Goal: Task Accomplishment & Management: Complete application form

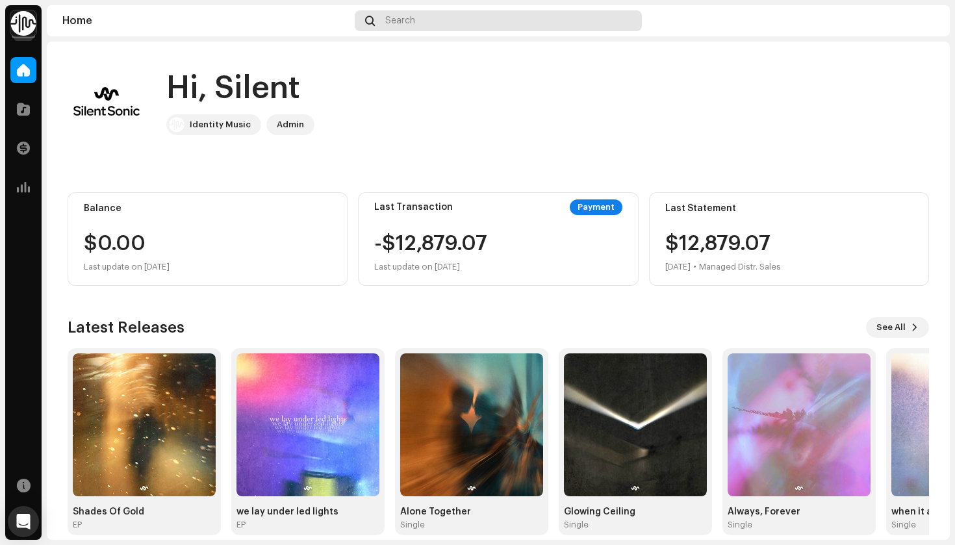
click at [485, 21] on div "Search" at bounding box center [498, 20] width 287 height 21
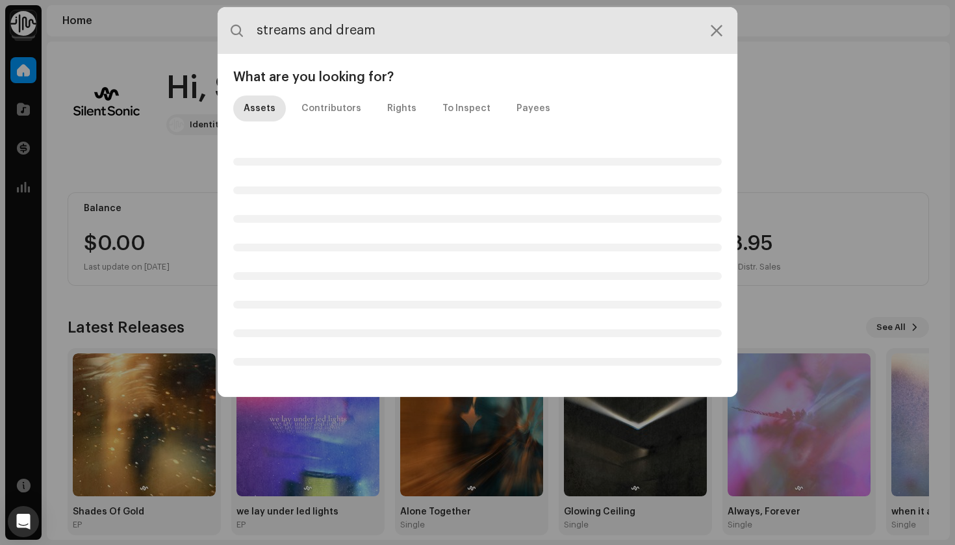
type input "streams and dreams"
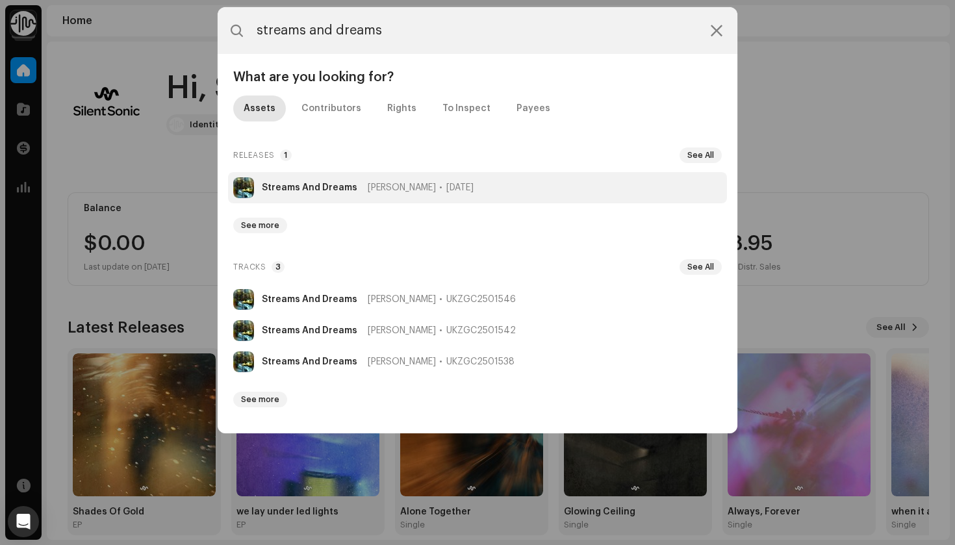
click at [320, 182] on li "Streams And Dreams Niclas Lundqvist Mar 28, 2025" at bounding box center [477, 187] width 499 height 31
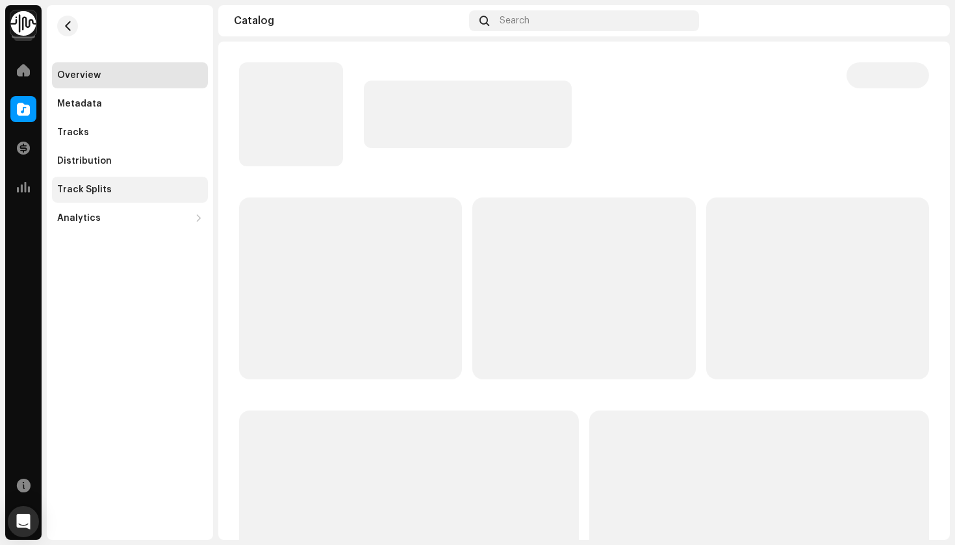
click at [105, 193] on div "Track Splits" at bounding box center [84, 190] width 55 height 10
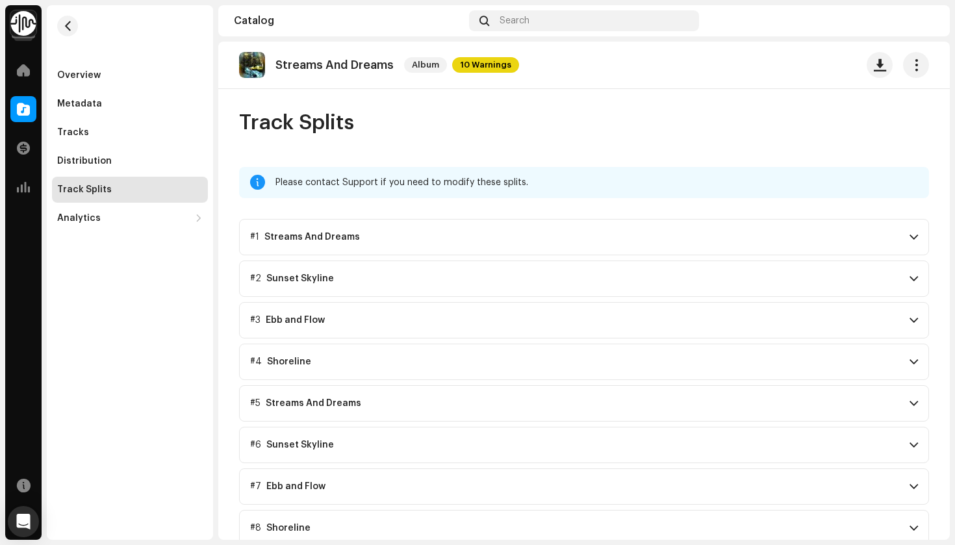
click at [472, 244] on p-accordion-header "#1 Streams And Dreams" at bounding box center [584, 237] width 690 height 36
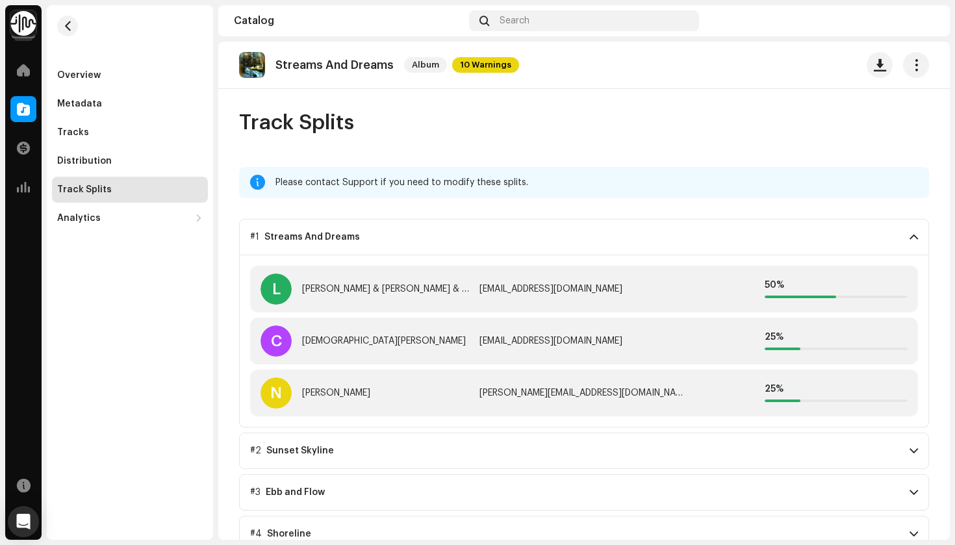
drag, startPoint x: 659, startPoint y: 320, endPoint x: 571, endPoint y: 341, distance: 90.2
click at [489, 323] on div "C Christian Alsemgeest christianalsemgeest@gmail.com 25 %" at bounding box center [584, 341] width 668 height 47
drag, startPoint x: 635, startPoint y: 339, endPoint x: 460, endPoint y: 339, distance: 175.4
click at [460, 339] on div "C Christian Alsemgeest christianalsemgeest@gmail.com 25 %" at bounding box center [584, 341] width 668 height 47
copy div "christianalsemgeest@gmail.com"
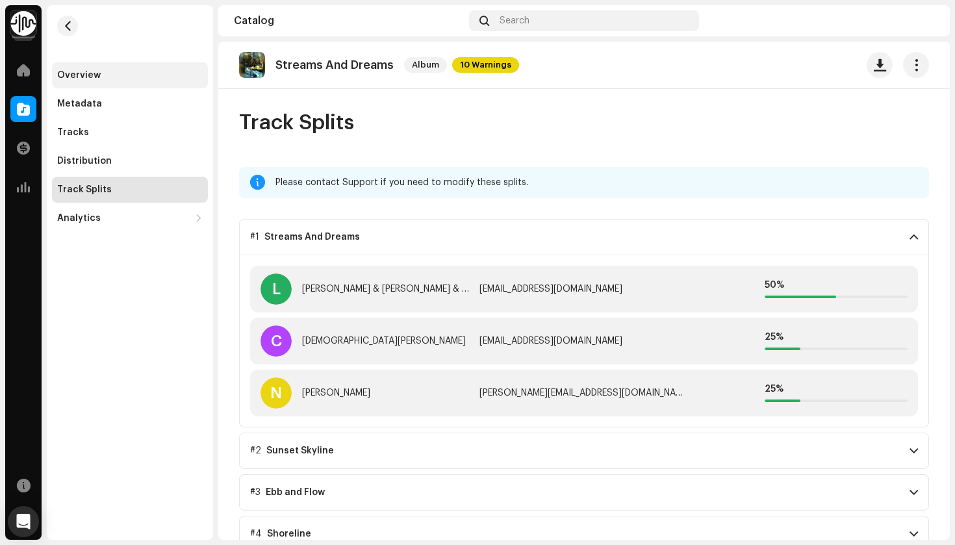
click at [107, 71] on div "Overview" at bounding box center [130, 75] width 146 height 10
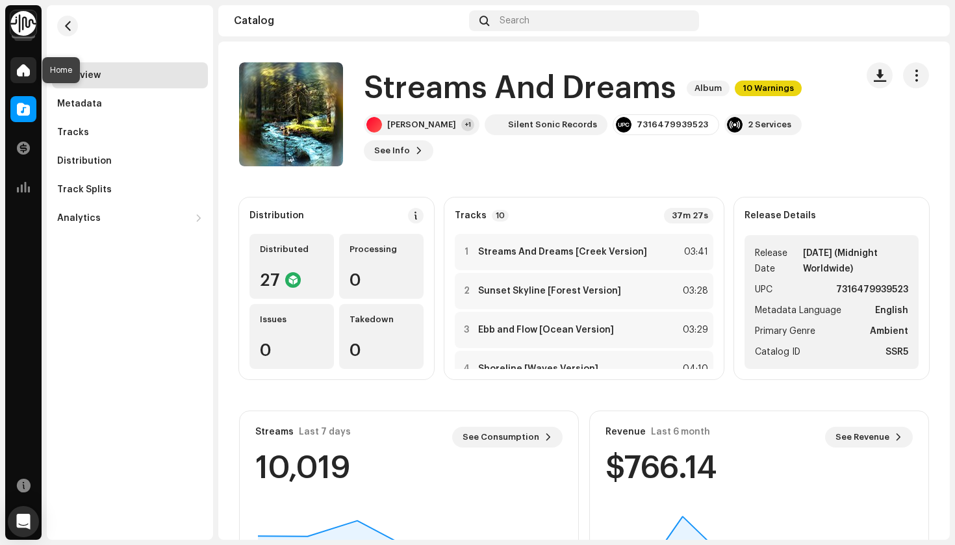
click at [35, 75] on div at bounding box center [23, 70] width 26 height 26
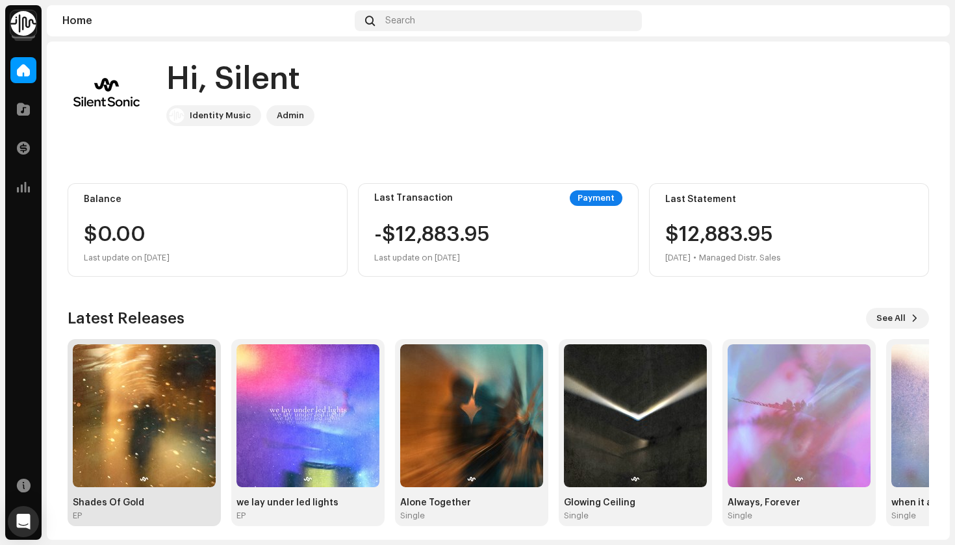
scroll to position [11, 0]
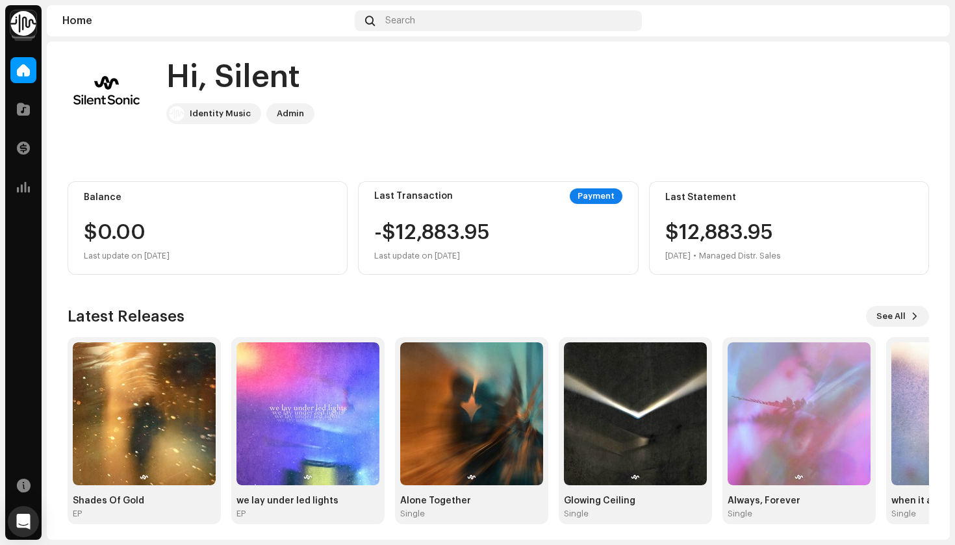
click at [162, 452] on img at bounding box center [144, 413] width 143 height 143
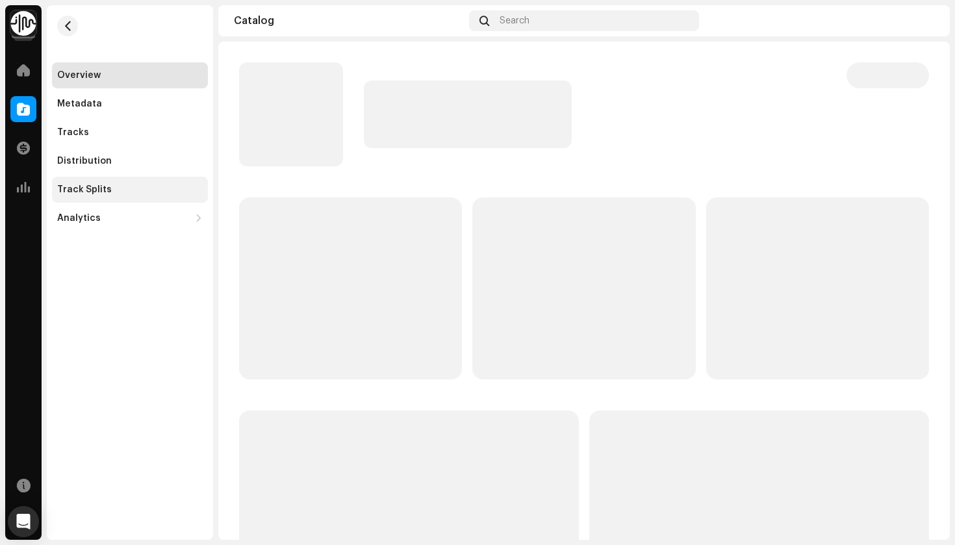
click at [104, 185] on div "Track Splits" at bounding box center [84, 190] width 55 height 10
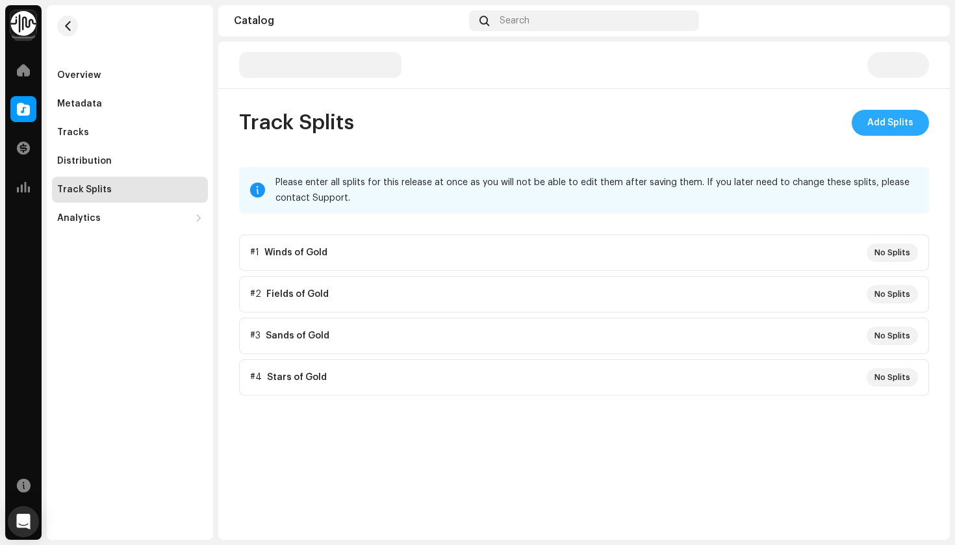
click at [886, 124] on span "Add Splits" at bounding box center [890, 123] width 46 height 26
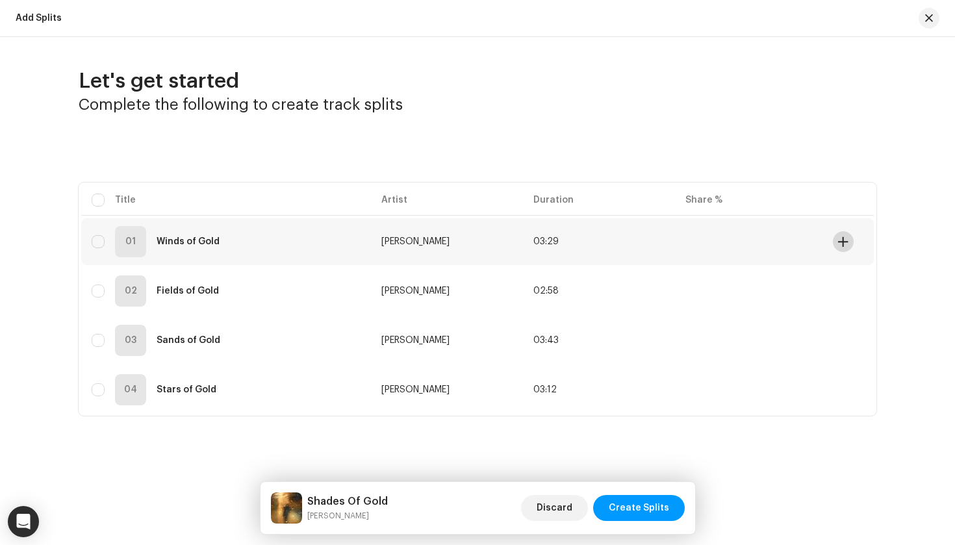
click at [845, 247] on button at bounding box center [843, 241] width 21 height 21
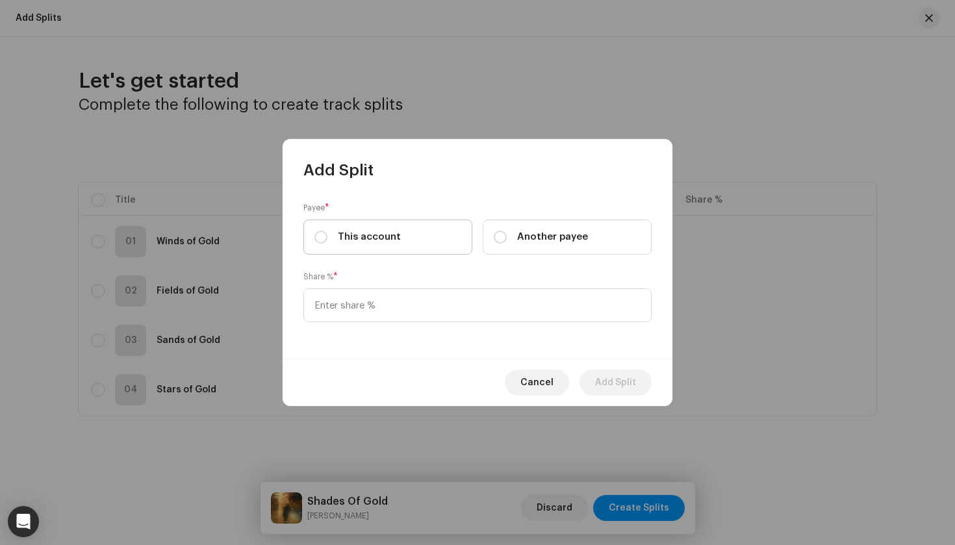
click at [383, 240] on span "This account" at bounding box center [369, 237] width 63 height 14
click at [327, 240] on input "This account" at bounding box center [320, 237] width 13 height 13
radio input "true"
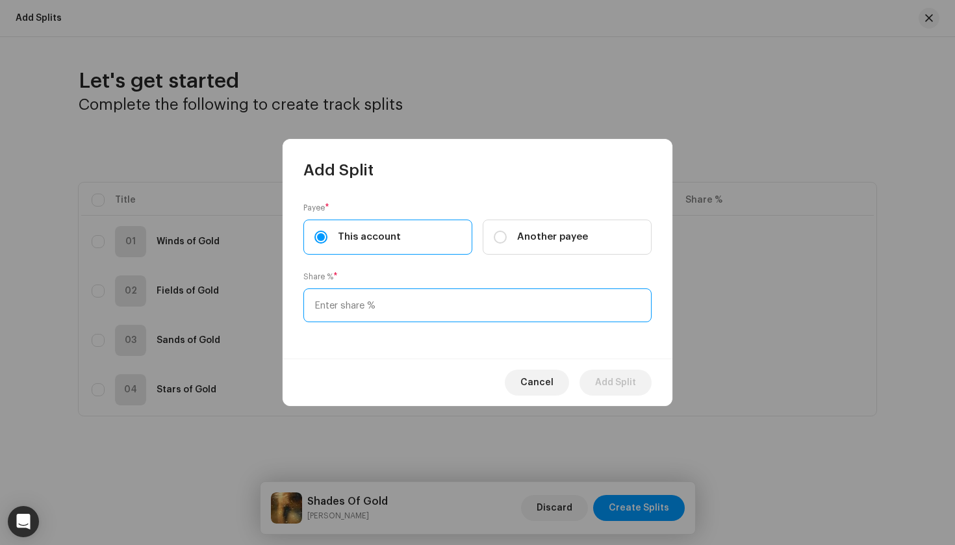
click at [389, 299] on input at bounding box center [477, 306] width 348 height 34
type input "50.00"
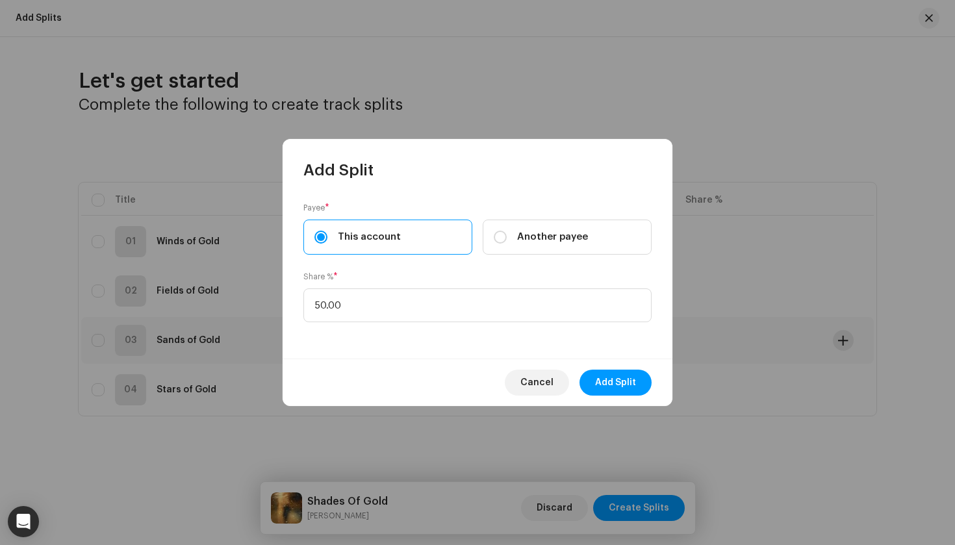
click at [592, 379] on button "Add Split" at bounding box center [616, 383] width 72 height 26
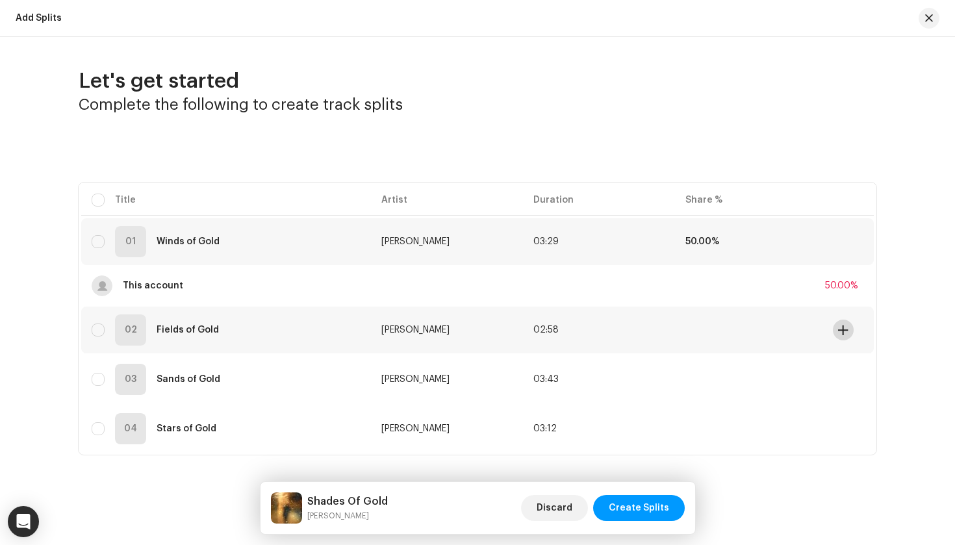
click at [843, 325] on span at bounding box center [843, 330] width 10 height 10
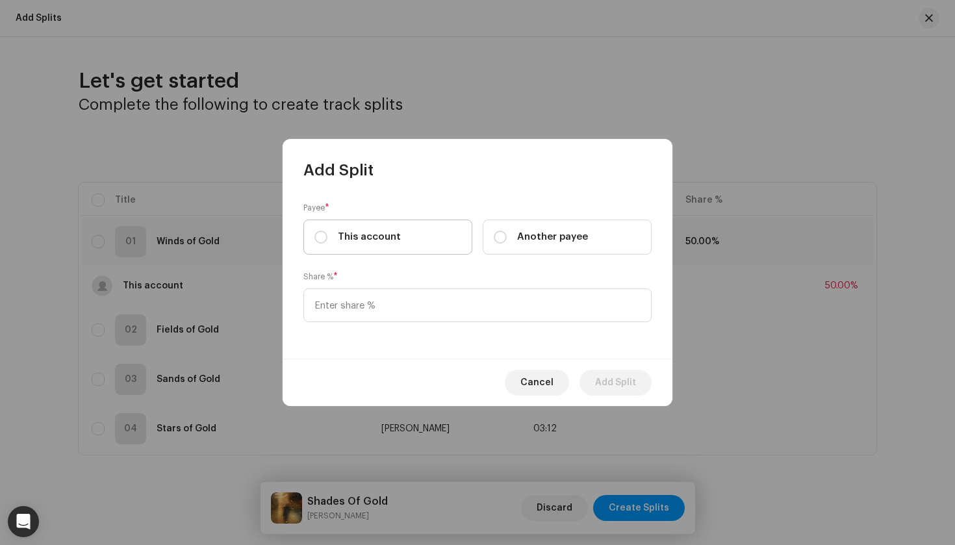
click at [399, 234] on label "This account" at bounding box center [387, 237] width 169 height 35
click at [327, 234] on input "This account" at bounding box center [320, 237] width 13 height 13
radio input "true"
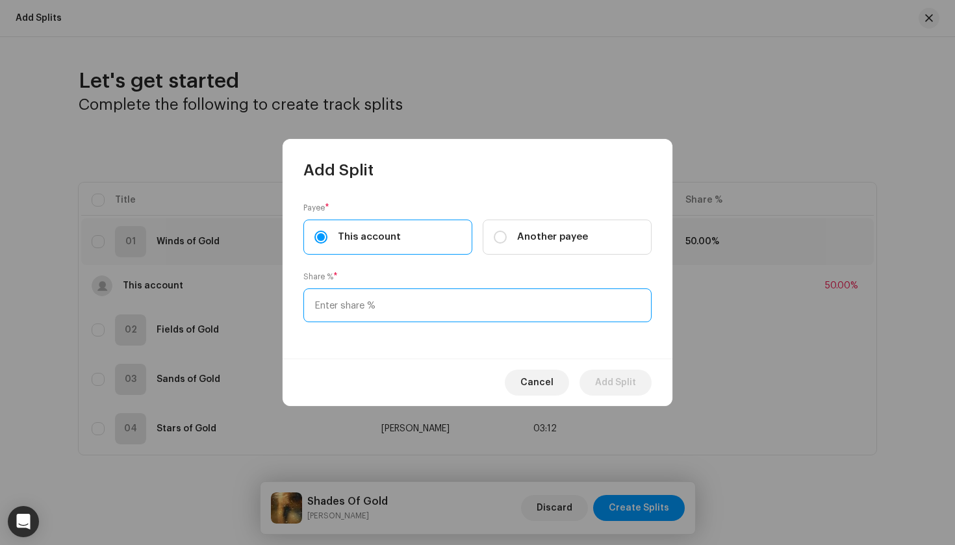
click at [393, 303] on input at bounding box center [477, 306] width 348 height 34
type input "50.00"
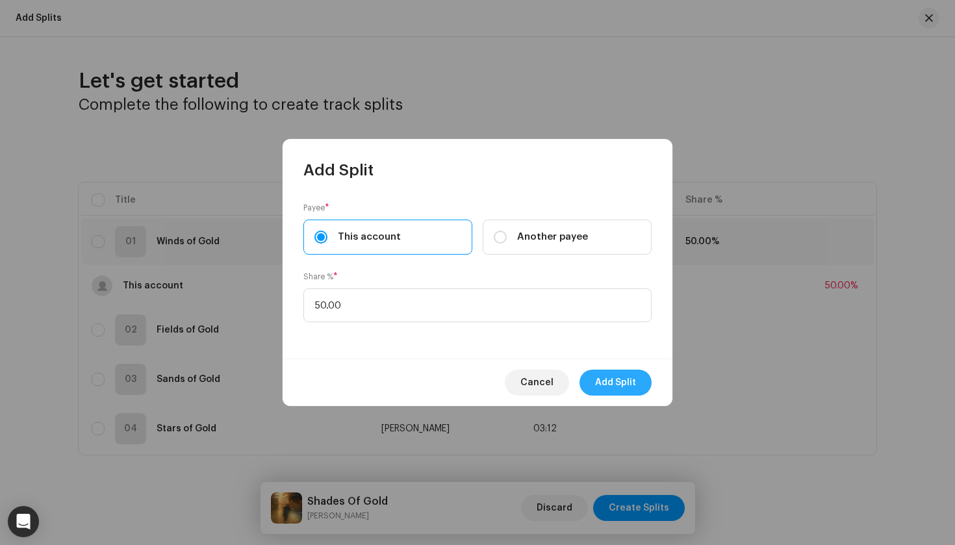
click at [627, 383] on span "Add Split" at bounding box center [615, 383] width 41 height 26
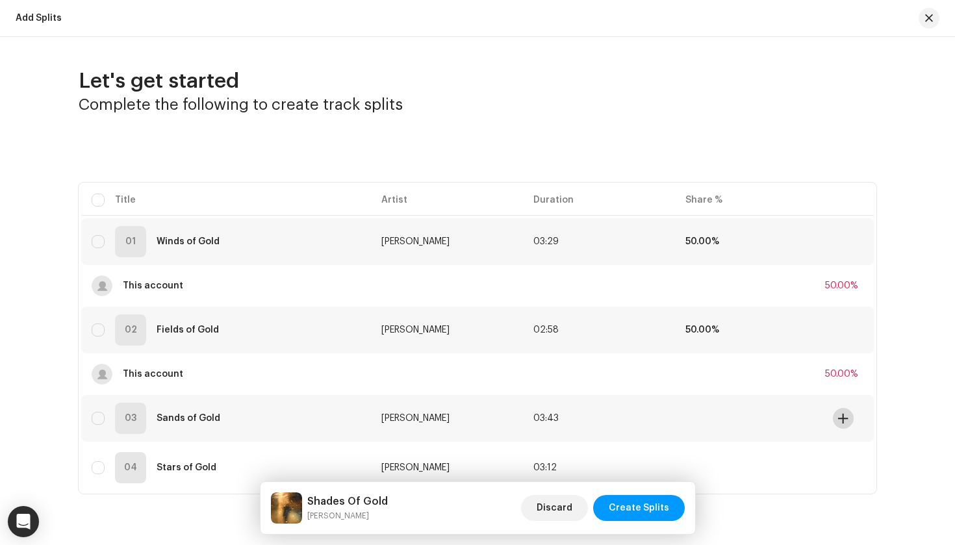
click at [838, 415] on span at bounding box center [843, 418] width 10 height 10
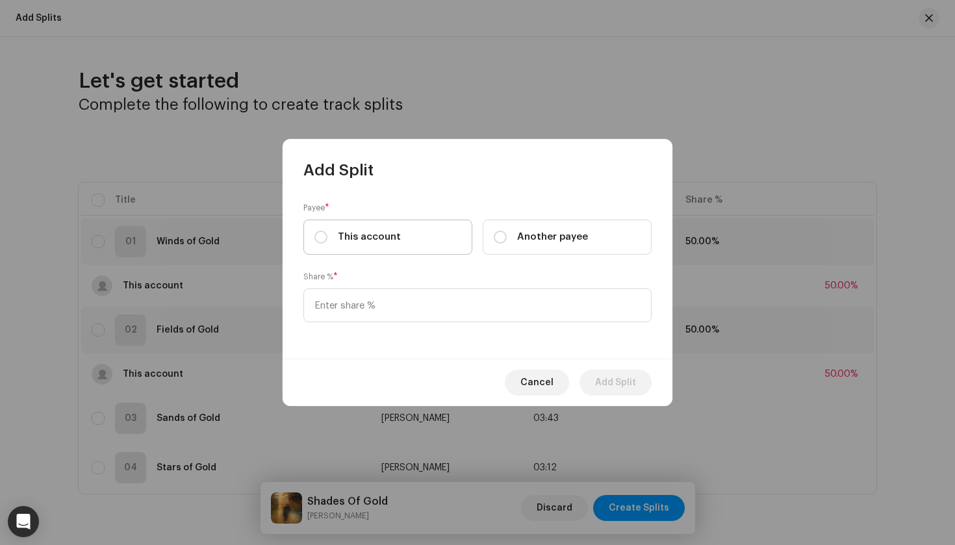
click at [401, 232] on label "This account" at bounding box center [387, 237] width 169 height 35
click at [327, 232] on input "This account" at bounding box center [320, 237] width 13 height 13
radio input "true"
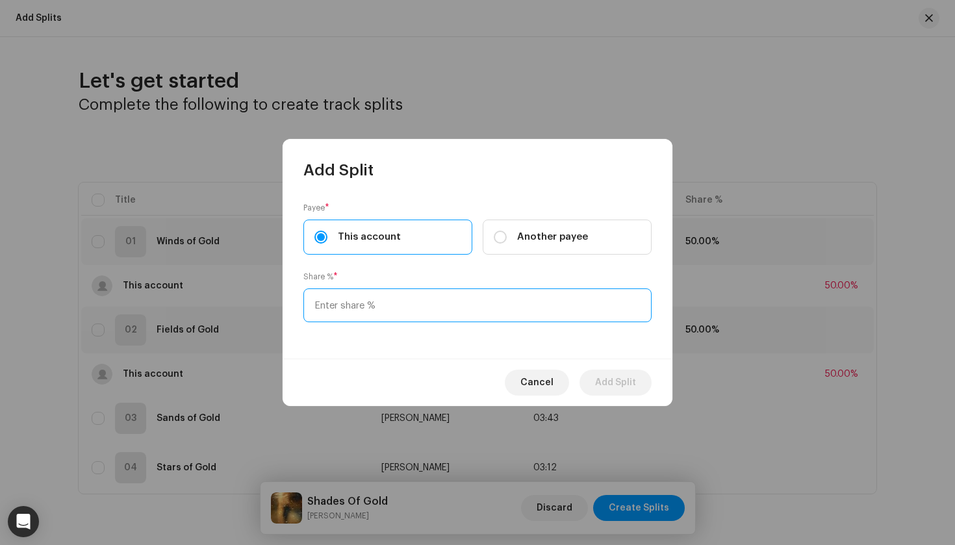
click at [397, 303] on input at bounding box center [477, 306] width 348 height 34
type input "50.00"
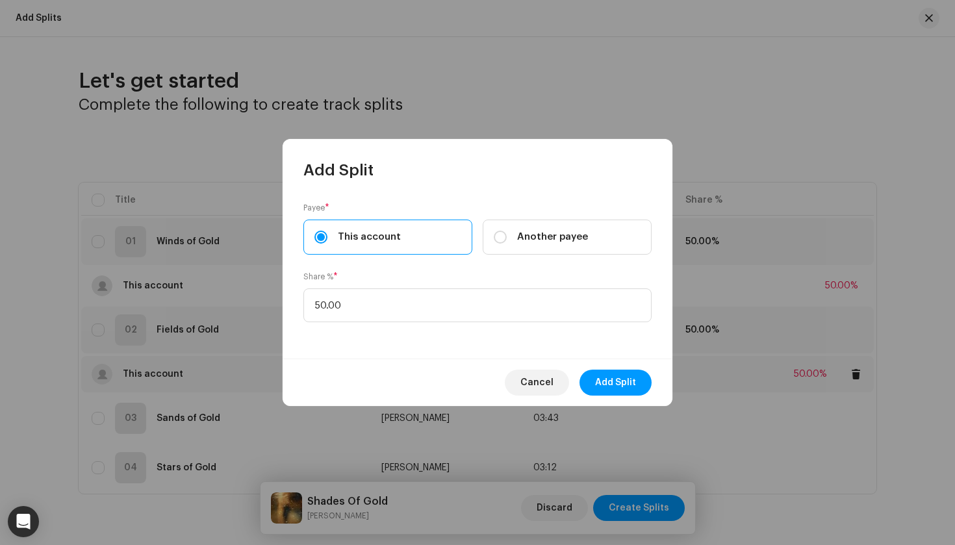
click at [605, 391] on span "Add Split" at bounding box center [615, 383] width 41 height 26
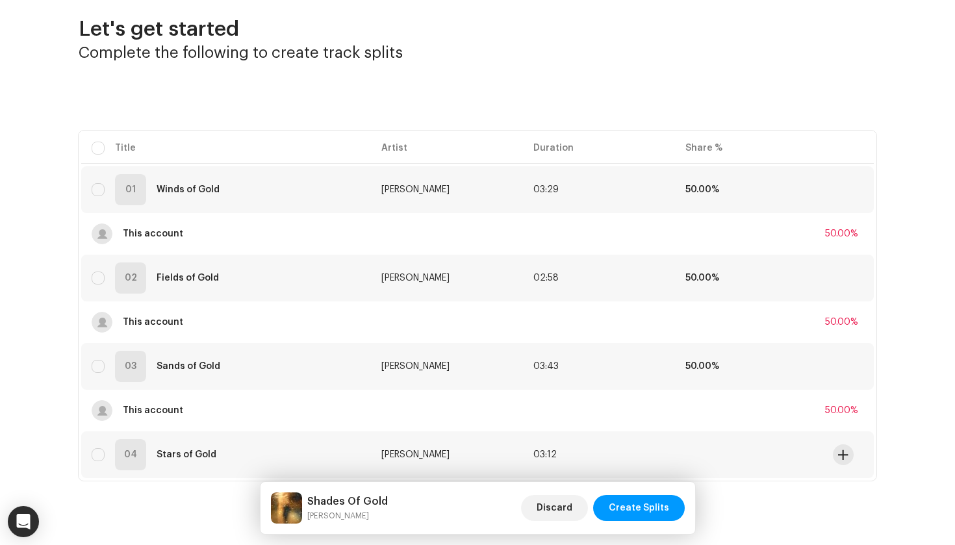
scroll to position [66, 0]
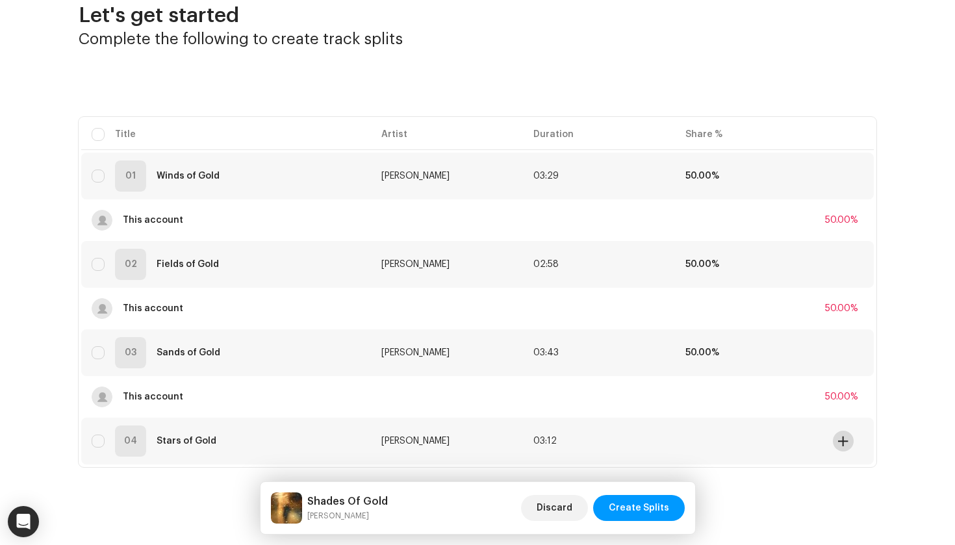
click at [845, 446] on button at bounding box center [843, 441] width 21 height 21
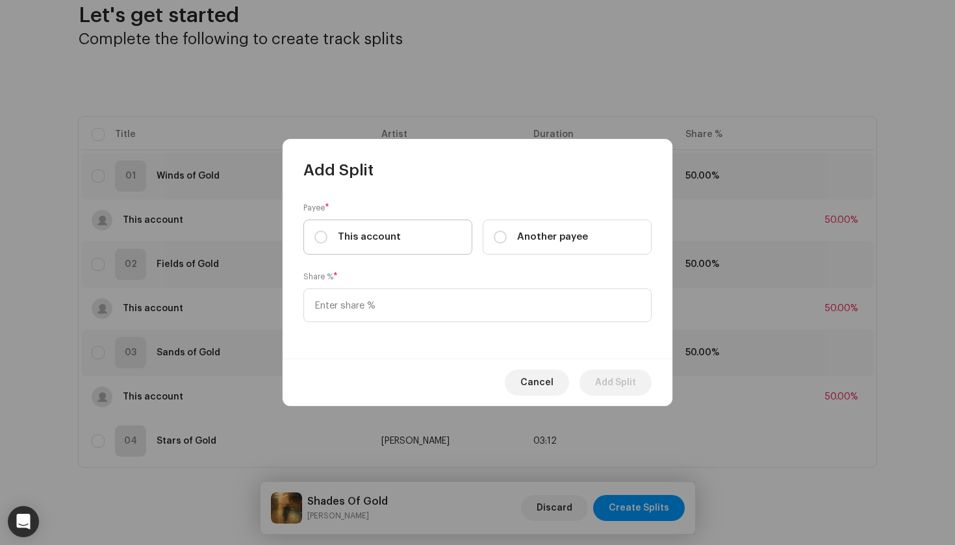
click at [384, 229] on label "This account" at bounding box center [387, 237] width 169 height 35
click at [327, 231] on input "This account" at bounding box center [320, 237] width 13 height 13
radio input "true"
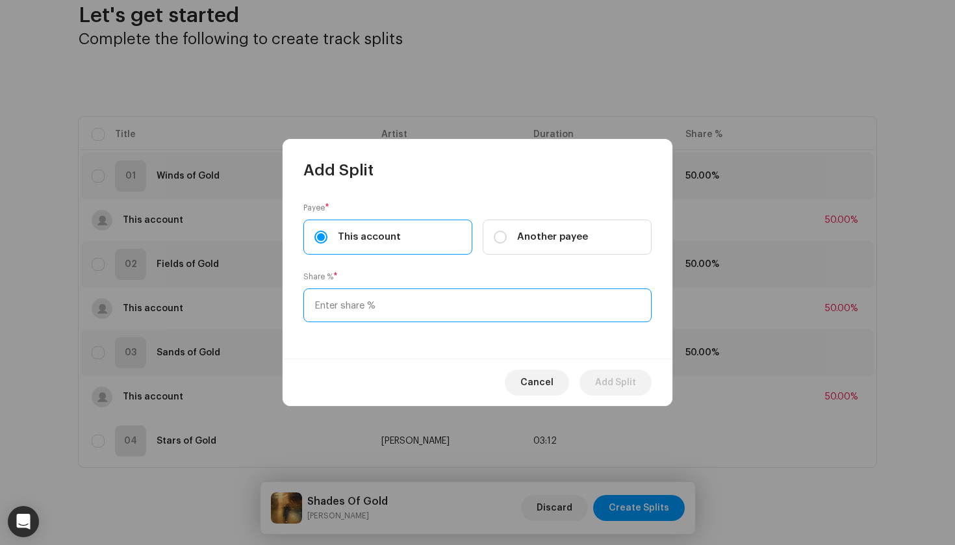
click at [371, 303] on input at bounding box center [477, 306] width 348 height 34
type input "50.00"
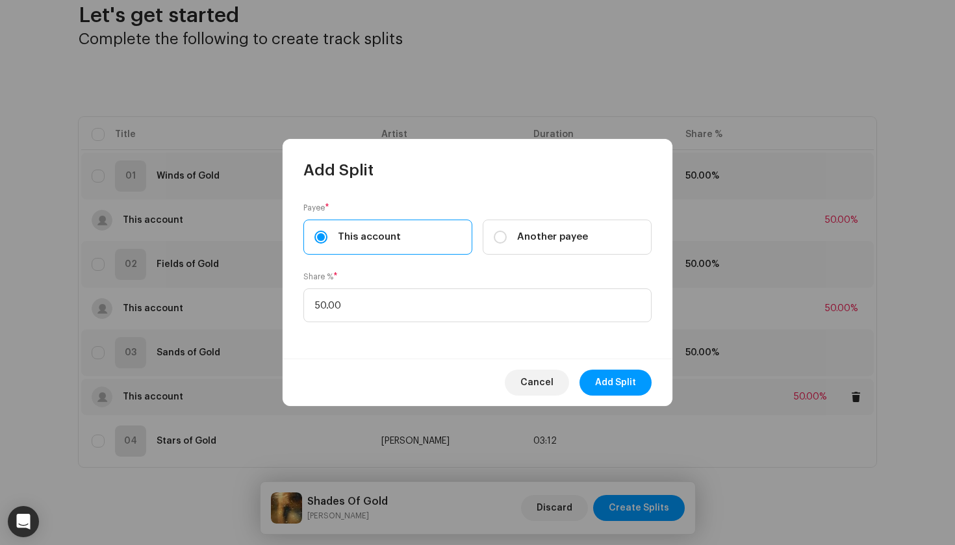
click at [626, 389] on span "Add Split" at bounding box center [615, 383] width 41 height 26
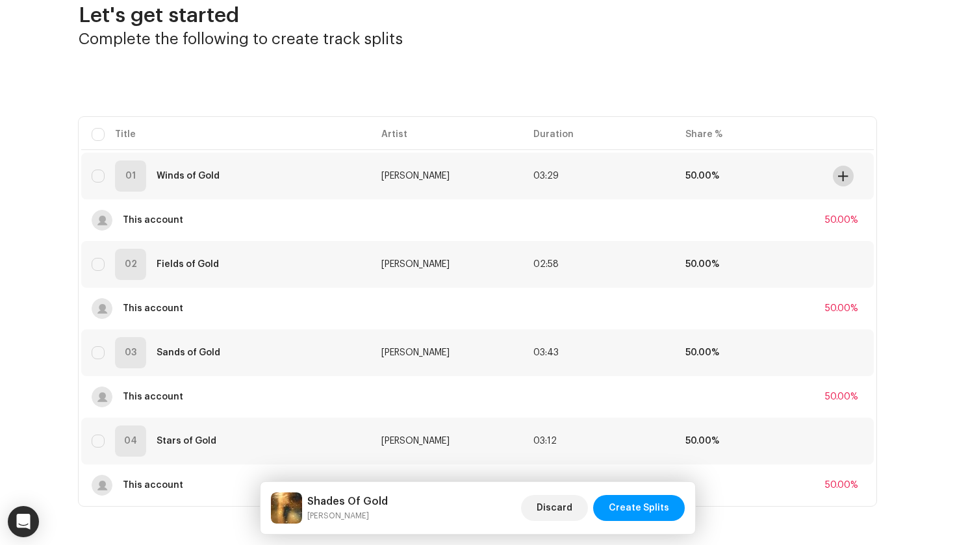
click at [838, 177] on span at bounding box center [843, 176] width 10 height 10
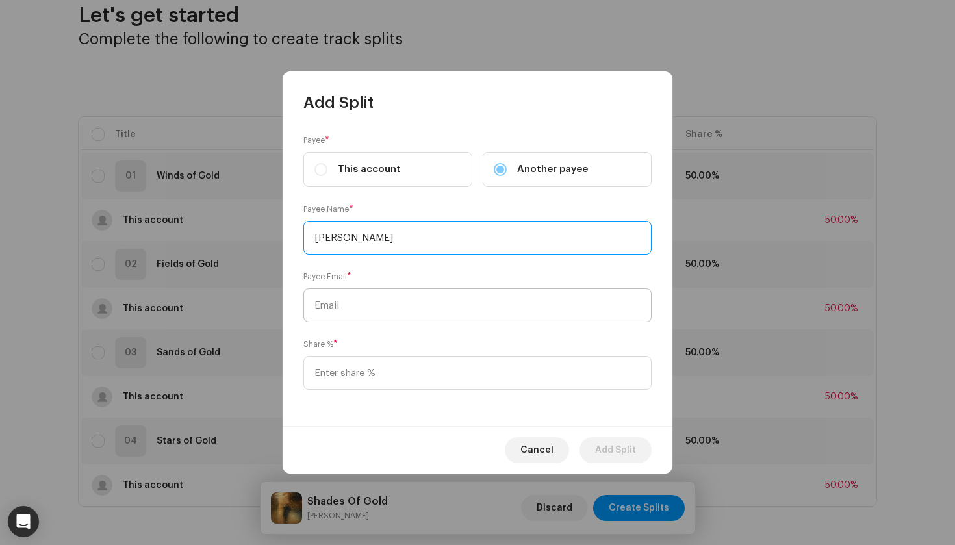
type input "Niclas Lundqvist"
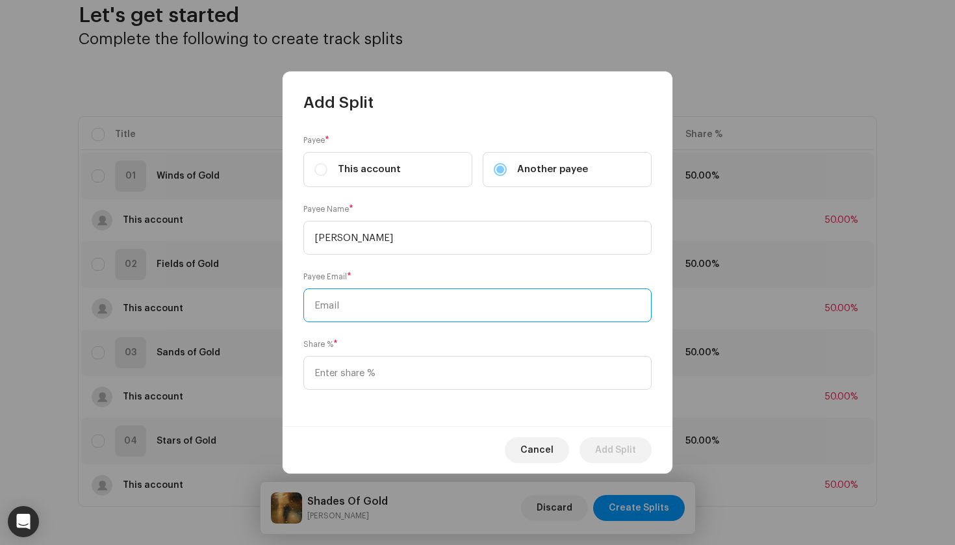
paste input "niclas@niclaslundqvist.com"
type input "niclas@niclaslundqvist.com"
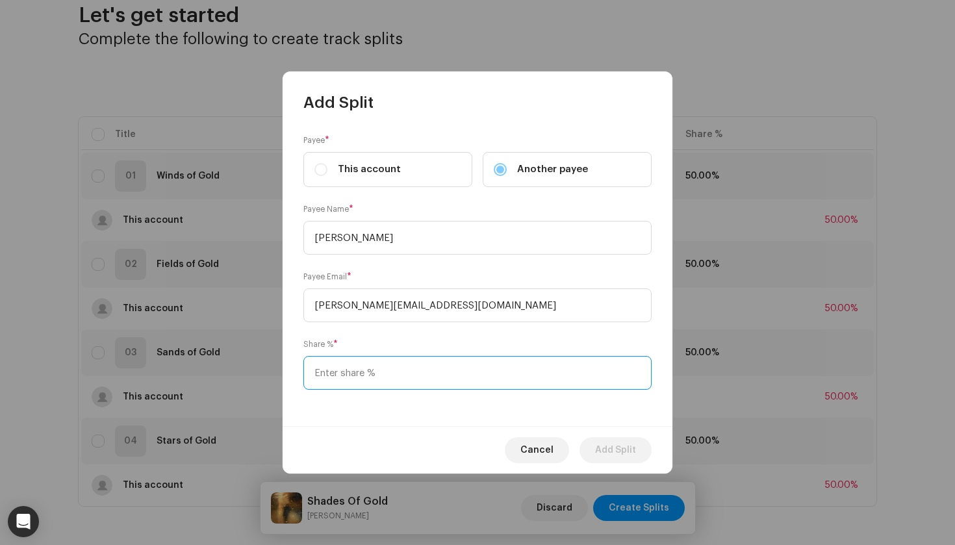
click at [357, 362] on input at bounding box center [477, 373] width 348 height 34
type input "50.00"
click at [628, 444] on span "Add Split" at bounding box center [615, 450] width 41 height 26
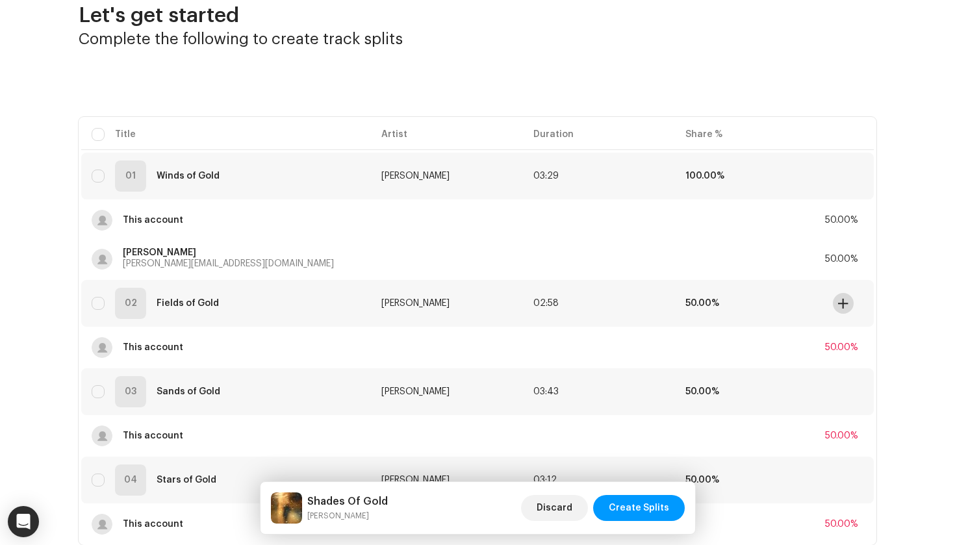
click at [838, 303] on span at bounding box center [843, 303] width 10 height 10
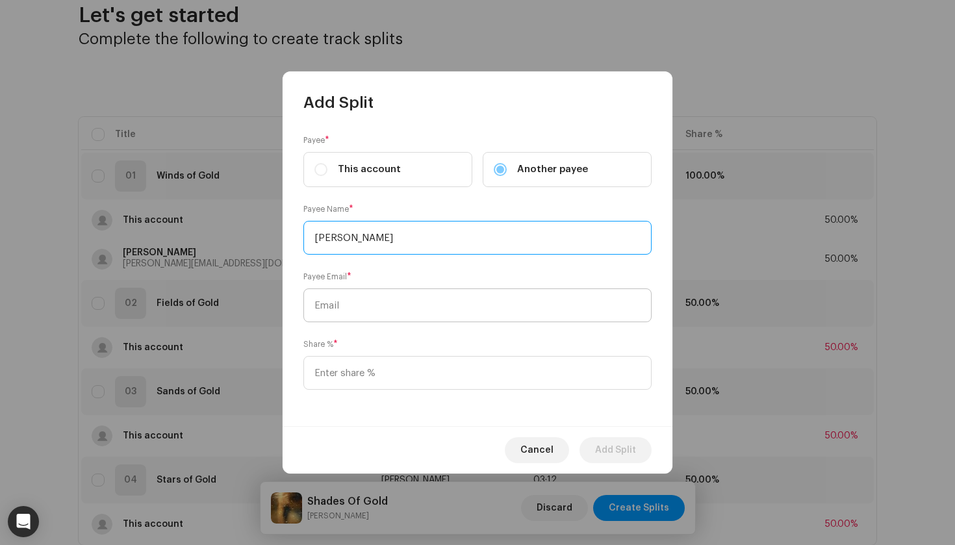
type input "Niclas Lundqvist"
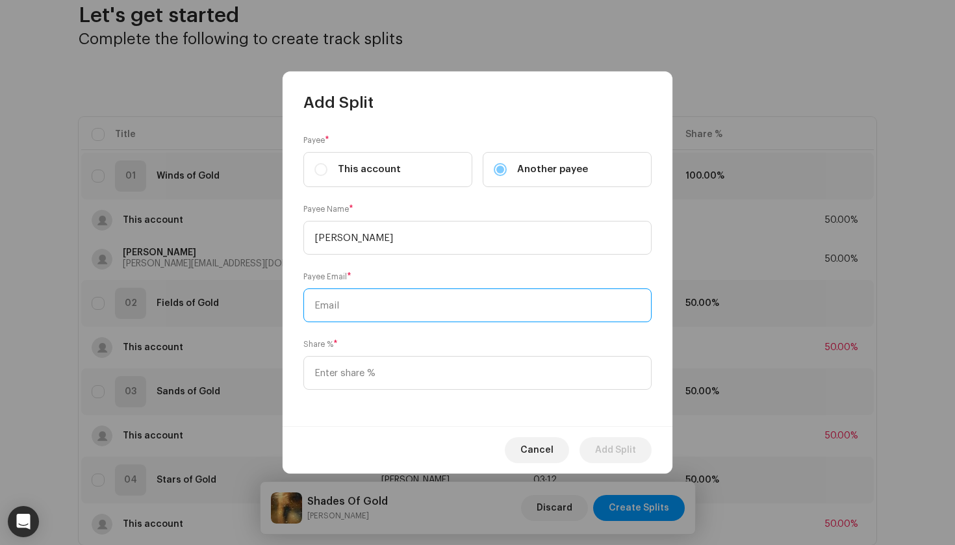
paste input "niclas@niclaslundqvist.com"
type input "niclas@niclaslundqvist.com"
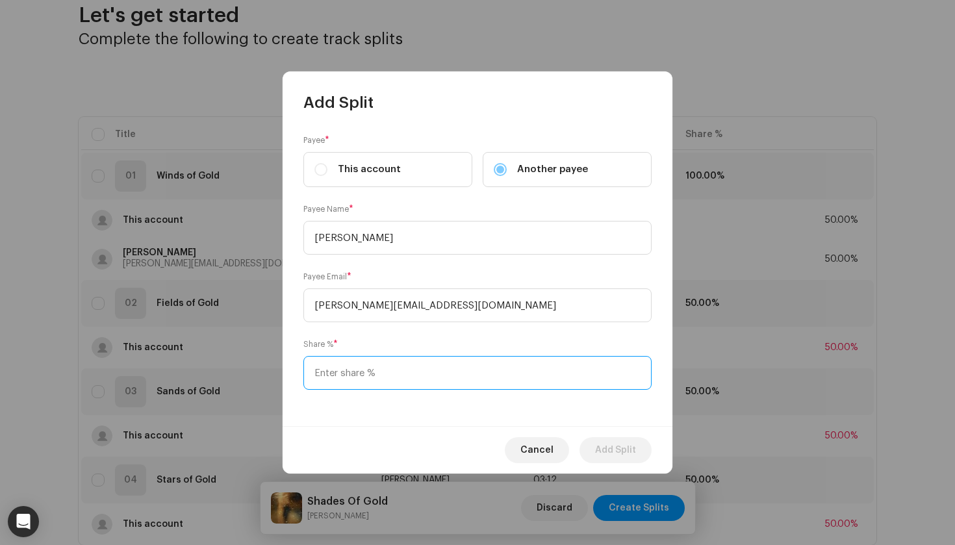
click at [376, 369] on input at bounding box center [477, 373] width 348 height 34
type input "50.00"
click at [599, 444] on span "Add Split" at bounding box center [615, 450] width 41 height 26
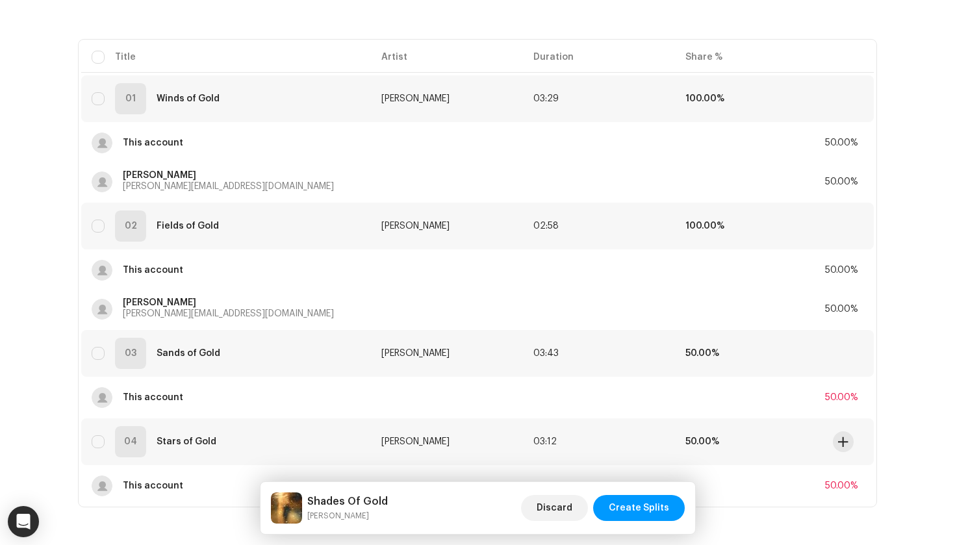
scroll to position [164, 0]
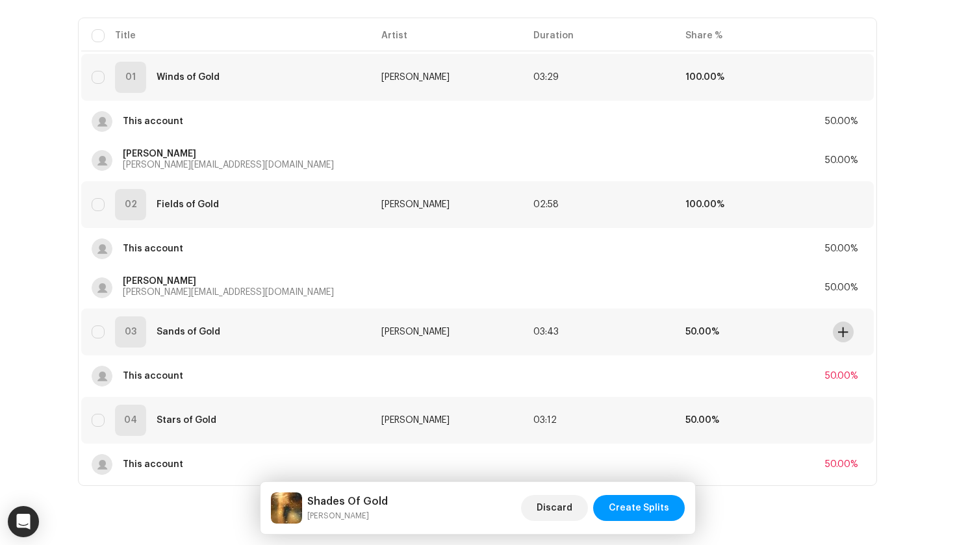
click at [840, 331] on span at bounding box center [843, 332] width 10 height 10
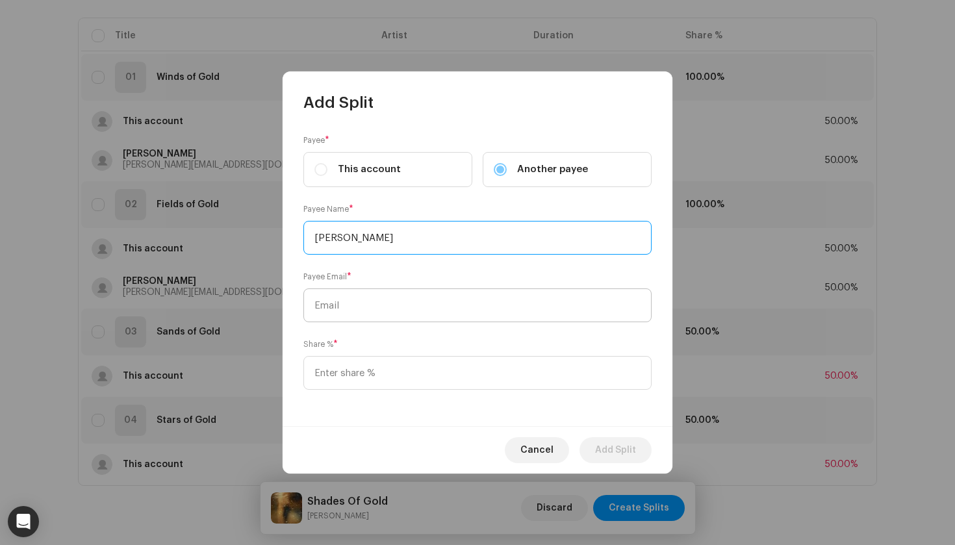
type input "Niclas Lundqvist"
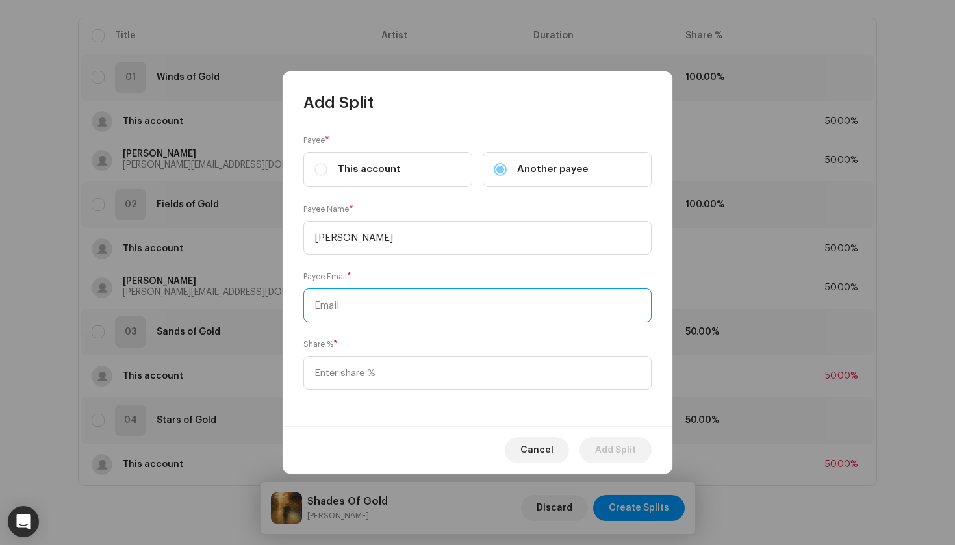
paste input "niclas@niclaslundqvist.com"
type input "niclas@niclaslundqvist.com"
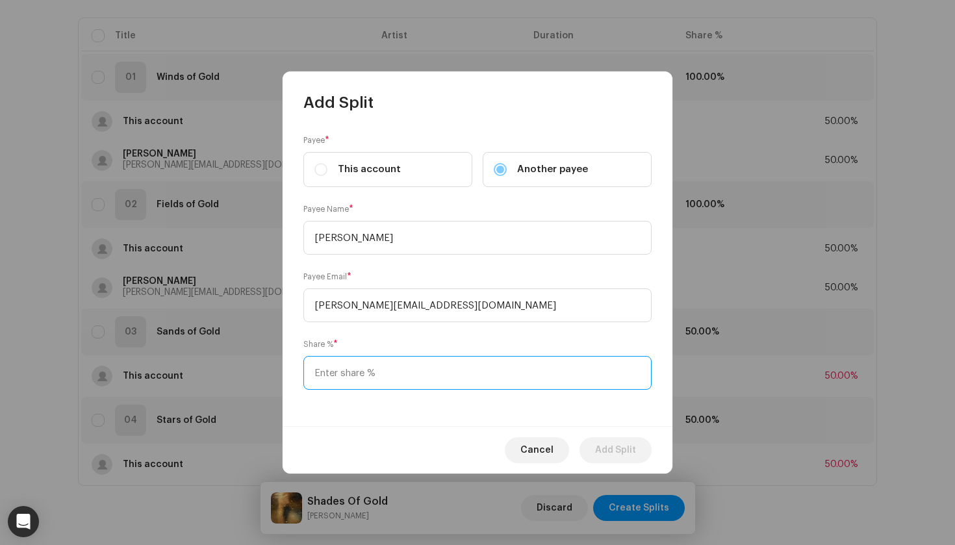
click at [386, 368] on input at bounding box center [477, 373] width 348 height 34
type input "50.00"
drag, startPoint x: 605, startPoint y: 447, endPoint x: 605, endPoint y: 435, distance: 12.3
click at [605, 446] on span "Add Split" at bounding box center [615, 450] width 41 height 26
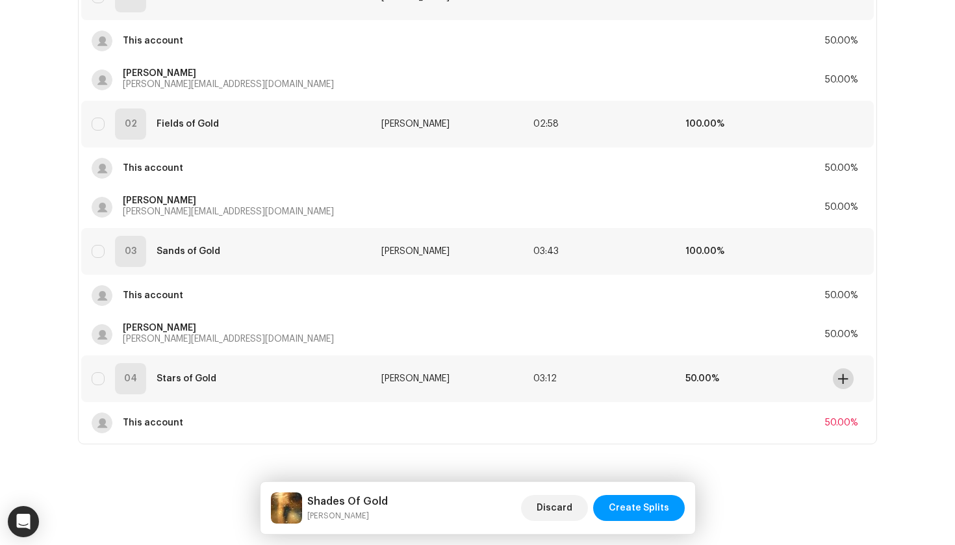
scroll to position [245, 0]
click at [842, 381] on span at bounding box center [843, 379] width 10 height 10
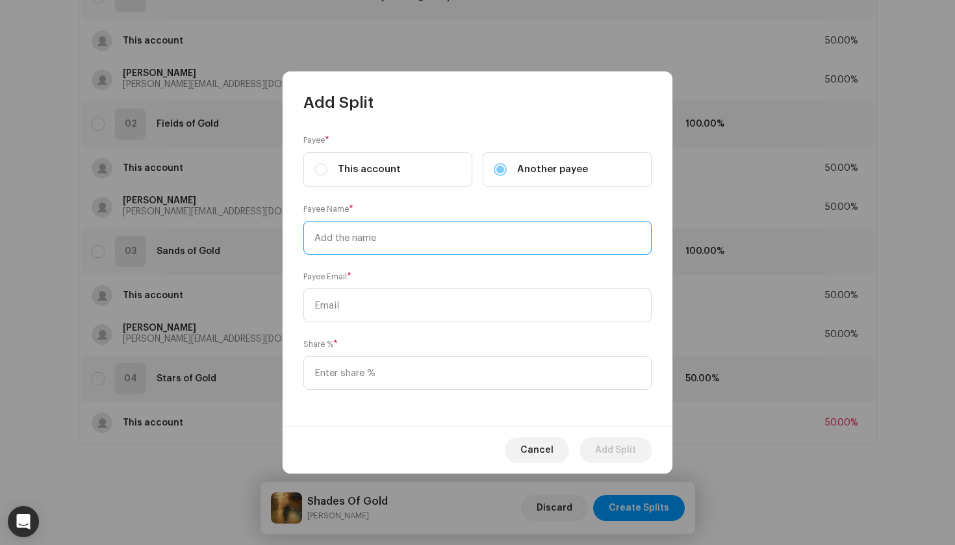
click at [413, 225] on input "text" at bounding box center [477, 238] width 348 height 34
type input "Niclas Lundqvist"
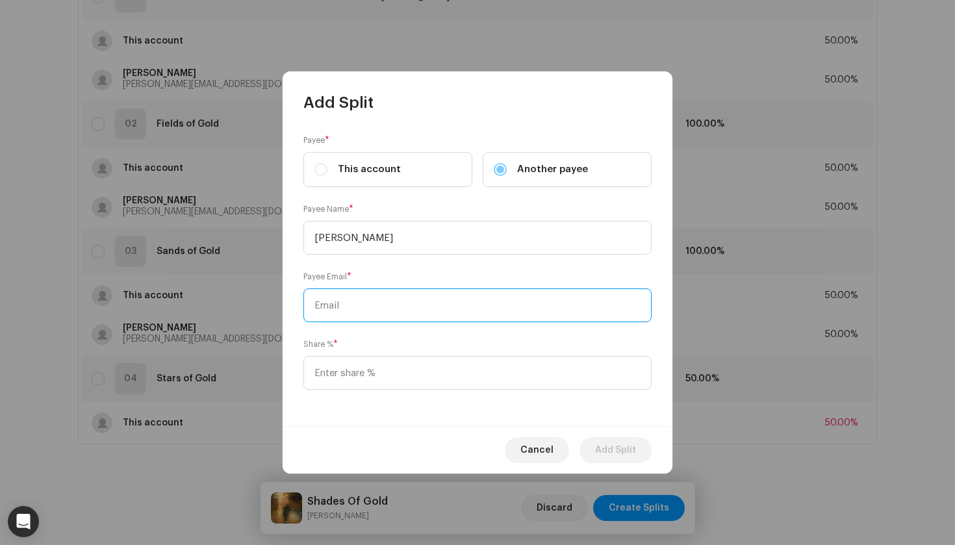
paste input "niclas@niclaslundqvist.com"
type input "niclas@niclaslundqvist.com"
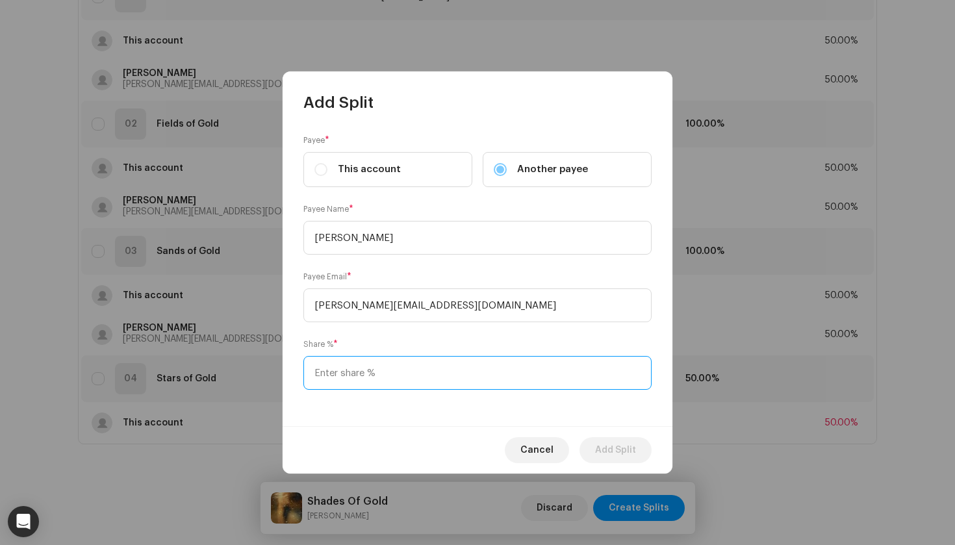
click at [401, 383] on input at bounding box center [477, 373] width 348 height 34
type input "50.00"
click at [626, 455] on span "Add Split" at bounding box center [615, 450] width 41 height 26
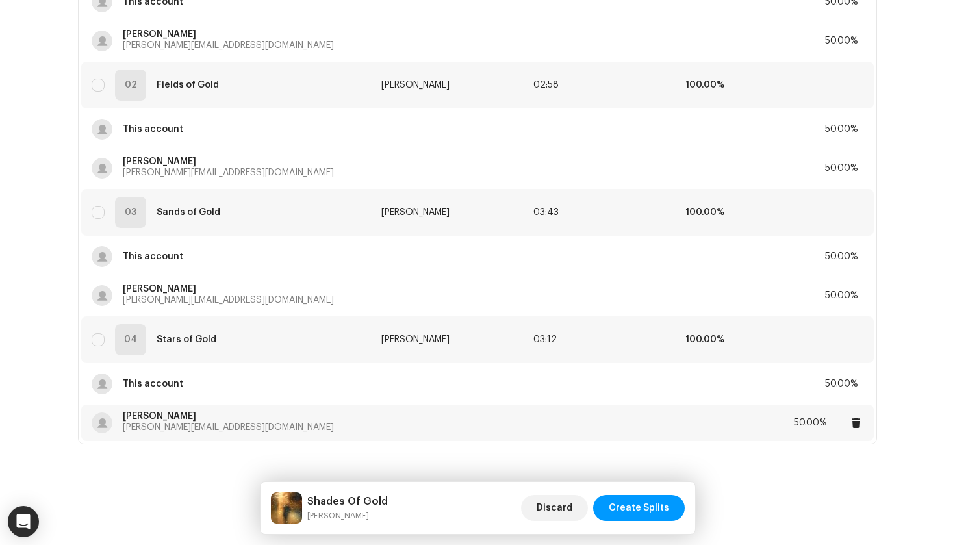
scroll to position [284, 0]
click at [635, 513] on span "Create Splits" at bounding box center [639, 508] width 60 height 26
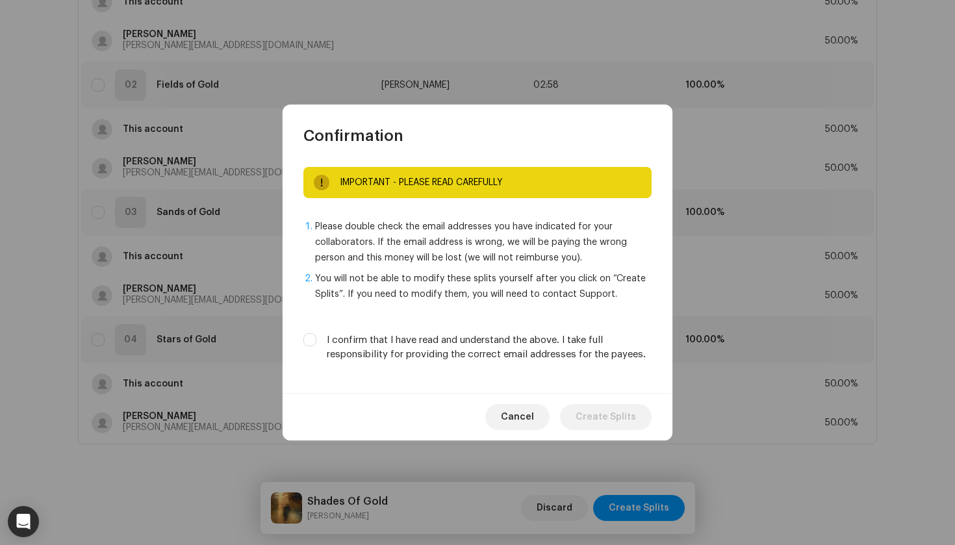
click at [308, 347] on div "I confirm that I have read and understand the above. I take full responsibility…" at bounding box center [477, 347] width 348 height 29
click at [308, 344] on input "I confirm that I have read and understand the above. I take full responsibility…" at bounding box center [309, 339] width 13 height 13
checkbox input "true"
click at [617, 421] on span "Create Splits" at bounding box center [606, 417] width 60 height 26
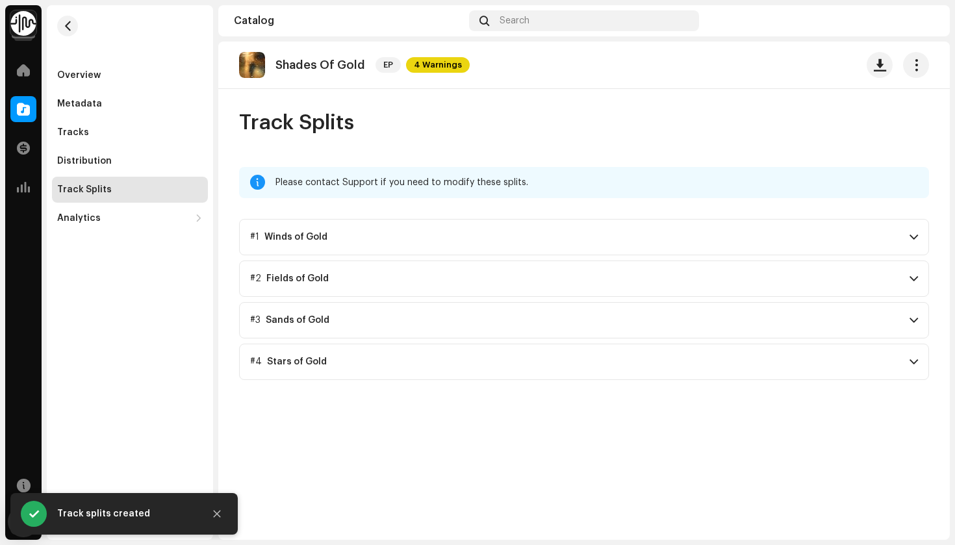
click at [381, 239] on p-accordion-header "#1 Winds of Gold" at bounding box center [584, 237] width 690 height 36
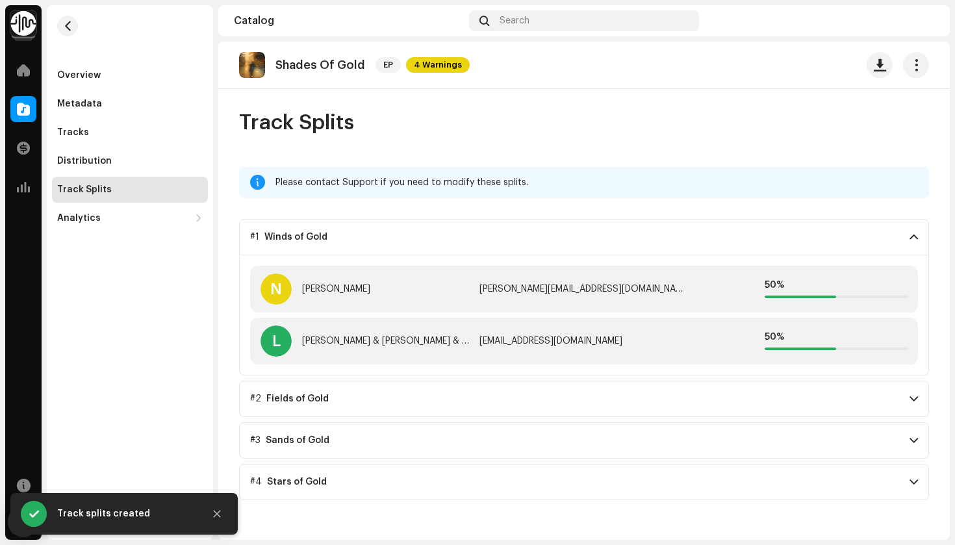
click at [378, 236] on p-accordion-header "#1 Winds of Gold" at bounding box center [584, 237] width 690 height 36
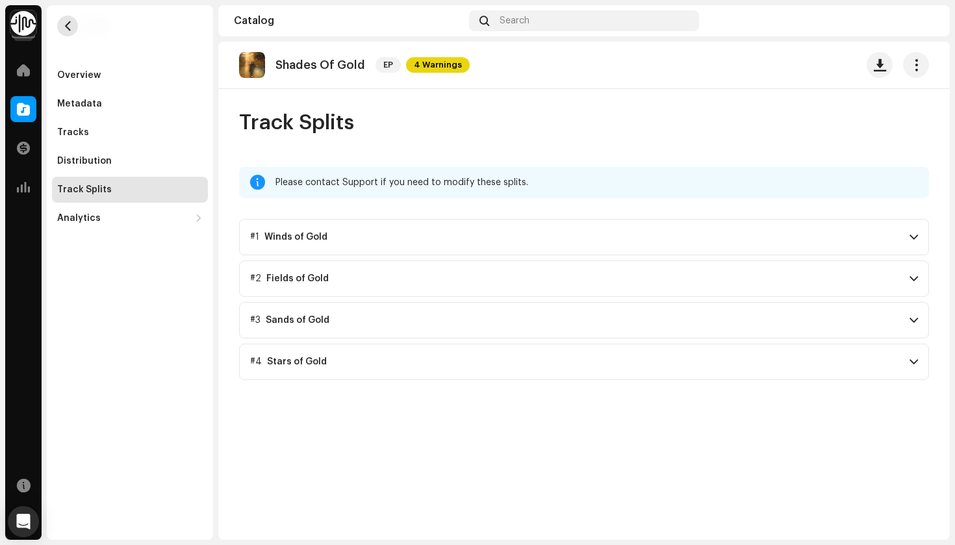
click at [69, 19] on button "button" at bounding box center [67, 26] width 21 height 21
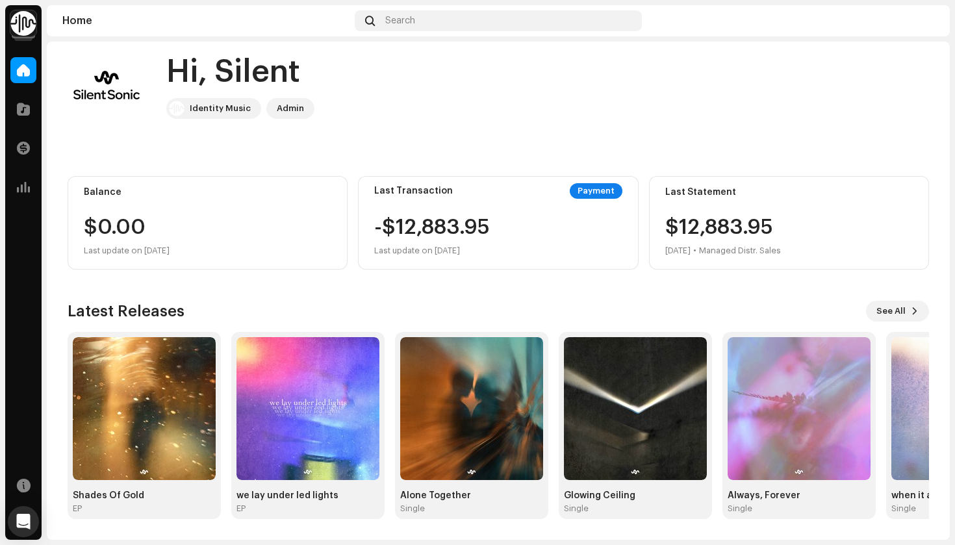
scroll to position [16, 0]
click at [109, 499] on div "Shades Of Gold" at bounding box center [144, 496] width 143 height 10
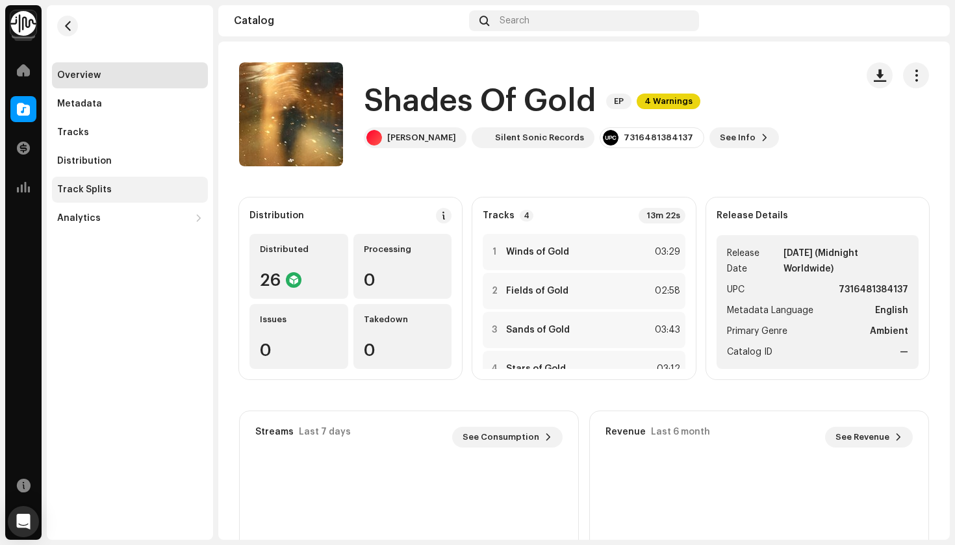
click at [122, 192] on div "Track Splits" at bounding box center [130, 190] width 146 height 10
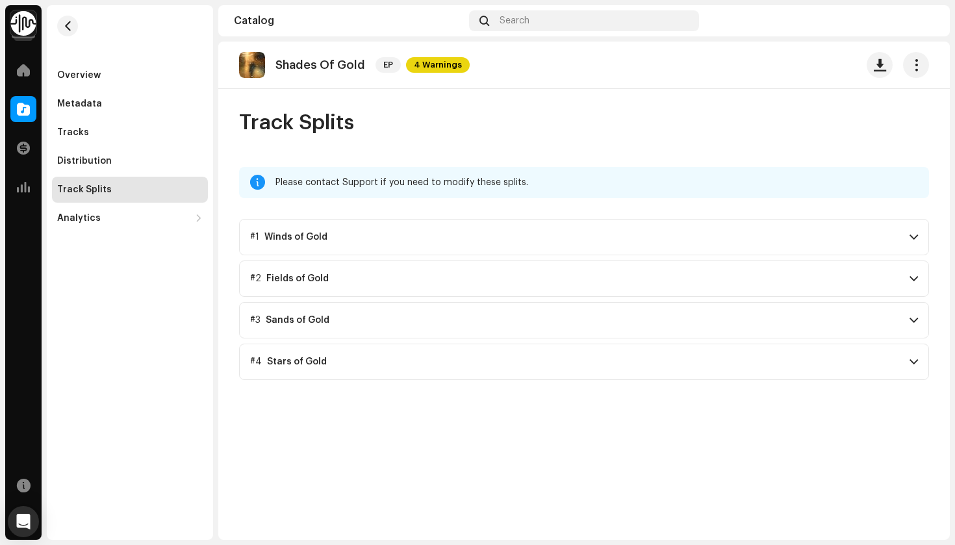
click at [379, 233] on p-accordion-header "#1 Winds of Gold" at bounding box center [584, 237] width 690 height 36
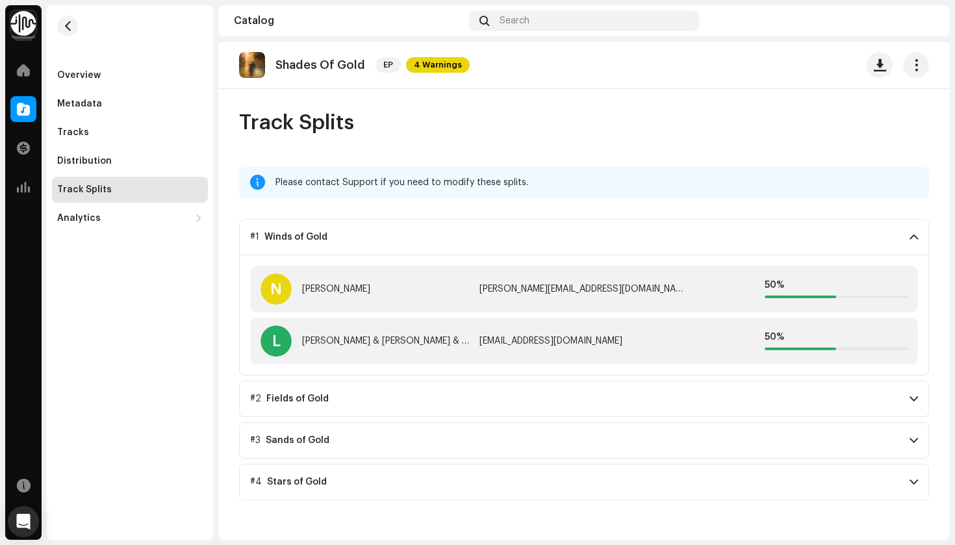
click at [409, 394] on p-accordion-header "#2 Fields of Gold" at bounding box center [584, 399] width 690 height 36
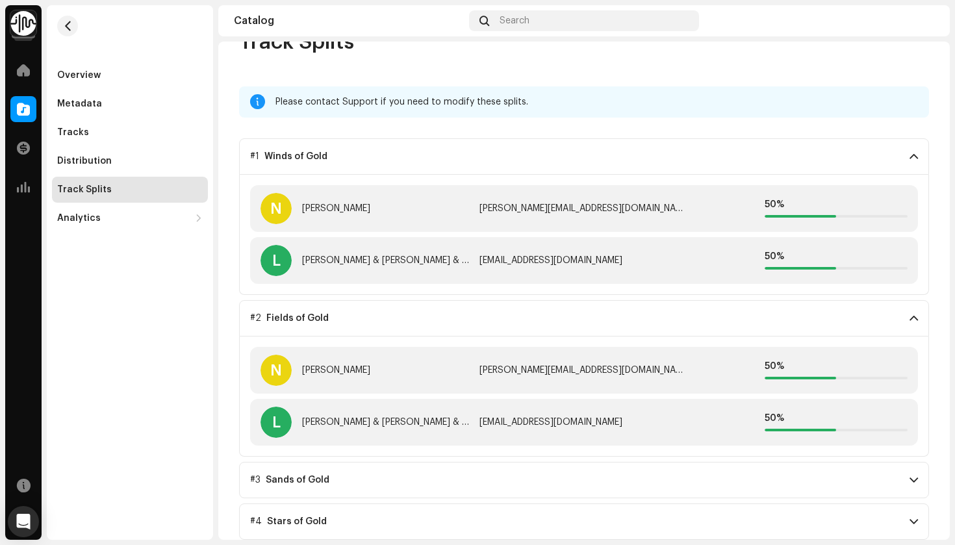
scroll to position [81, 0]
click at [407, 471] on p-accordion-header "#3 Sands of Gold" at bounding box center [584, 480] width 690 height 36
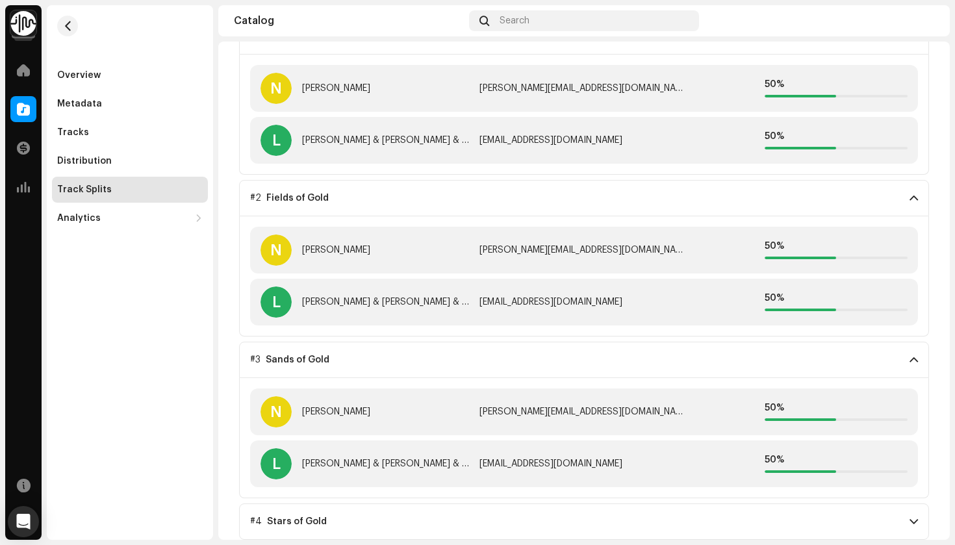
scroll to position [201, 0]
drag, startPoint x: 392, startPoint y: 526, endPoint x: 394, endPoint y: 513, distance: 13.7
click at [392, 526] on p-accordion-header "#4 Stars of Gold" at bounding box center [584, 522] width 690 height 36
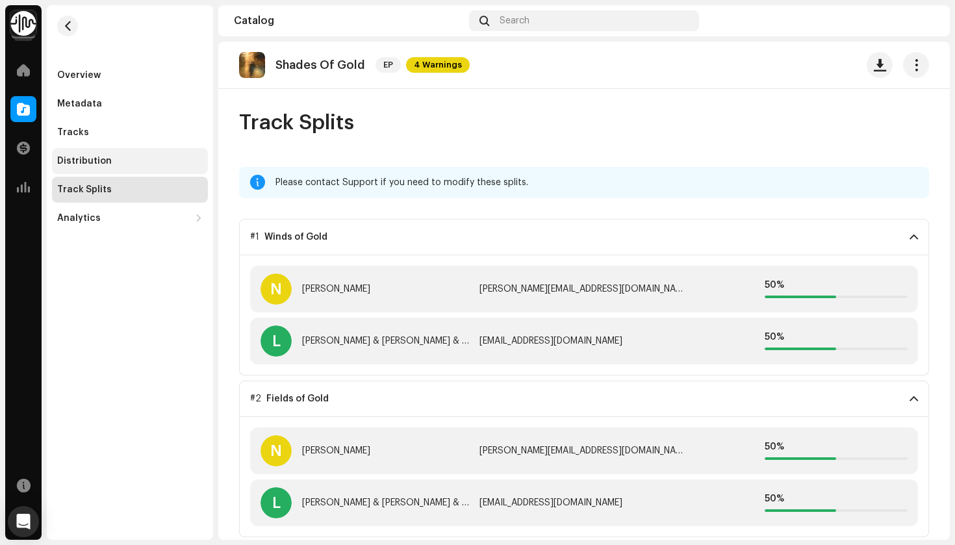
scroll to position [0, 0]
click at [97, 68] on div "Overview" at bounding box center [130, 75] width 156 height 26
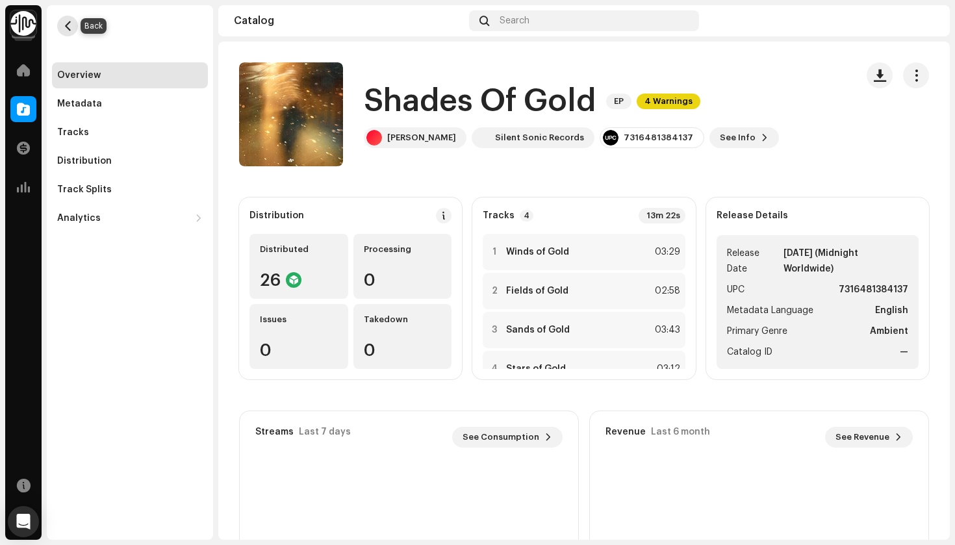
click at [69, 31] on button "button" at bounding box center [67, 26] width 21 height 21
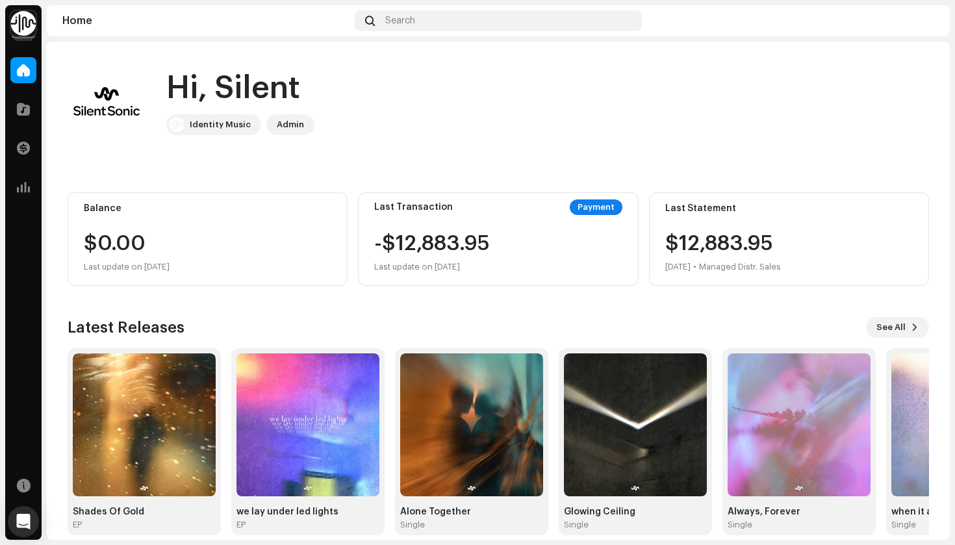
scroll to position [2, 0]
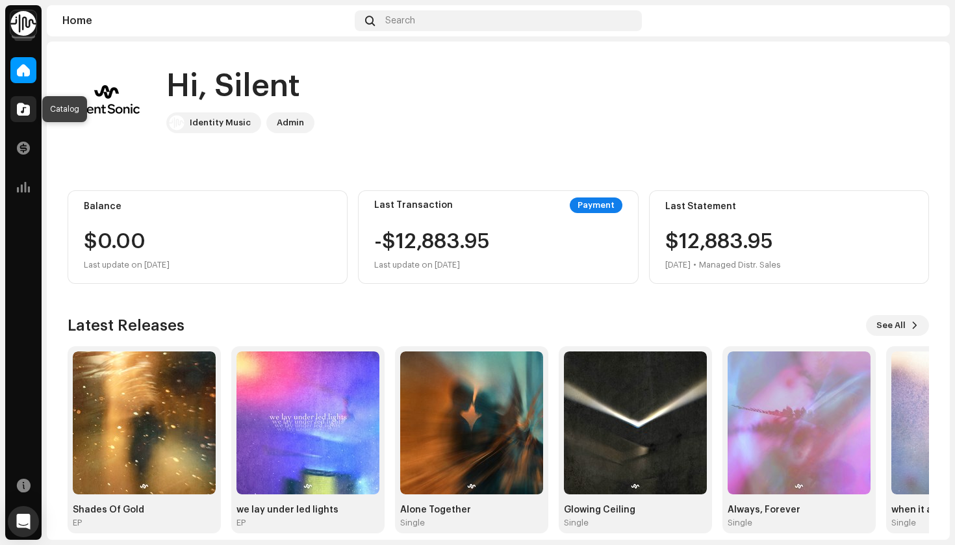
click at [20, 118] on div at bounding box center [23, 109] width 26 height 26
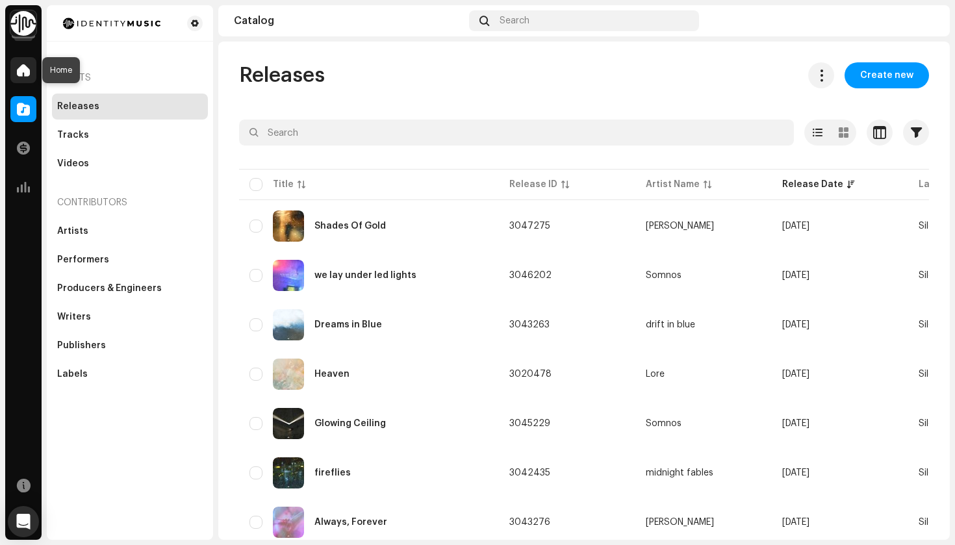
click at [32, 71] on div at bounding box center [23, 70] width 26 height 26
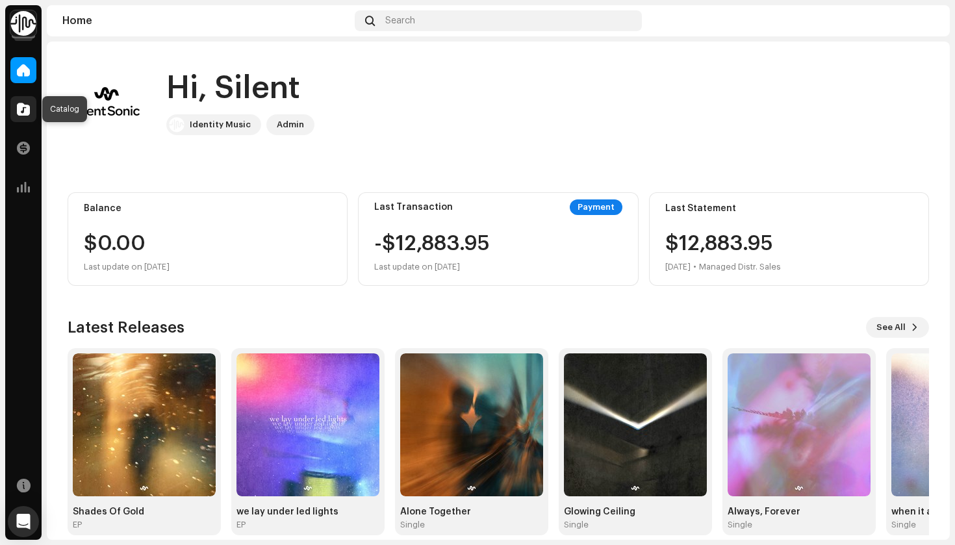
click at [21, 107] on span at bounding box center [23, 109] width 13 height 10
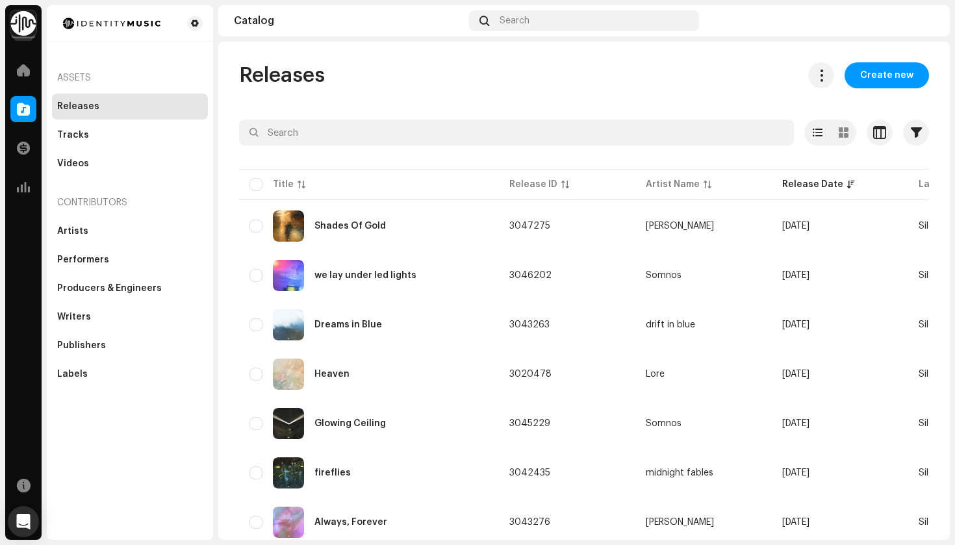
click at [902, 75] on span "Create new" at bounding box center [886, 75] width 53 height 26
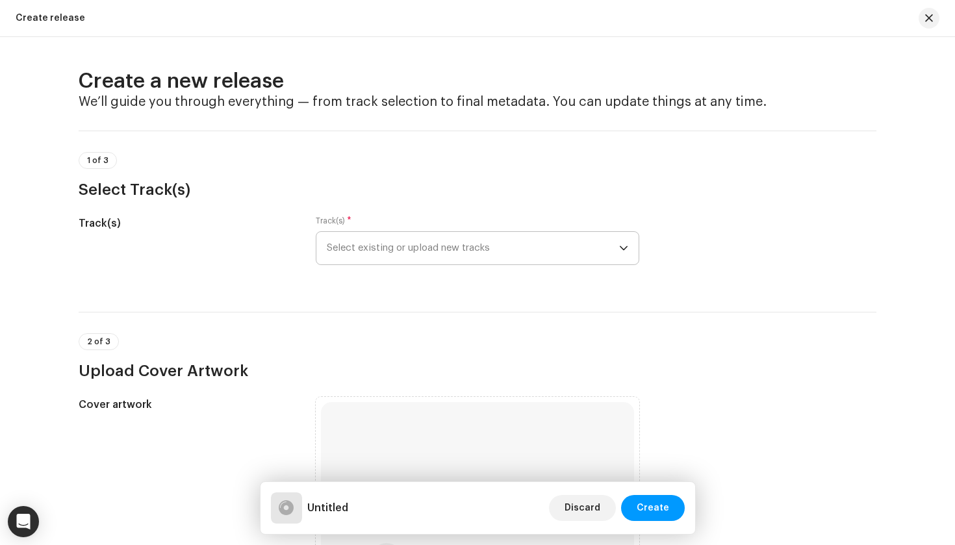
click at [444, 248] on span "Select existing or upload new tracks" at bounding box center [473, 248] width 292 height 32
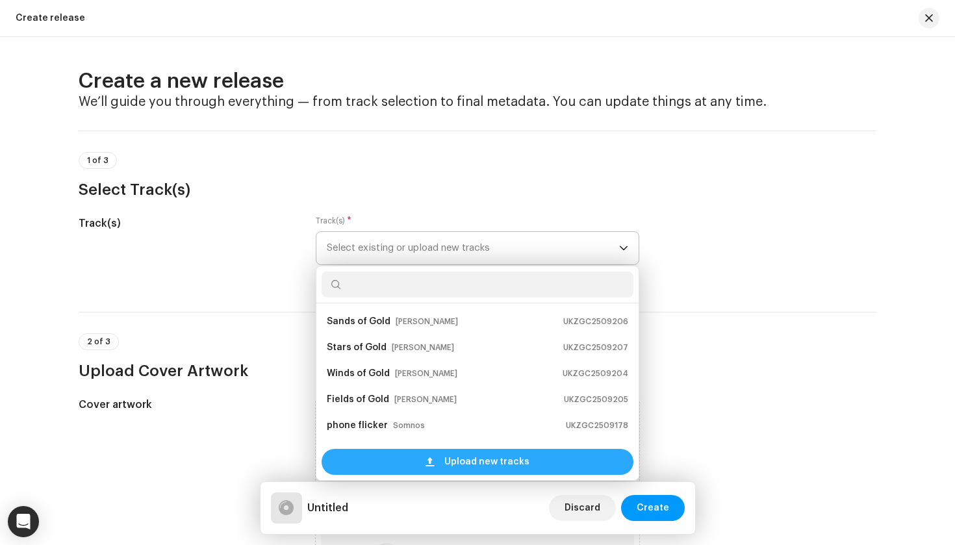
scroll to position [21, 0]
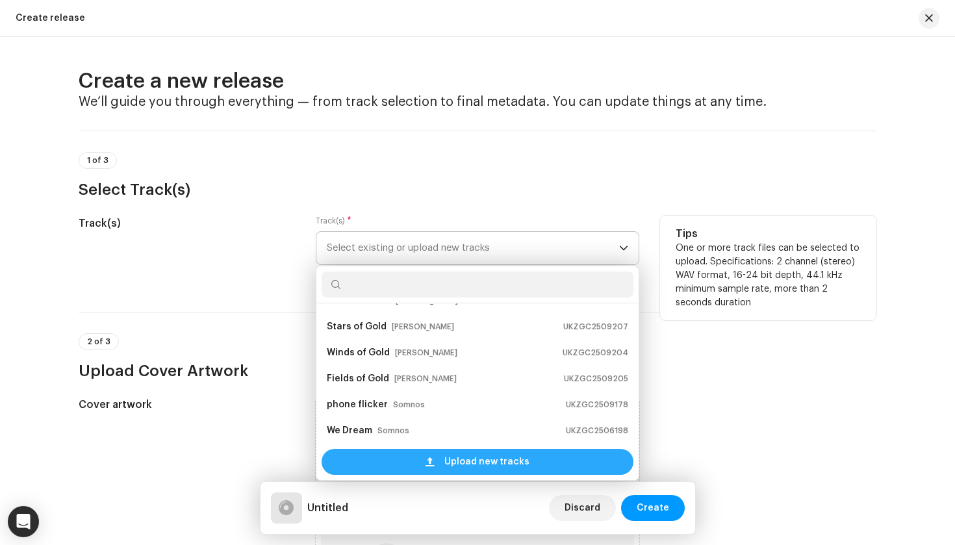
click at [445, 455] on span "Upload new tracks" at bounding box center [486, 462] width 85 height 26
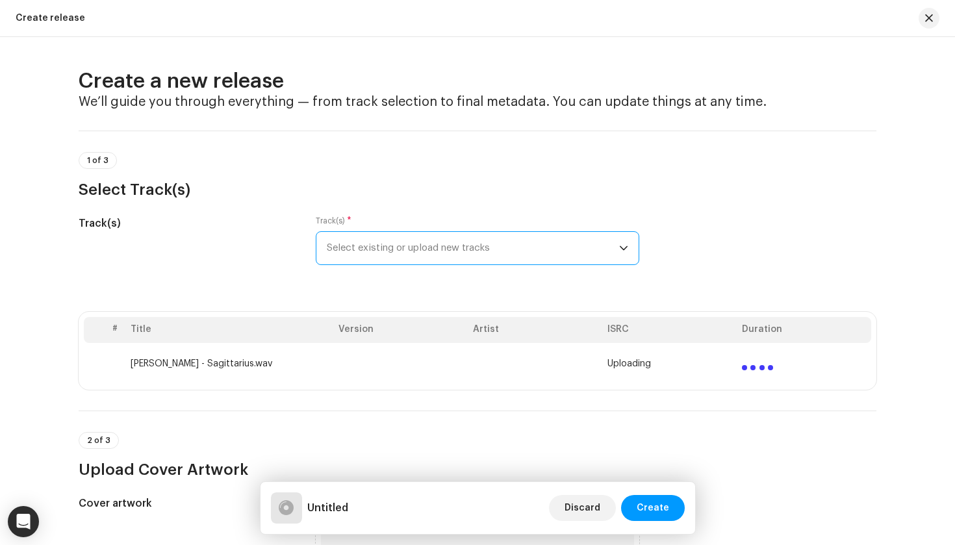
click at [524, 250] on span "Select existing or upload new tracks" at bounding box center [473, 248] width 292 height 32
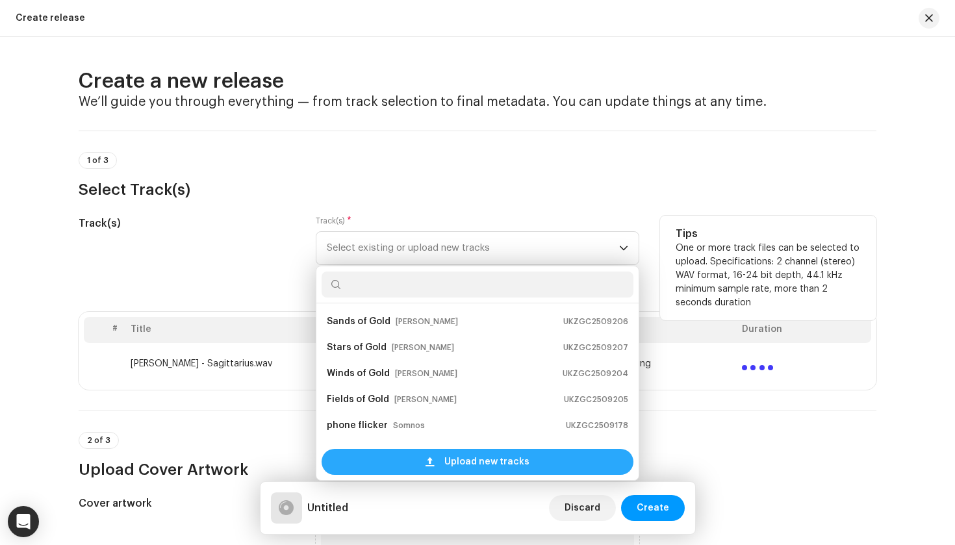
click at [504, 454] on span "Upload new tracks" at bounding box center [486, 462] width 85 height 26
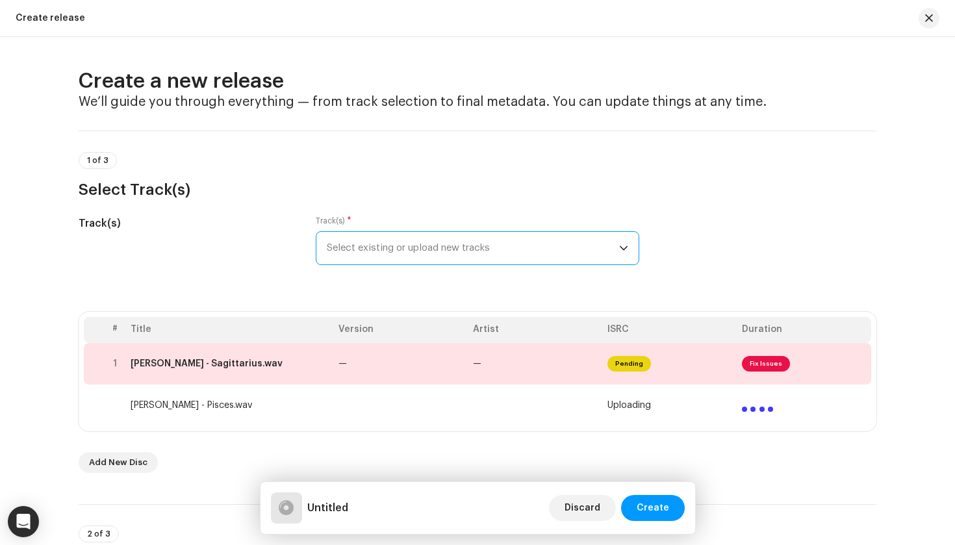
click at [517, 240] on span "Select existing or upload new tracks" at bounding box center [473, 248] width 292 height 32
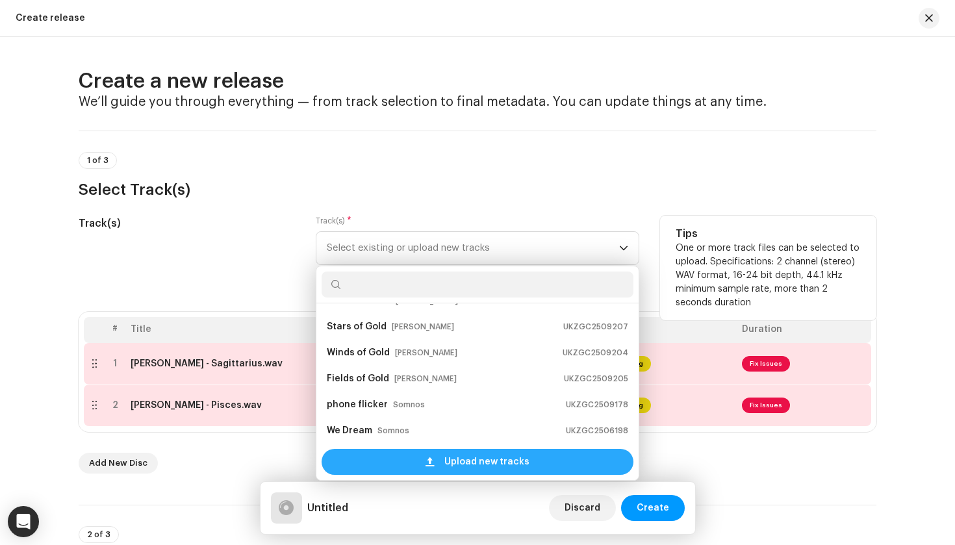
click at [474, 459] on span "Upload new tracks" at bounding box center [486, 462] width 85 height 26
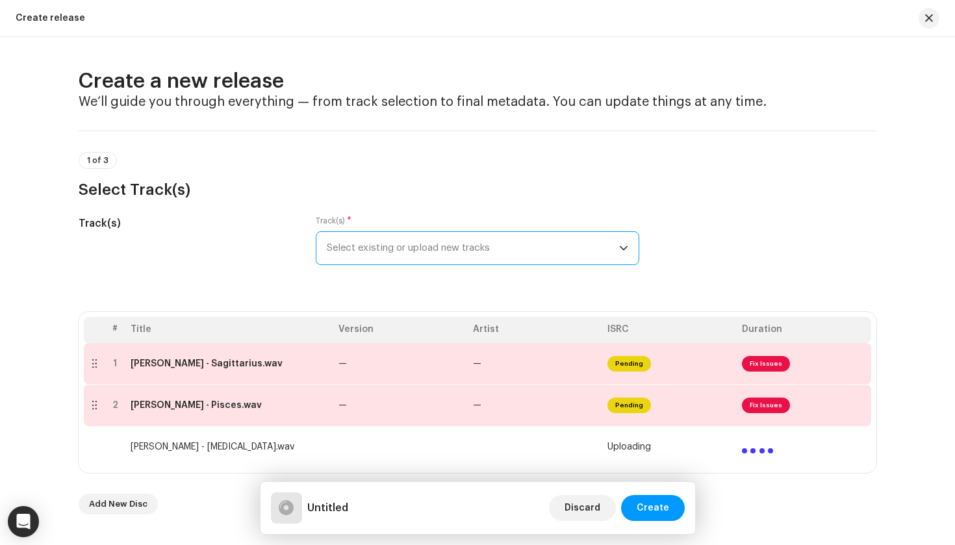
scroll to position [47, 0]
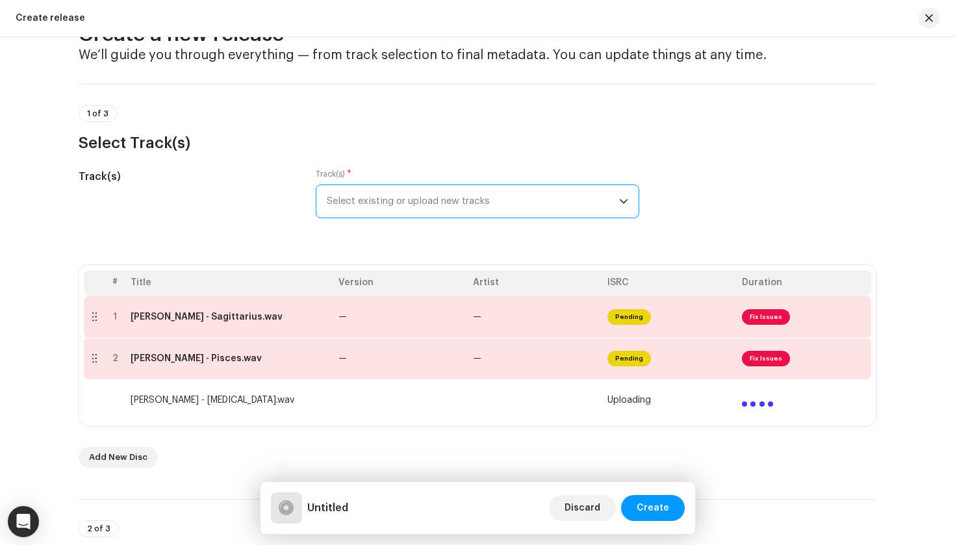
click at [450, 204] on span "Select existing or upload new tracks" at bounding box center [473, 201] width 292 height 32
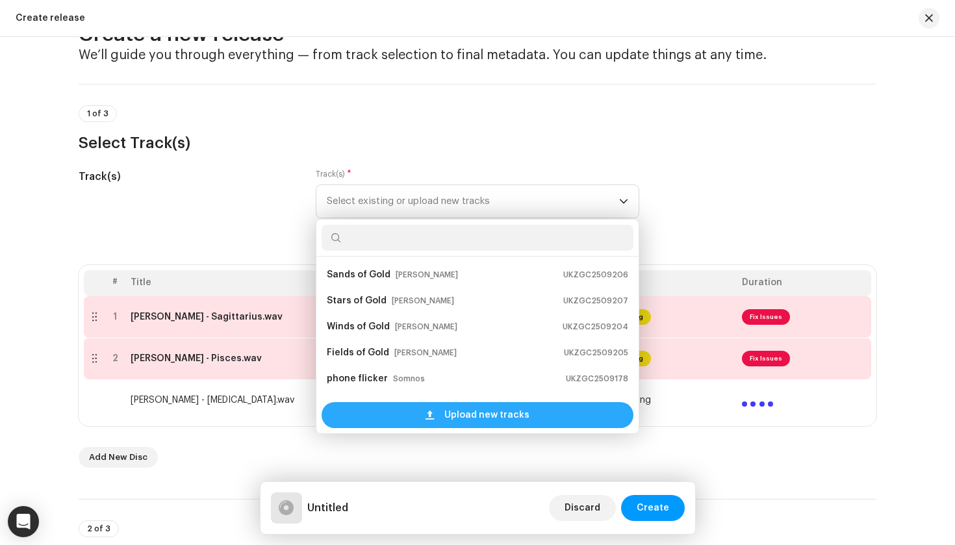
scroll to position [21, 0]
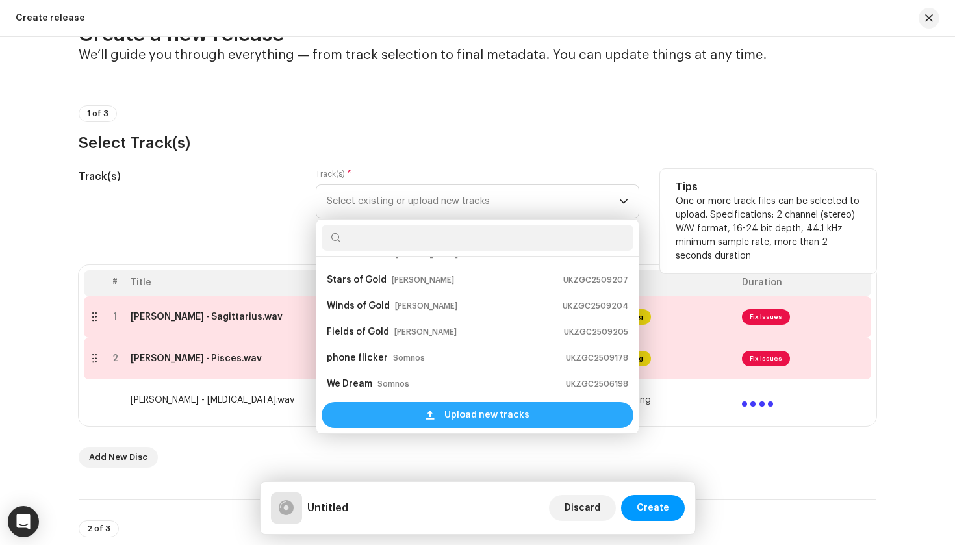
click at [453, 416] on span "Upload new tracks" at bounding box center [486, 415] width 85 height 26
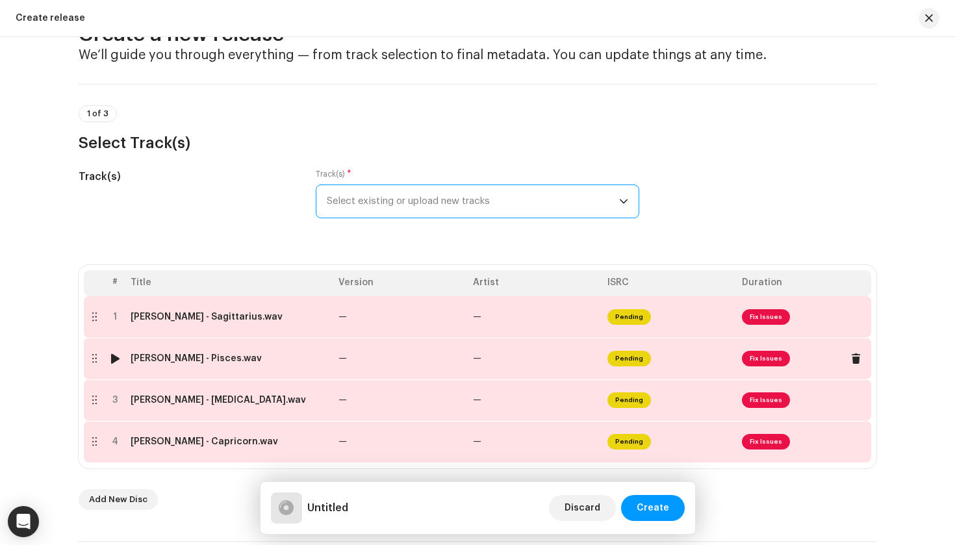
scroll to position [46, 0]
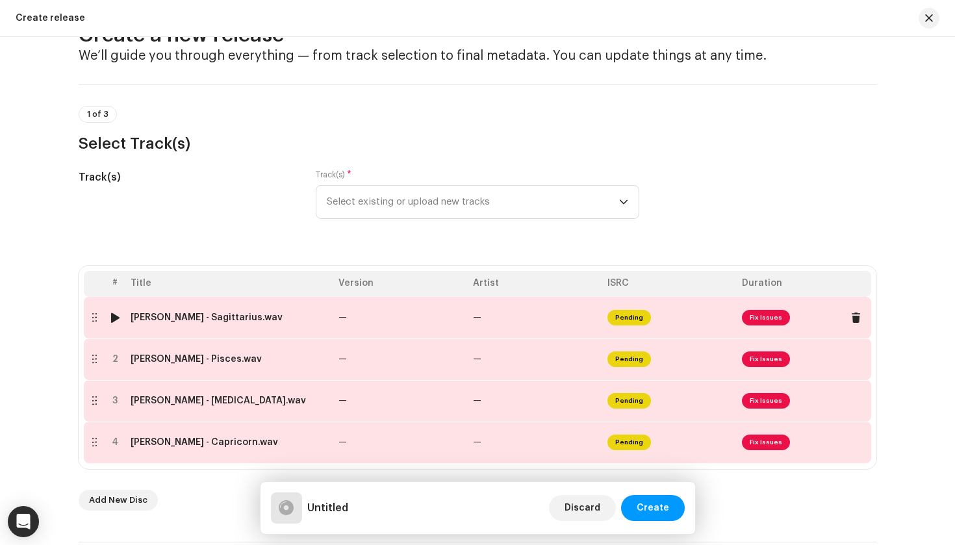
click at [441, 329] on td "—" at bounding box center [400, 318] width 135 height 42
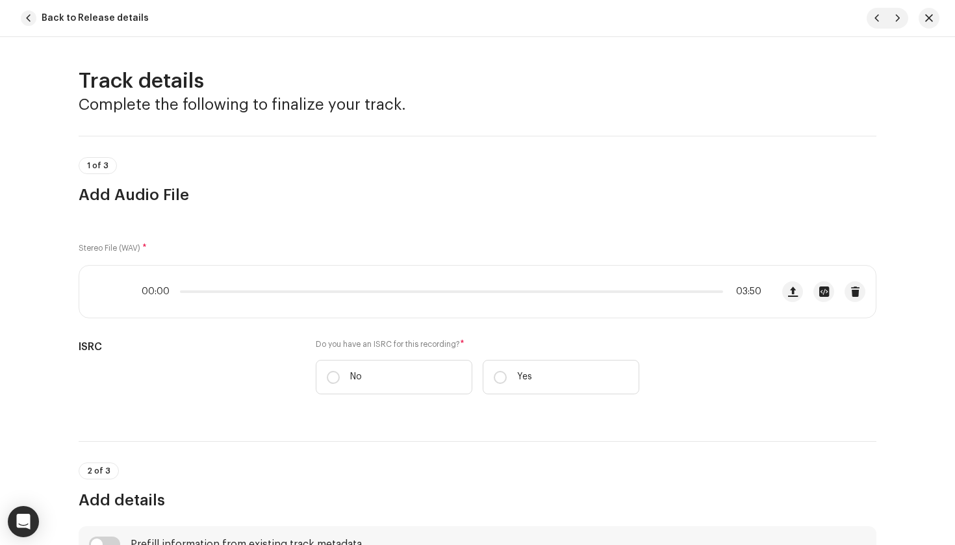
click at [26, 16] on span "button" at bounding box center [29, 18] width 16 height 16
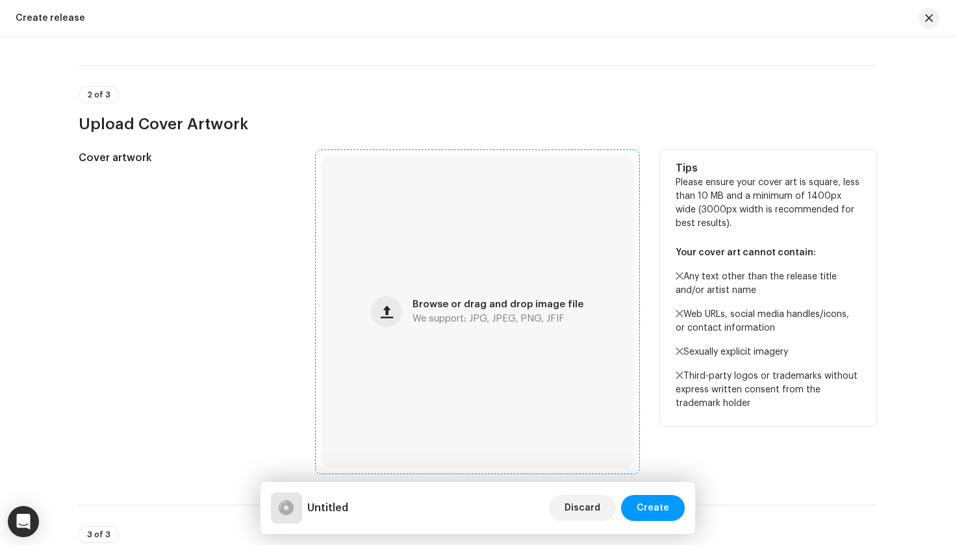
scroll to position [535, 0]
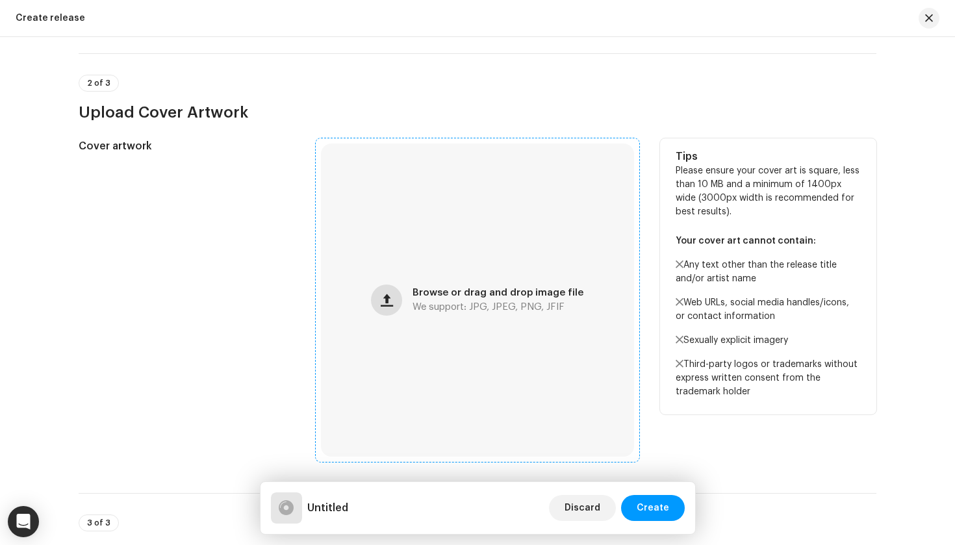
click at [388, 300] on span "button" at bounding box center [387, 300] width 12 height 10
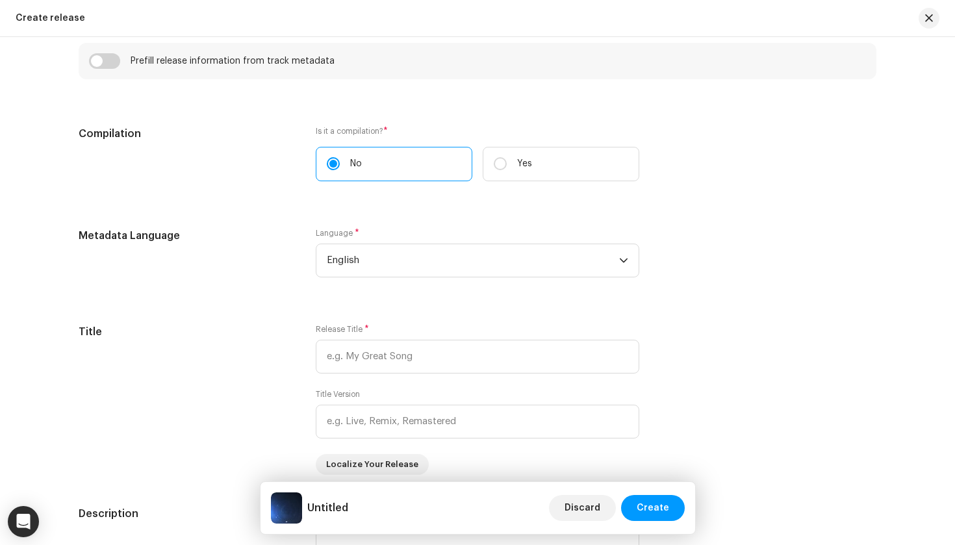
scroll to position [1073, 0]
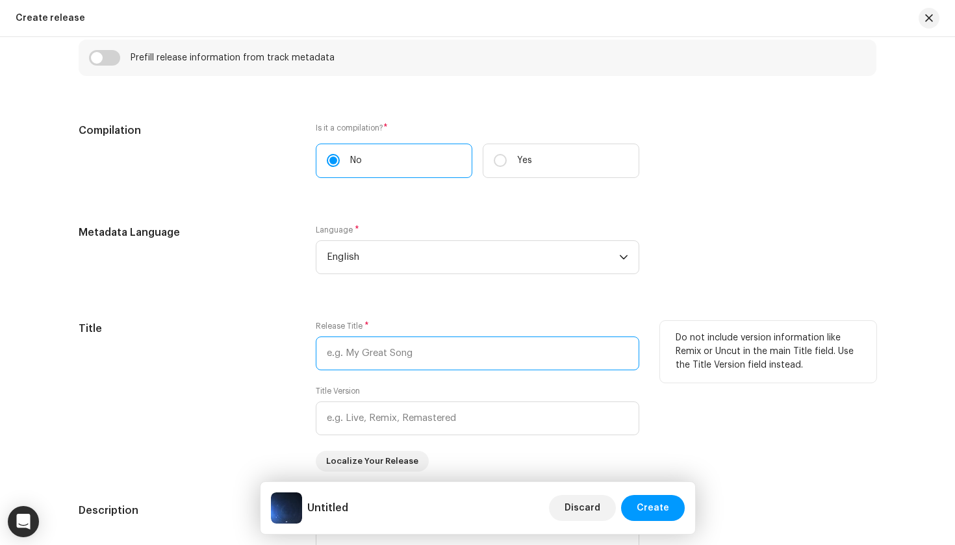
click at [421, 348] on input "text" at bounding box center [478, 354] width 324 height 34
paste input "Signs, Vol.2"
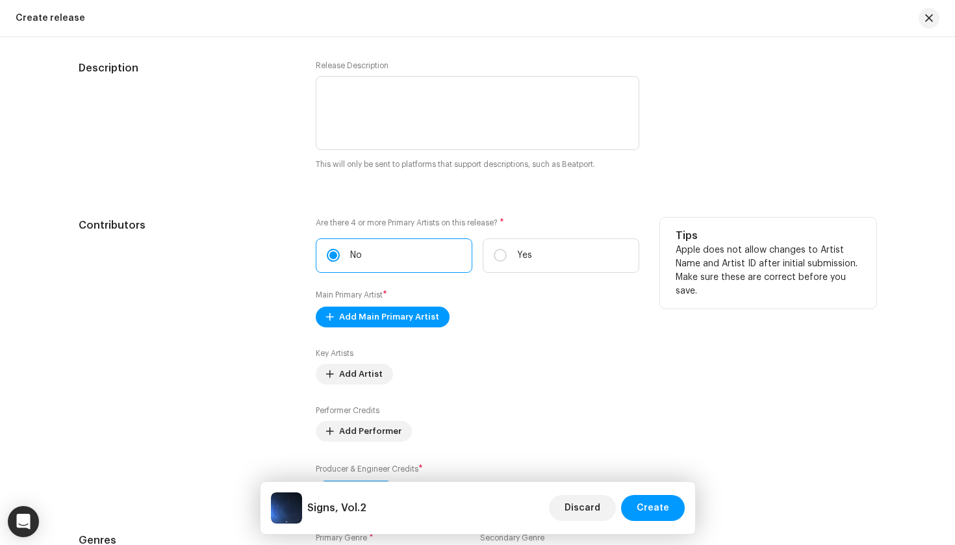
scroll to position [1640, 0]
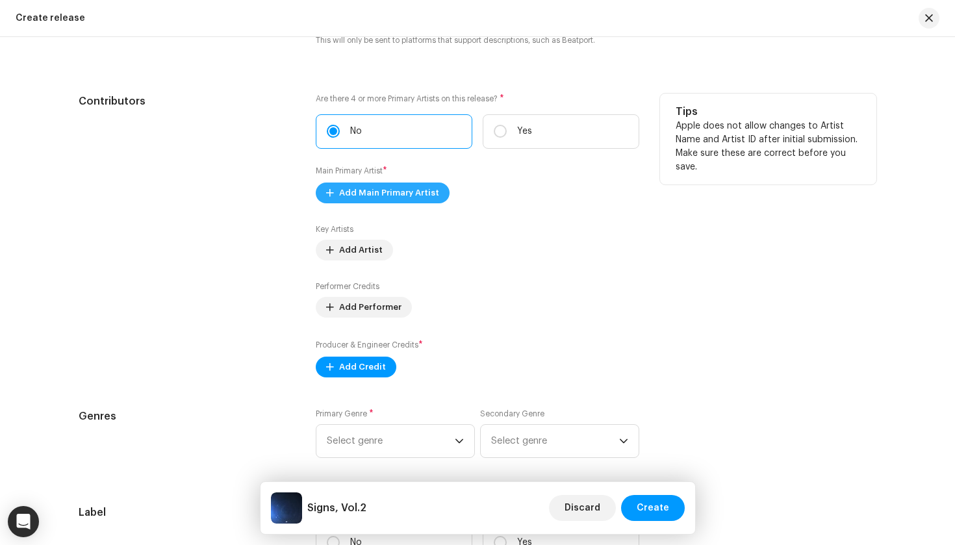
type input "Signs, Vol.2"
click at [409, 196] on span "Add Main Primary Artist" at bounding box center [389, 193] width 100 height 26
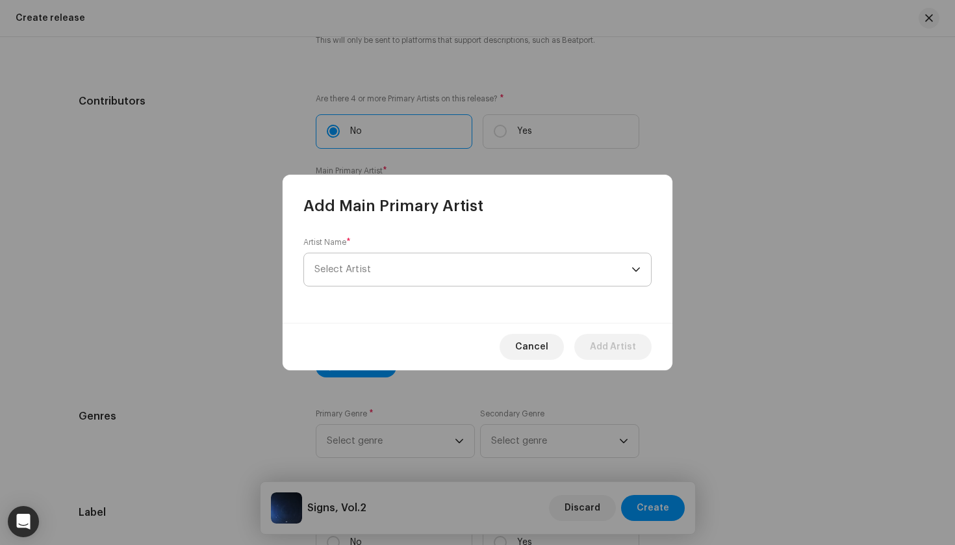
click at [385, 266] on span "Select Artist" at bounding box center [472, 269] width 317 height 32
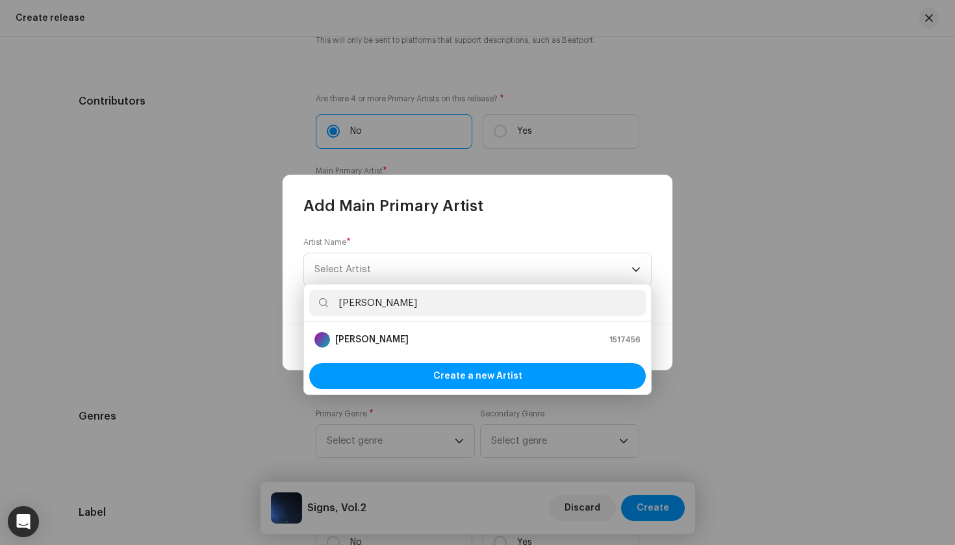
type input "Andrea"
drag, startPoint x: 385, startPoint y: 321, endPoint x: 392, endPoint y: 339, distance: 18.7
click at [392, 339] on strong "Andrea Accorsi" at bounding box center [371, 339] width 73 height 13
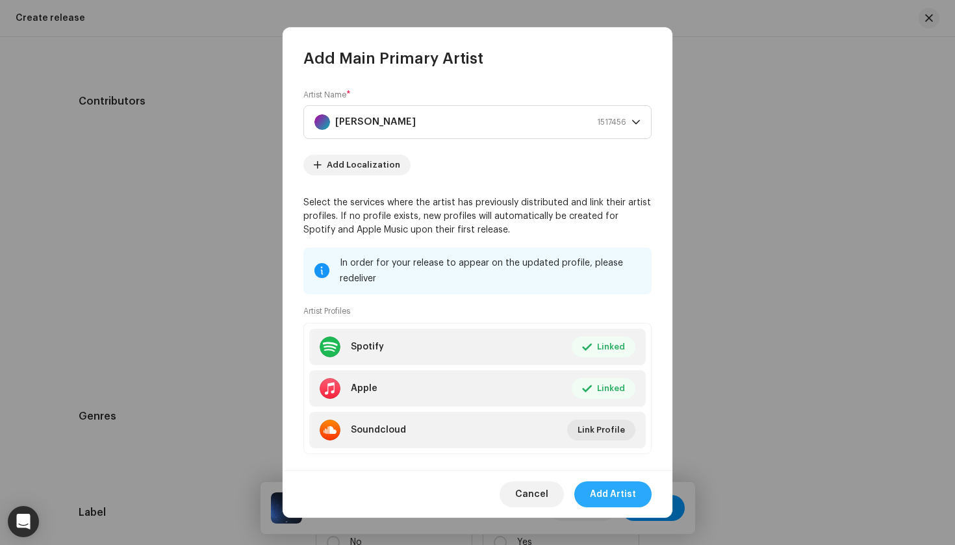
click at [611, 492] on span "Add Artist" at bounding box center [613, 494] width 46 height 26
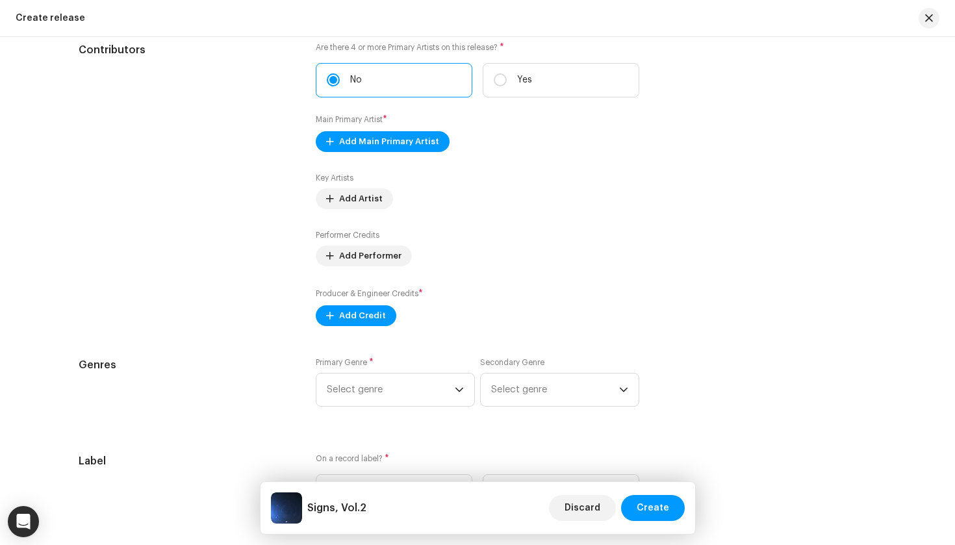
scroll to position [1698, 0]
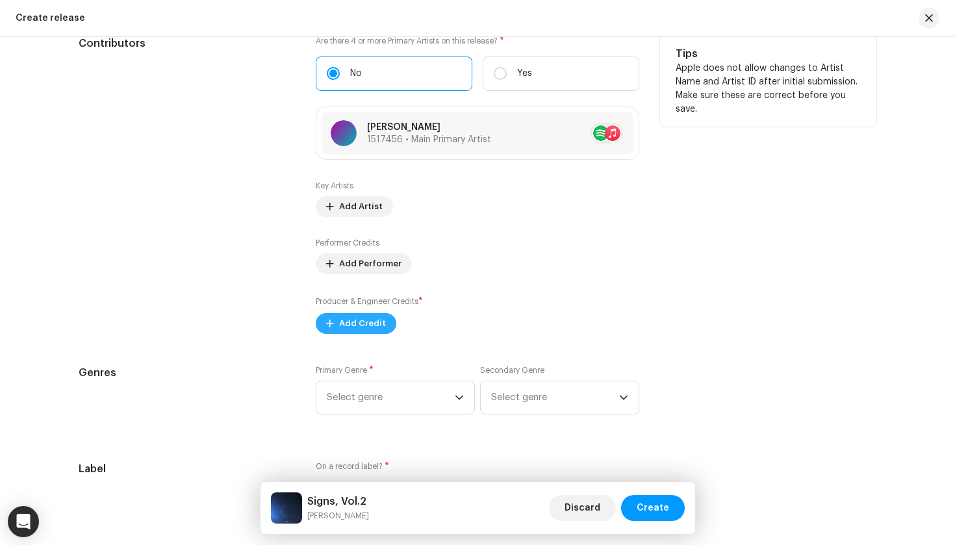
click at [346, 329] on span "Add Credit" at bounding box center [362, 324] width 47 height 26
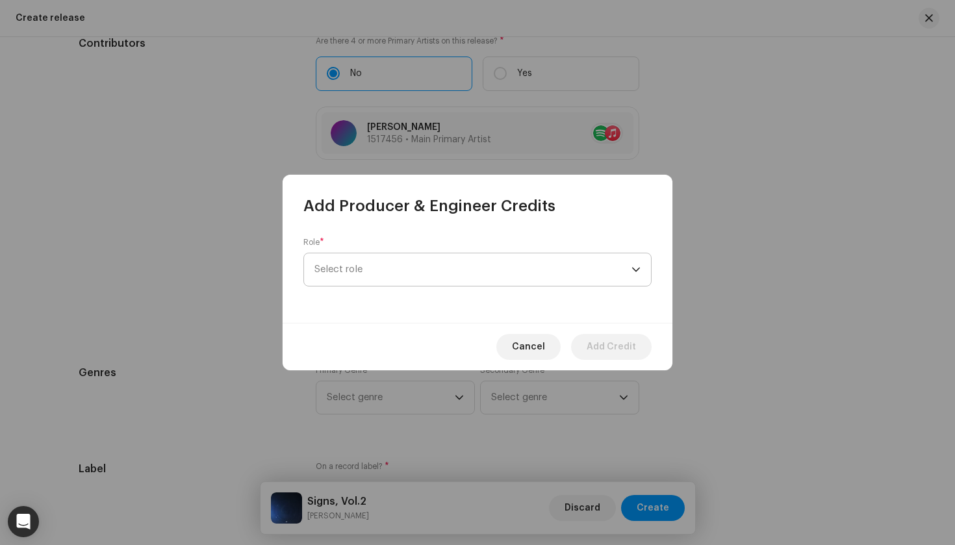
click at [358, 275] on span "Select role" at bounding box center [472, 269] width 317 height 32
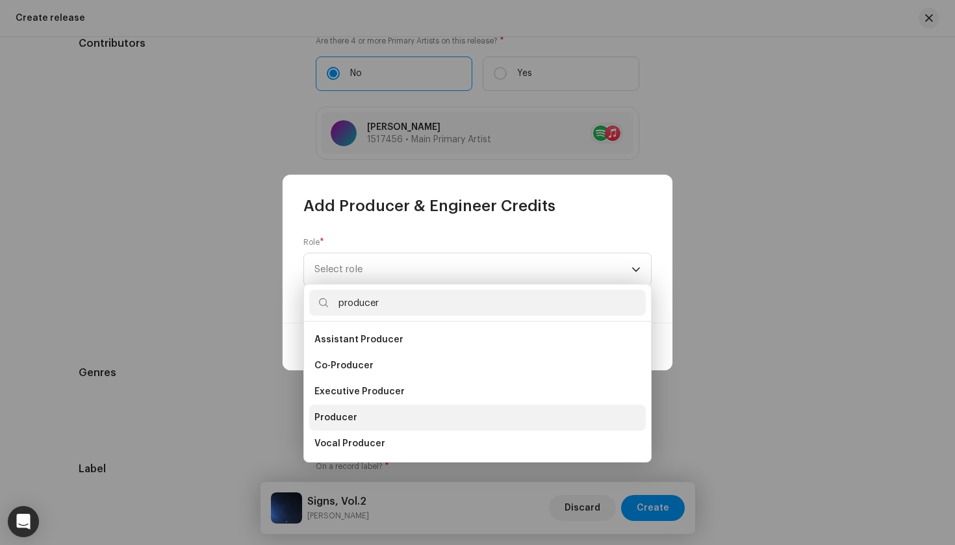
type input "producer"
click at [348, 410] on li "Producer" at bounding box center [477, 418] width 337 height 26
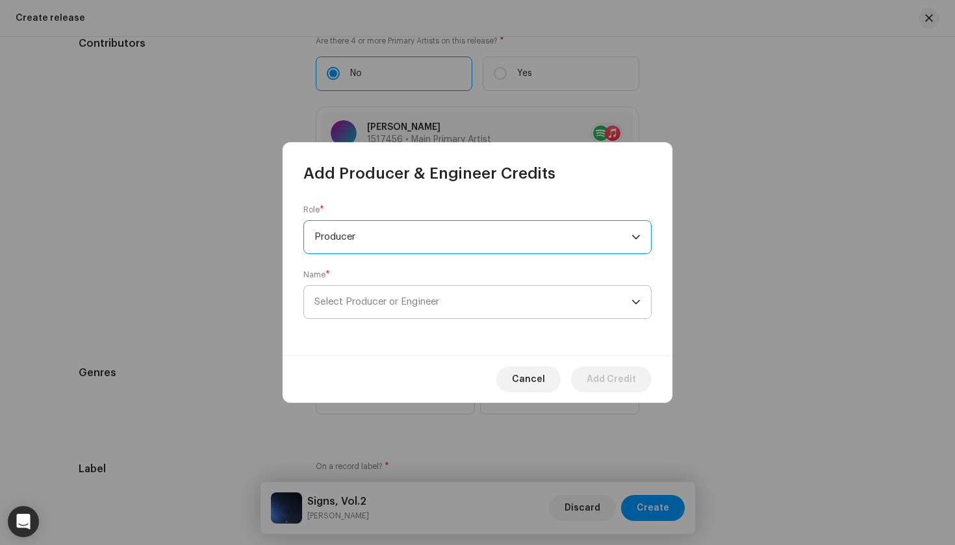
click at [372, 286] on span "Select Producer or Engineer" at bounding box center [472, 302] width 317 height 32
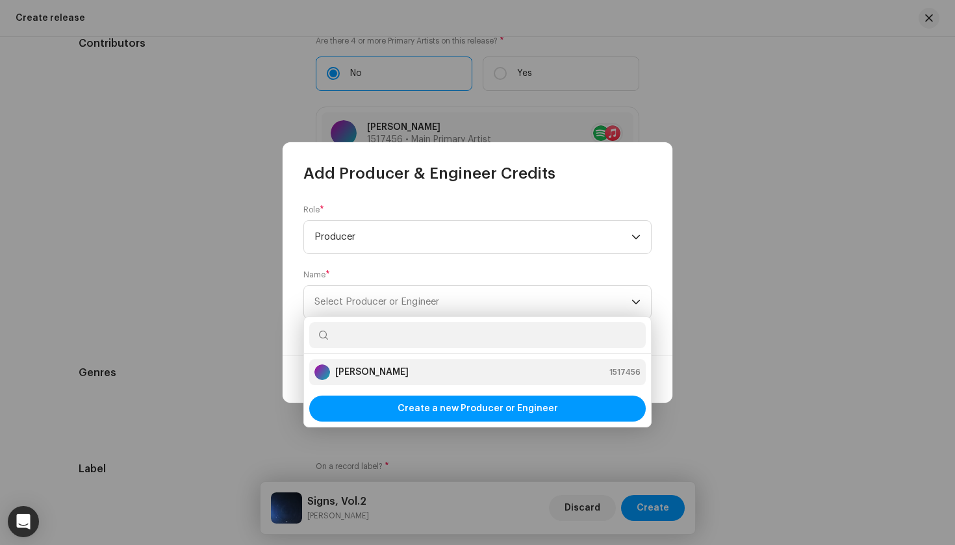
click at [364, 373] on strong "Andrea Accorsi" at bounding box center [371, 372] width 73 height 13
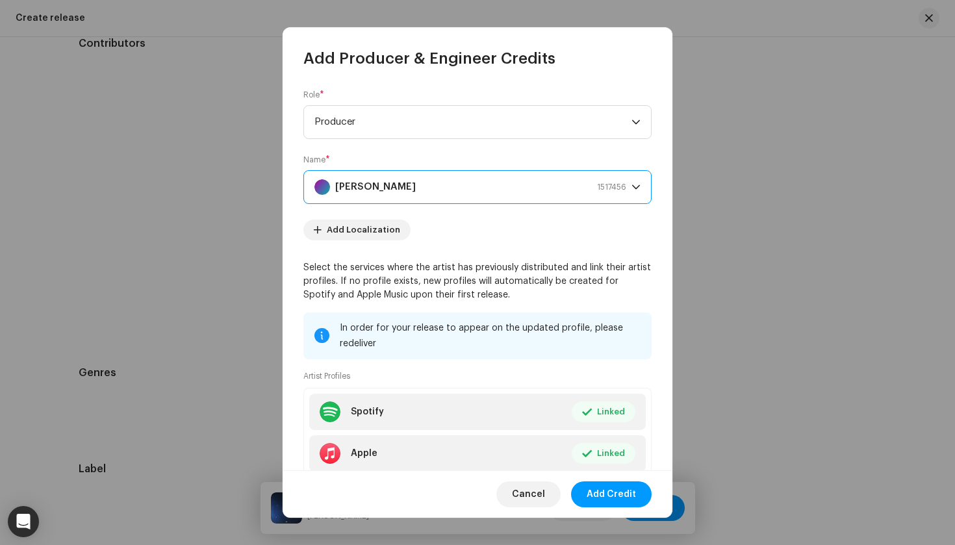
click at [610, 492] on span "Add Credit" at bounding box center [611, 494] width 49 height 26
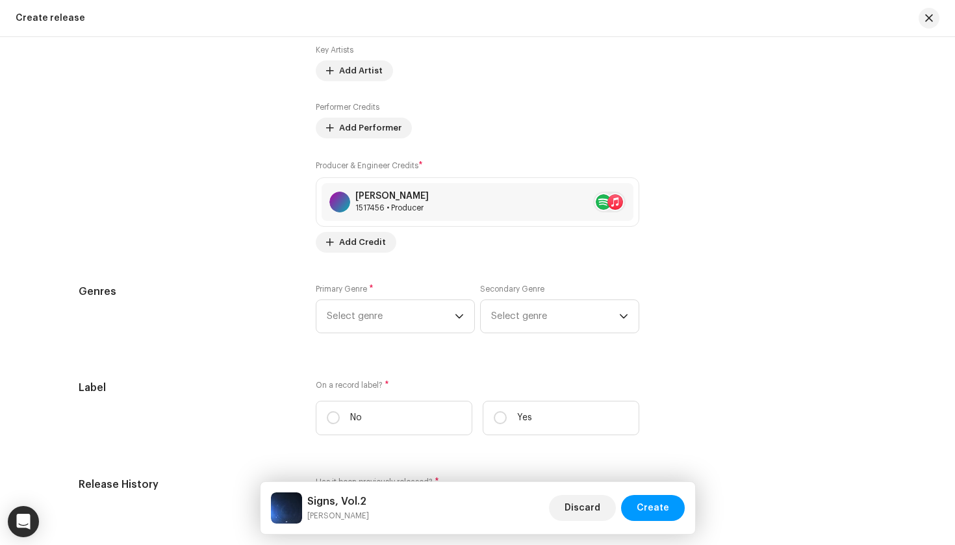
scroll to position [1842, 0]
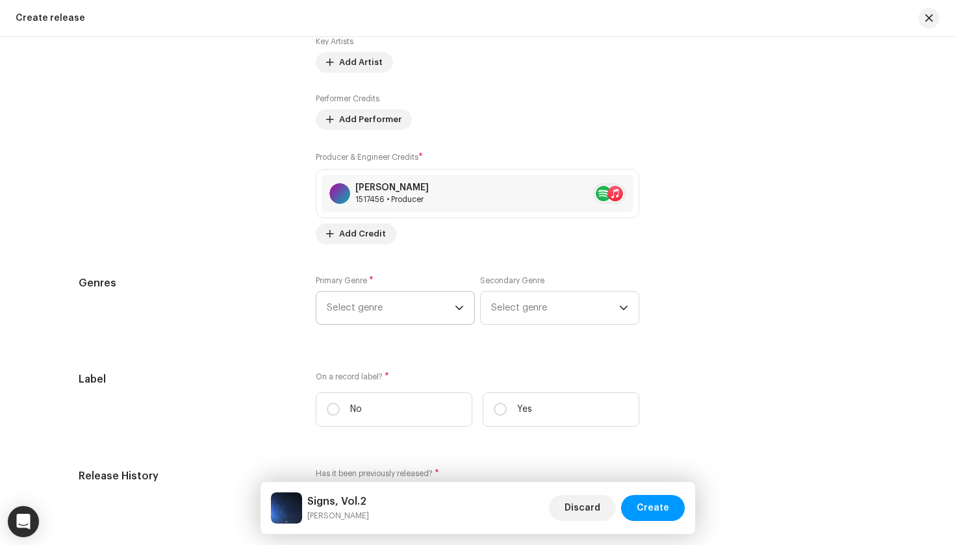
click at [383, 313] on span "Select genre" at bounding box center [391, 308] width 128 height 32
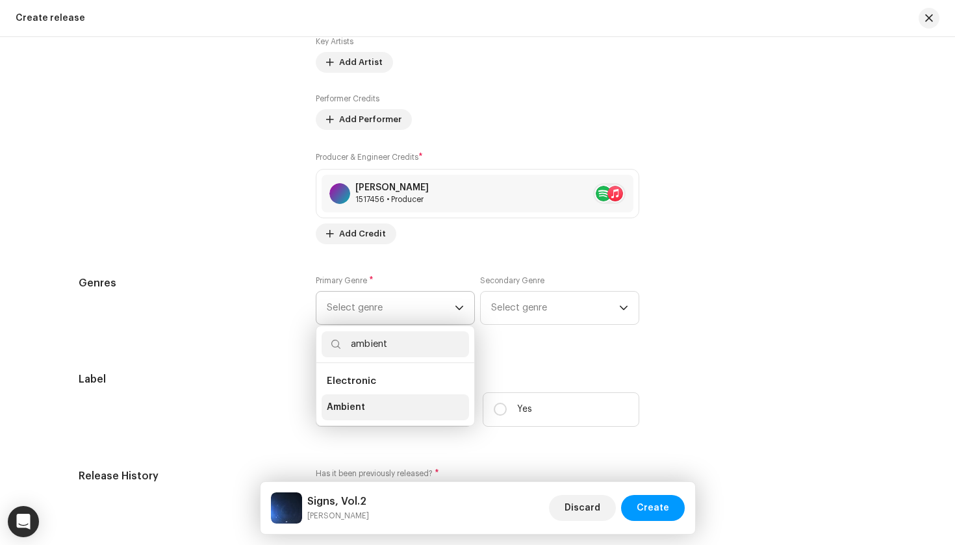
type input "ambient"
click at [396, 408] on li "Ambient" at bounding box center [396, 407] width 148 height 26
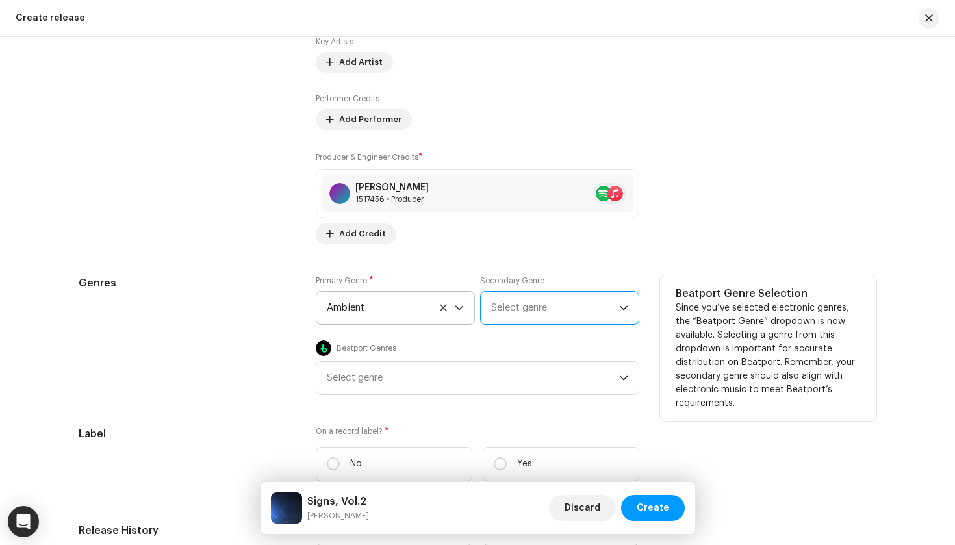
click at [519, 306] on span "Select genre" at bounding box center [555, 308] width 128 height 32
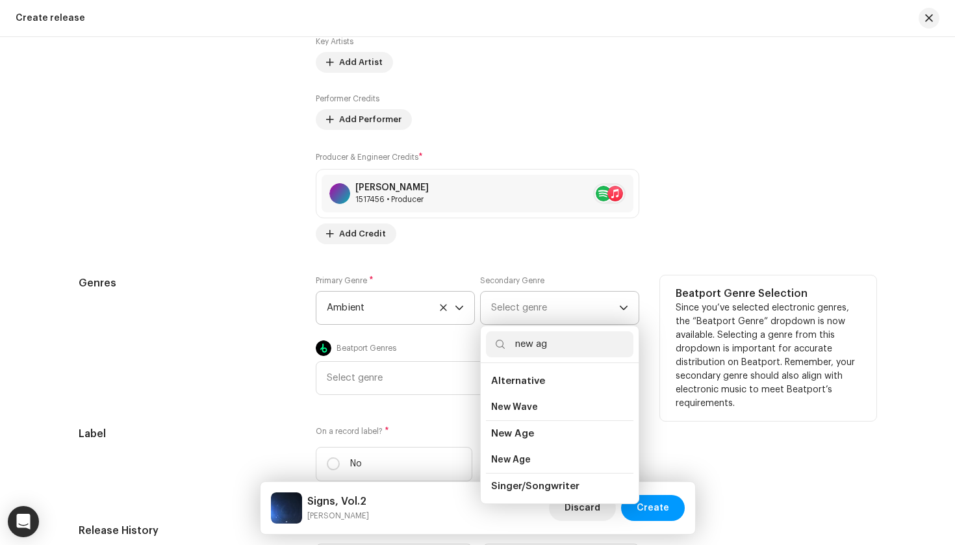
type input "new age"
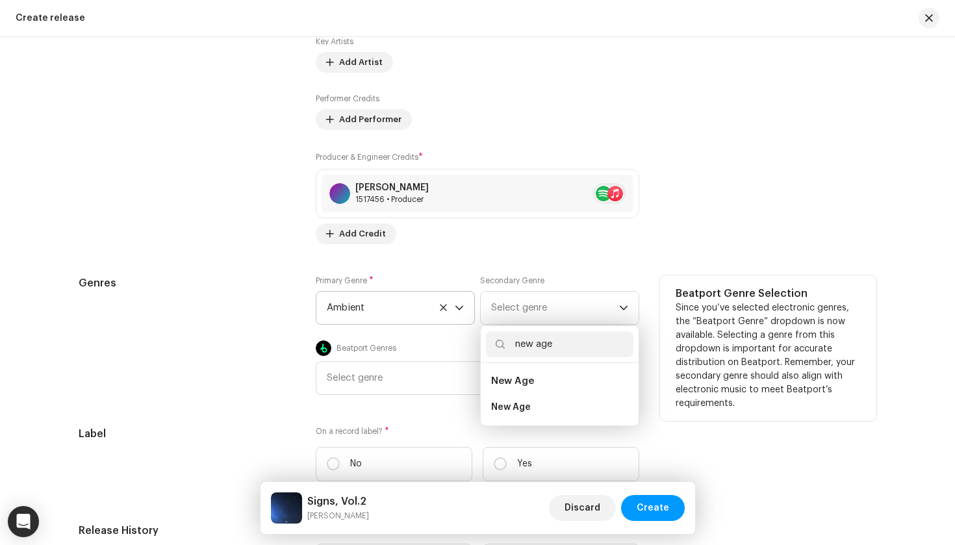
click at [470, 333] on div "Primary Genre * Ambient Secondary Genre Select genre new age New Age New Age Be…" at bounding box center [478, 336] width 324 height 120
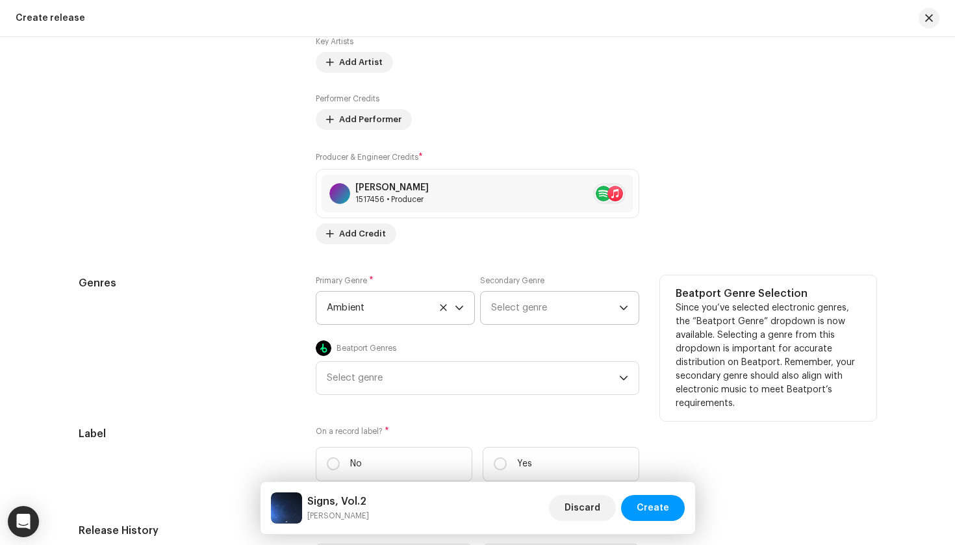
click at [525, 307] on span "Select genre" at bounding box center [555, 308] width 128 height 32
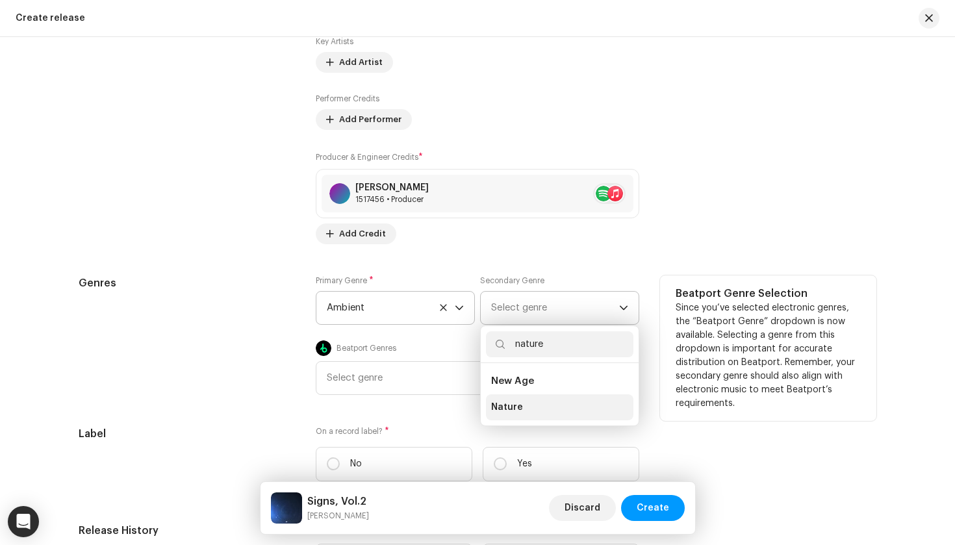
type input "nature"
click at [520, 413] on li "Nature" at bounding box center [560, 407] width 148 height 26
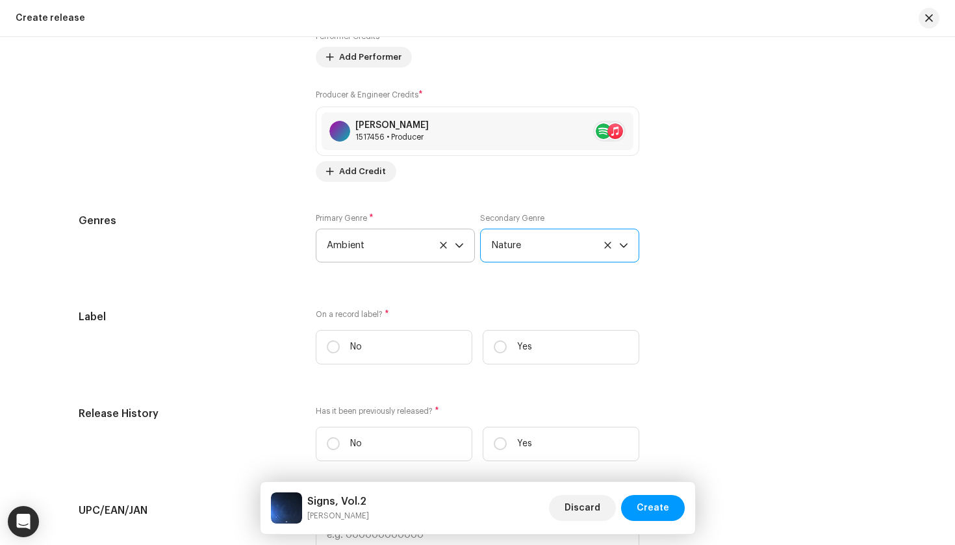
scroll to position [1908, 0]
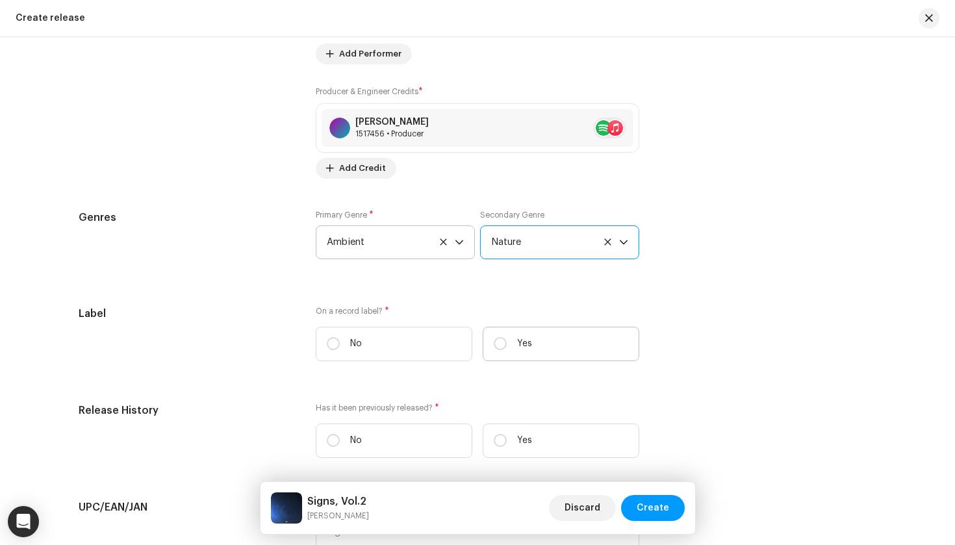
click at [561, 337] on label "Yes" at bounding box center [561, 344] width 157 height 34
click at [507, 337] on input "Yes" at bounding box center [500, 343] width 13 height 13
radio input "true"
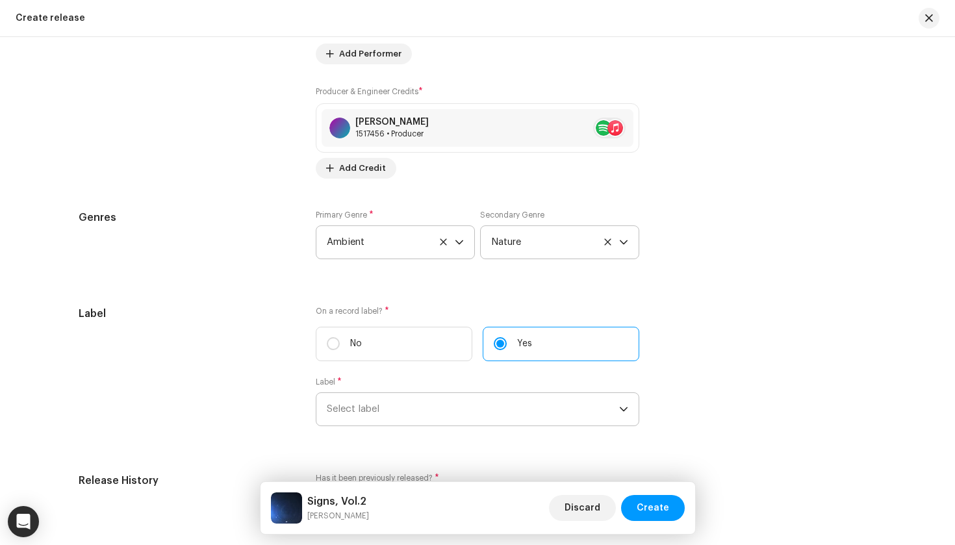
click at [478, 398] on span "Select label" at bounding box center [473, 409] width 292 height 32
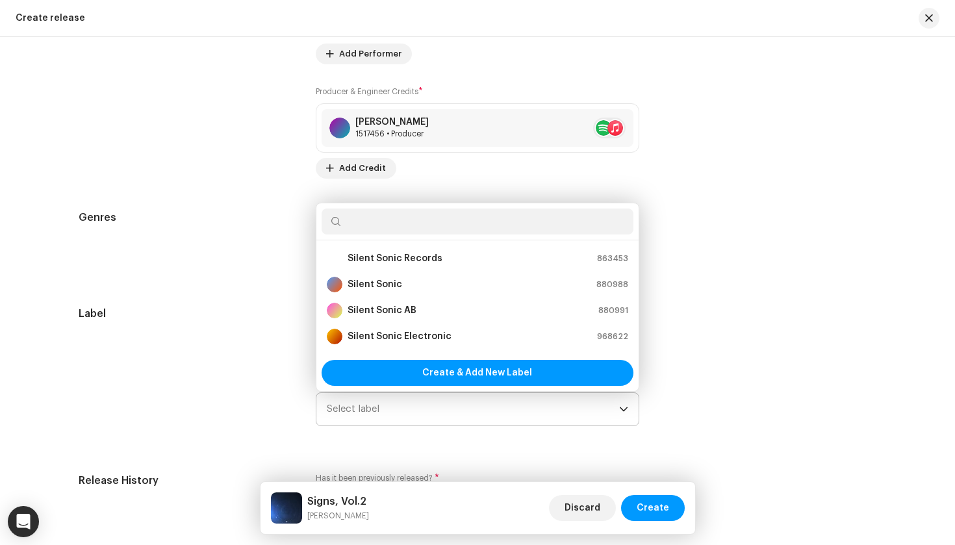
click at [449, 259] on div "Silent Sonic Records 863453" at bounding box center [477, 259] width 301 height 16
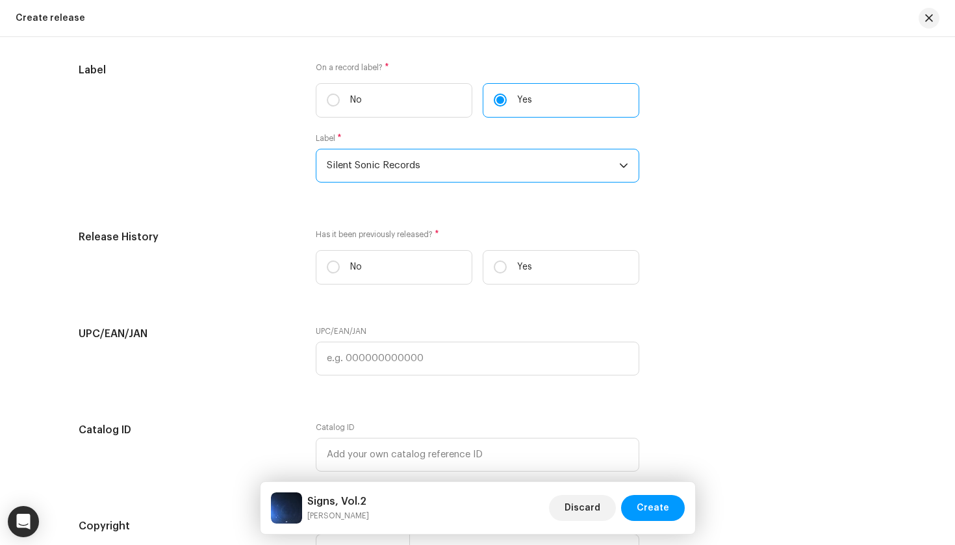
scroll to position [2154, 0]
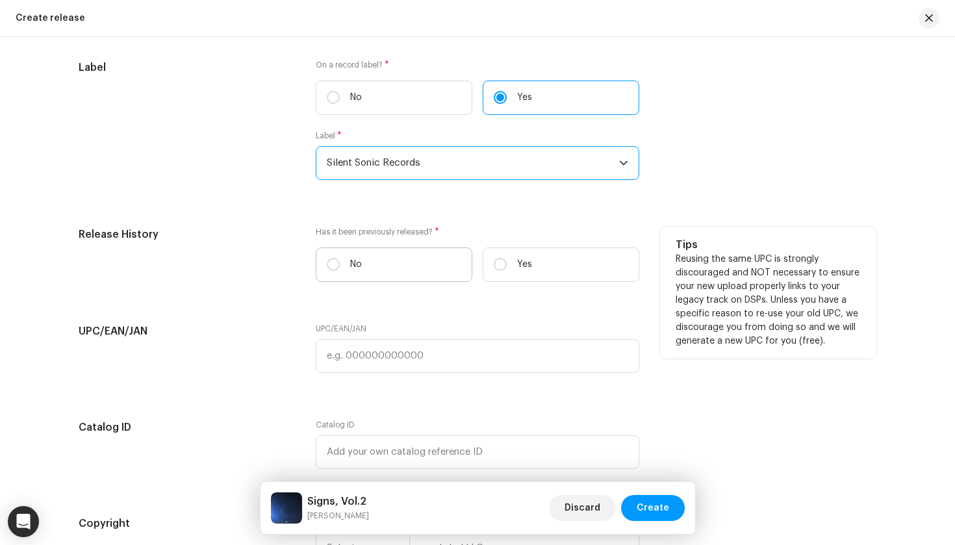
click at [389, 269] on label "No" at bounding box center [394, 265] width 157 height 34
click at [340, 269] on input "No" at bounding box center [333, 264] width 13 height 13
radio input "true"
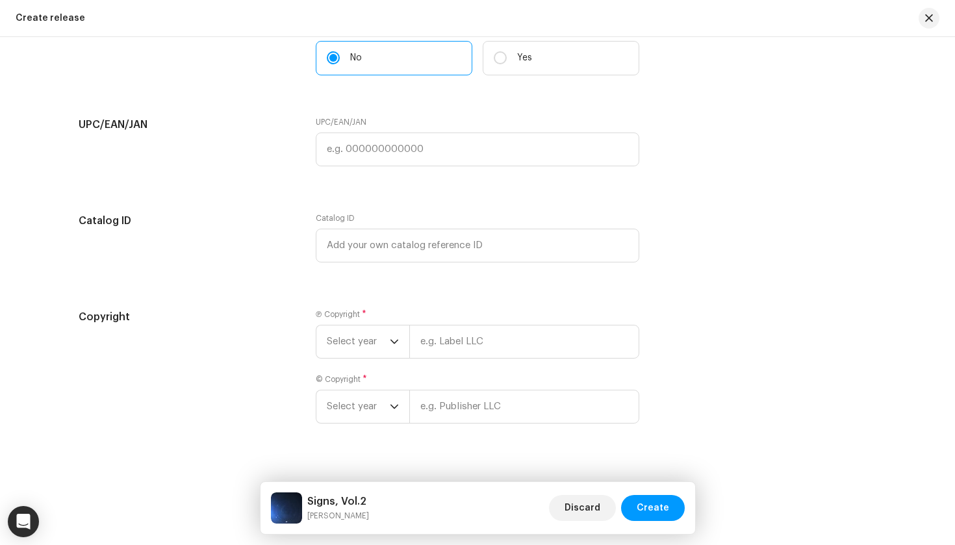
scroll to position [2367, 0]
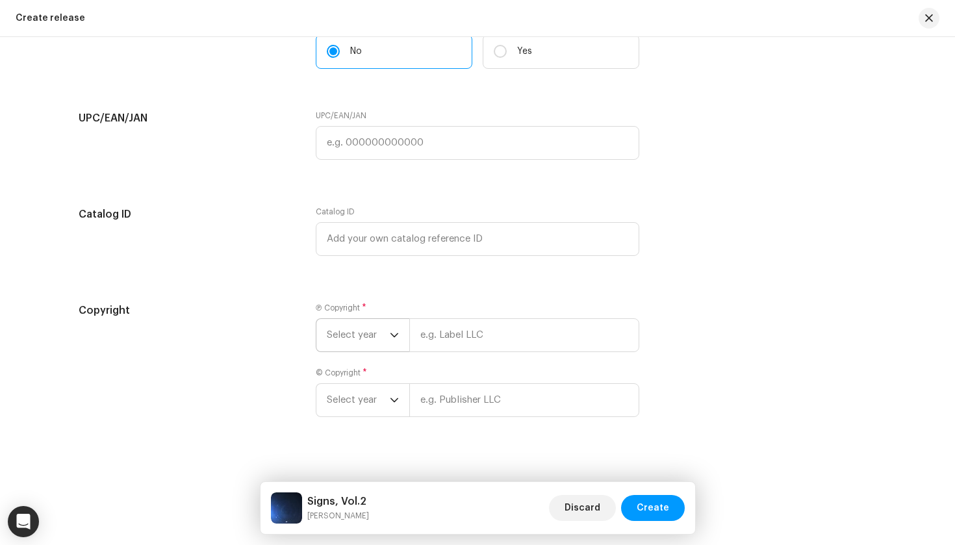
click at [339, 336] on span "Select year" at bounding box center [358, 335] width 63 height 32
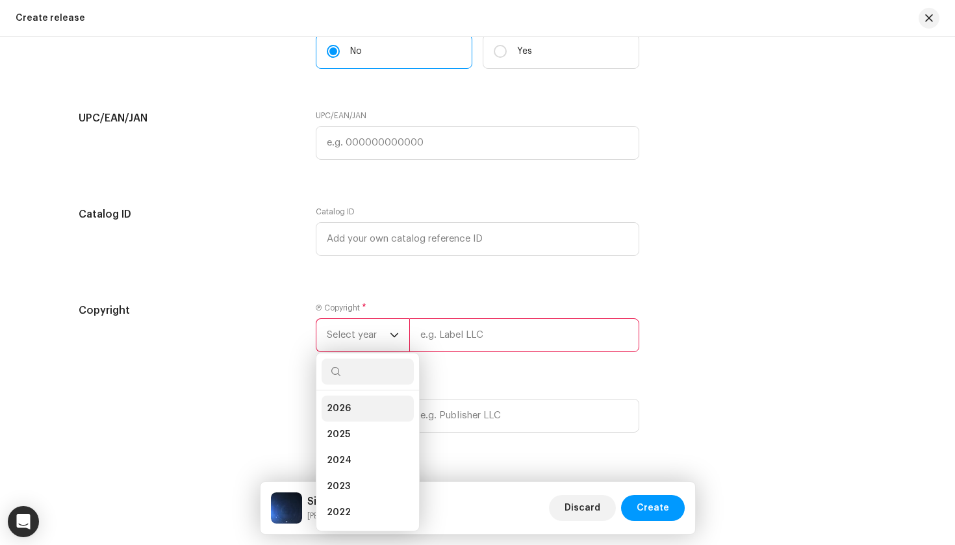
click at [337, 398] on li "2026" at bounding box center [368, 409] width 92 height 26
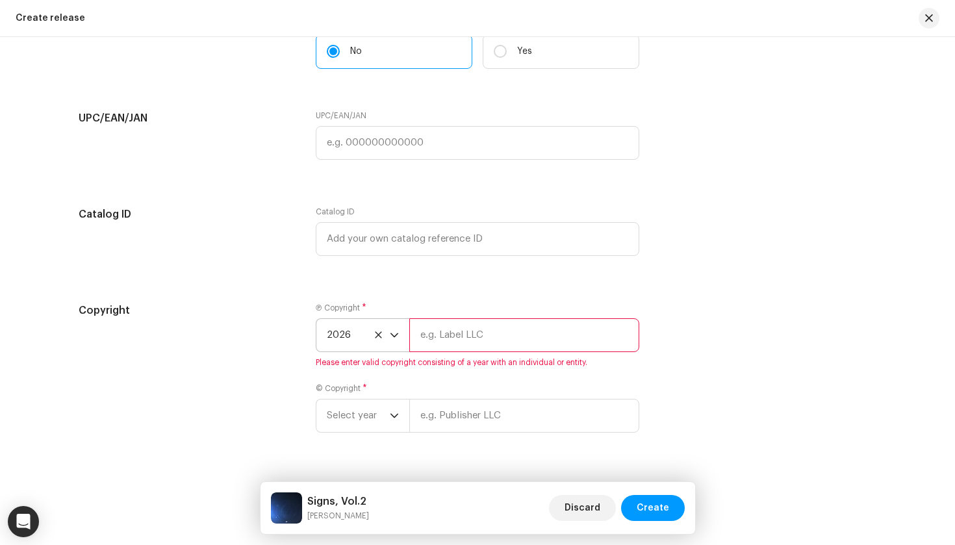
click at [472, 339] on input "text" at bounding box center [524, 335] width 230 height 34
type input "Silent Sonic Records"
click at [375, 417] on div "Ⓟ Copyright * 2026 Silent Sonic Records Please enter valid copyright consisting…" at bounding box center [478, 376] width 324 height 146
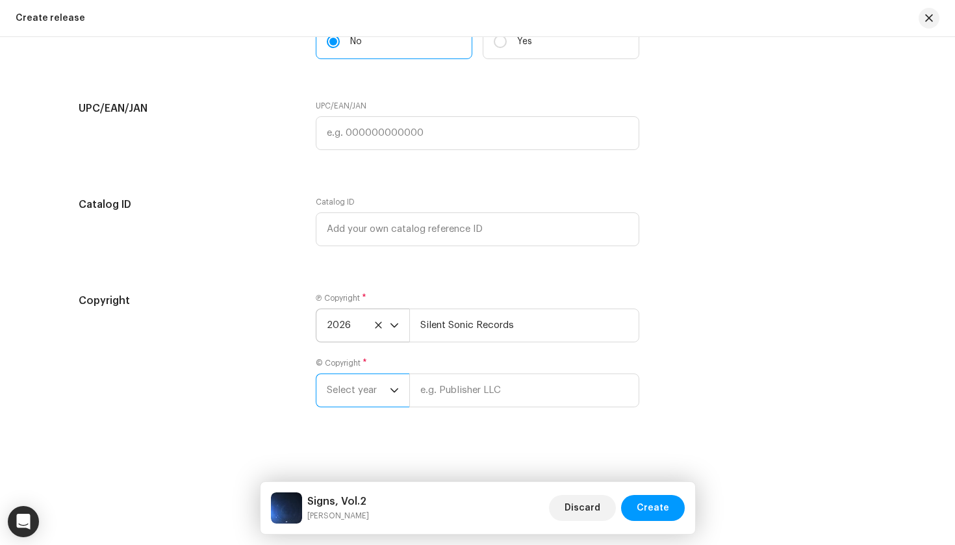
click at [372, 401] on span "Select year" at bounding box center [358, 390] width 63 height 32
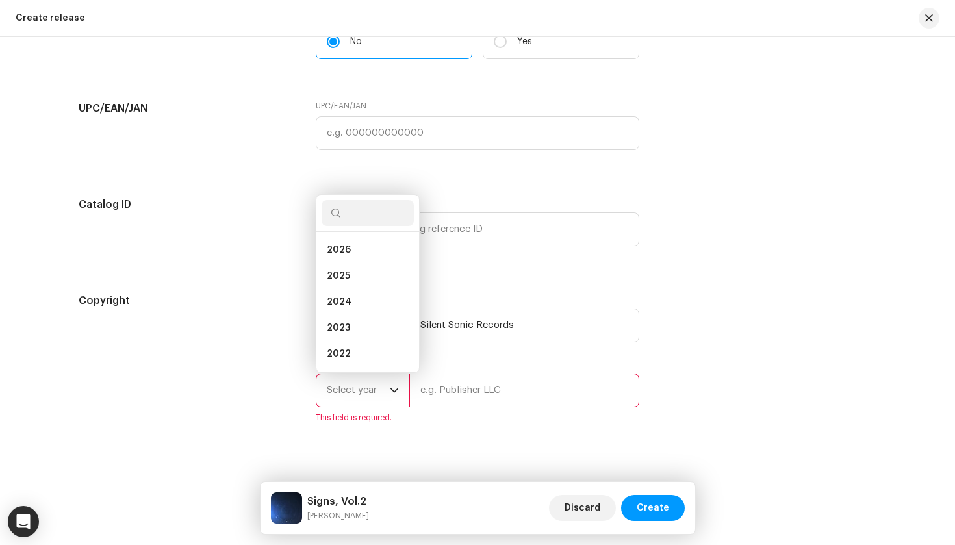
scroll to position [2376, 0]
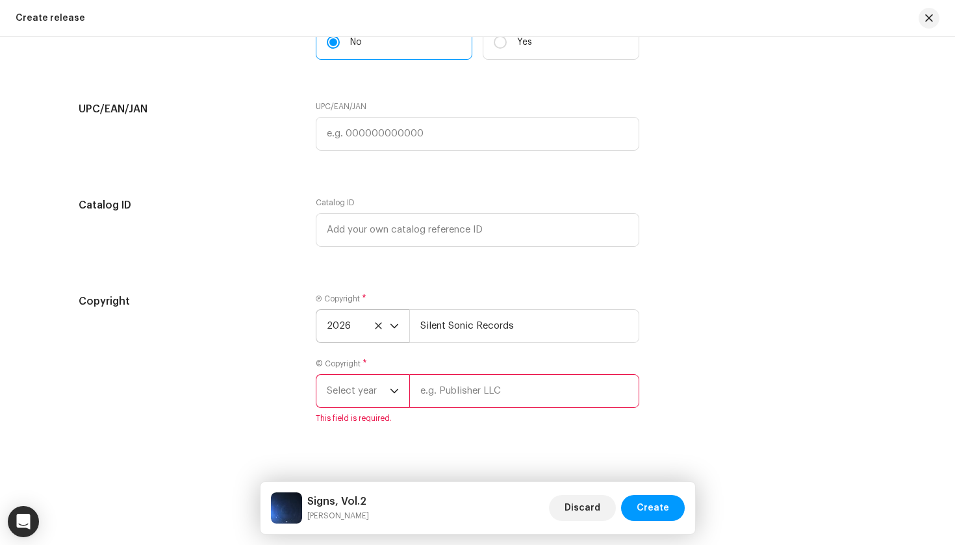
click at [370, 390] on span "Select year" at bounding box center [358, 391] width 63 height 32
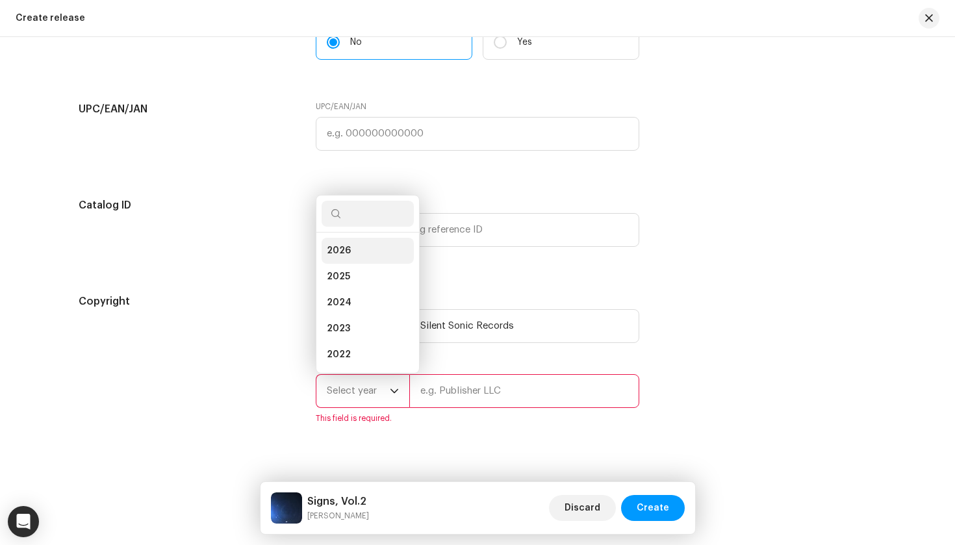
click at [367, 259] on li "2026" at bounding box center [368, 251] width 92 height 26
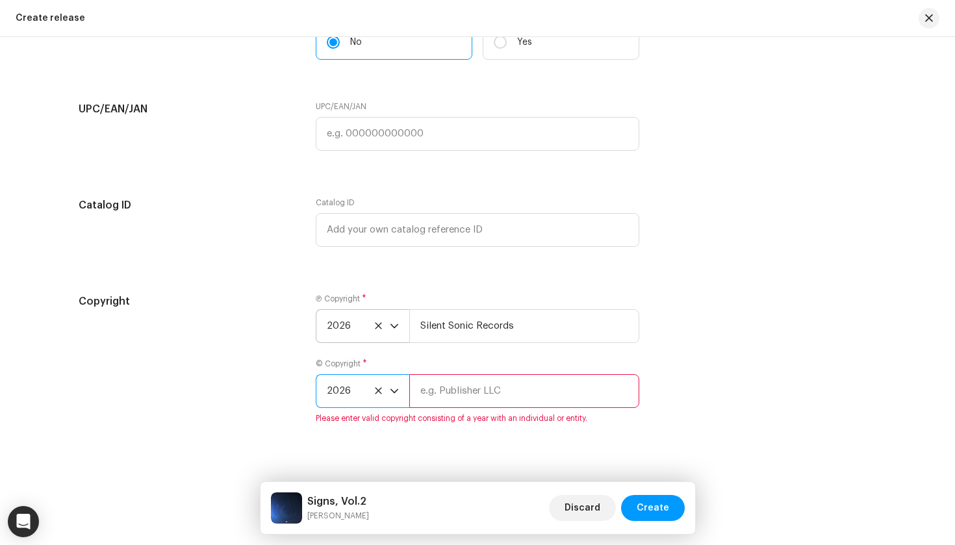
click at [428, 381] on input "text" at bounding box center [524, 391] width 230 height 34
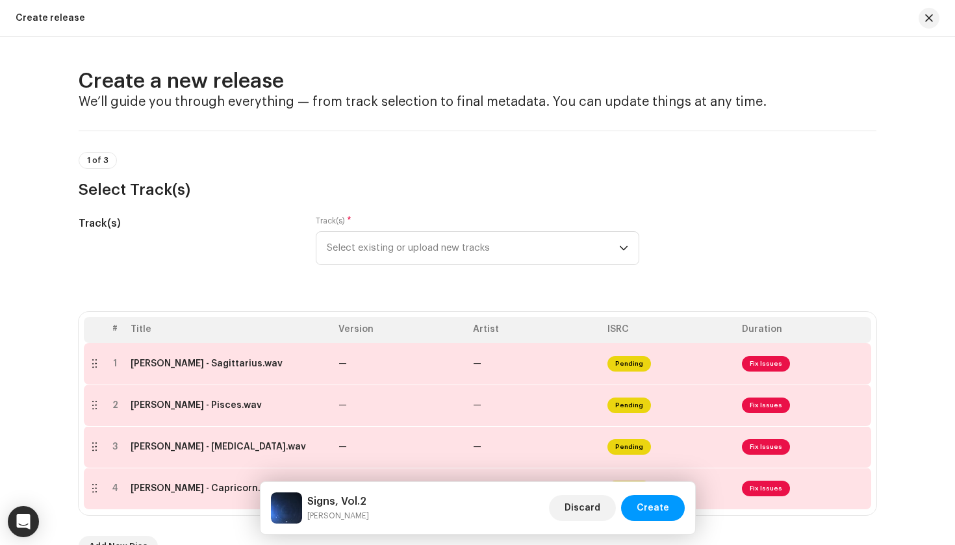
scroll to position [0, 0]
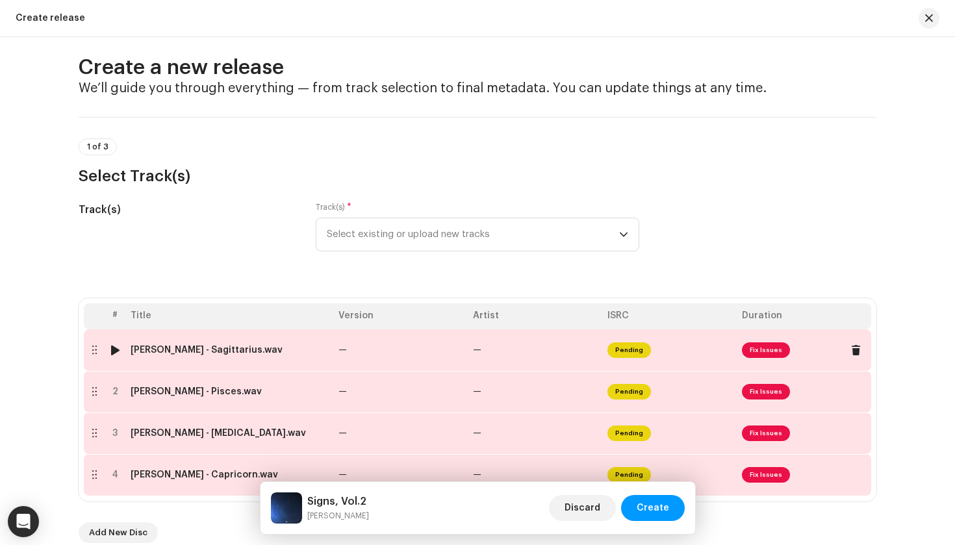
type input "Silent Sonic Records"
click at [446, 348] on td "—" at bounding box center [400, 350] width 135 height 42
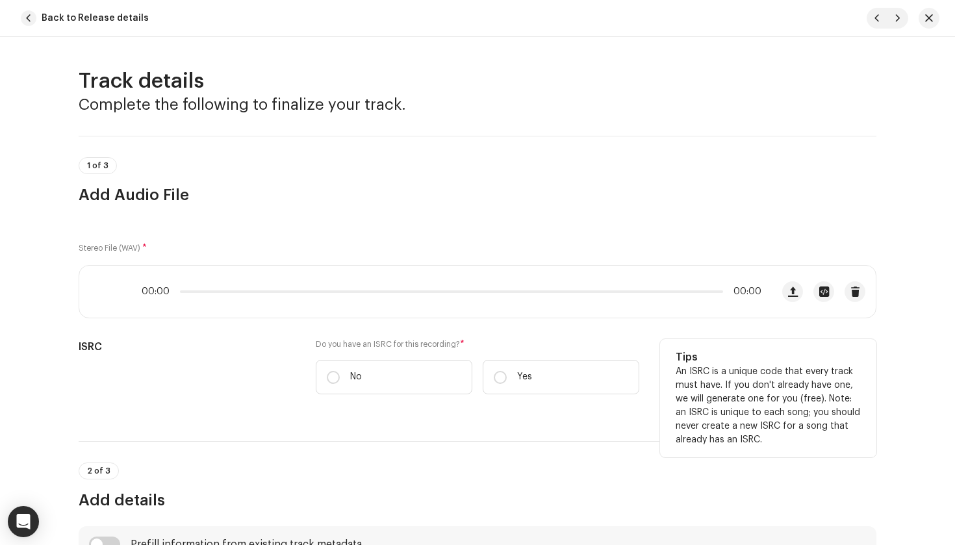
scroll to position [14, 0]
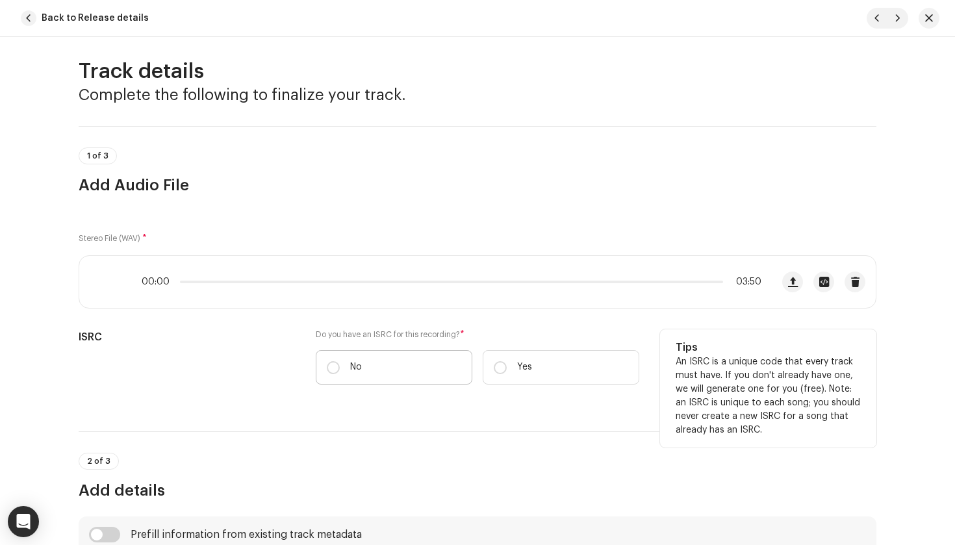
click at [418, 362] on label "No" at bounding box center [394, 367] width 157 height 34
click at [340, 362] on input "No" at bounding box center [333, 367] width 13 height 13
radio input "true"
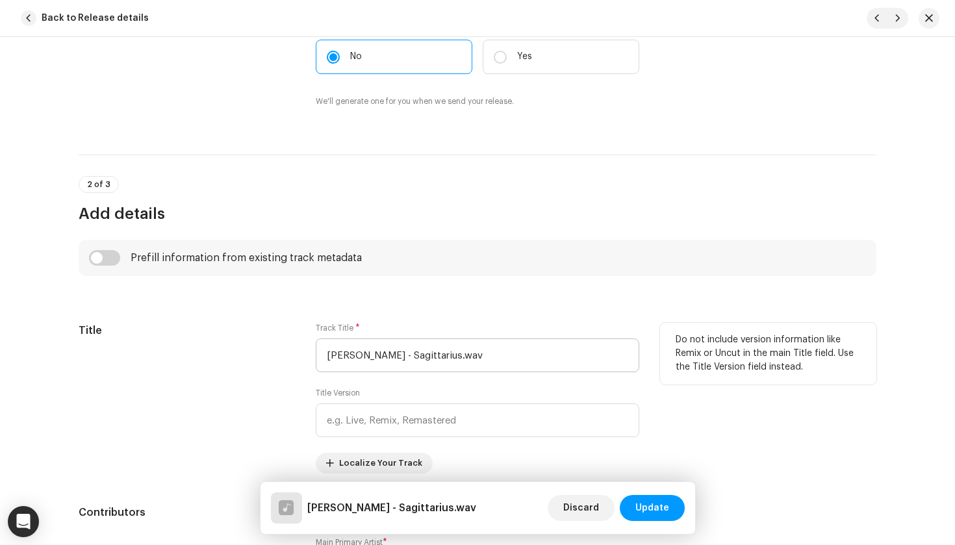
scroll to position [348, 0]
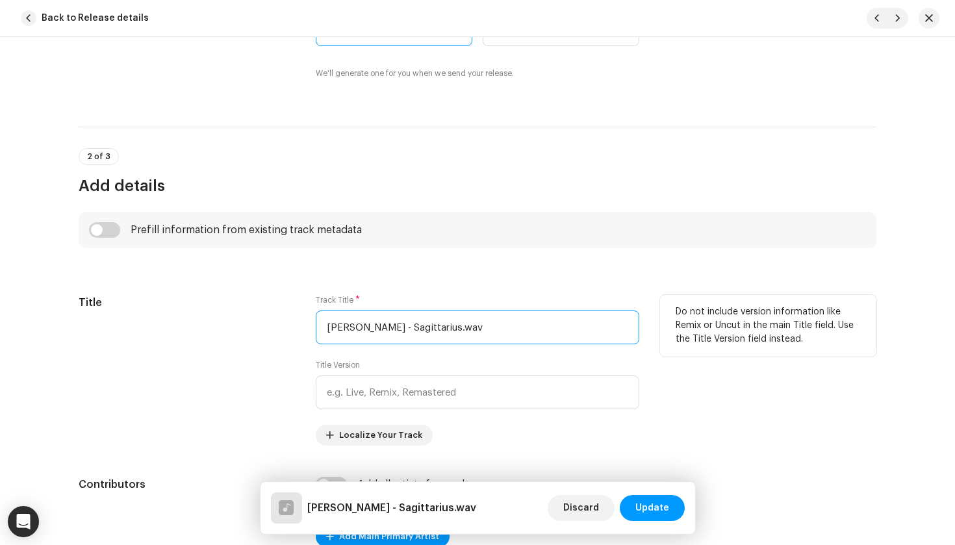
drag, startPoint x: 405, startPoint y: 333, endPoint x: 398, endPoint y: 331, distance: 6.6
click at [398, 332] on input "Andrea Accorsi - Sagittarius.wav" at bounding box center [478, 328] width 324 height 34
click at [399, 328] on input "Andrea Accorsi - Sagittarius.wav" at bounding box center [478, 328] width 324 height 34
drag, startPoint x: 424, startPoint y: 326, endPoint x: 268, endPoint y: 320, distance: 156.1
click at [268, 320] on div "Title Track Title * Andrea Accorsi - Sagittarius.wav Title Version Localize You…" at bounding box center [478, 370] width 798 height 151
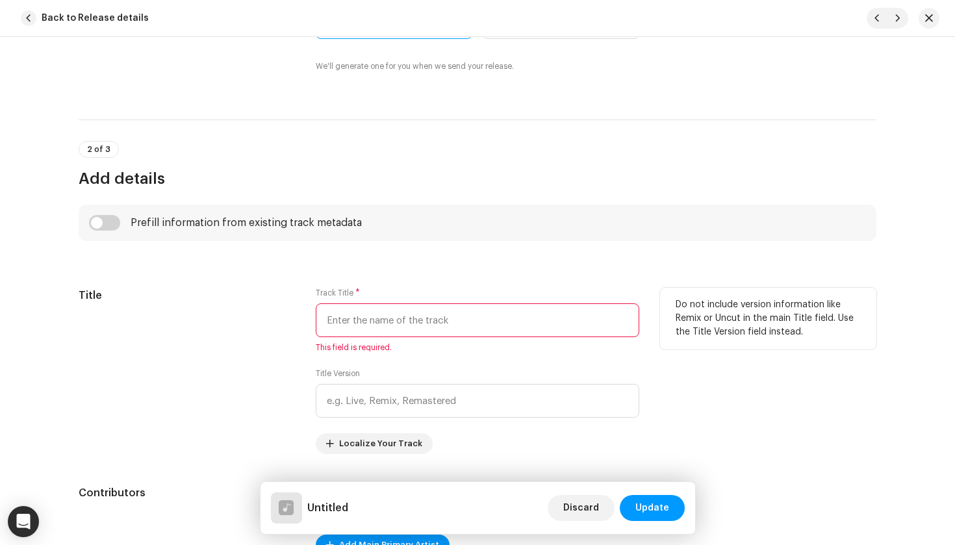
click at [364, 314] on input "text" at bounding box center [478, 320] width 324 height 34
paste input "Sagittarius"
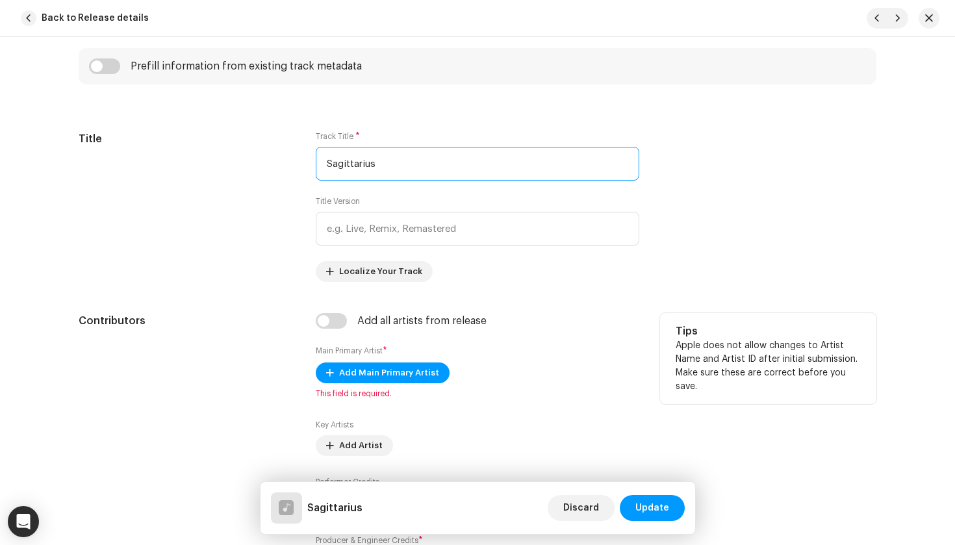
scroll to position [516, 0]
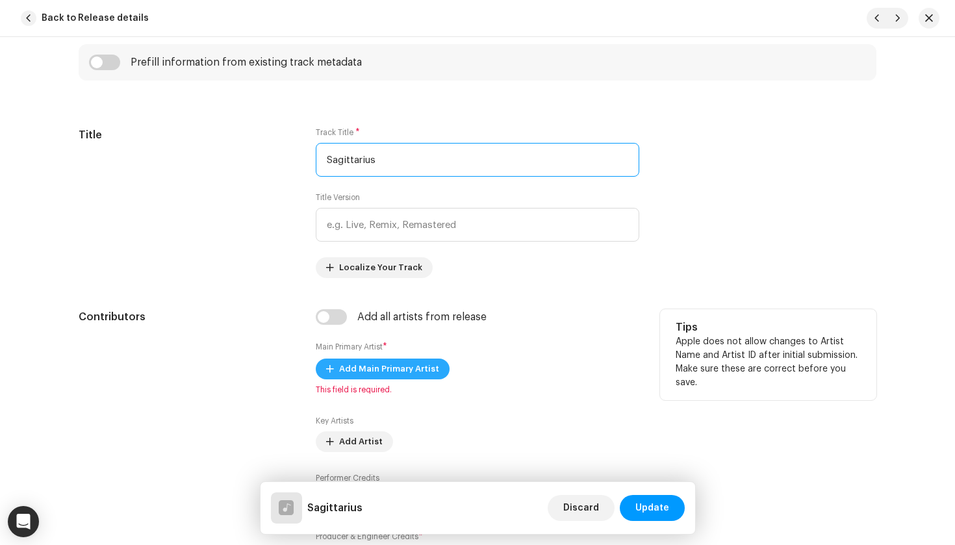
type input "Sagittarius"
click at [391, 372] on span "Add Main Primary Artist" at bounding box center [389, 369] width 100 height 26
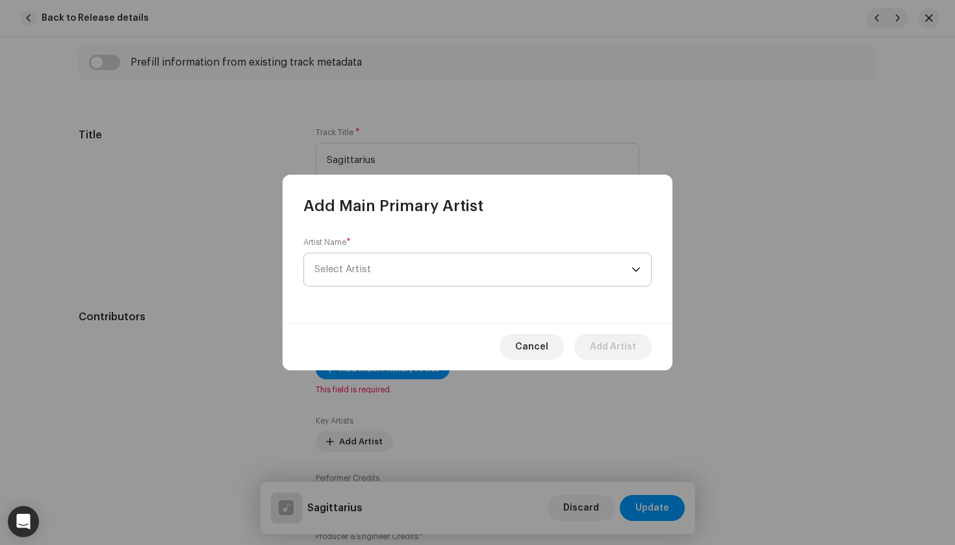
click at [412, 264] on span "Select Artist" at bounding box center [472, 269] width 317 height 32
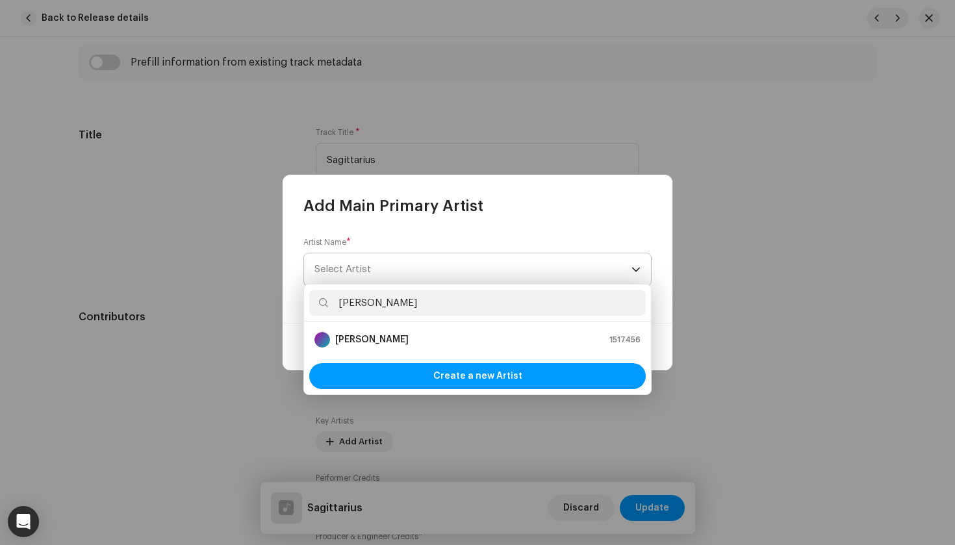
type input "Andrea"
drag, startPoint x: 411, startPoint y: 265, endPoint x: 404, endPoint y: 336, distance: 71.1
click at [404, 336] on div "Andrea Accorsi 1517456" at bounding box center [477, 340] width 326 height 16
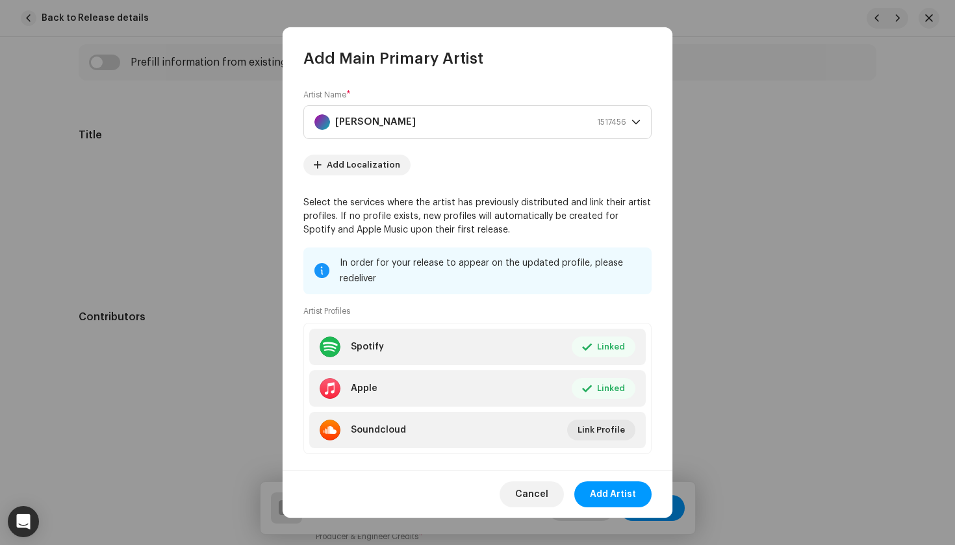
click at [609, 498] on span "Add Artist" at bounding box center [613, 494] width 46 height 26
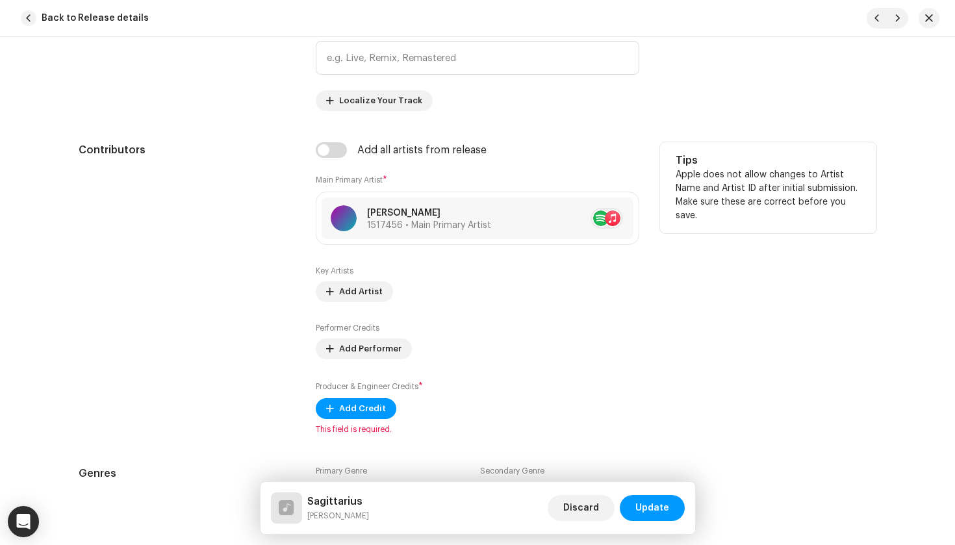
scroll to position [691, 0]
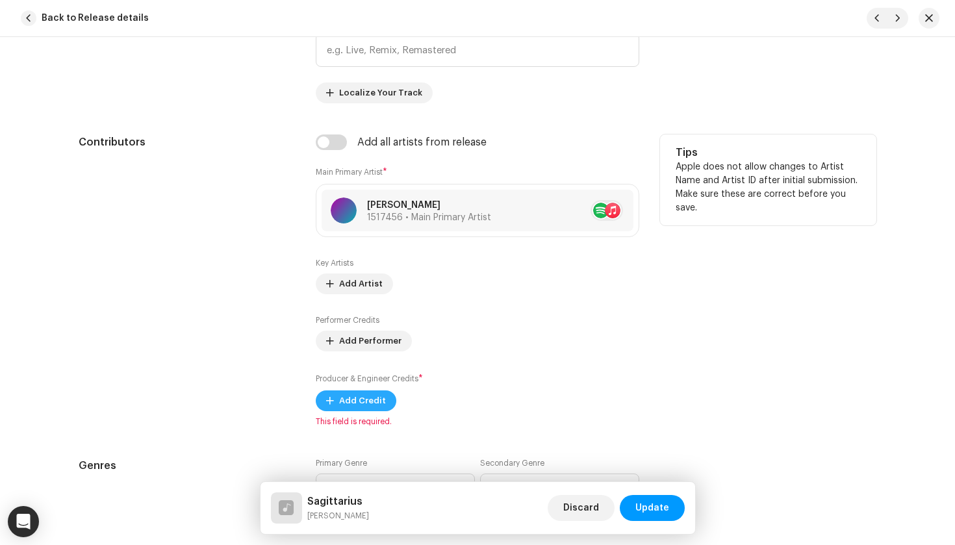
click at [368, 404] on span "Add Credit" at bounding box center [362, 401] width 47 height 26
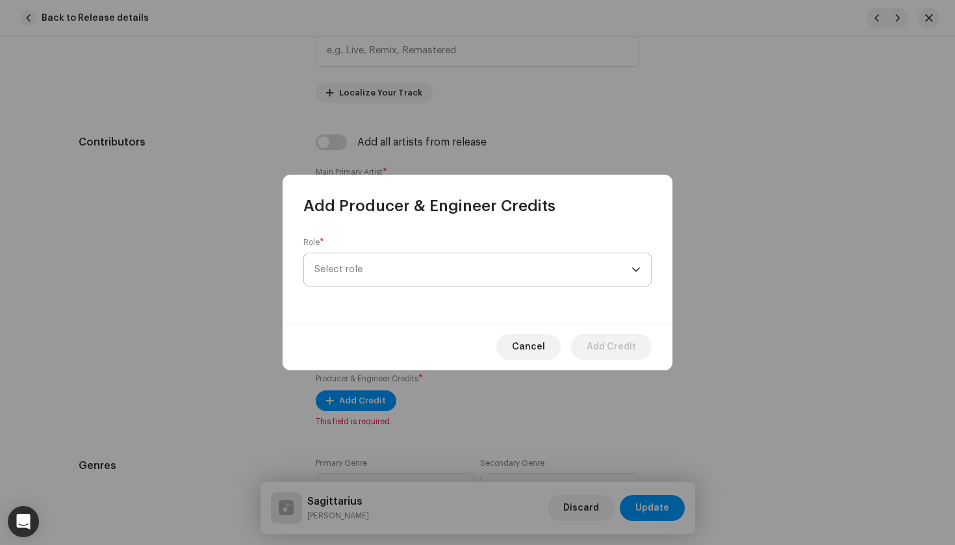
click at [386, 274] on span "Select role" at bounding box center [472, 269] width 317 height 32
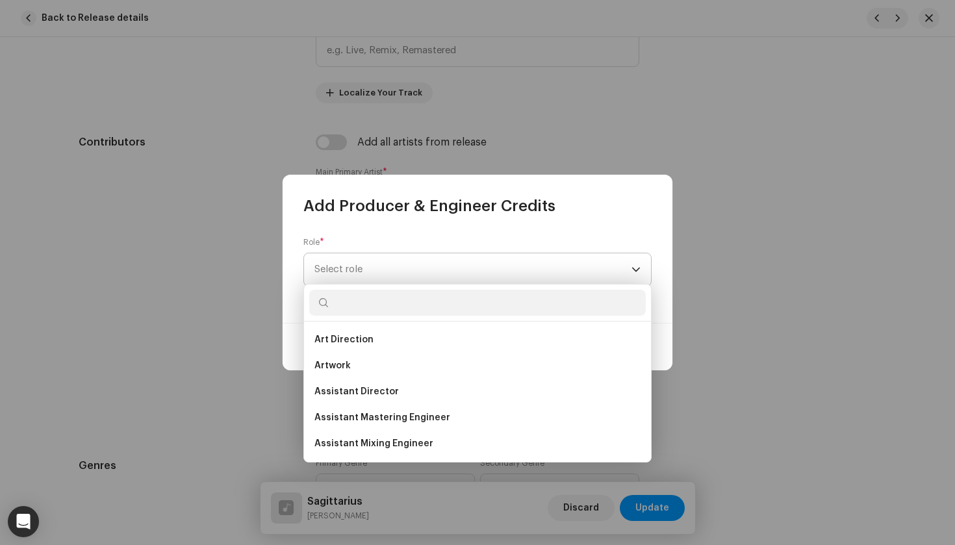
type input "r"
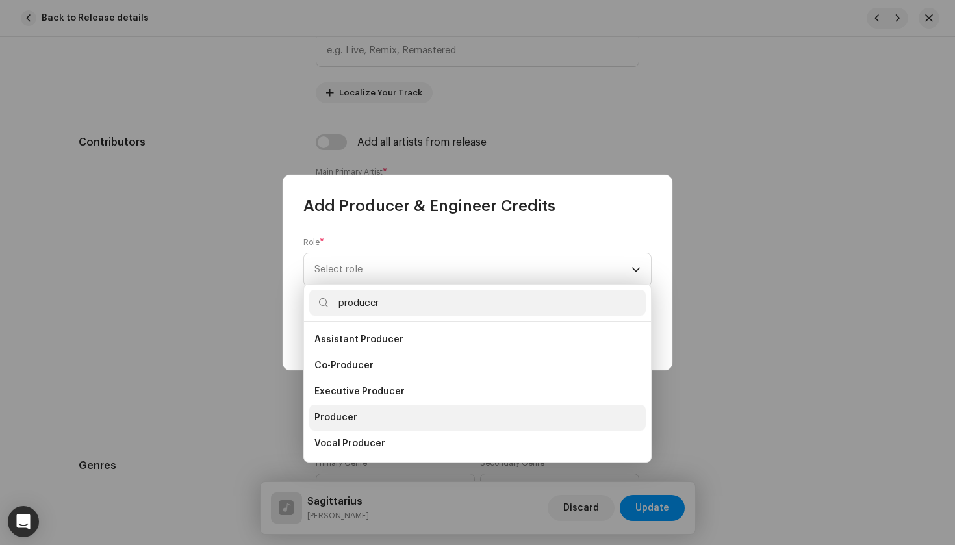
type input "producer"
click at [373, 420] on li "Producer" at bounding box center [477, 418] width 337 height 26
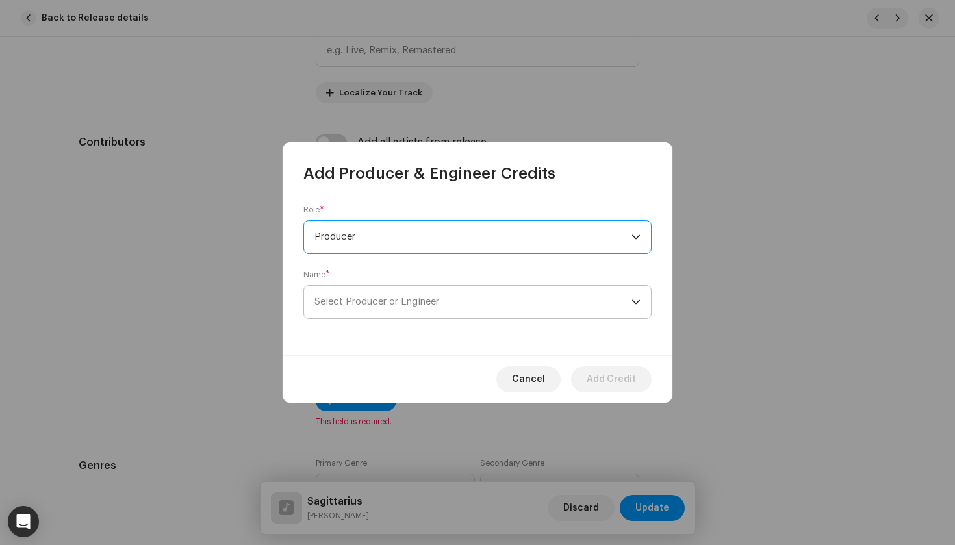
click at [485, 307] on span "Select Producer or Engineer" at bounding box center [472, 302] width 317 height 32
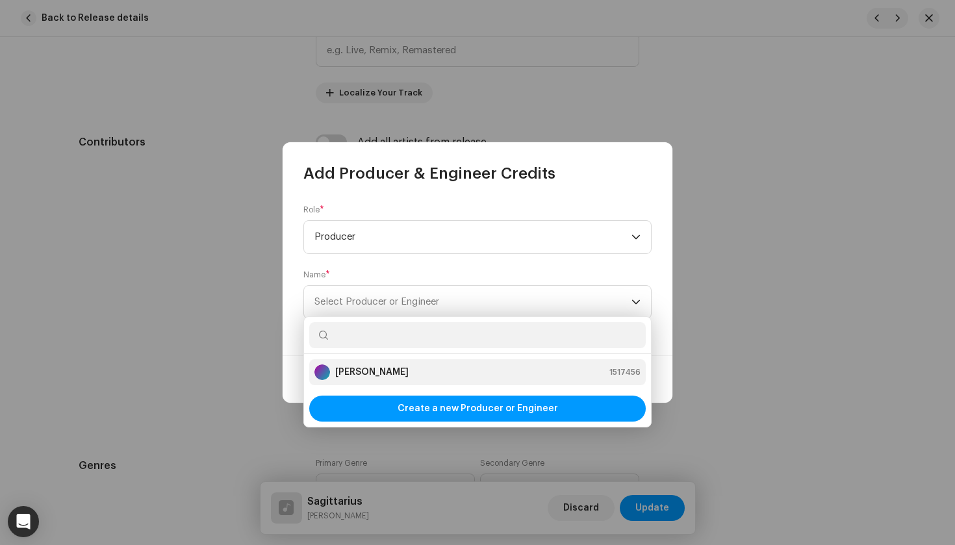
click at [478, 366] on div "Andrea Accorsi 1517456" at bounding box center [477, 373] width 326 height 16
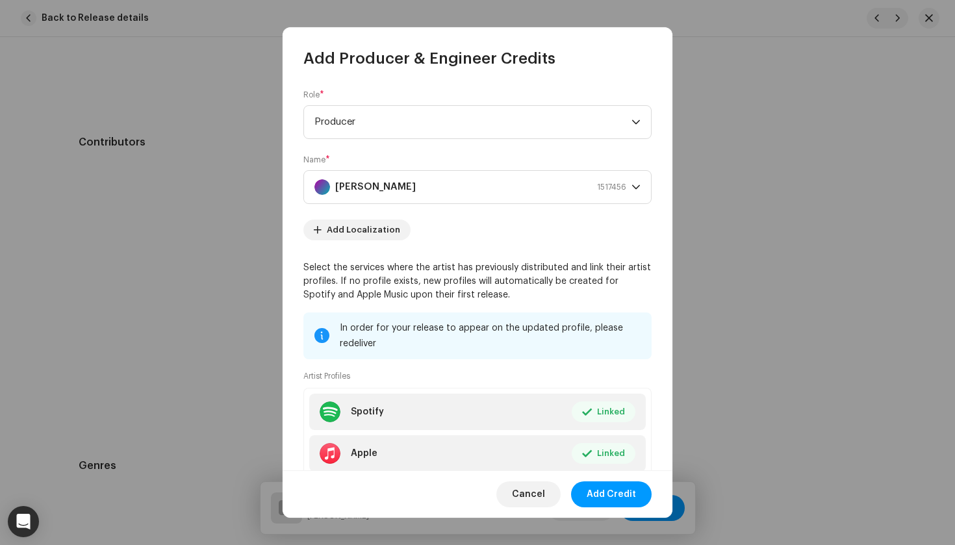
drag, startPoint x: 602, startPoint y: 491, endPoint x: 660, endPoint y: 443, distance: 74.3
click at [602, 491] on span "Add Credit" at bounding box center [611, 494] width 49 height 26
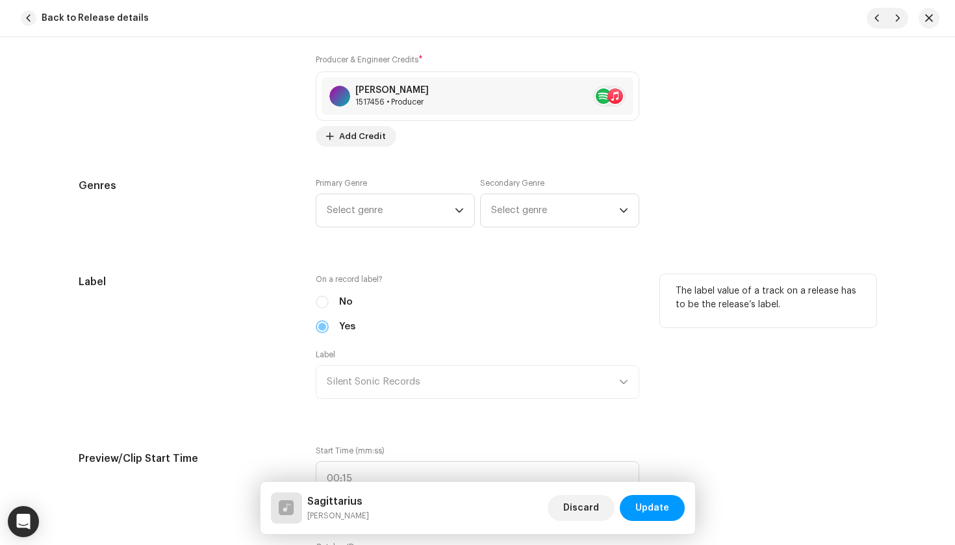
scroll to position [1011, 0]
click at [372, 214] on span "Select genre" at bounding box center [391, 209] width 128 height 32
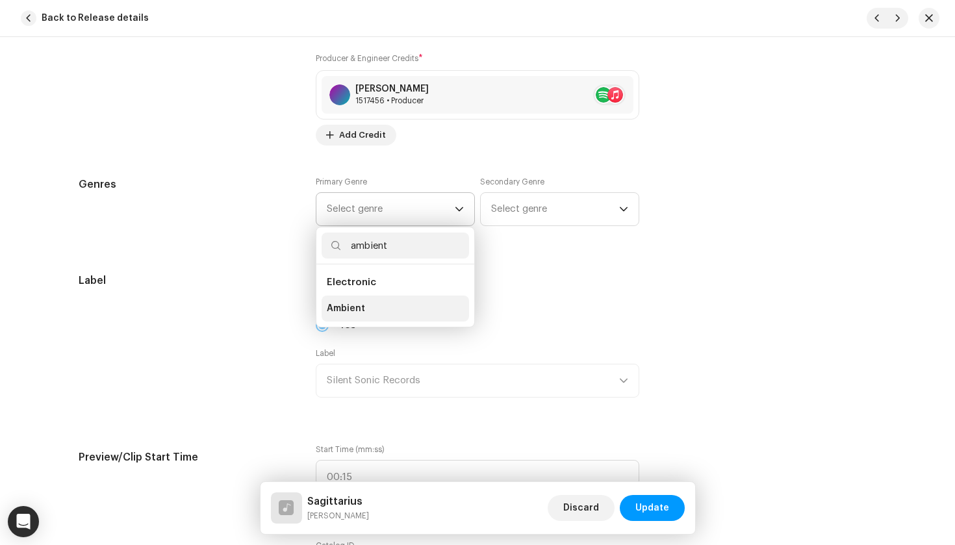
type input "ambient"
click at [372, 313] on li "Ambient" at bounding box center [396, 309] width 148 height 26
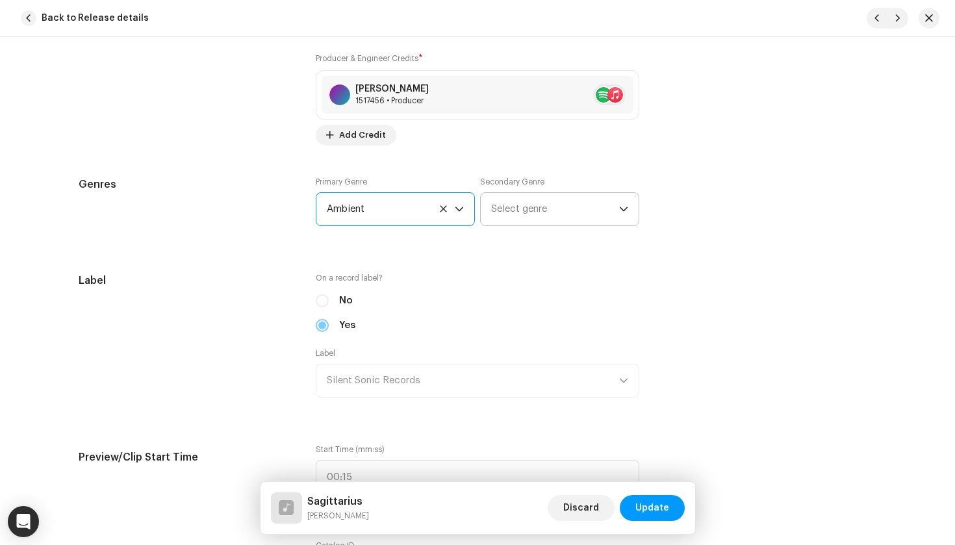
click at [569, 209] on span "Select genre" at bounding box center [555, 209] width 128 height 32
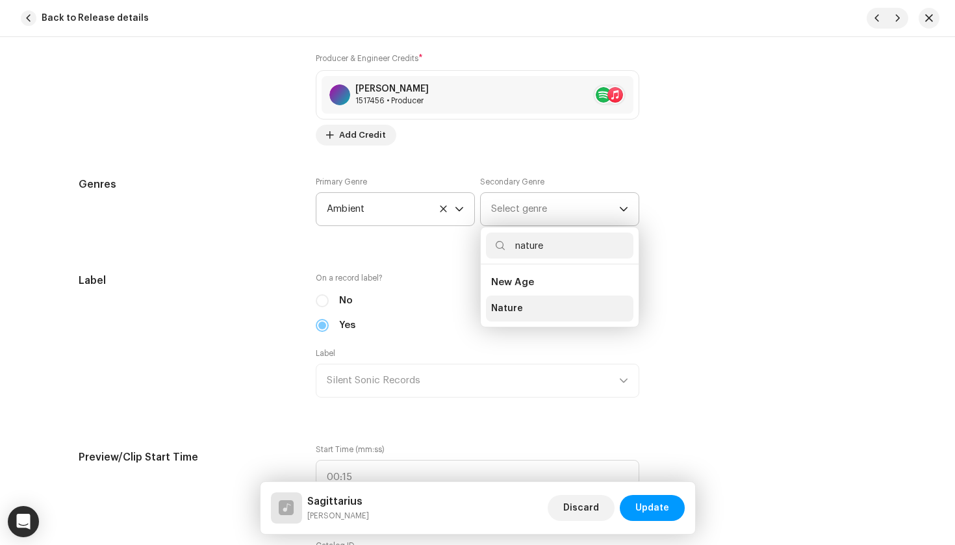
type input "nature"
click at [526, 302] on li "Nature" at bounding box center [560, 309] width 148 height 26
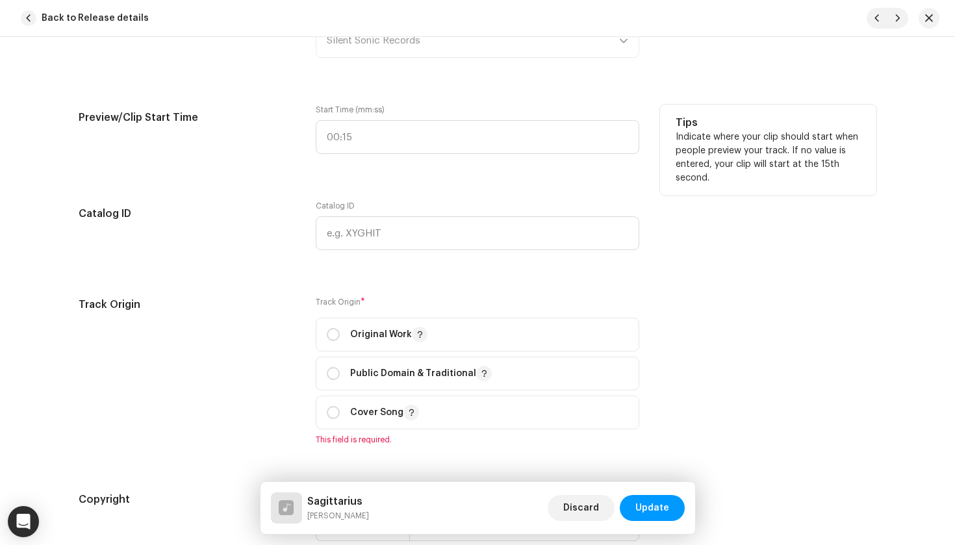
scroll to position [1361, 0]
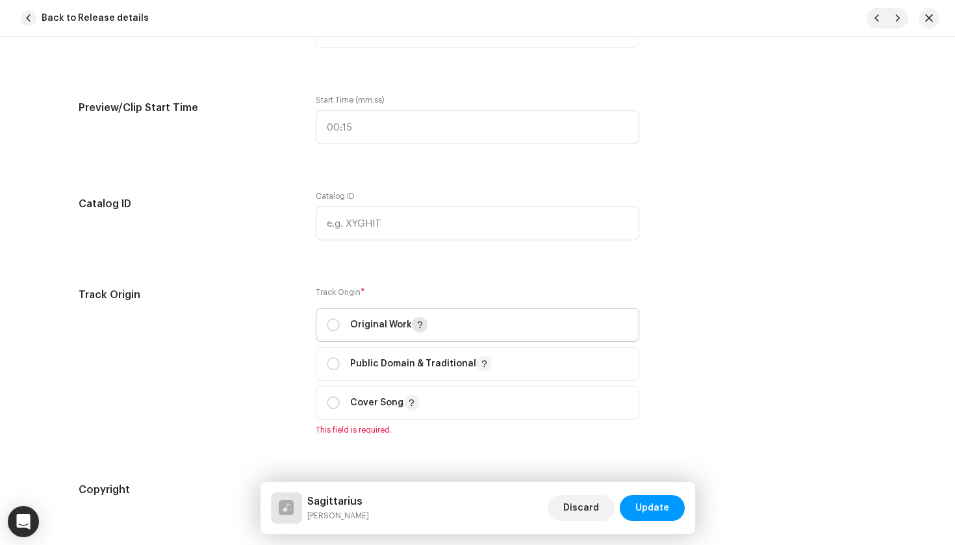
click at [417, 317] on button "button" at bounding box center [420, 325] width 16 height 16
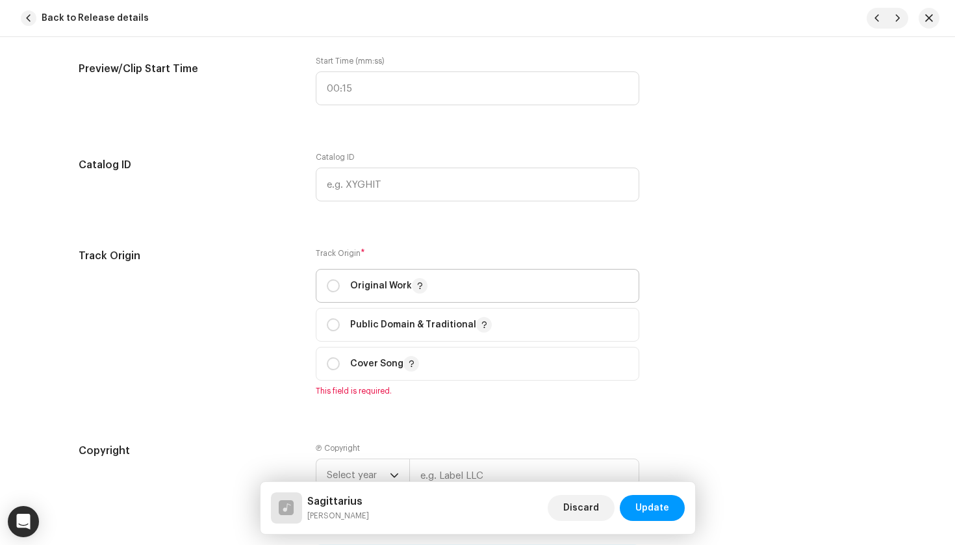
click at [381, 285] on p "Original Work" at bounding box center [388, 286] width 77 height 16
radio input "true"
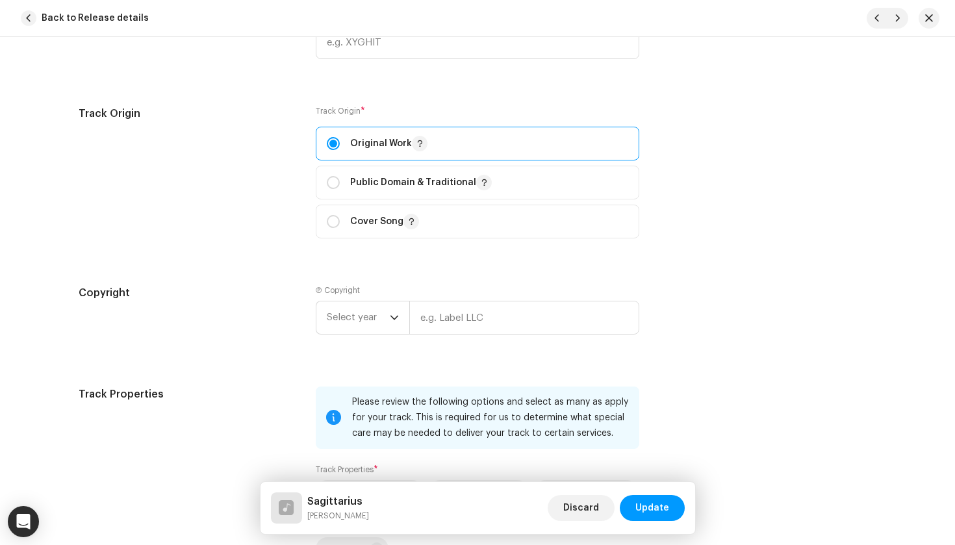
scroll to position [1584, 0]
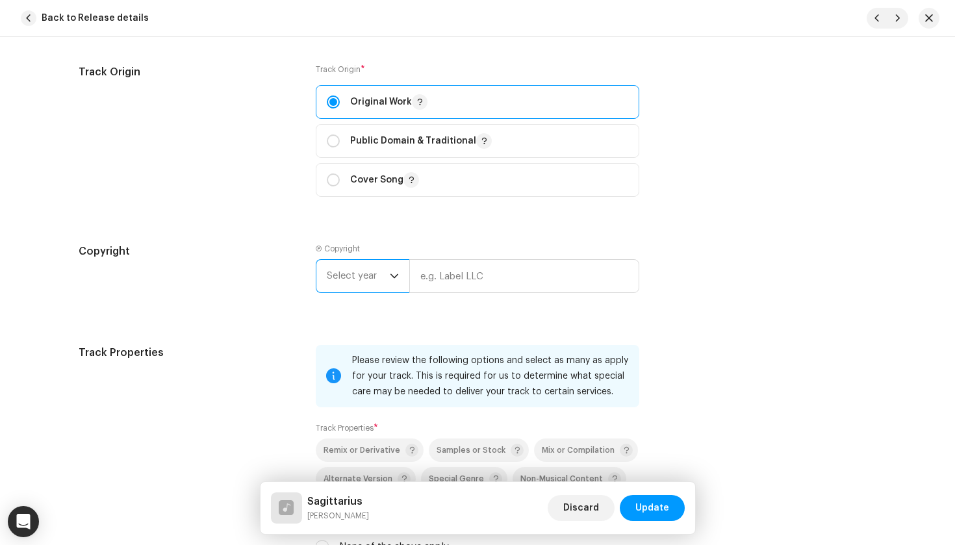
click at [361, 287] on span "Select year" at bounding box center [358, 276] width 63 height 32
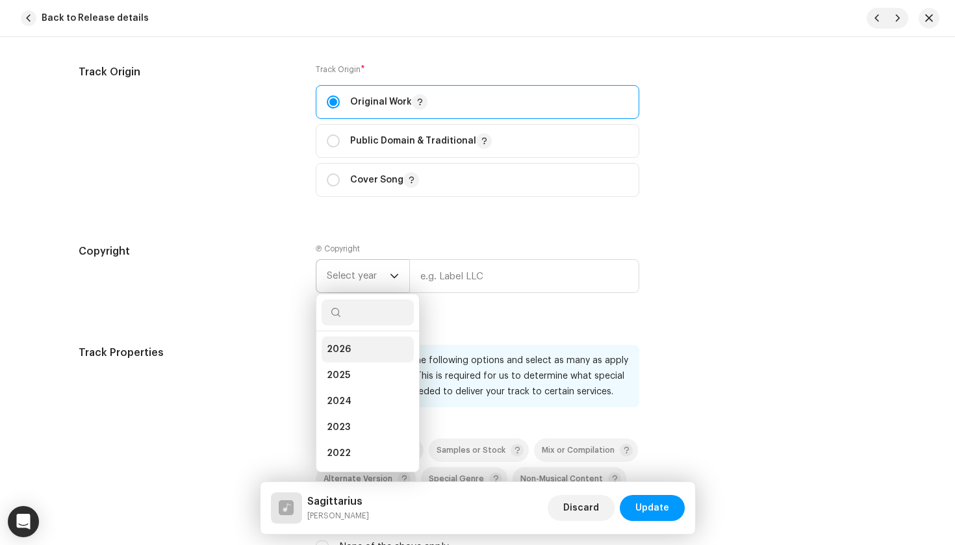
click at [371, 357] on li "2026" at bounding box center [368, 350] width 92 height 26
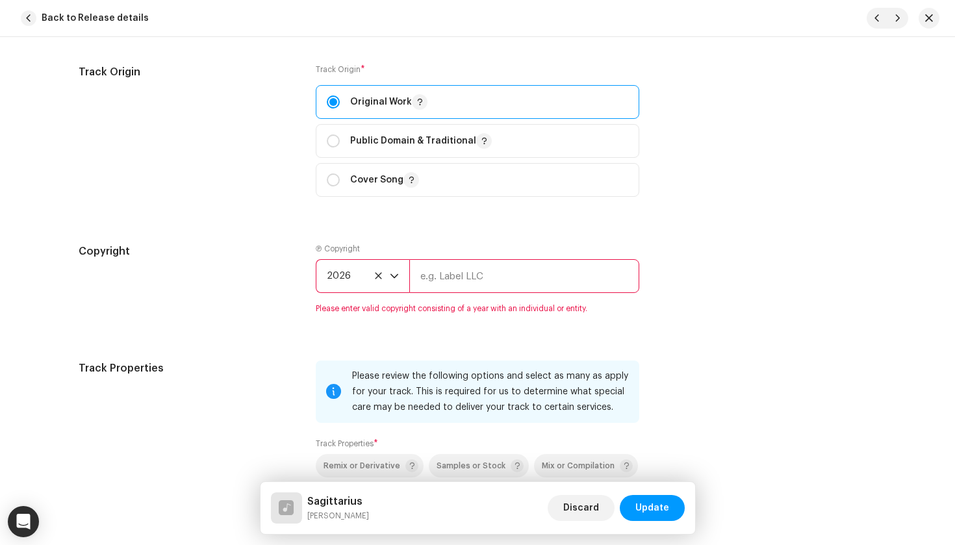
click at [449, 279] on input "text" at bounding box center [524, 276] width 230 height 34
paste input "Sagittarius"
click at [409, 272] on input "Sagittarius" at bounding box center [524, 276] width 230 height 34
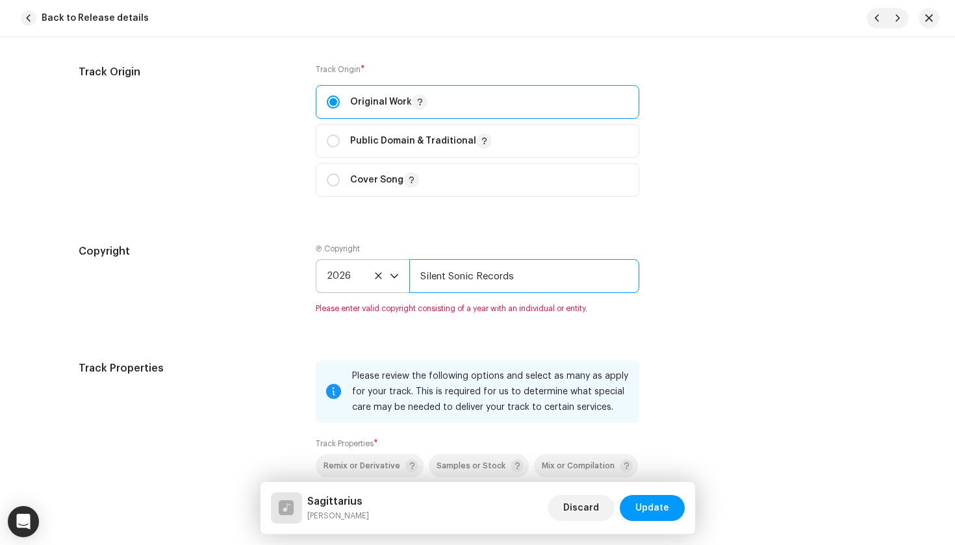
type input "Silent Sonic Records"
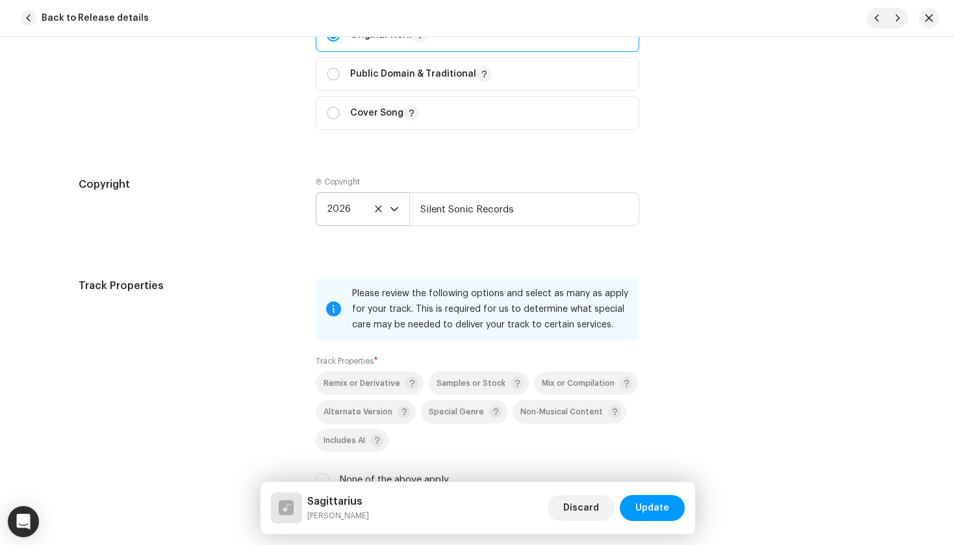
scroll to position [1654, 0]
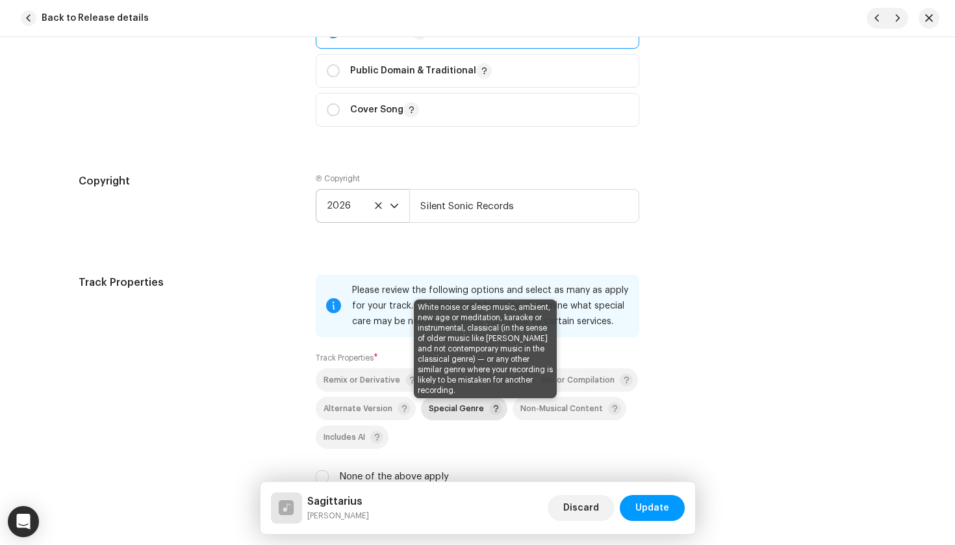
click at [489, 407] on span at bounding box center [495, 408] width 13 height 13
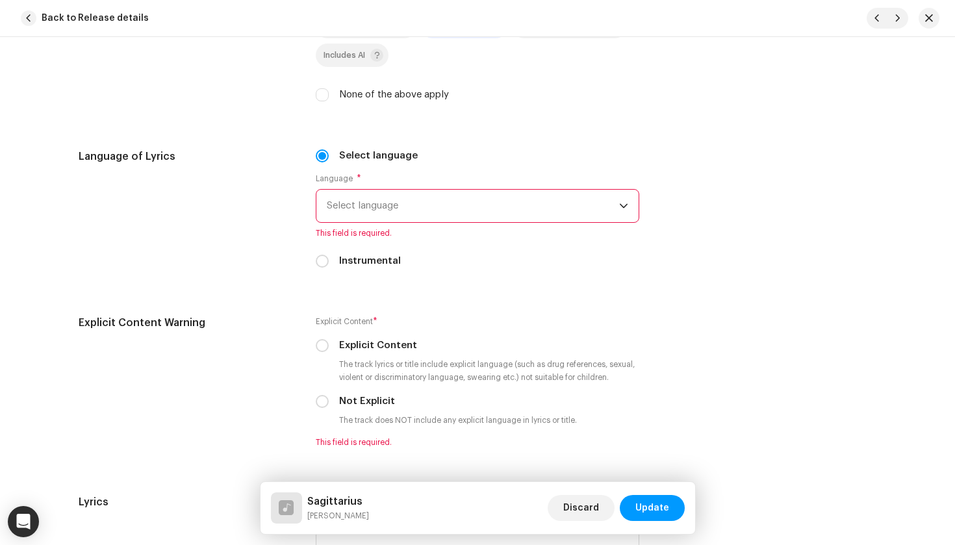
scroll to position [2024, 0]
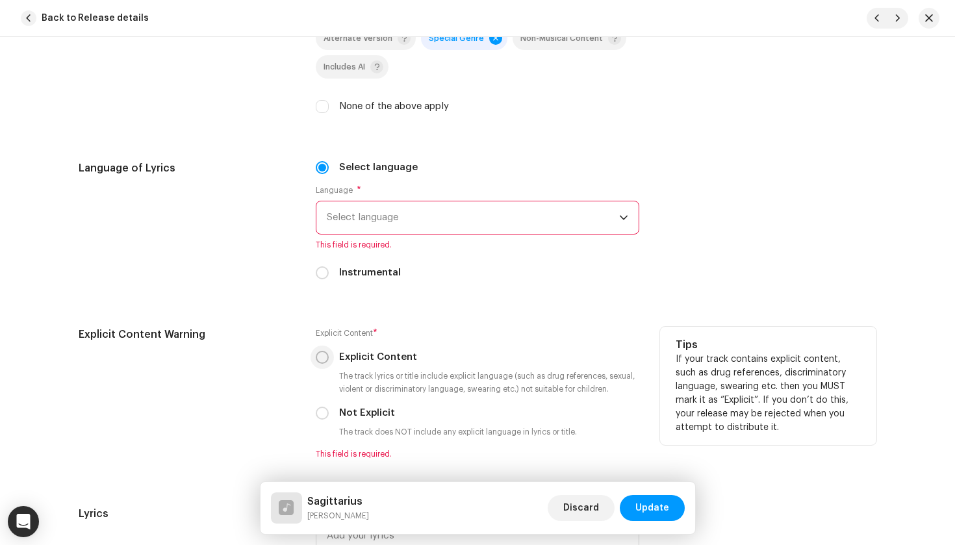
click at [318, 274] on input "Instrumental" at bounding box center [322, 272] width 13 height 13
radio input "true"
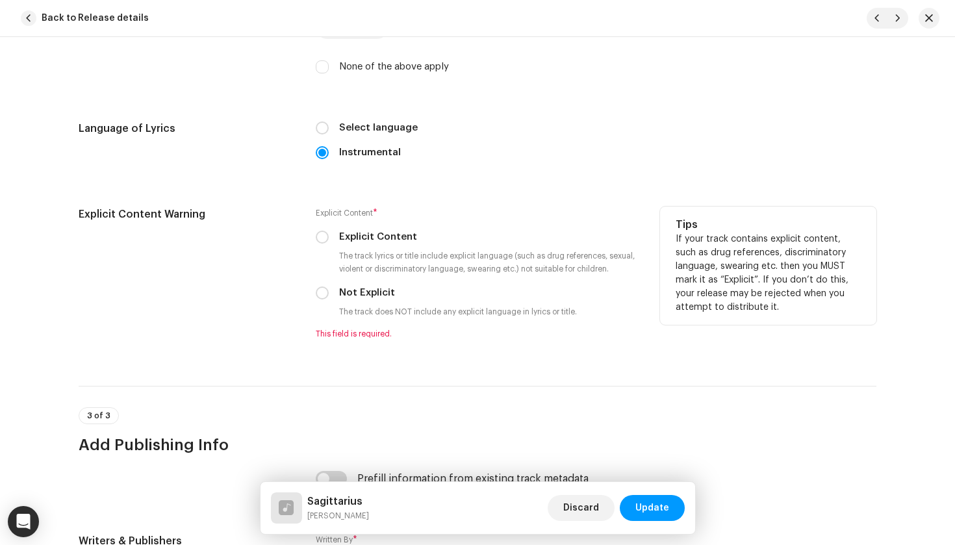
scroll to position [2074, 0]
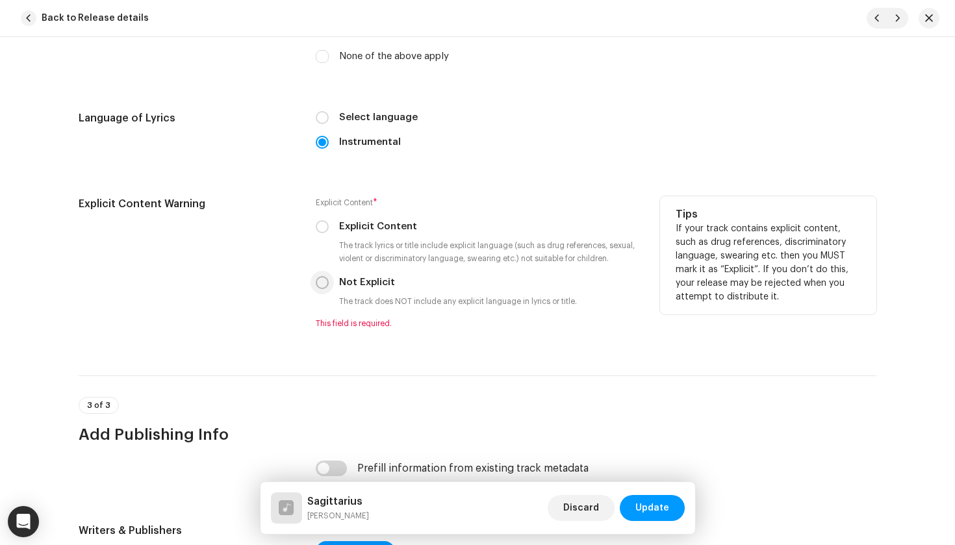
click at [318, 283] on input "Not Explicit" at bounding box center [322, 282] width 13 height 13
radio input "true"
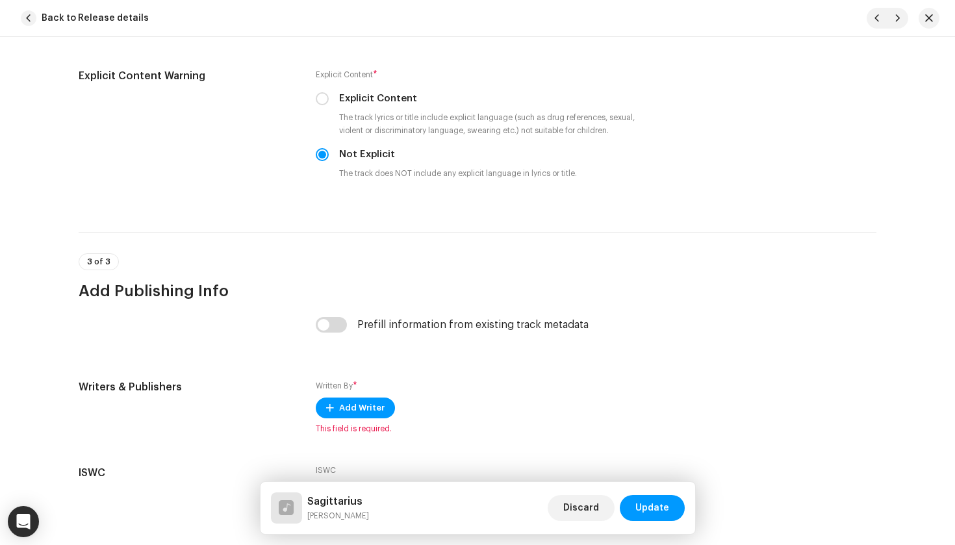
scroll to position [2211, 0]
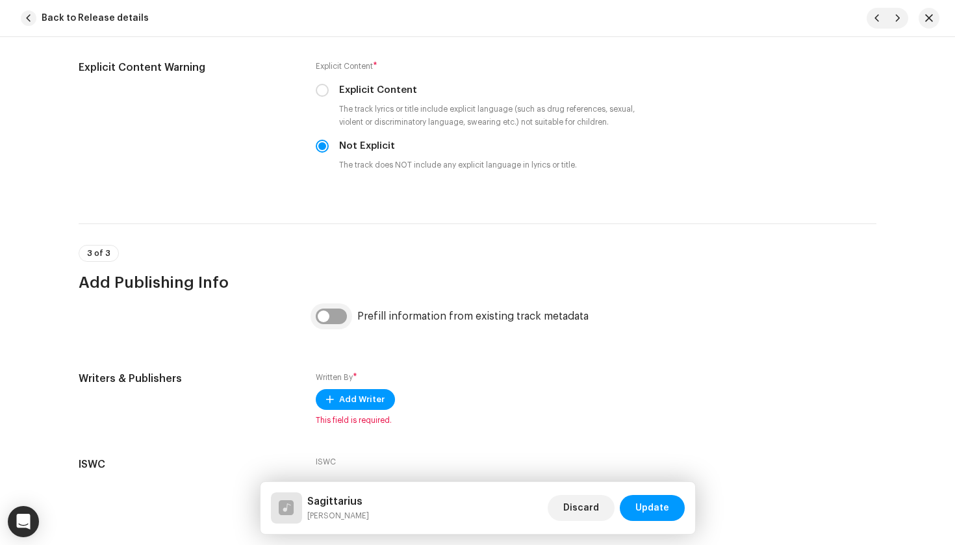
click at [332, 312] on input "checkbox" at bounding box center [331, 317] width 31 height 16
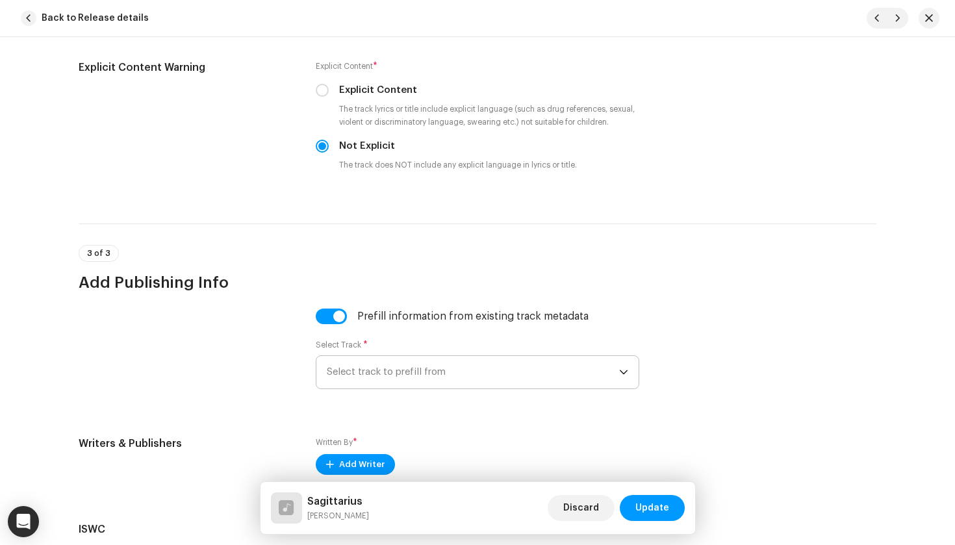
click at [458, 362] on span "Select track to prefill from" at bounding box center [473, 372] width 292 height 32
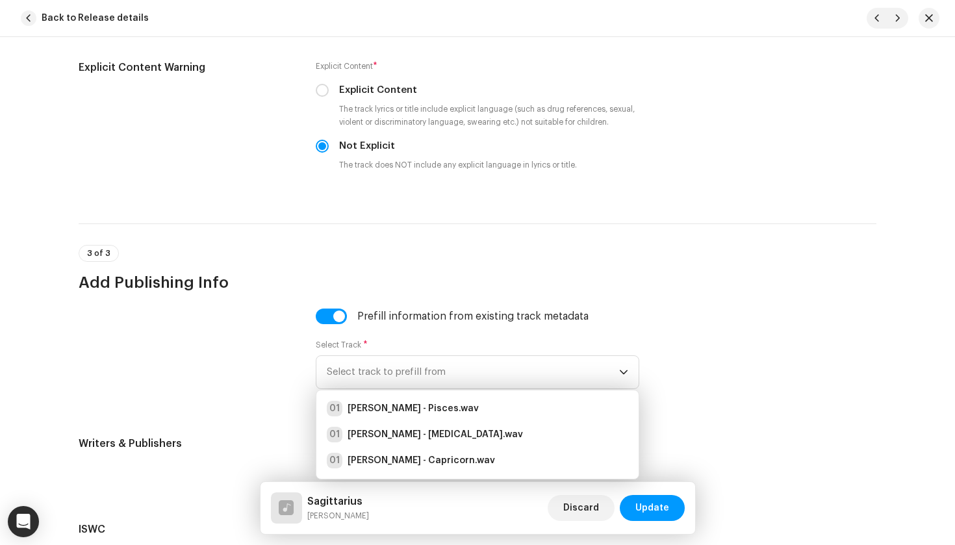
click at [489, 338] on div "Prefill information from existing track metadata Select Track * Select track to…" at bounding box center [478, 357] width 324 height 96
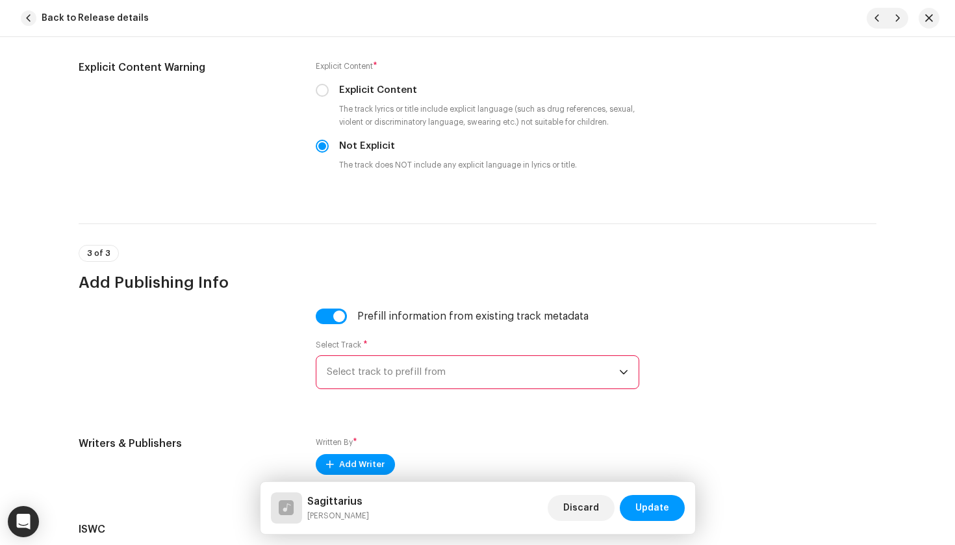
click at [342, 327] on div "Prefill information from existing track metadata Select Track * Select track to…" at bounding box center [478, 357] width 324 height 96
click at [337, 320] on input "checkbox" at bounding box center [331, 317] width 31 height 16
checkbox input "false"
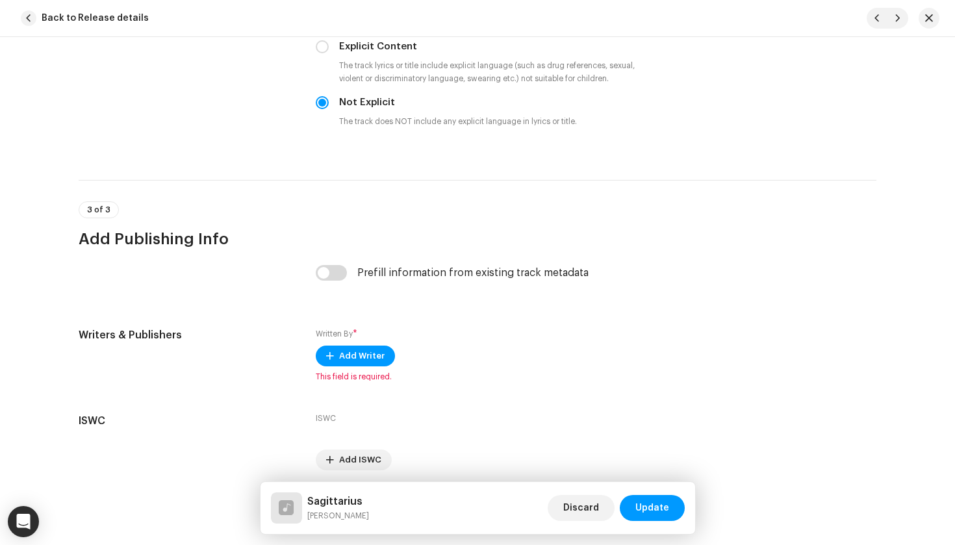
scroll to position [2269, 0]
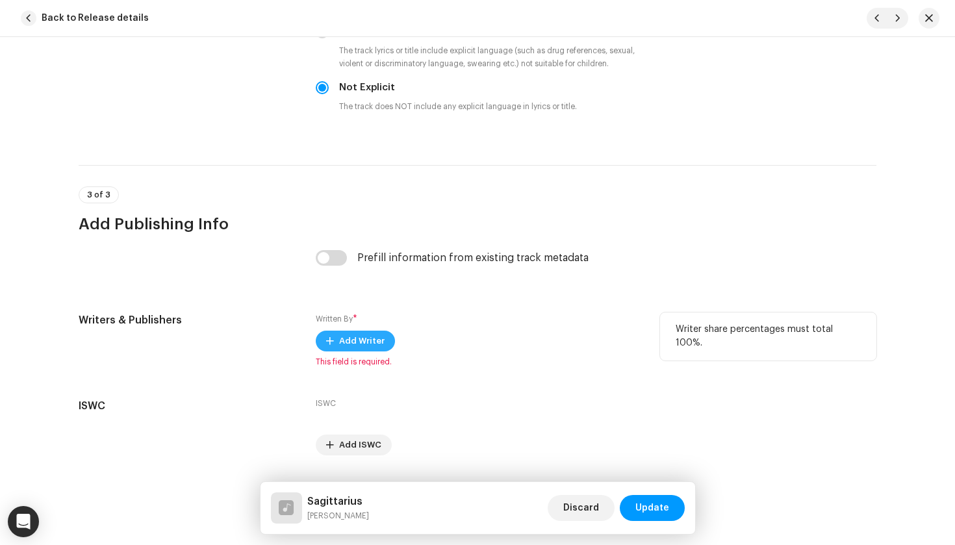
click at [357, 350] on span "Add Writer" at bounding box center [361, 341] width 45 height 26
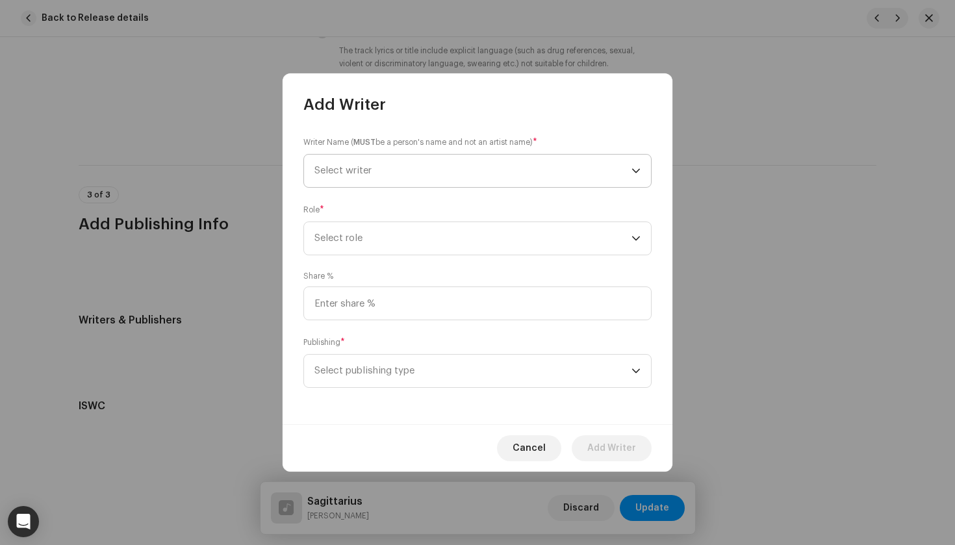
click at [364, 167] on span "Select writer" at bounding box center [342, 171] width 57 height 10
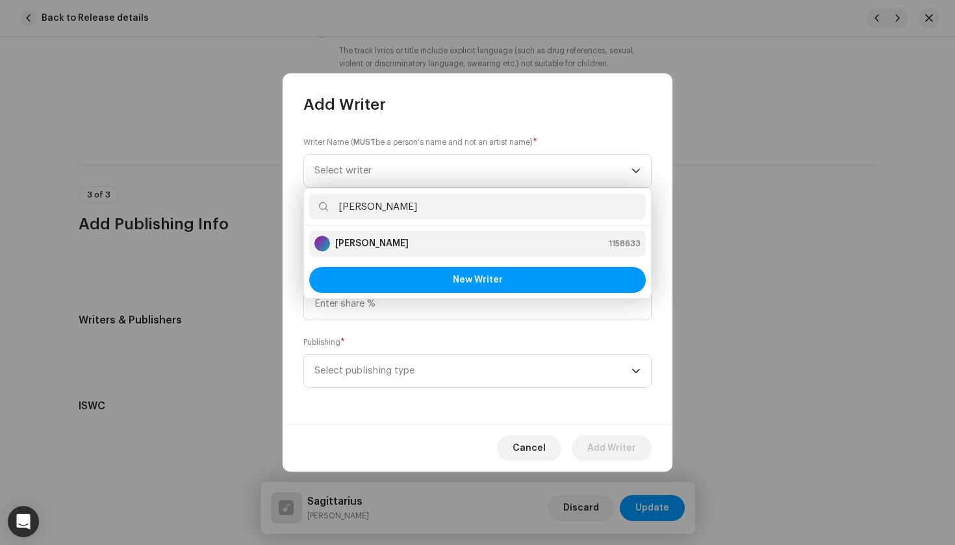
type input "Andrea"
click at [409, 244] on div "Andrea Accorsi 1158633" at bounding box center [477, 244] width 326 height 16
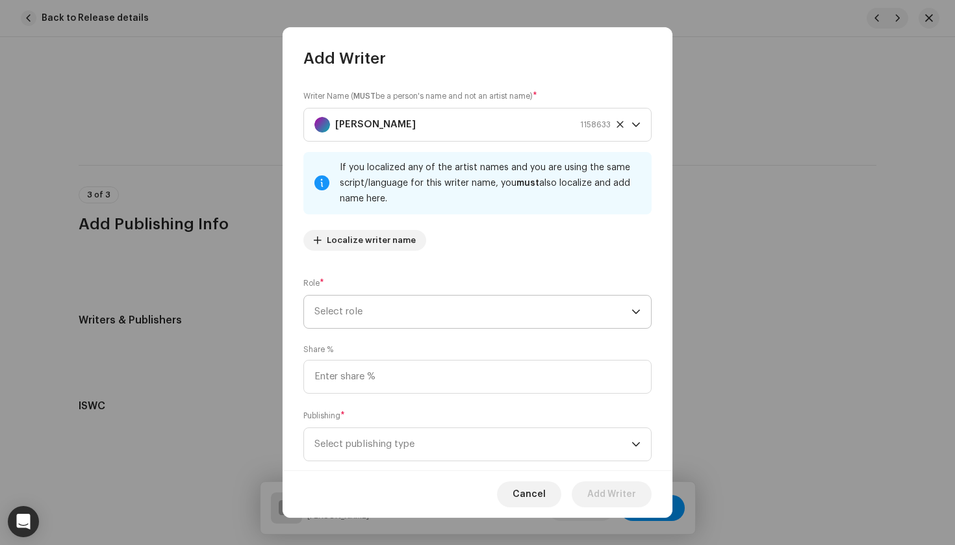
click at [390, 307] on span "Select role" at bounding box center [472, 312] width 317 height 32
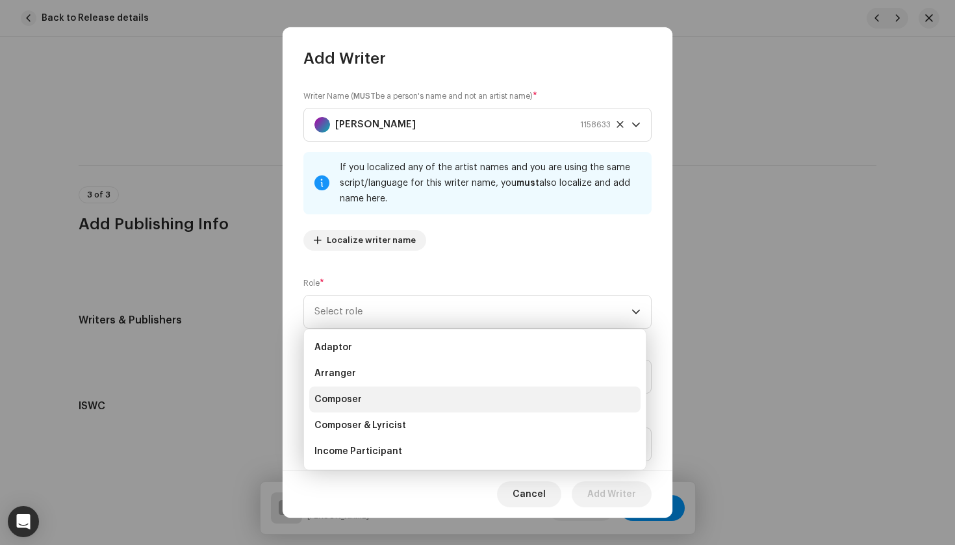
click at [378, 394] on li "Composer" at bounding box center [474, 400] width 331 height 26
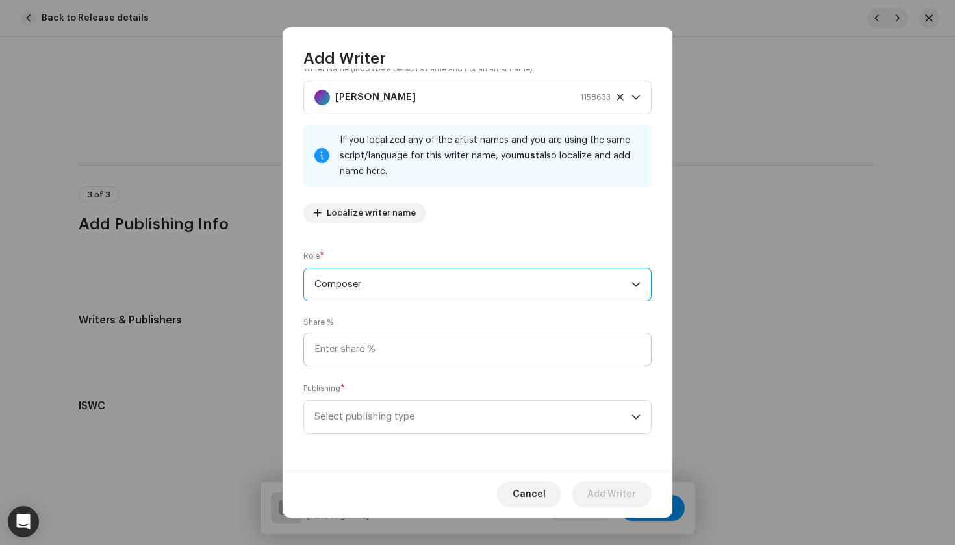
scroll to position [27, 0]
click at [384, 344] on input at bounding box center [477, 350] width 348 height 34
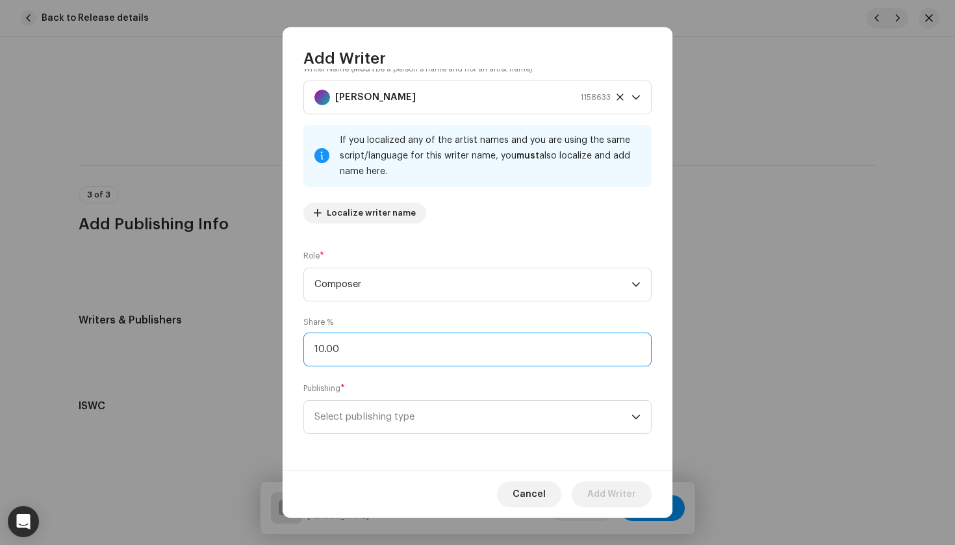
type input "100.00"
click at [410, 424] on span "Select publishing type" at bounding box center [472, 417] width 317 height 32
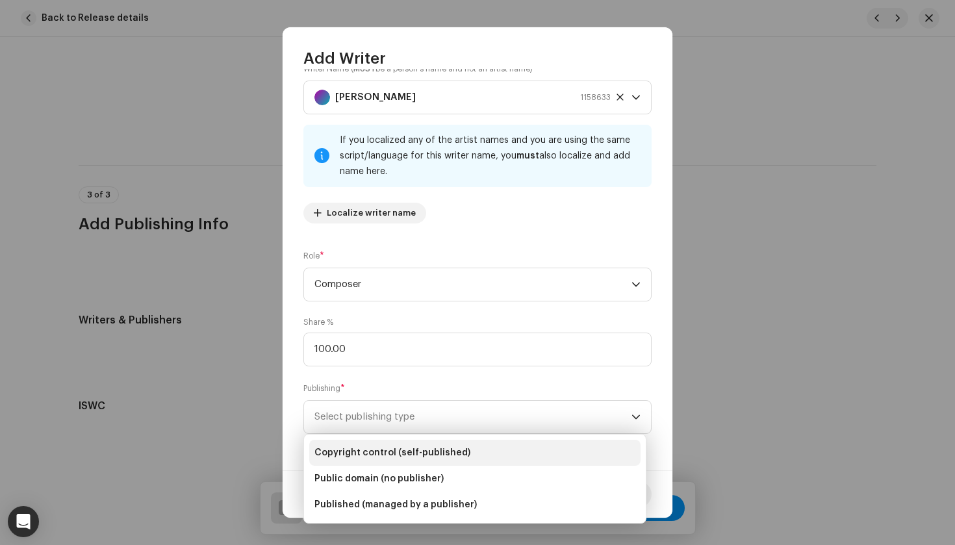
click at [407, 454] on span "Copyright control (self-published)" at bounding box center [392, 452] width 156 height 13
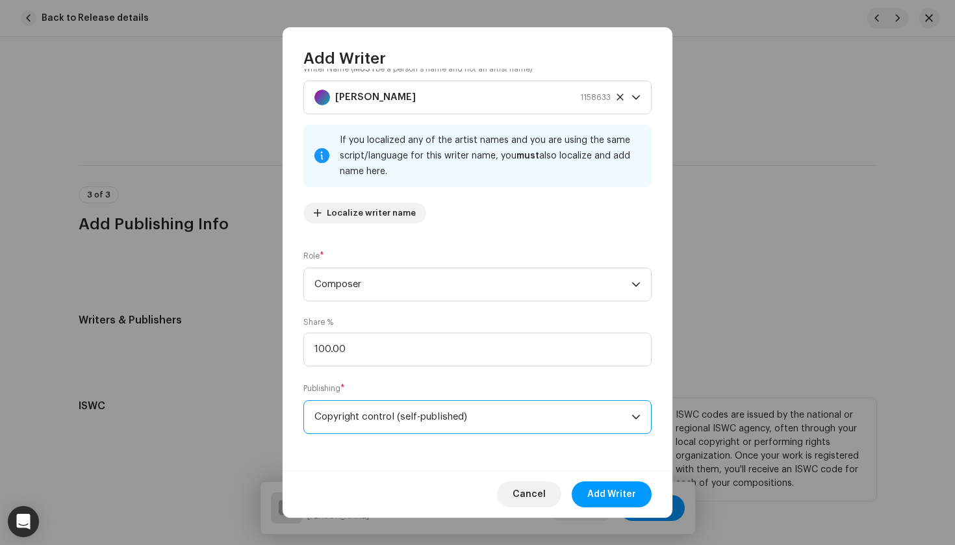
drag, startPoint x: 609, startPoint y: 487, endPoint x: 584, endPoint y: 468, distance: 32.5
click at [609, 487] on span "Add Writer" at bounding box center [611, 494] width 49 height 26
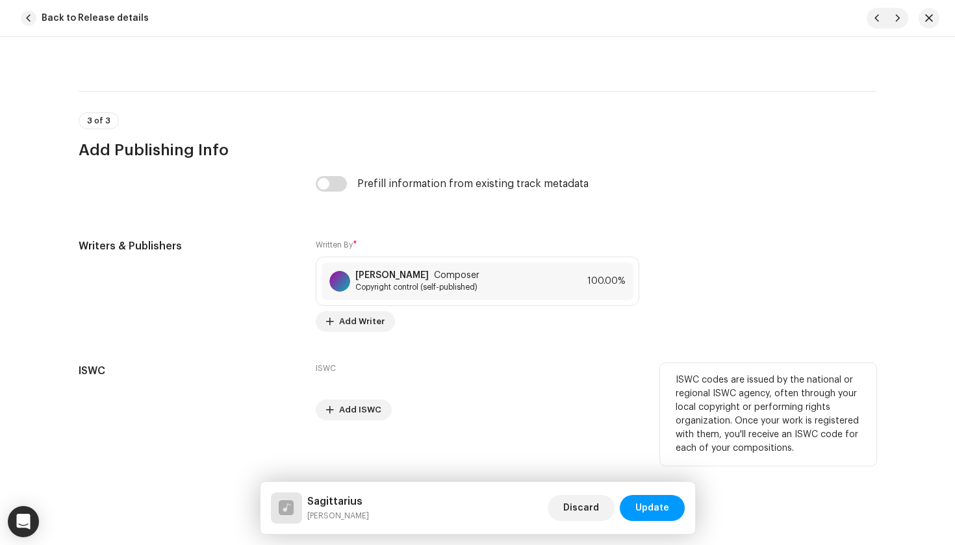
scroll to position [2343, 0]
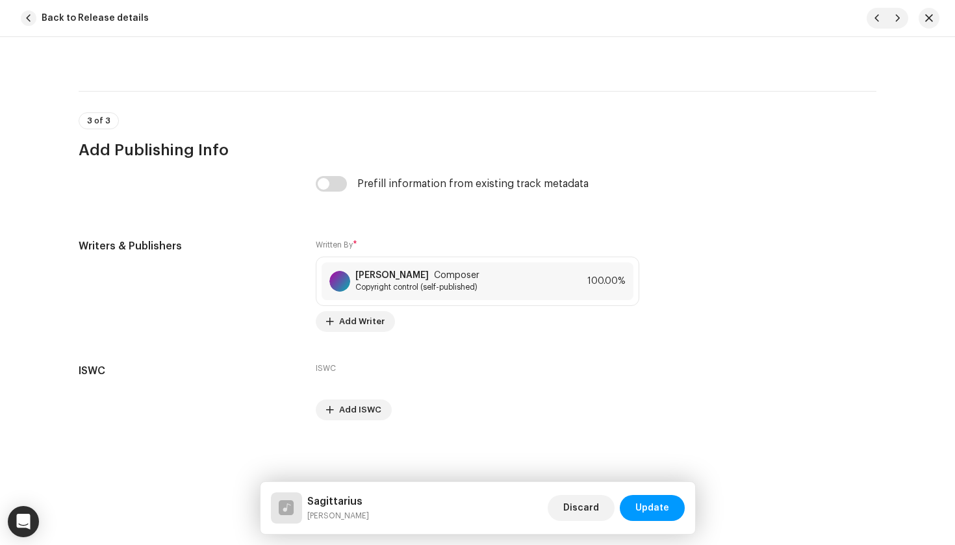
click at [641, 500] on span "Update" at bounding box center [652, 508] width 34 height 26
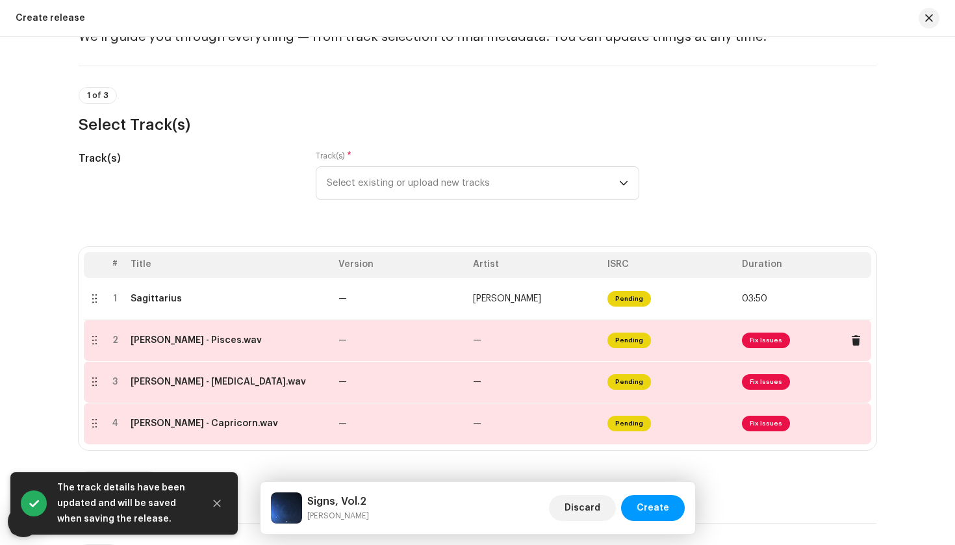
scroll to position [99, 0]
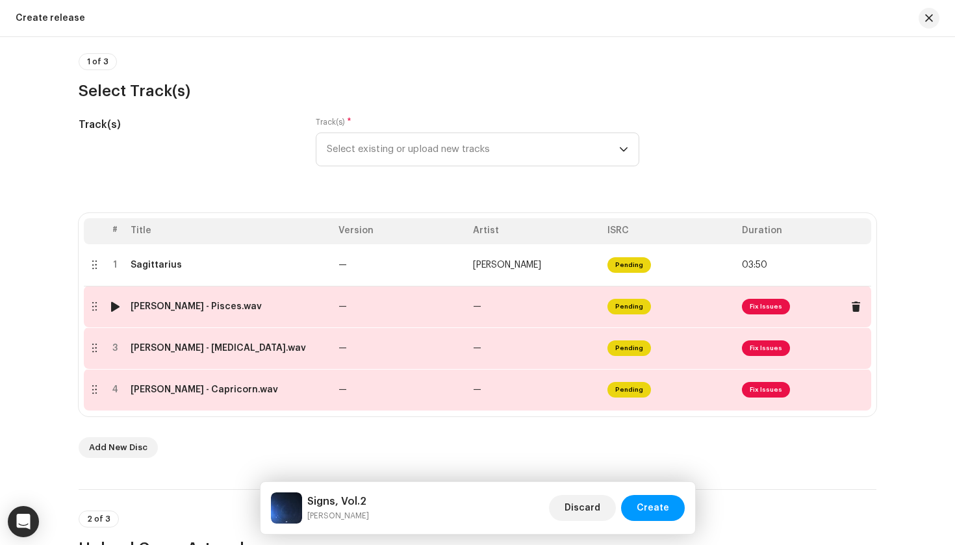
click at [209, 311] on div "Andrea Accorsi - Pisces.wav" at bounding box center [196, 306] width 131 height 10
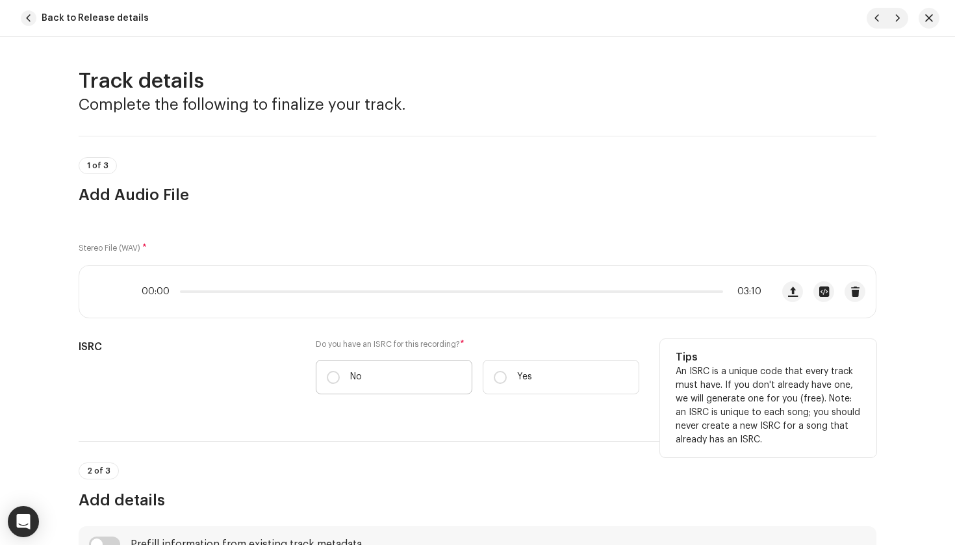
click at [357, 376] on p "No" at bounding box center [356, 377] width 12 height 14
click at [340, 376] on input "No" at bounding box center [333, 377] width 13 height 13
radio input "true"
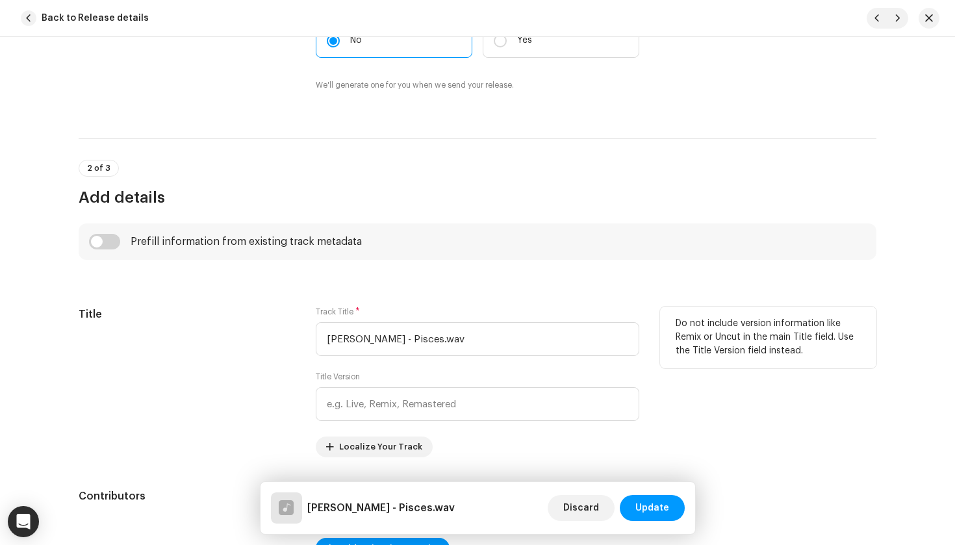
scroll to position [339, 0]
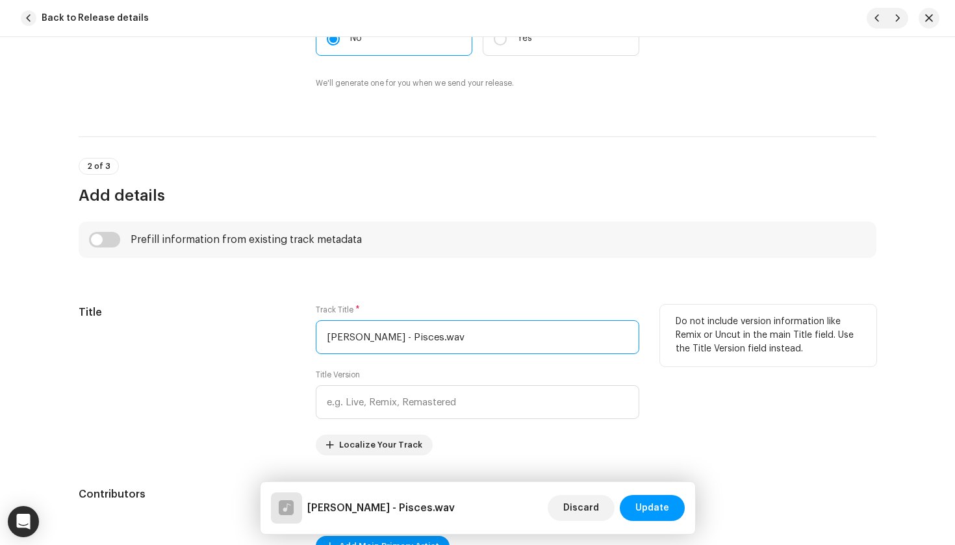
drag, startPoint x: 403, startPoint y: 339, endPoint x: 198, endPoint y: 333, distance: 204.8
click at [196, 335] on div "Title Track Title * Andrea Accorsi - Pisces.wav Title Version Localize Your Tra…" at bounding box center [478, 380] width 798 height 151
click at [405, 336] on input "Pisces.wav" at bounding box center [478, 337] width 324 height 34
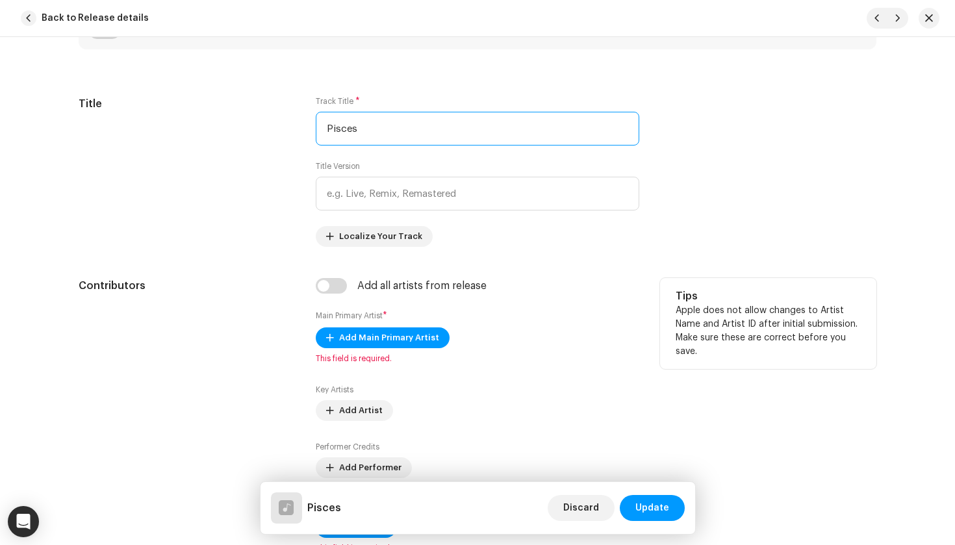
scroll to position [554, 0]
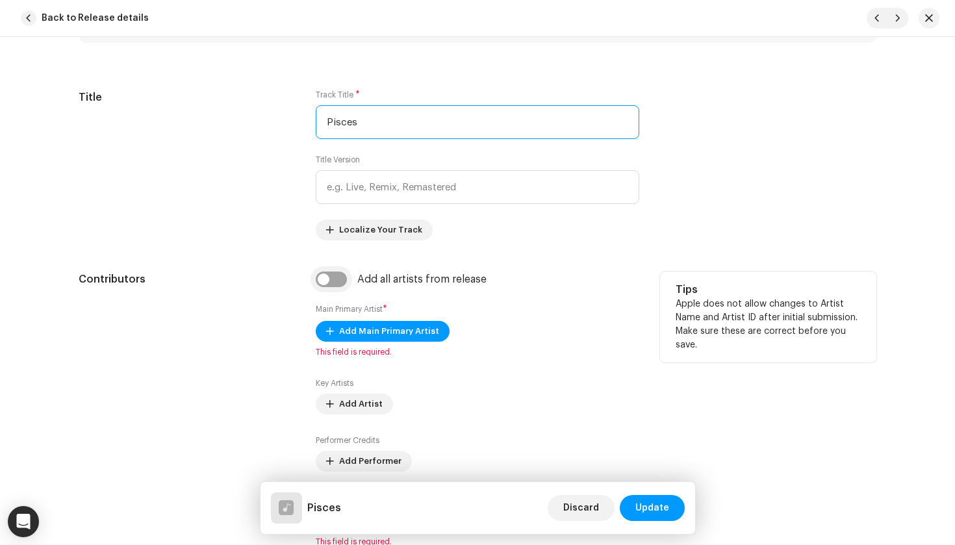
type input "Pisces"
click at [327, 277] on input "checkbox" at bounding box center [331, 280] width 31 height 16
checkbox input "true"
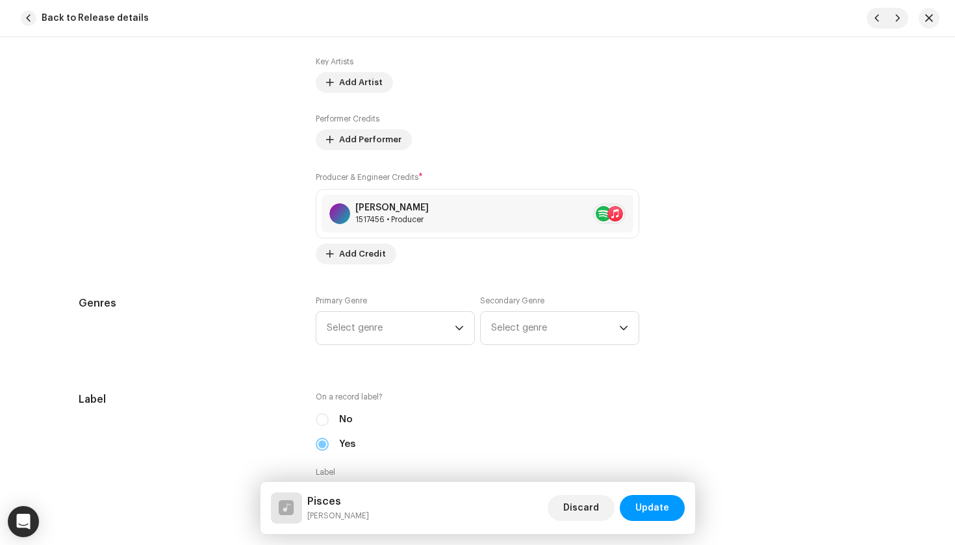
scroll to position [919, 0]
click at [368, 329] on span "Select genre" at bounding box center [391, 325] width 128 height 32
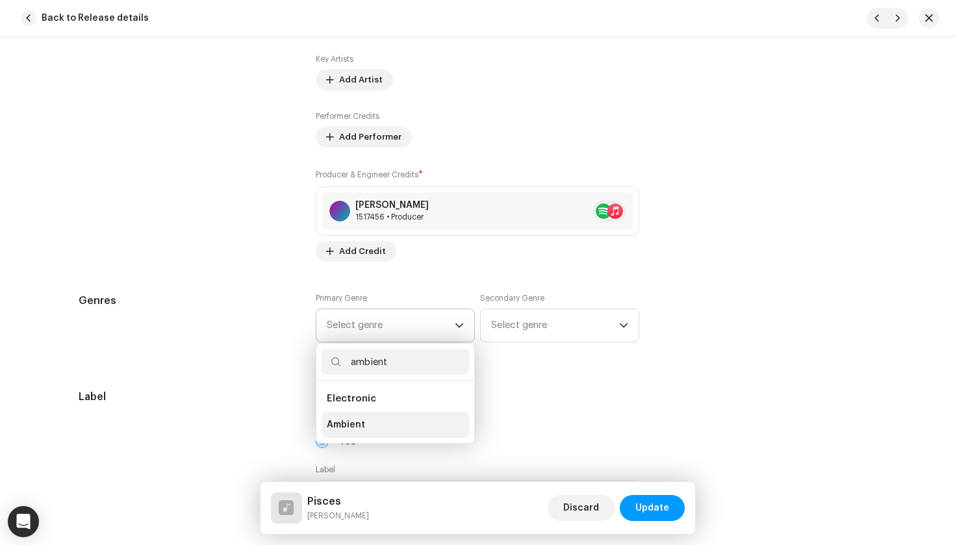
type input "ambient"
click at [364, 418] on li "Ambient" at bounding box center [396, 425] width 148 height 26
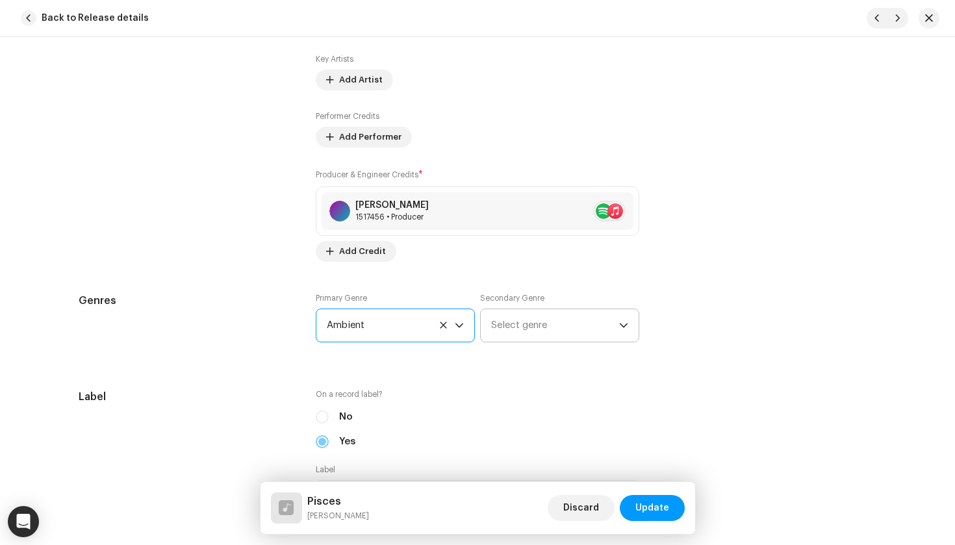
click at [522, 312] on span "Select genre" at bounding box center [555, 325] width 128 height 32
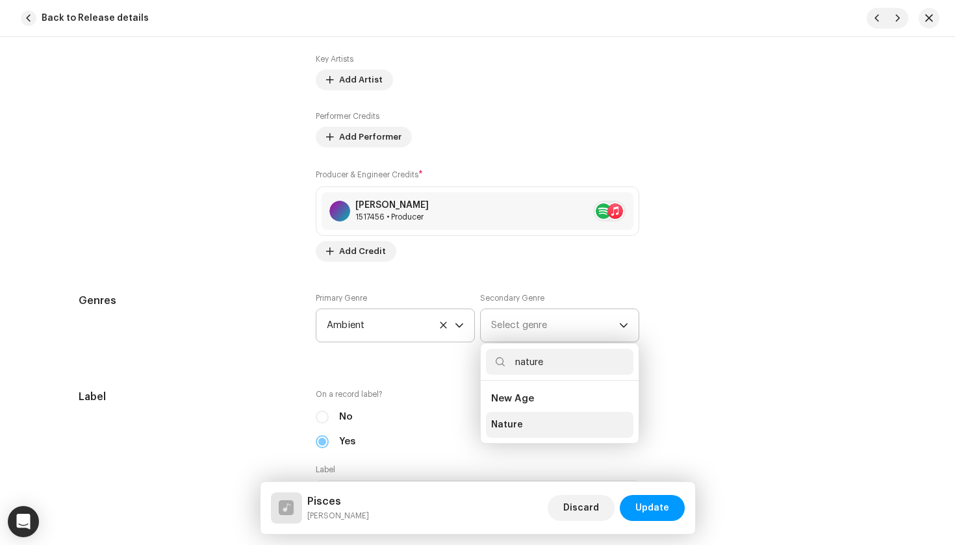
type input "nature"
click at [528, 415] on li "Nature" at bounding box center [560, 425] width 148 height 26
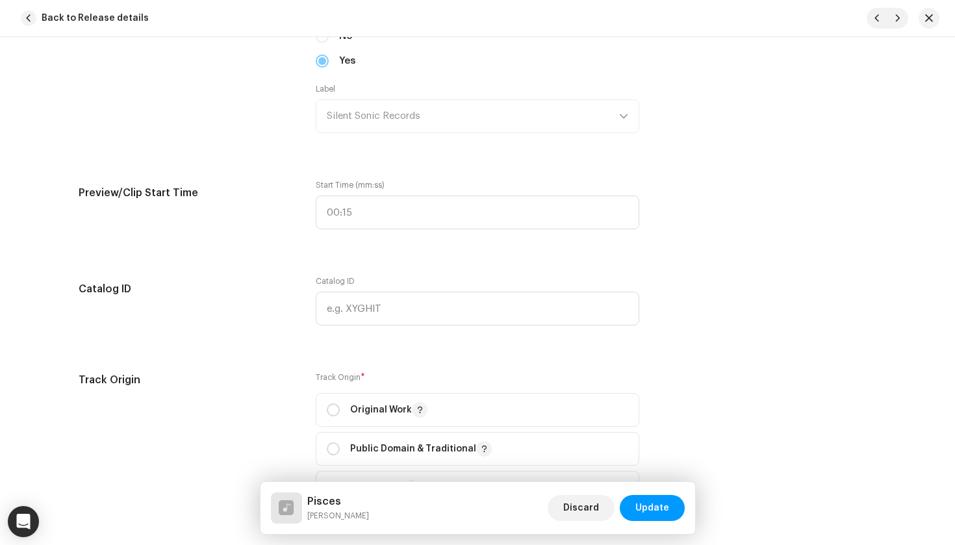
scroll to position [1361, 0]
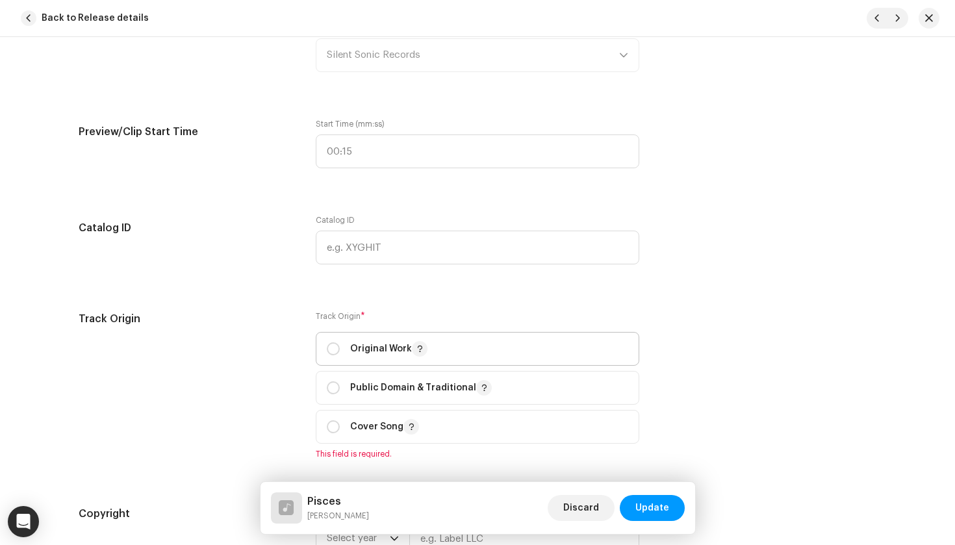
click at [362, 348] on p "Original Work" at bounding box center [388, 349] width 77 height 16
radio input "true"
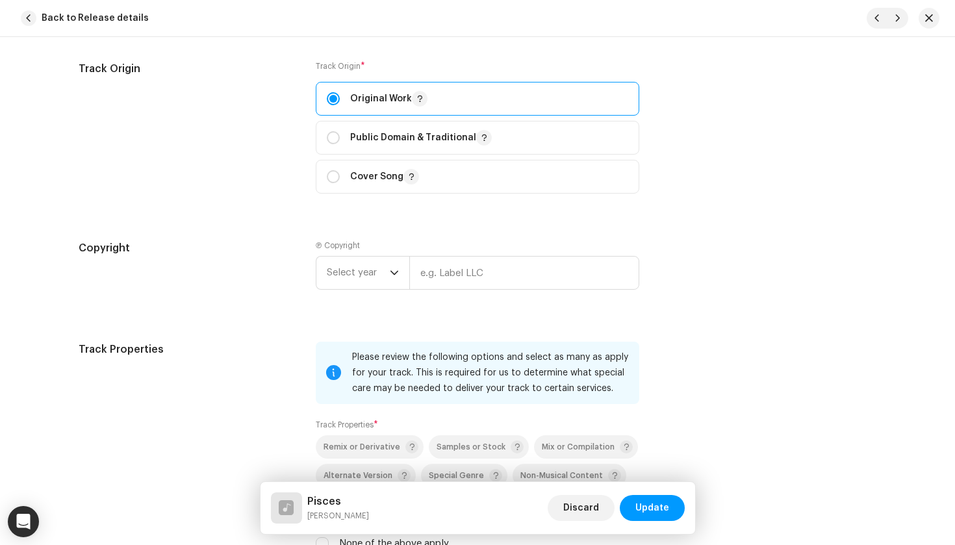
scroll to position [1619, 0]
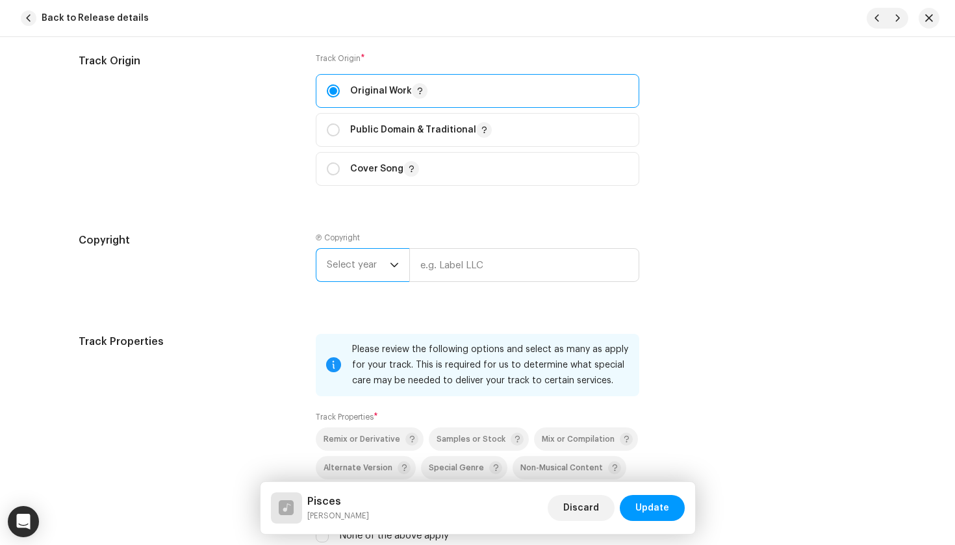
click at [360, 279] on span "Select year" at bounding box center [358, 265] width 63 height 32
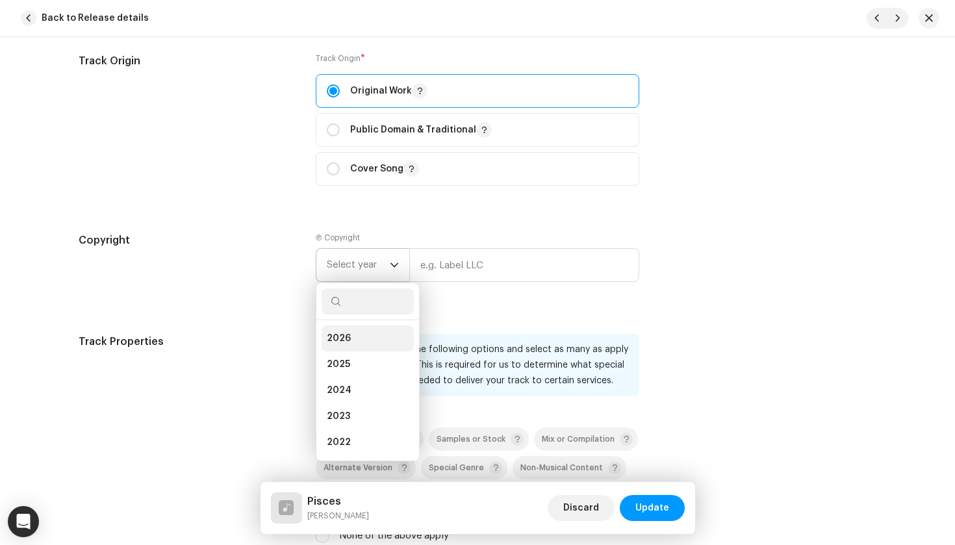
click at [366, 337] on li "2026" at bounding box center [368, 339] width 92 height 26
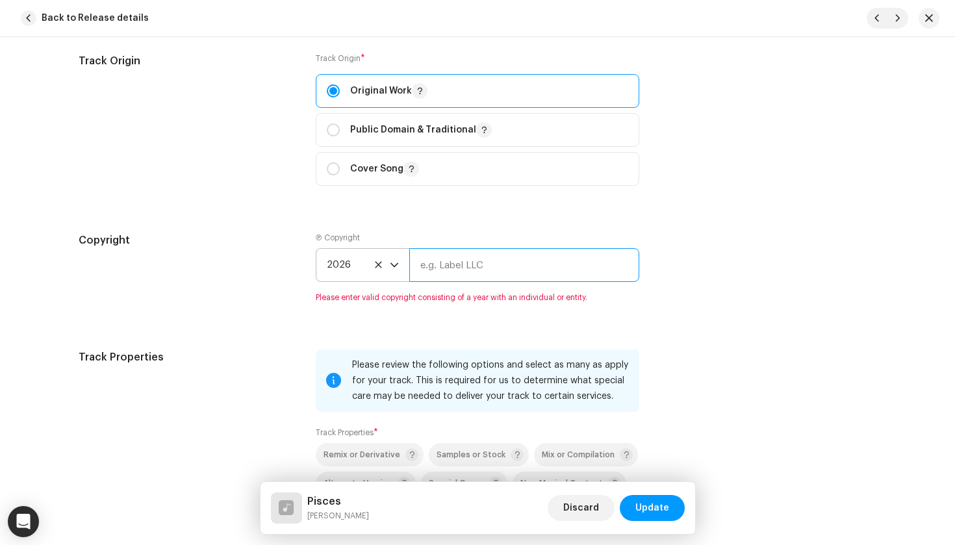
click at [460, 276] on input "text" at bounding box center [524, 265] width 230 height 34
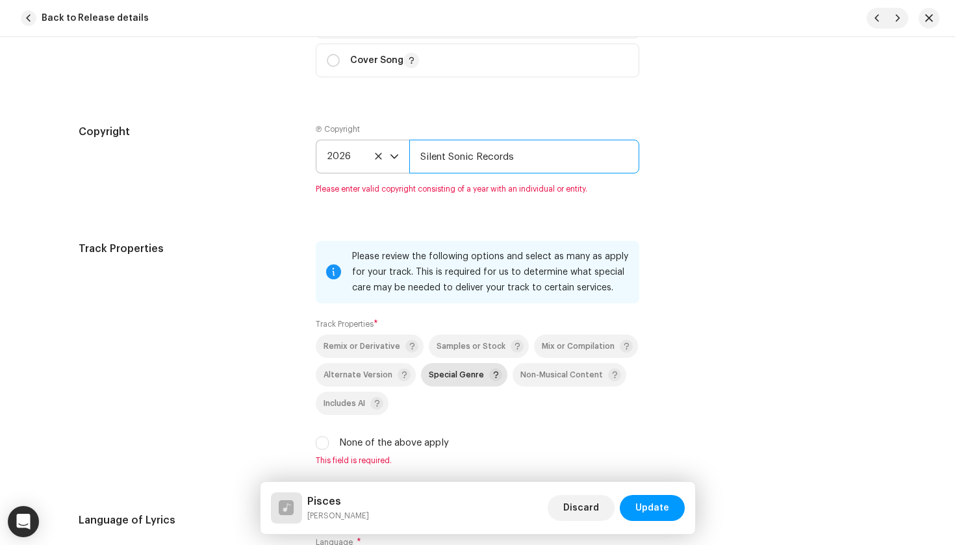
scroll to position [1728, 0]
type input "Silent Sonic Records"
click at [446, 377] on p-selectbutton "Remix or Derivative Samples or Stock Mix or Compilation Alternate Version Speci…" at bounding box center [478, 373] width 324 height 81
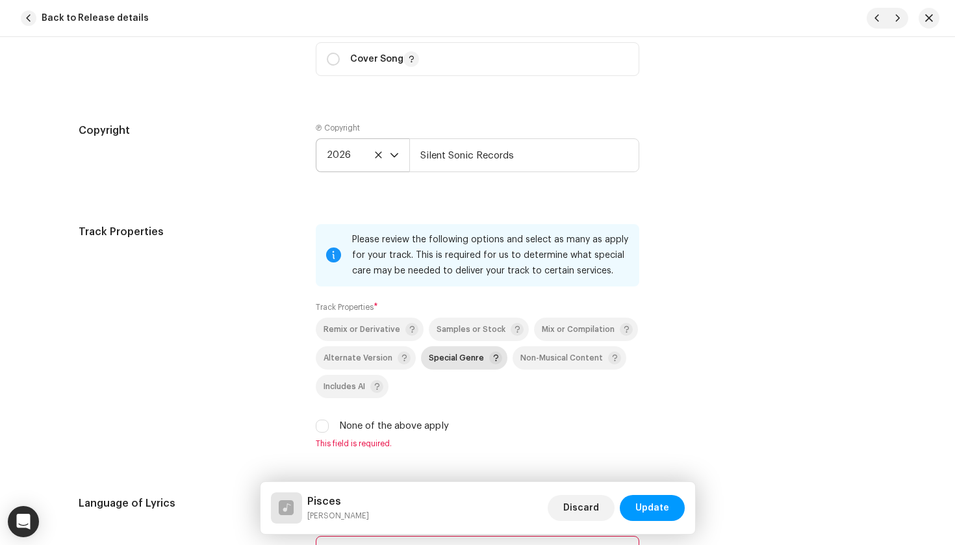
click at [432, 352] on div "Special Genre" at bounding box center [465, 358] width 73 height 13
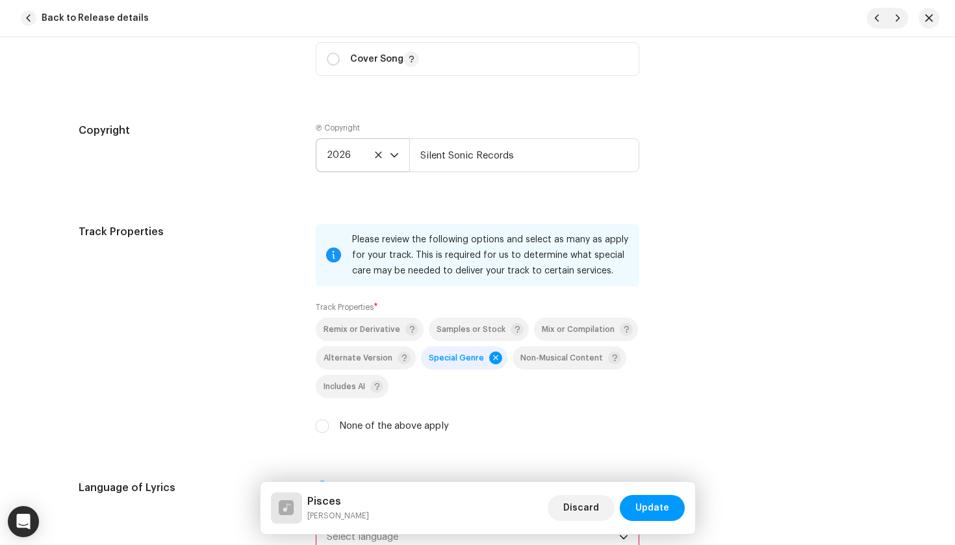
scroll to position [1913, 0]
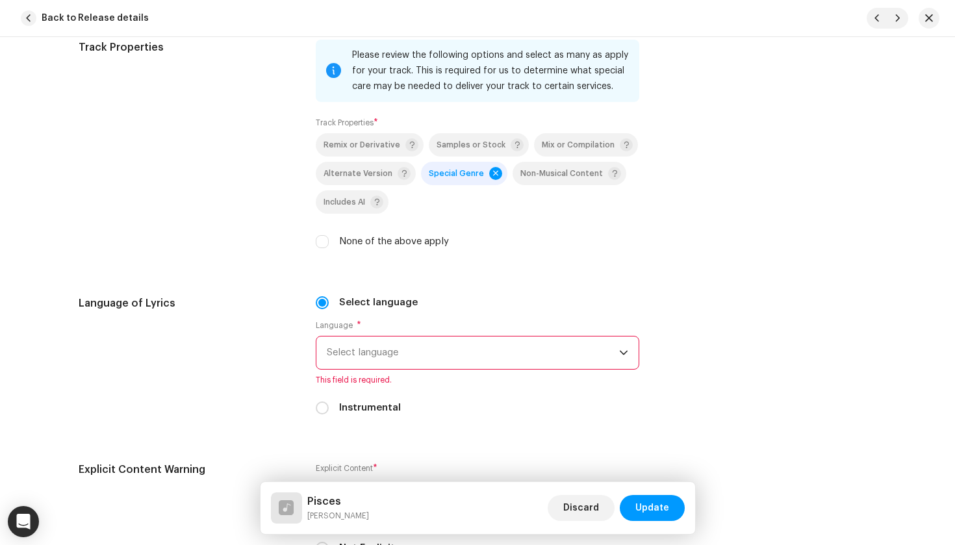
click at [428, 352] on span "Select language" at bounding box center [473, 353] width 292 height 32
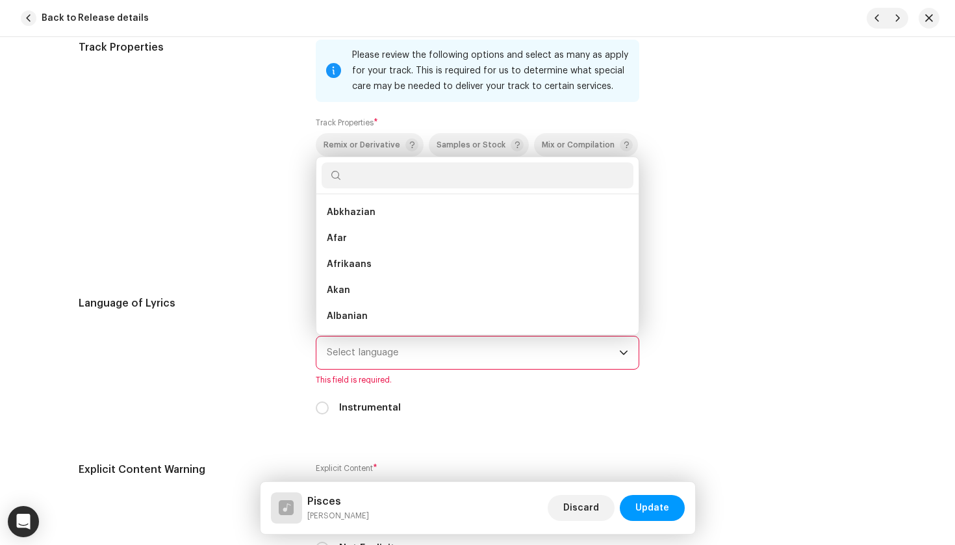
click at [329, 411] on div "Instrumental" at bounding box center [478, 408] width 324 height 14
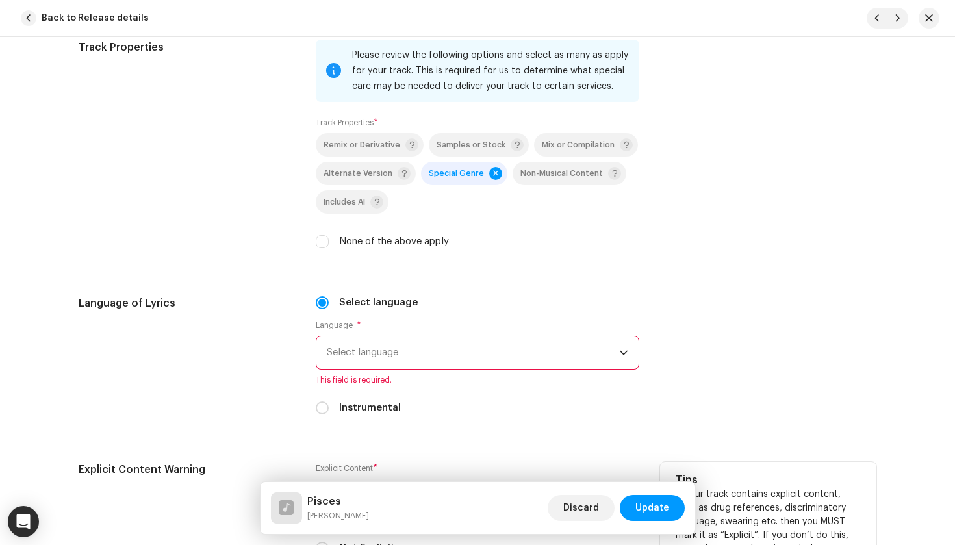
click at [322, 409] on input "Instrumental" at bounding box center [322, 408] width 13 height 13
radio input "true"
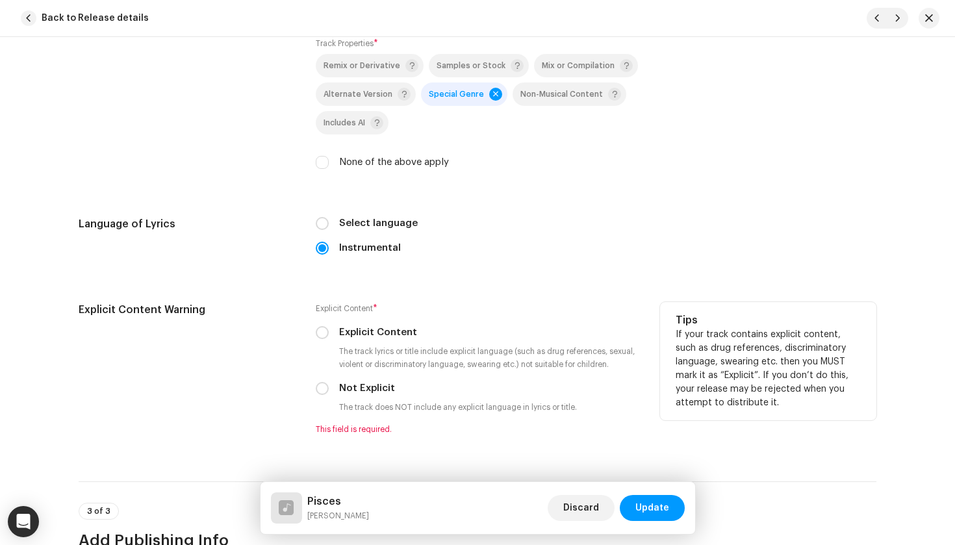
scroll to position [1997, 0]
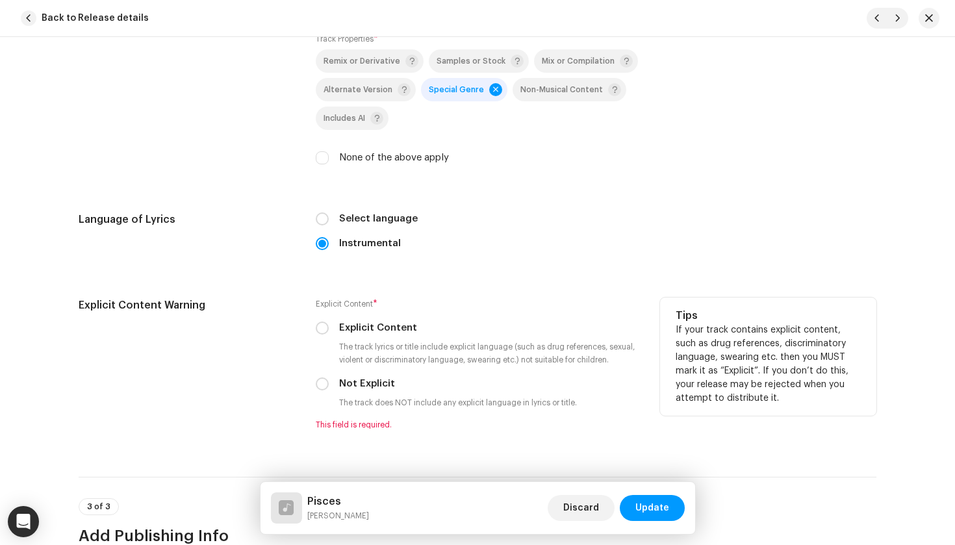
click at [329, 385] on div "Not Explicit" at bounding box center [478, 384] width 324 height 14
click at [316, 382] on input "Not Explicit" at bounding box center [322, 384] width 13 height 13
radio input "true"
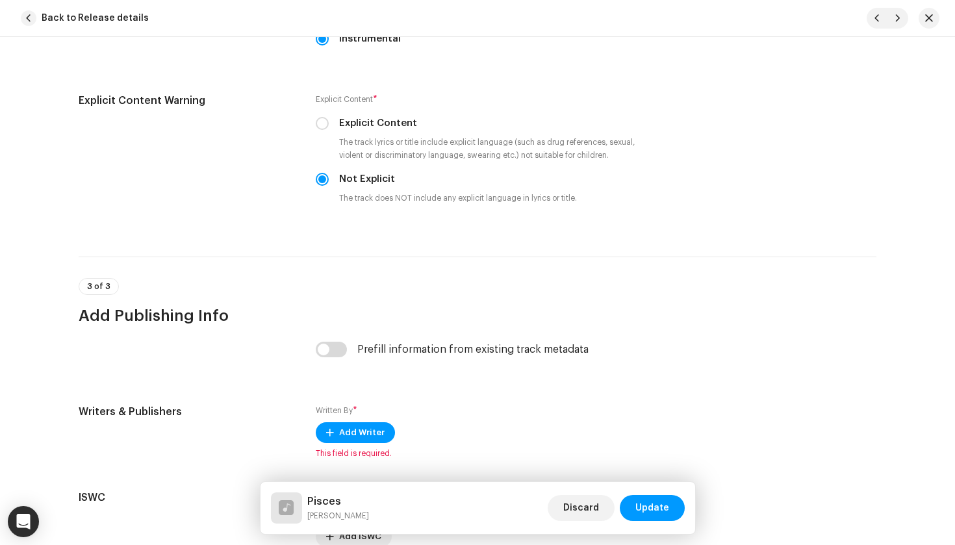
scroll to position [2205, 0]
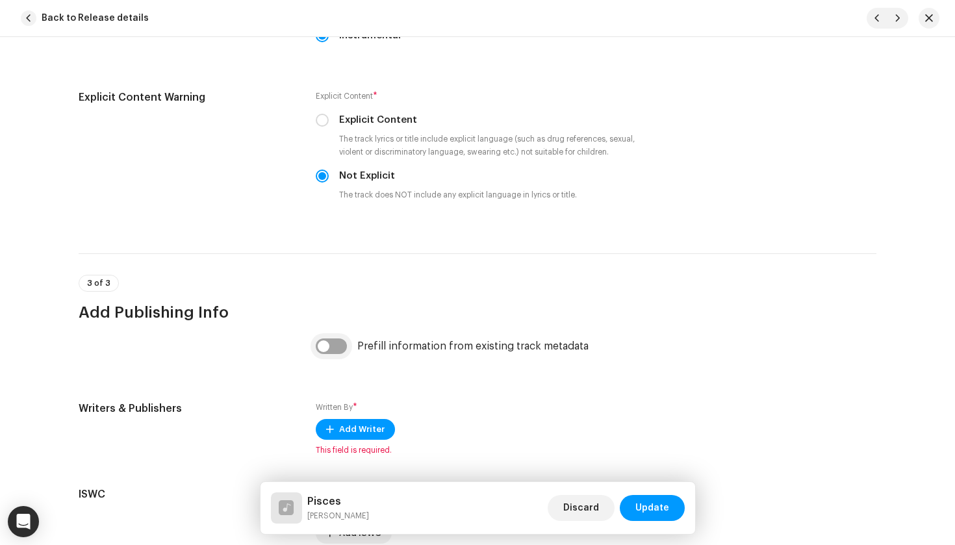
click at [335, 350] on input "checkbox" at bounding box center [331, 347] width 31 height 16
checkbox input "true"
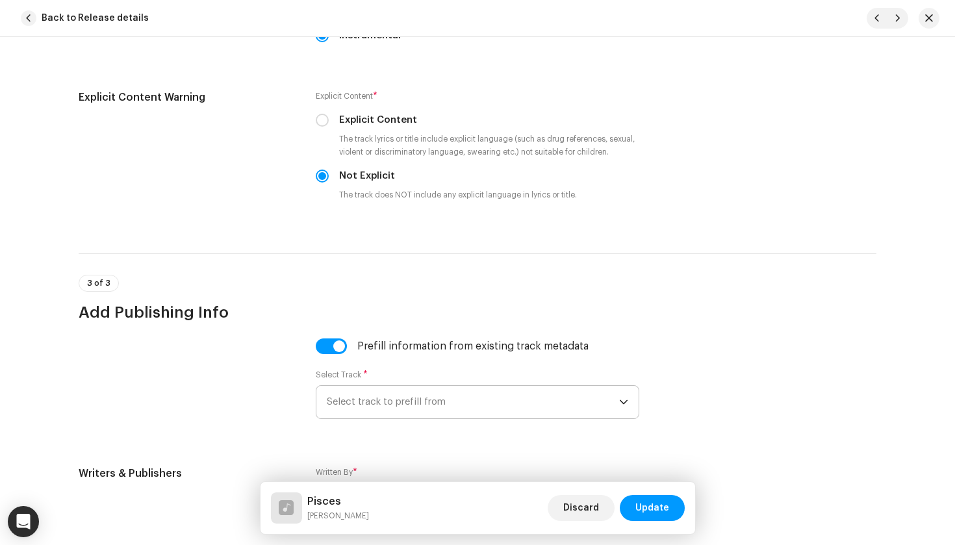
click at [418, 391] on span "Select track to prefill from" at bounding box center [473, 402] width 292 height 32
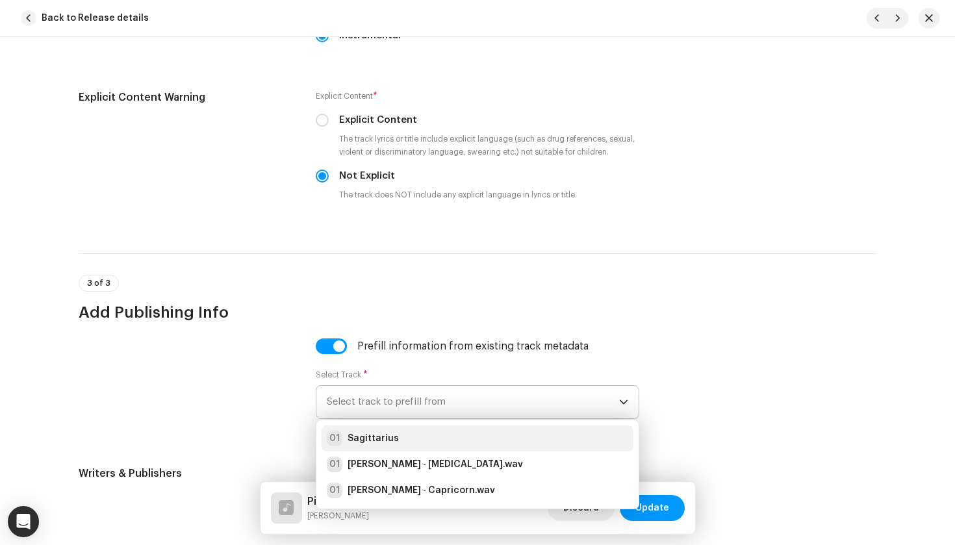
click at [402, 433] on div "01 Sagittarius" at bounding box center [477, 439] width 301 height 16
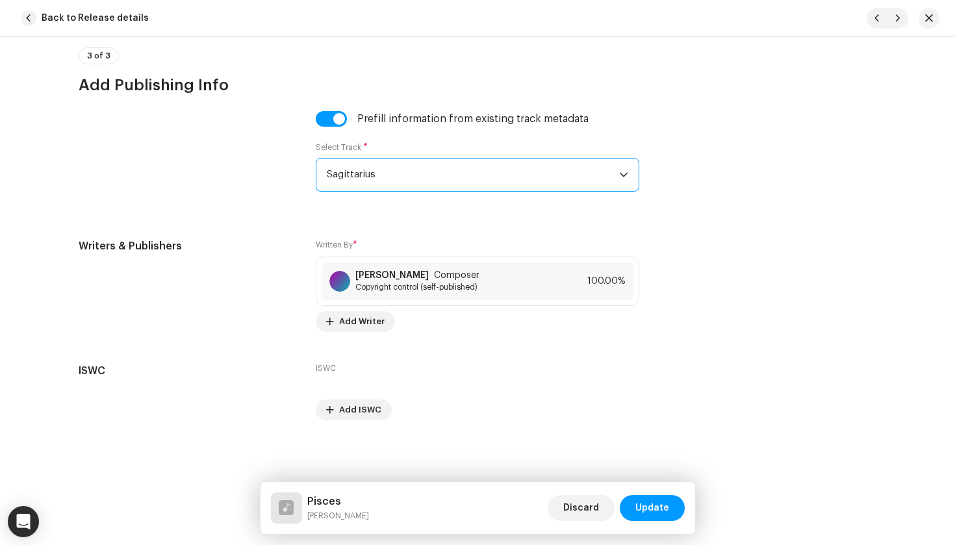
scroll to position [2432, 0]
click at [654, 511] on span "Update" at bounding box center [652, 508] width 34 height 26
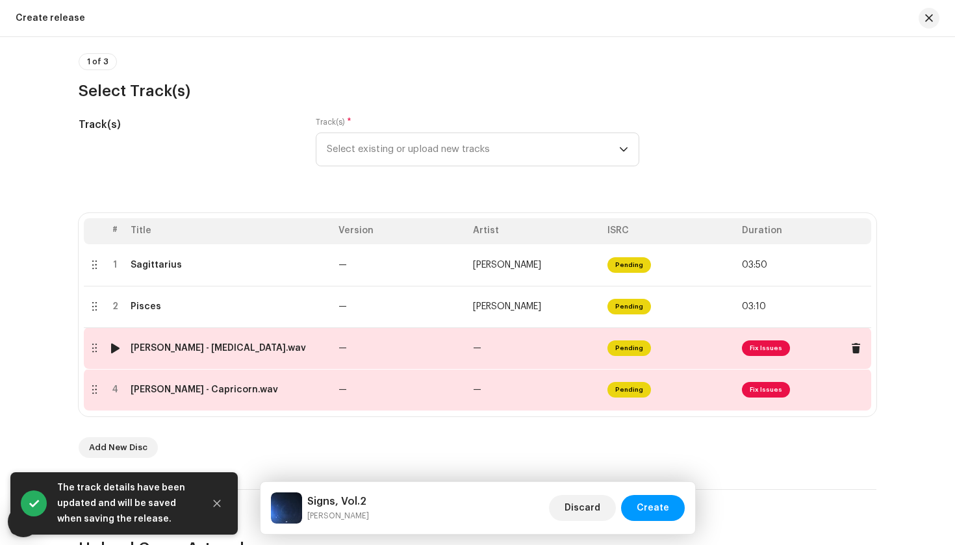
click at [333, 347] on td "—" at bounding box center [400, 348] width 135 height 42
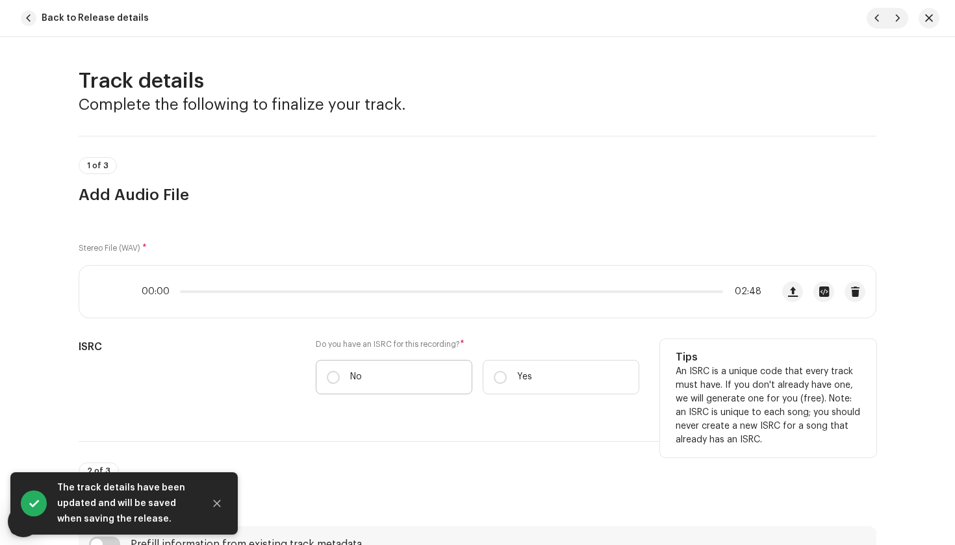
click at [375, 387] on label "No" at bounding box center [394, 377] width 157 height 34
click at [340, 384] on input "No" at bounding box center [333, 377] width 13 height 13
radio input "true"
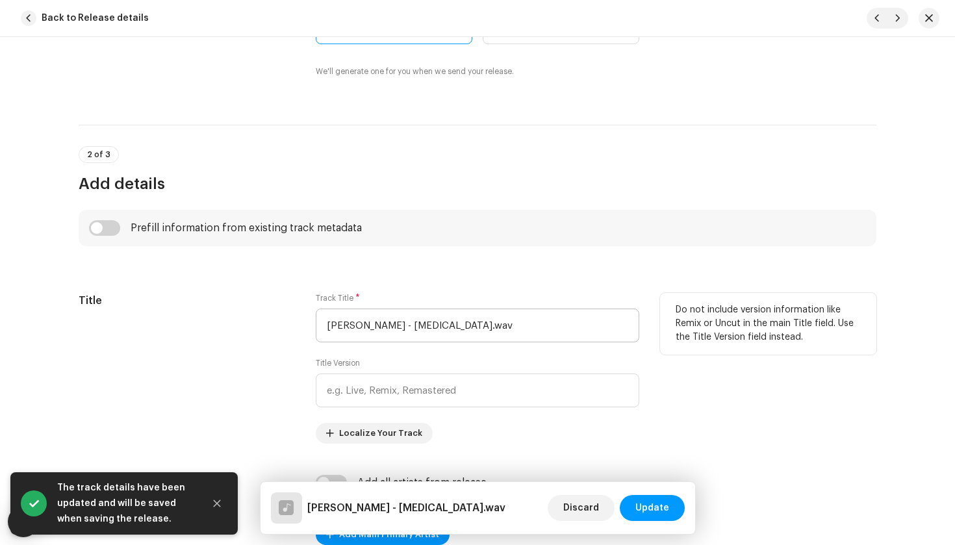
scroll to position [379, 0]
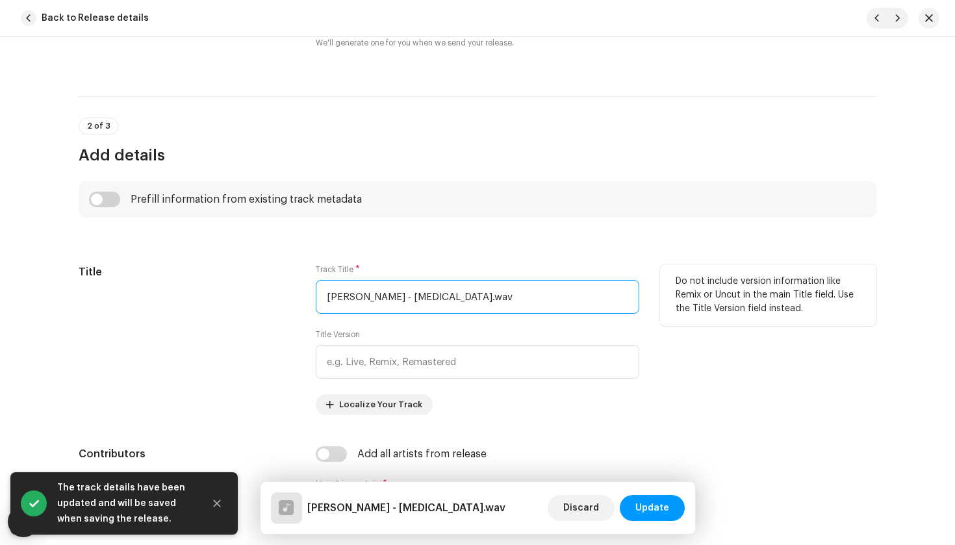
drag, startPoint x: 400, startPoint y: 296, endPoint x: 177, endPoint y: 290, distance: 223.6
click at [175, 293] on div "Title Track Title * Andrea Accorsi - Cancer.wav Title Version Localize Your Tra…" at bounding box center [478, 339] width 798 height 151
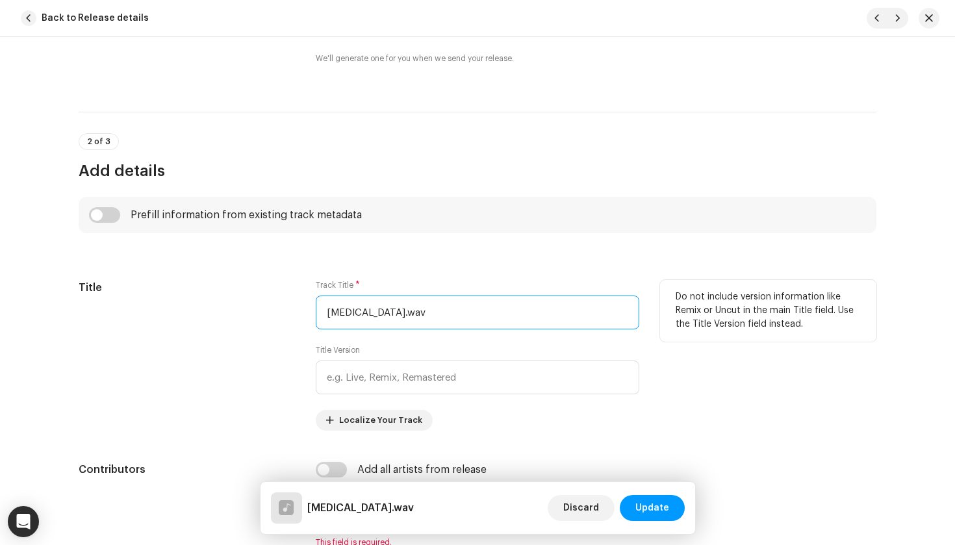
click at [381, 310] on input "Cancer.wav" at bounding box center [478, 313] width 324 height 34
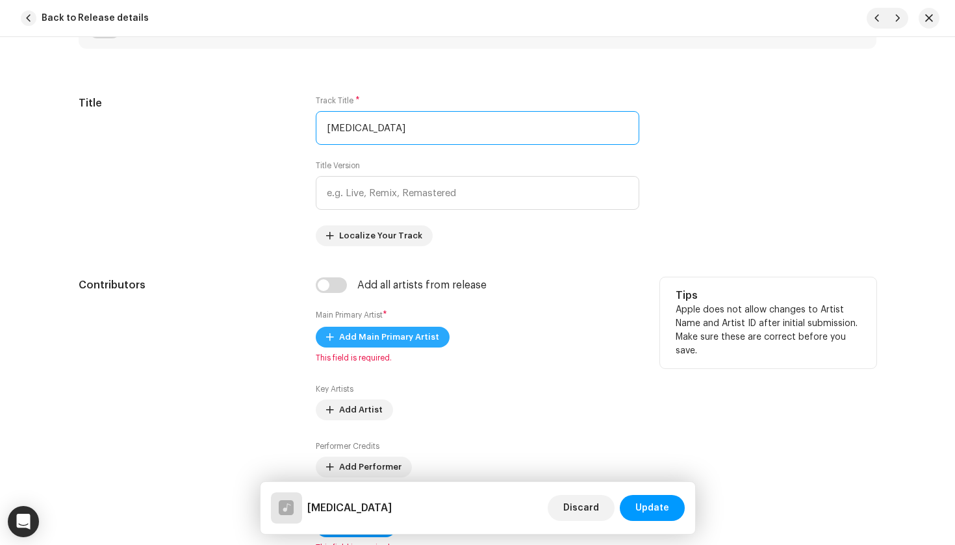
scroll to position [552, 0]
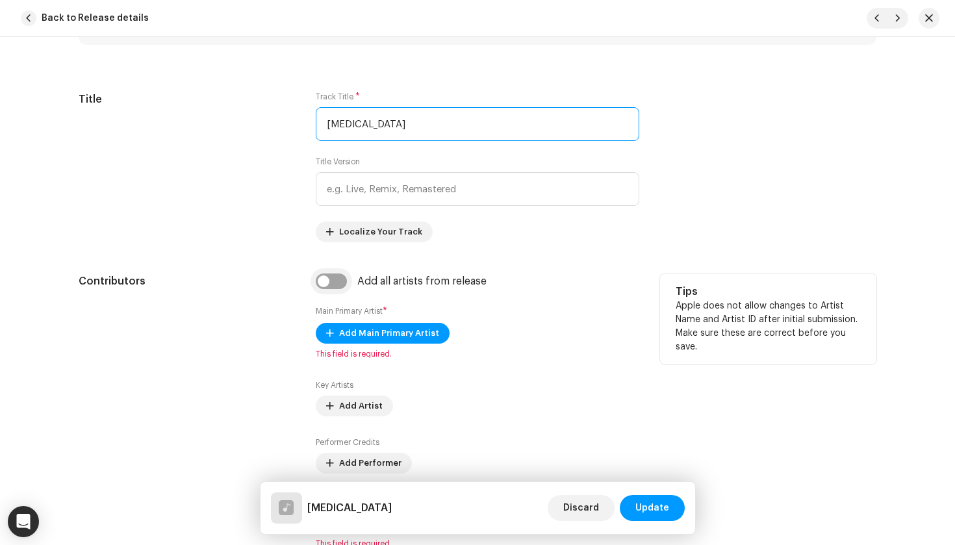
type input "Cancer"
drag, startPoint x: 324, startPoint y: 275, endPoint x: 329, endPoint y: 280, distance: 6.9
click at [324, 275] on input "checkbox" at bounding box center [331, 282] width 31 height 16
checkbox input "true"
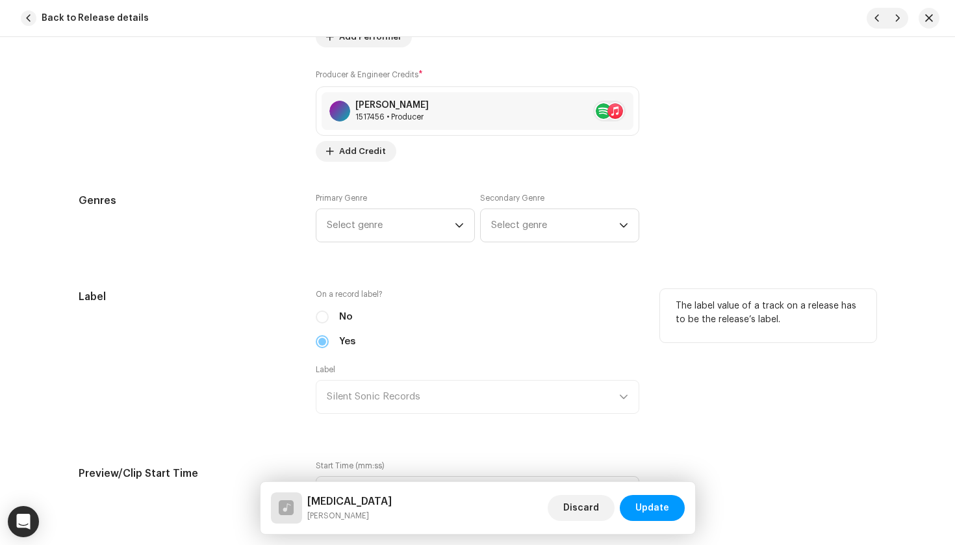
scroll to position [1023, 0]
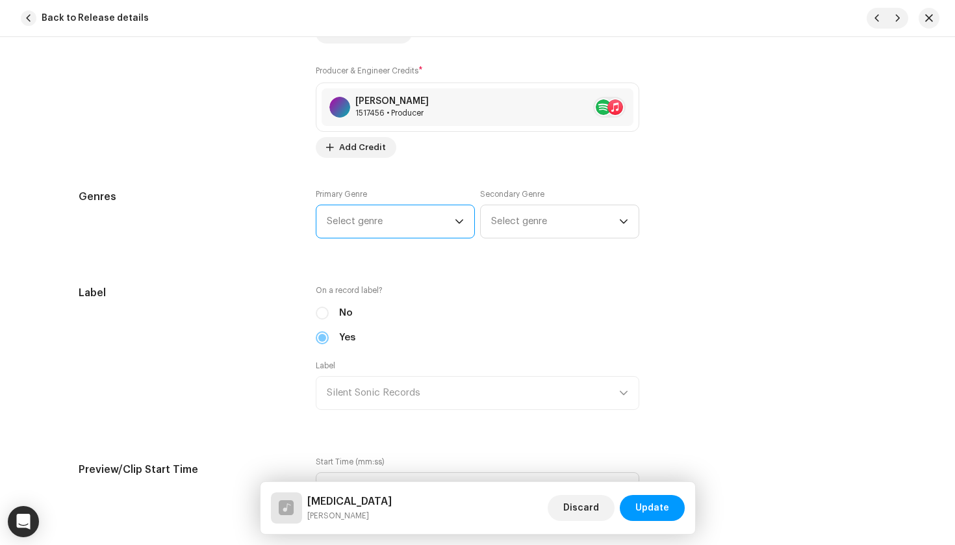
click at [366, 224] on span "Select genre" at bounding box center [391, 221] width 128 height 32
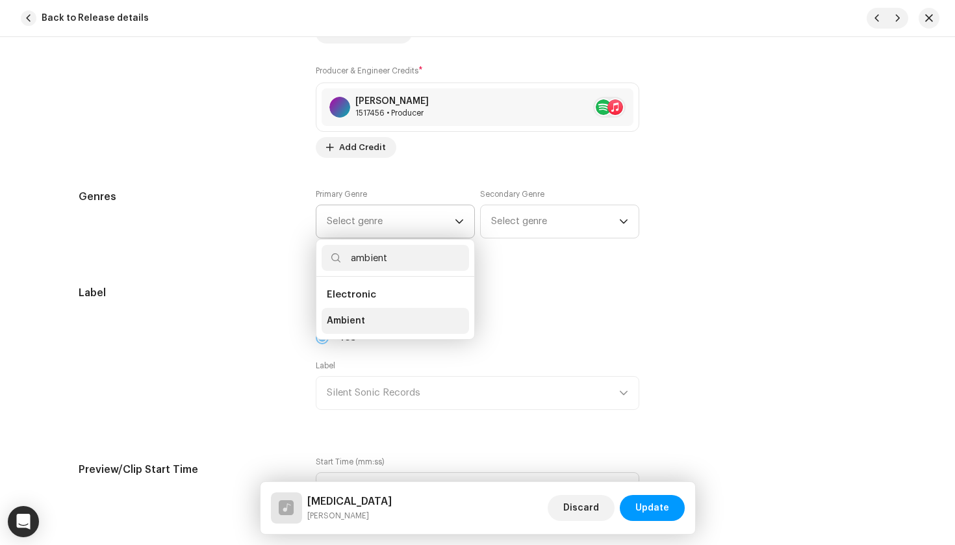
type input "ambient"
click at [370, 314] on li "Ambient" at bounding box center [396, 321] width 148 height 26
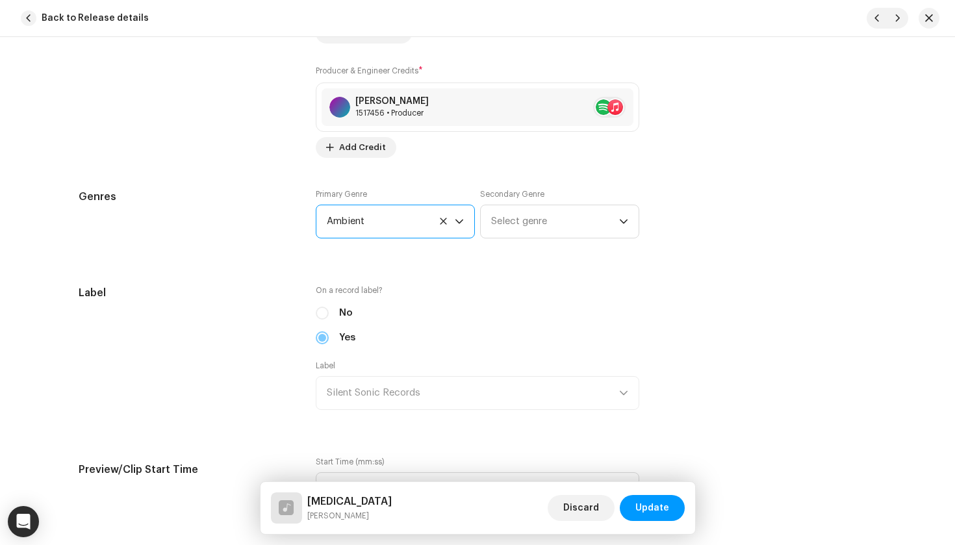
click at [519, 202] on div "Secondary Genre Select genre" at bounding box center [559, 213] width 159 height 49
click at [521, 218] on span "Select genre" at bounding box center [555, 221] width 128 height 32
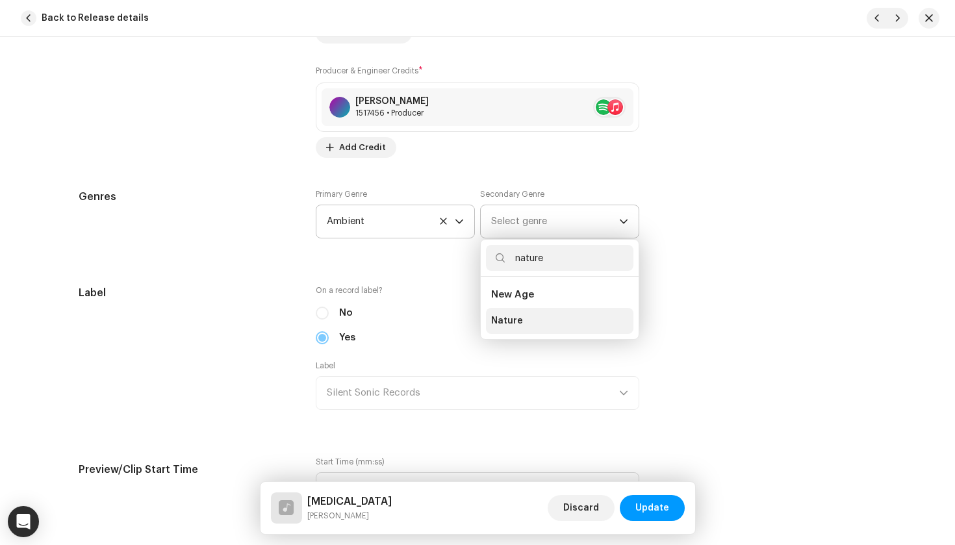
type input "nature"
click at [534, 321] on li "Nature" at bounding box center [560, 321] width 148 height 26
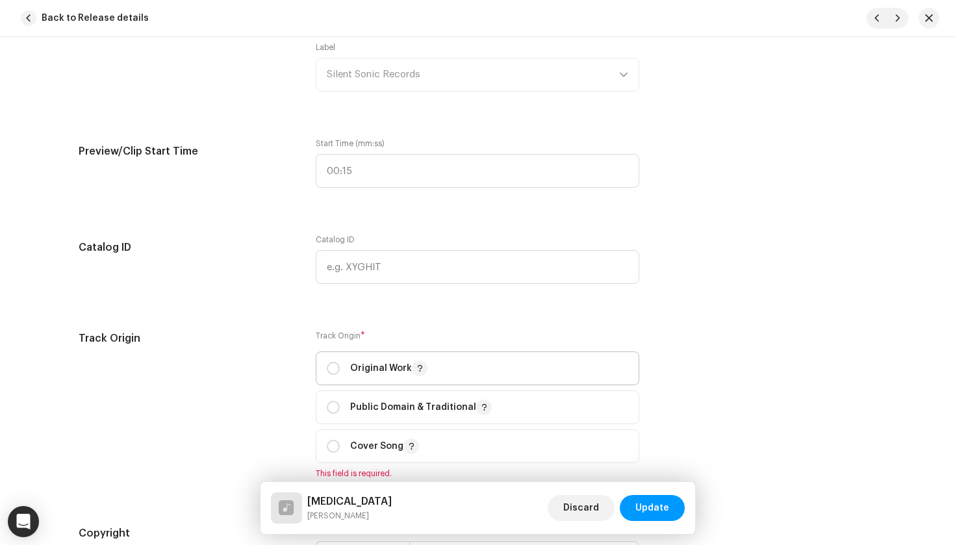
scroll to position [1386, 0]
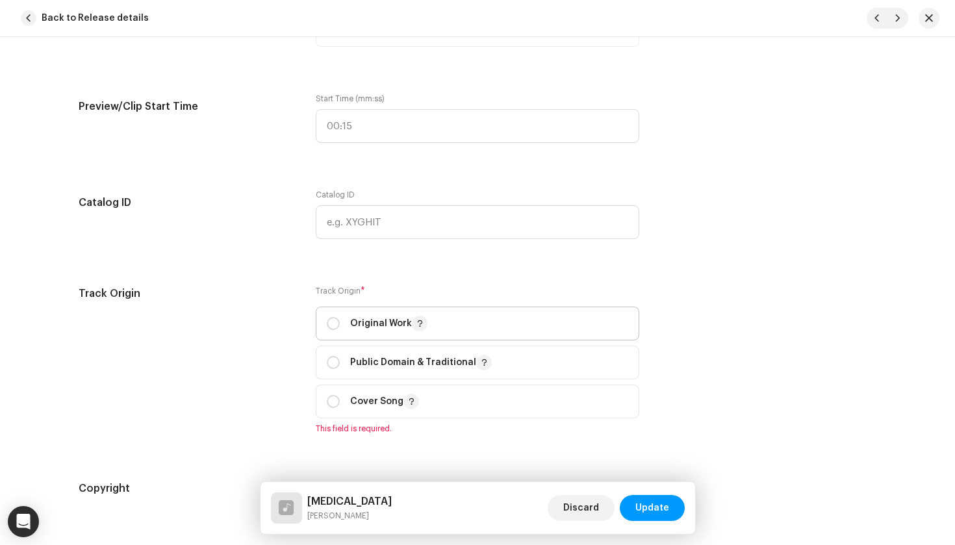
click at [384, 318] on p "Original Work" at bounding box center [388, 324] width 77 height 16
radio input "true"
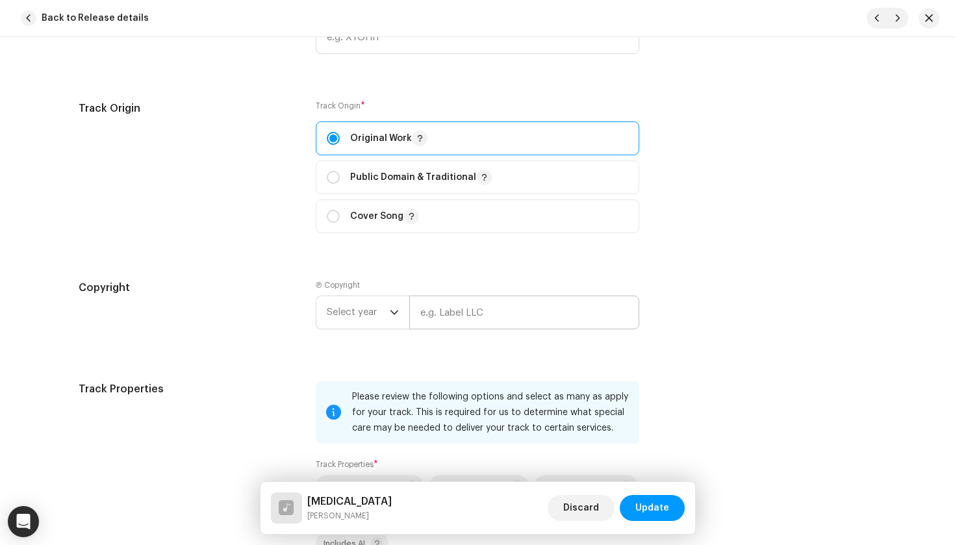
scroll to position [1576, 0]
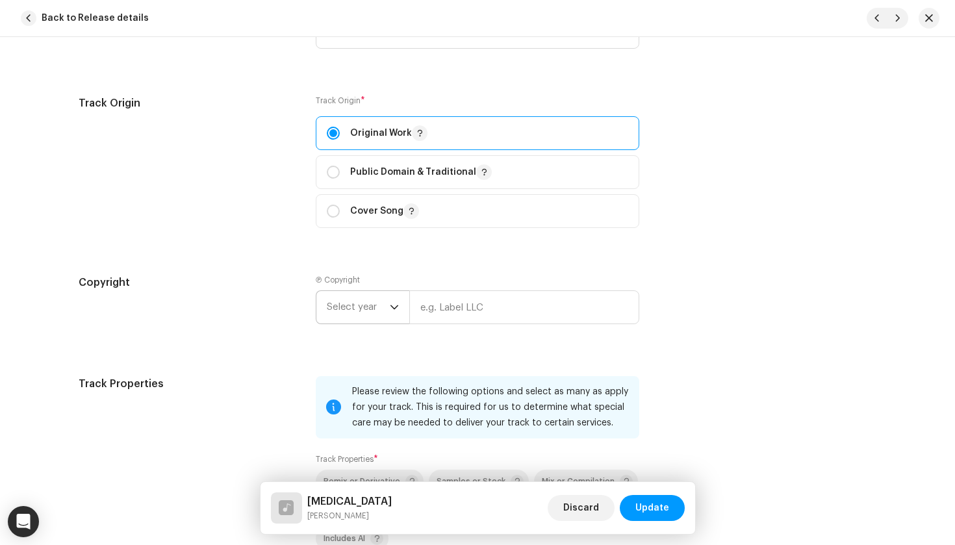
click at [365, 309] on span "Select year" at bounding box center [358, 307] width 63 height 32
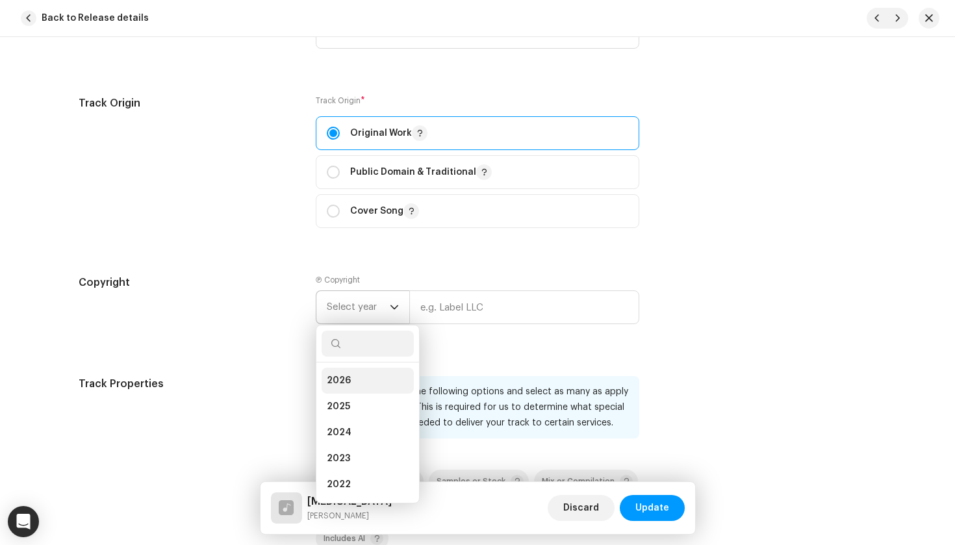
click at [391, 370] on li "2026" at bounding box center [368, 381] width 92 height 26
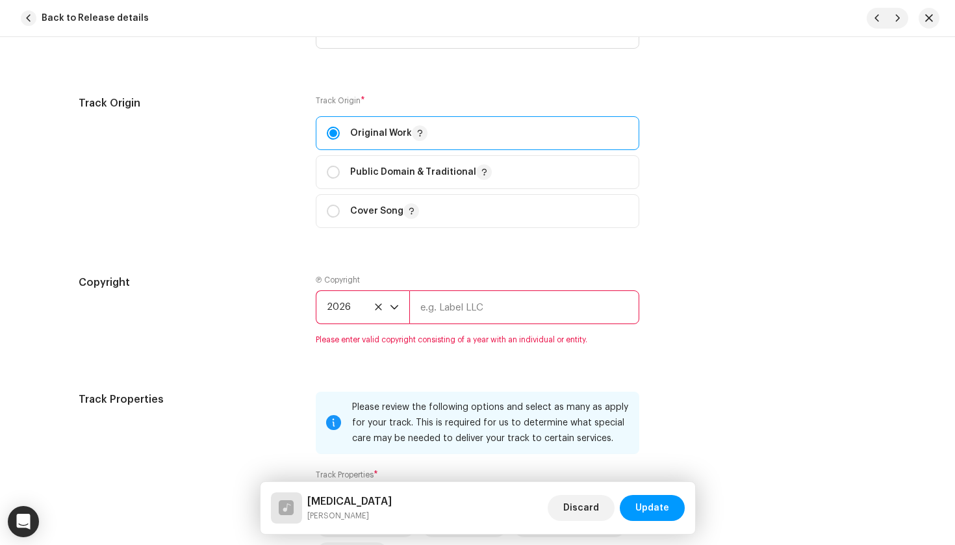
click at [462, 316] on input "text" at bounding box center [524, 307] width 230 height 34
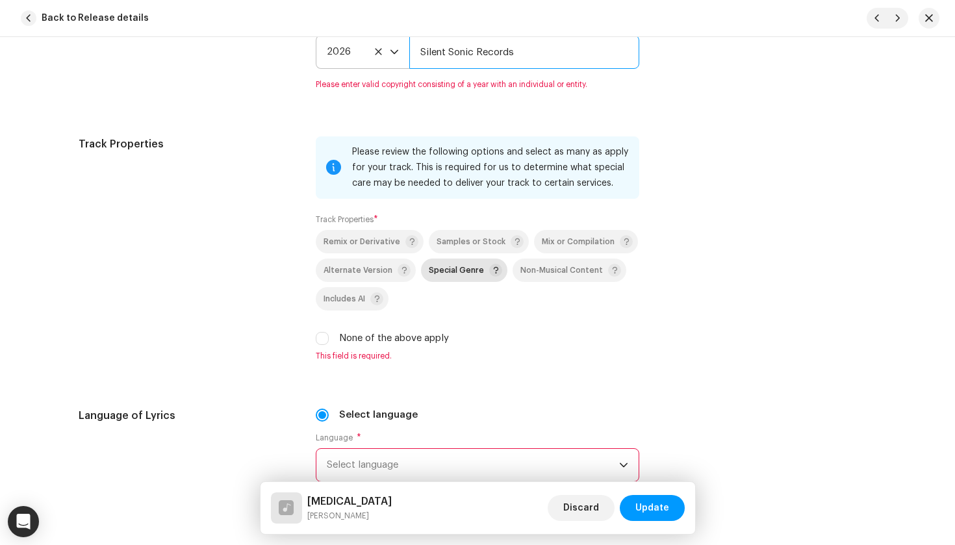
scroll to position [1834, 0]
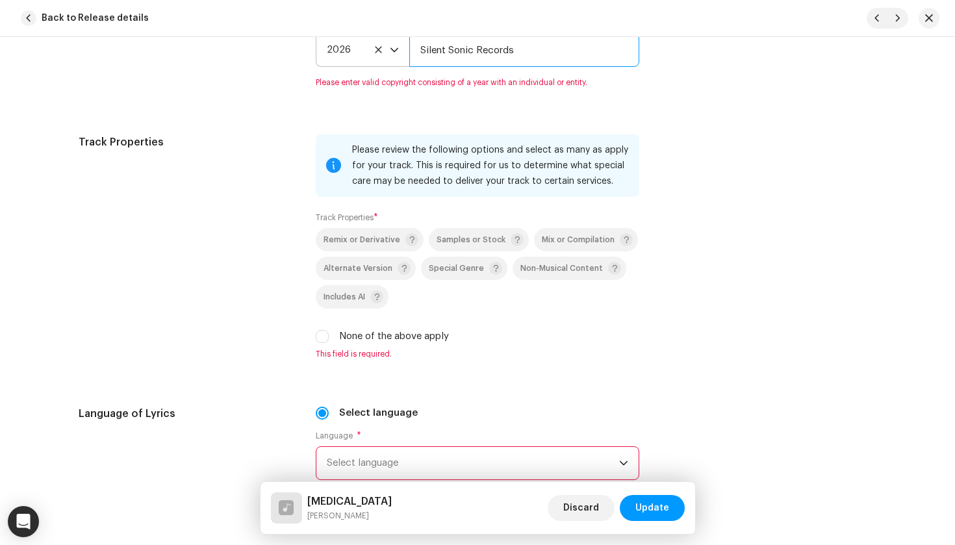
type input "Silent Sonic Records"
click at [455, 272] on p-selectbutton "Remix or Derivative Samples or Stock Mix or Compilation Alternate Version Speci…" at bounding box center [478, 268] width 324 height 81
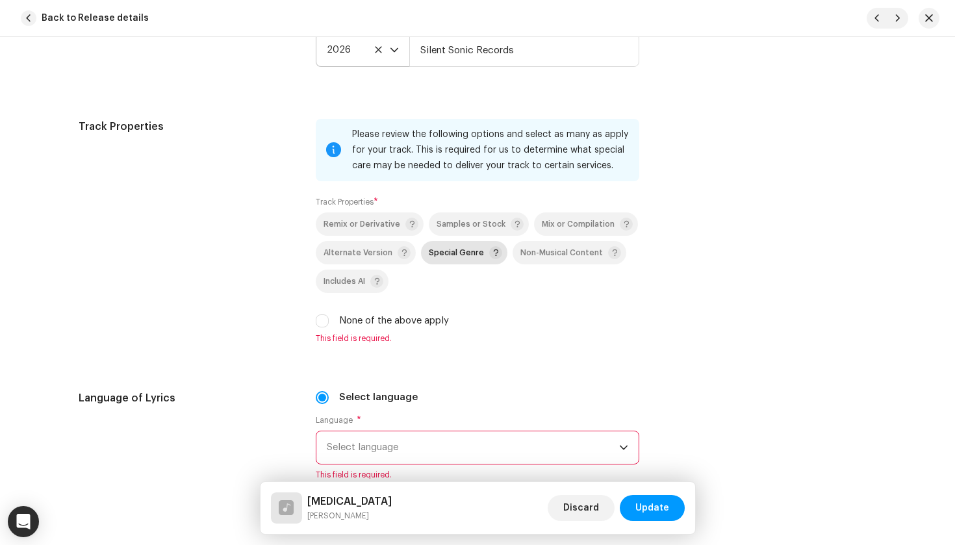
click at [449, 261] on p-togglebutton "Special Genre" at bounding box center [464, 252] width 86 height 23
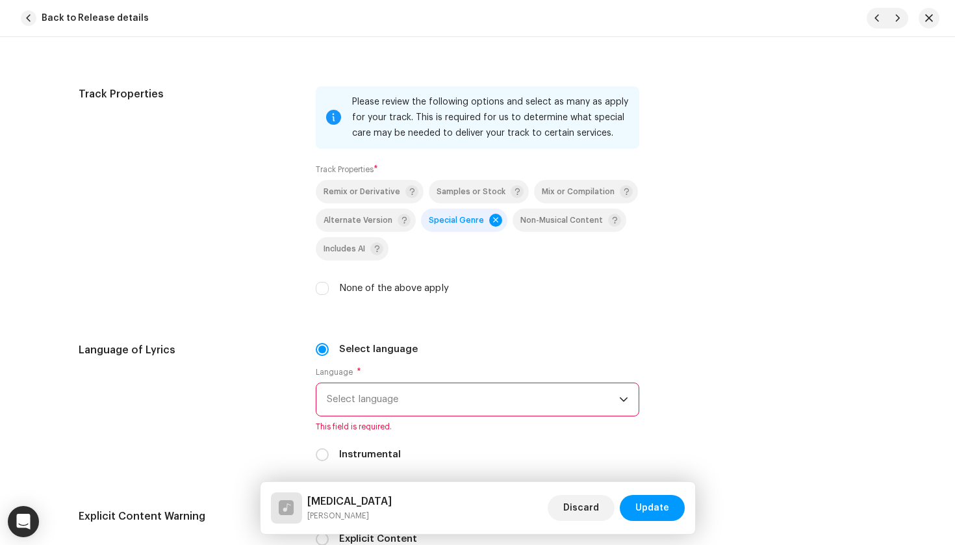
scroll to position [1887, 0]
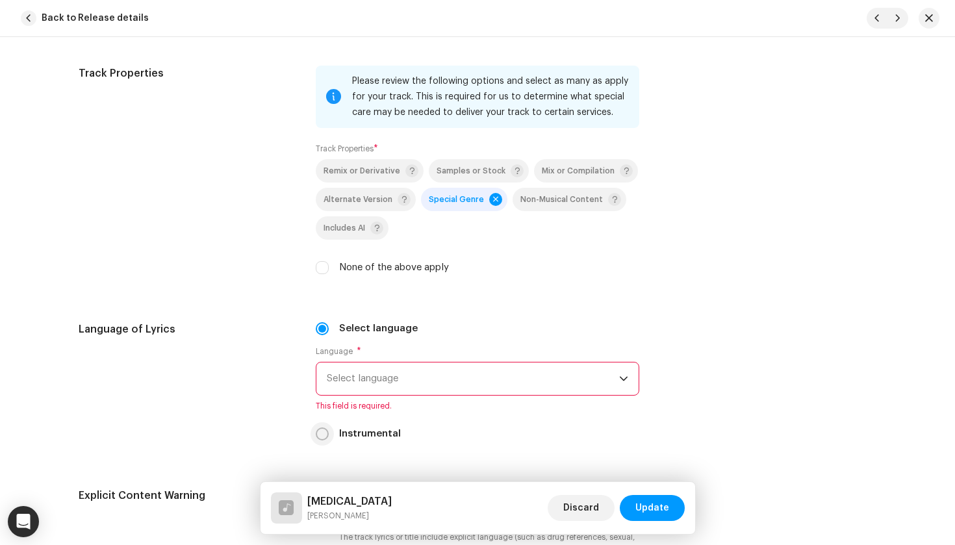
click at [322, 427] on div "Select language Language * Select language This field is required. Instrumental" at bounding box center [478, 382] width 324 height 120
click at [322, 434] on input "Instrumental" at bounding box center [322, 434] width 13 height 13
radio input "true"
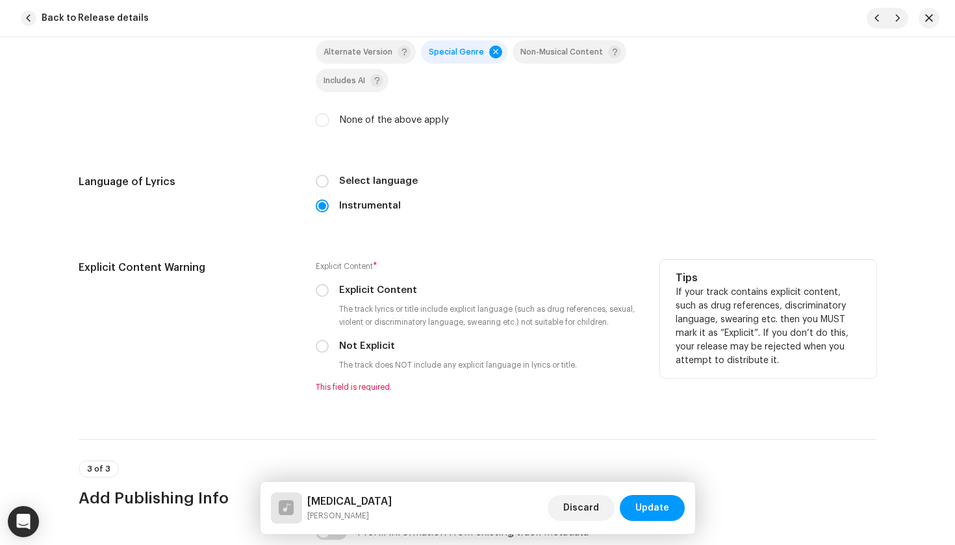
drag, startPoint x: 316, startPoint y: 348, endPoint x: 339, endPoint y: 351, distance: 22.9
click at [316, 348] on input "Not Explicit" at bounding box center [322, 346] width 13 height 13
radio input "true"
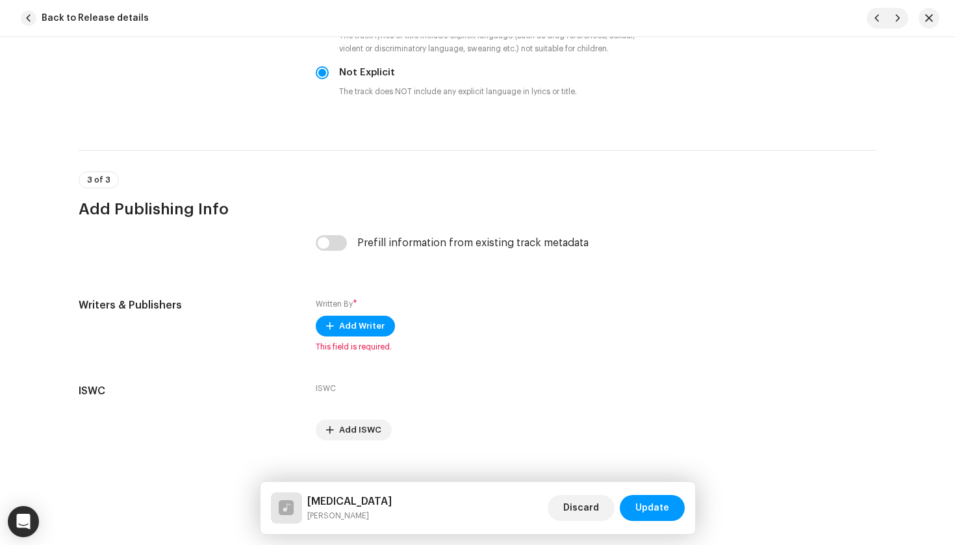
scroll to position [2315, 0]
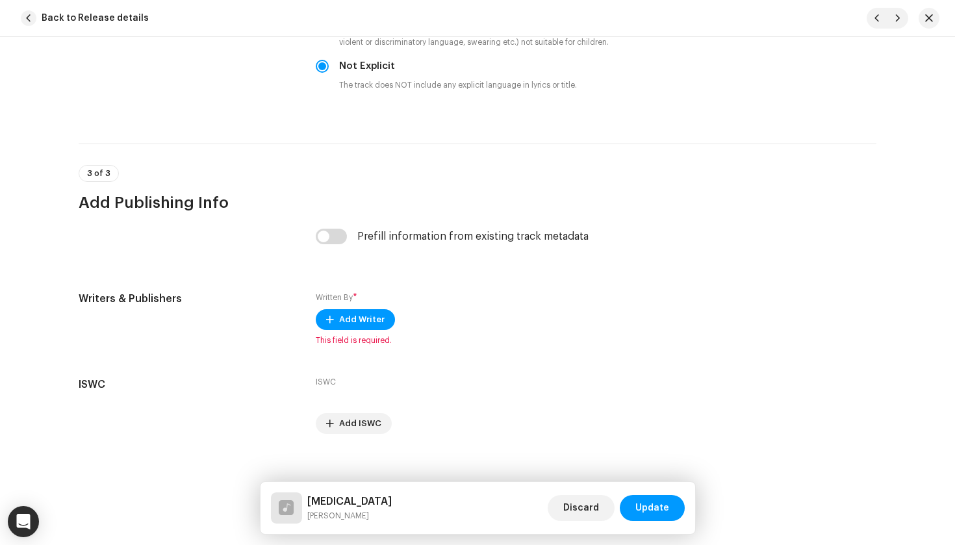
drag, startPoint x: 337, startPoint y: 238, endPoint x: 353, endPoint y: 246, distance: 18.0
click at [337, 238] on input "checkbox" at bounding box center [331, 237] width 31 height 16
checkbox input "true"
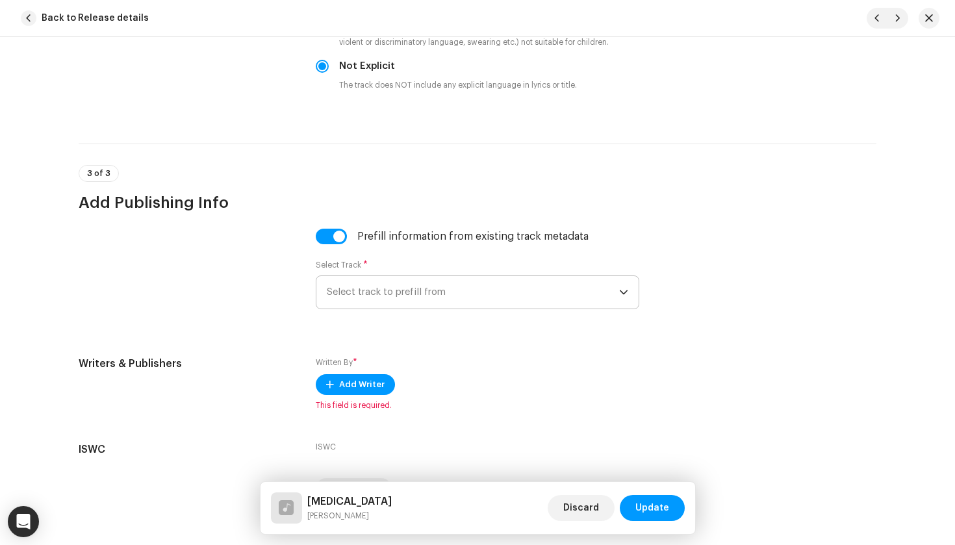
click at [468, 290] on span "Select track to prefill from" at bounding box center [473, 292] width 292 height 32
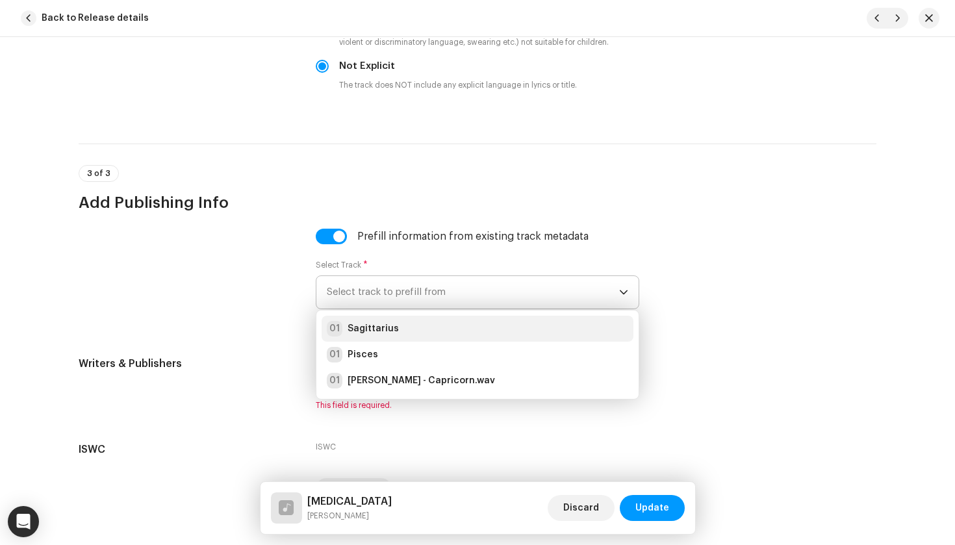
click at [443, 331] on div "01 Sagittarius" at bounding box center [477, 329] width 301 height 16
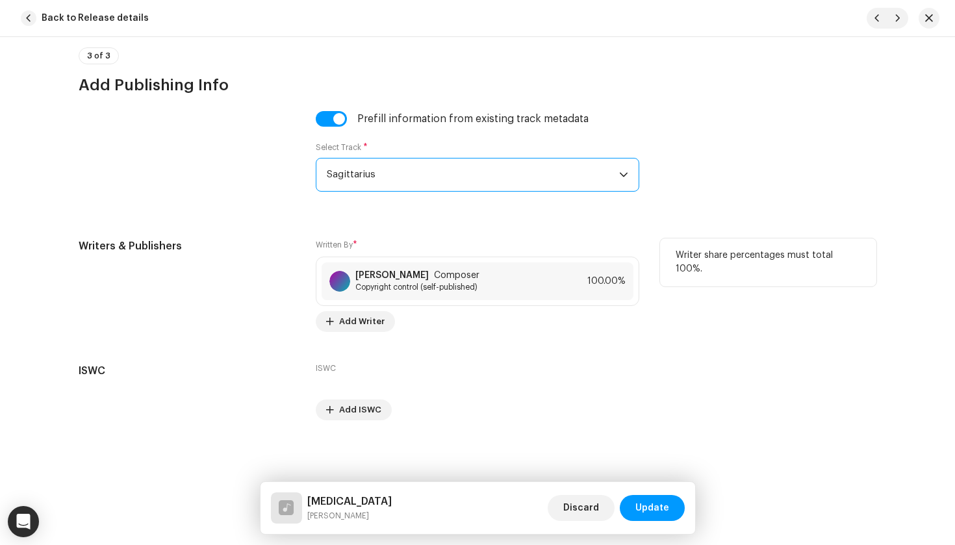
scroll to position [2432, 0]
drag, startPoint x: 664, startPoint y: 502, endPoint x: 646, endPoint y: 492, distance: 20.6
click at [663, 502] on span "Update" at bounding box center [652, 508] width 34 height 26
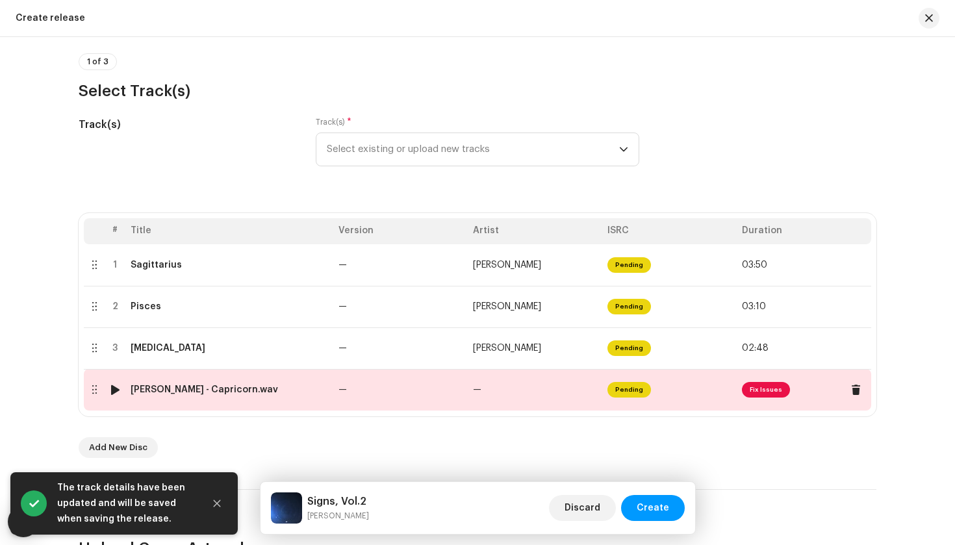
click at [433, 396] on td "—" at bounding box center [400, 390] width 135 height 42
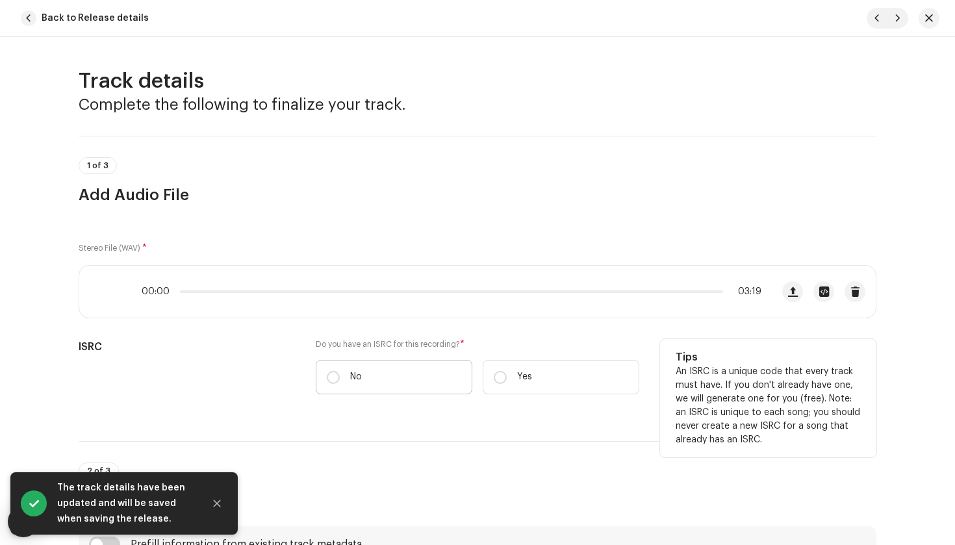
click at [405, 364] on label "No" at bounding box center [394, 377] width 157 height 34
click at [340, 371] on input "No" at bounding box center [333, 377] width 13 height 13
radio input "true"
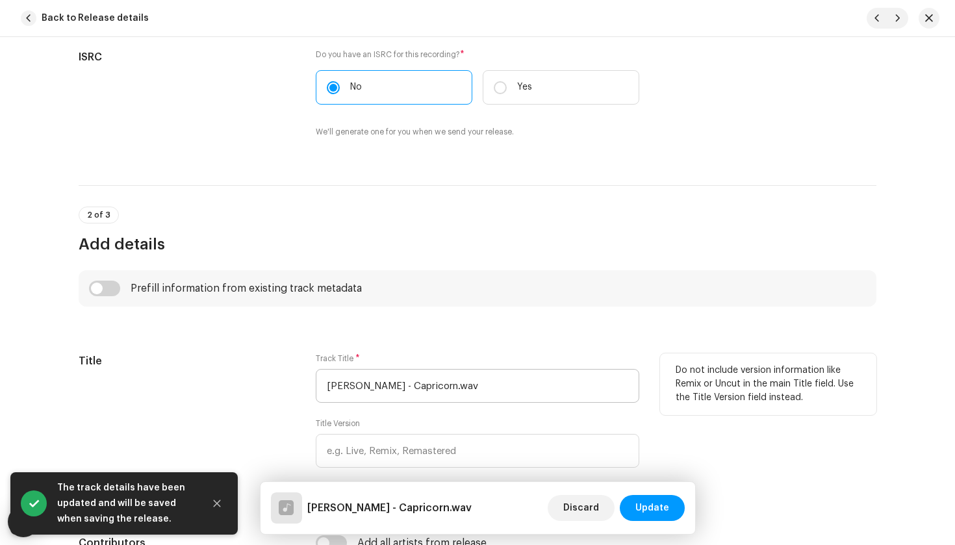
scroll to position [294, 0]
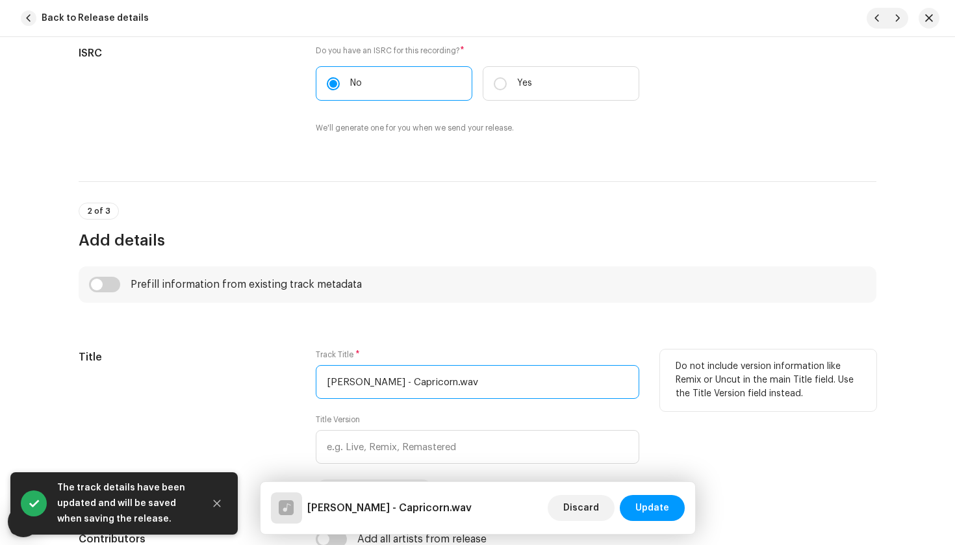
drag, startPoint x: 389, startPoint y: 381, endPoint x: 166, endPoint y: 378, distance: 223.6
click at [166, 379] on div "Title Track Title * Andrea Accorsi - Capricorn.wav Title Version Localize Your …" at bounding box center [478, 425] width 798 height 151
click at [427, 381] on input "Capricorn.wav" at bounding box center [478, 382] width 324 height 34
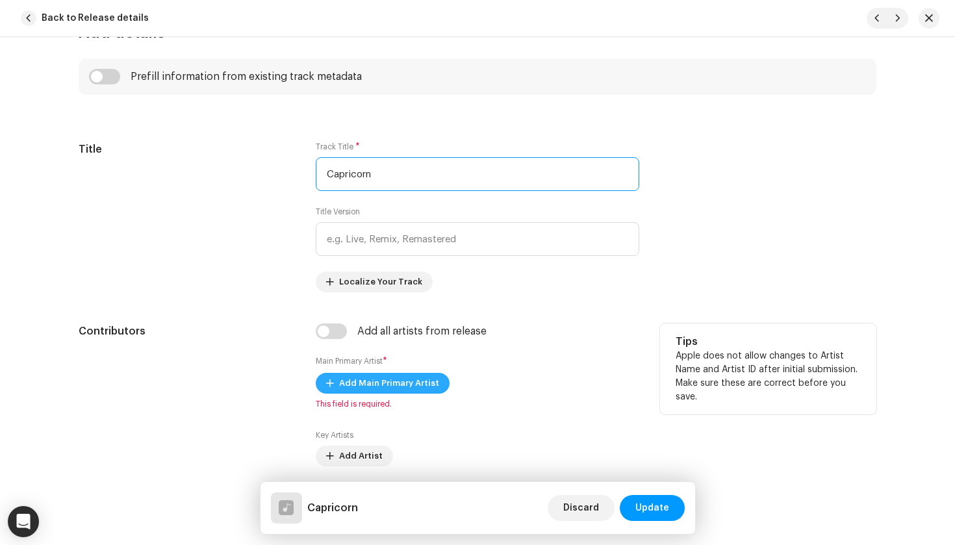
scroll to position [511, 0]
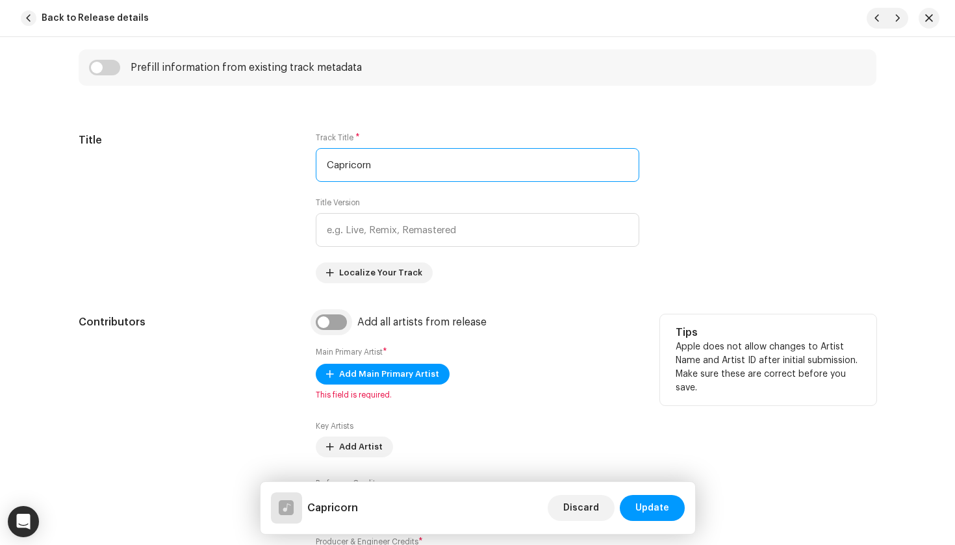
type input "Capricorn"
drag, startPoint x: 321, startPoint y: 327, endPoint x: 332, endPoint y: 331, distance: 11.7
click at [321, 327] on input "checkbox" at bounding box center [331, 322] width 31 height 16
checkbox input "true"
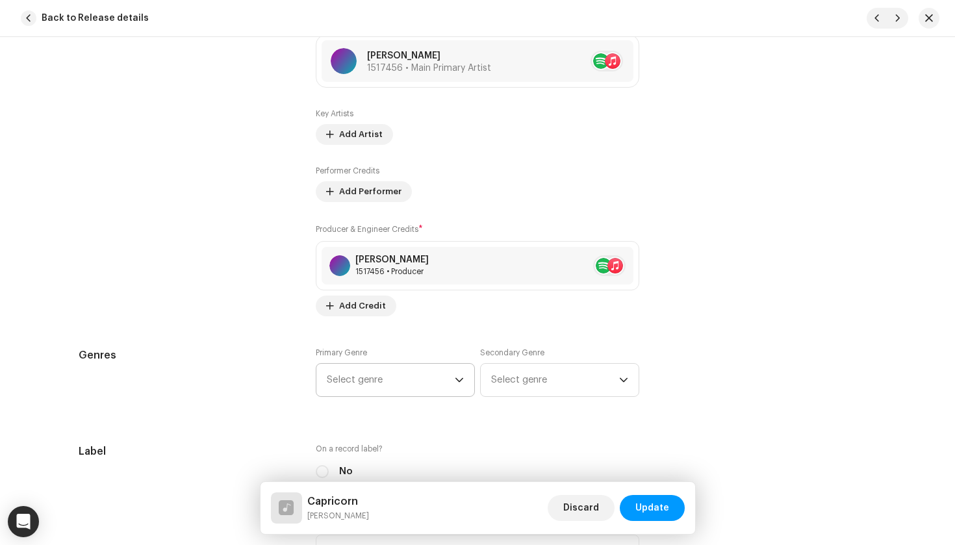
scroll to position [865, 0]
click at [398, 381] on span "Select genre" at bounding box center [391, 379] width 128 height 32
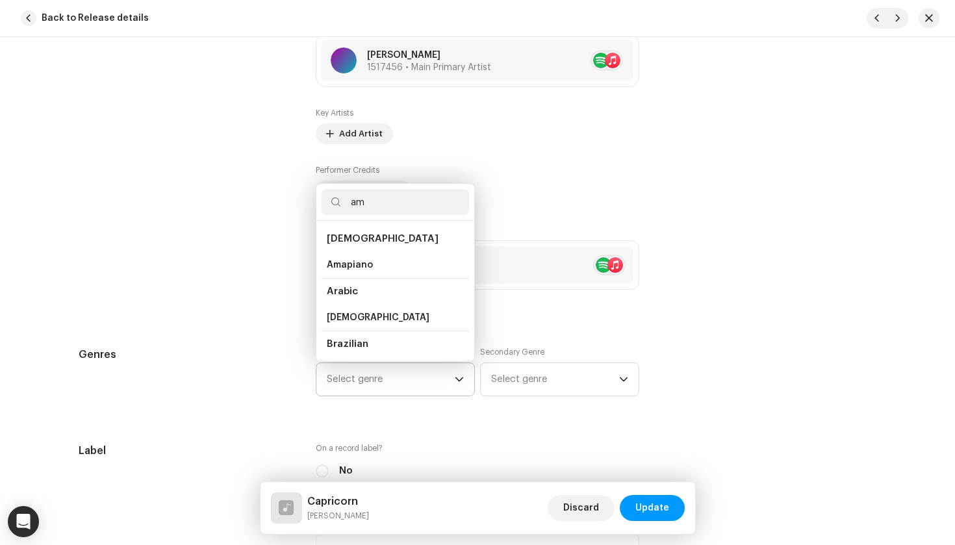
type input "a"
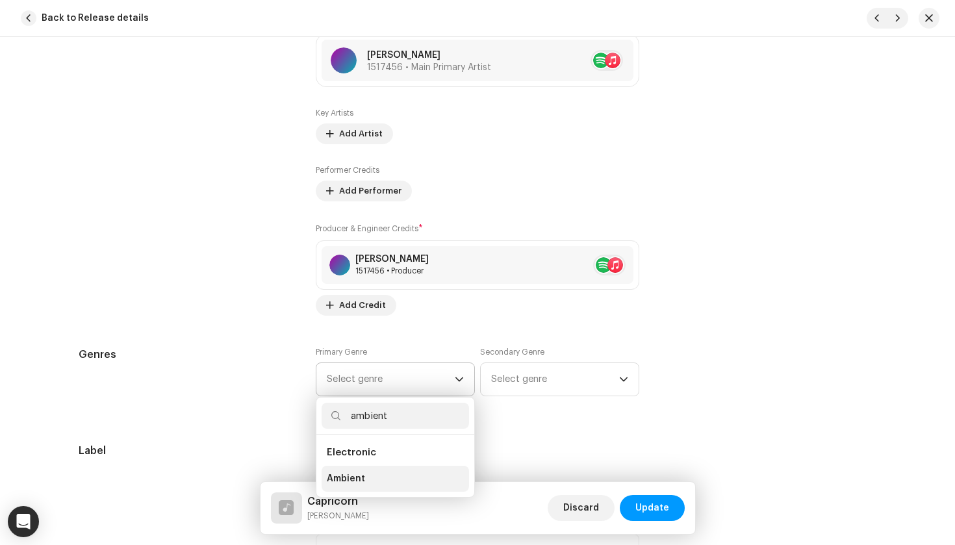
type input "ambient"
click at [346, 480] on span "Ambient" at bounding box center [346, 478] width 38 height 13
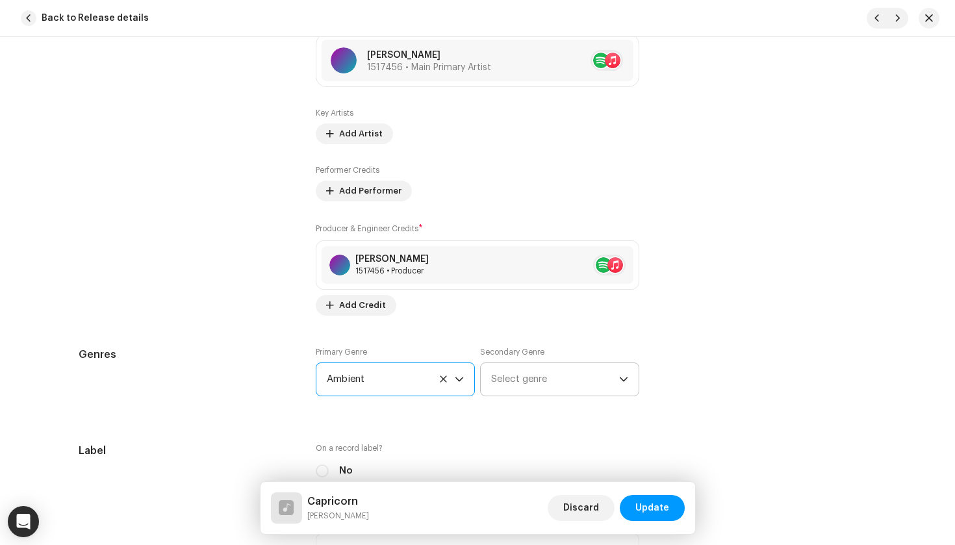
click at [507, 387] on span "Select genre" at bounding box center [555, 379] width 128 height 32
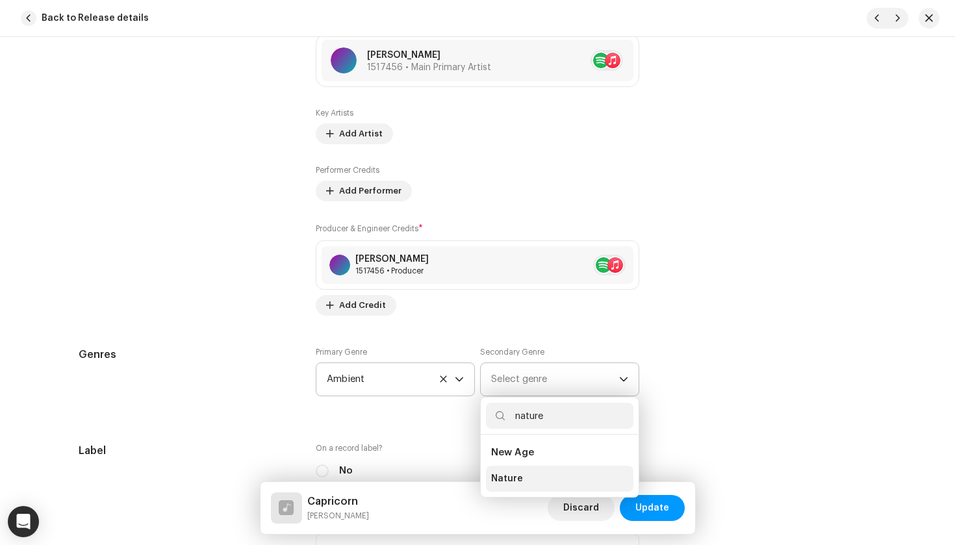
type input "nature"
click at [538, 468] on li "Nature" at bounding box center [560, 479] width 148 height 26
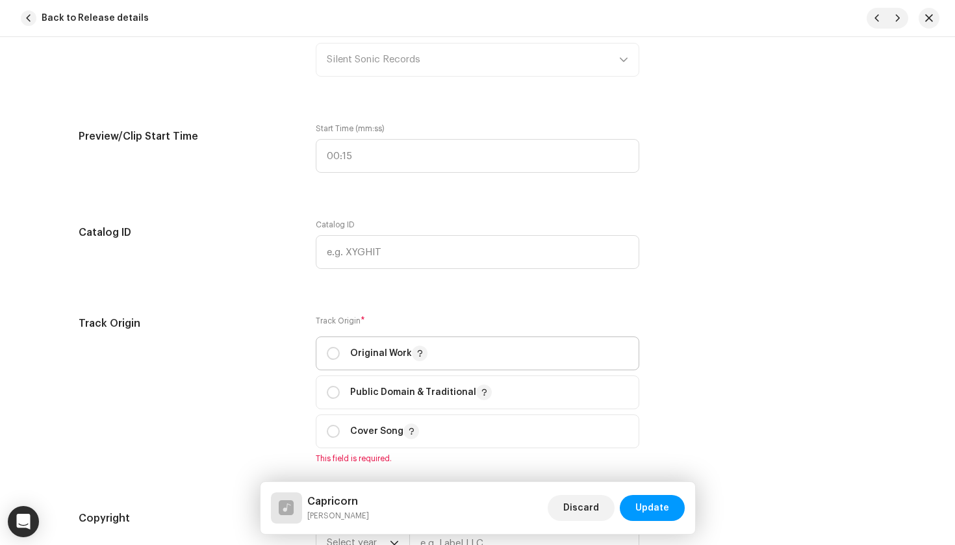
click at [428, 364] on span "Original Work" at bounding box center [477, 353] width 301 height 32
radio input "true"
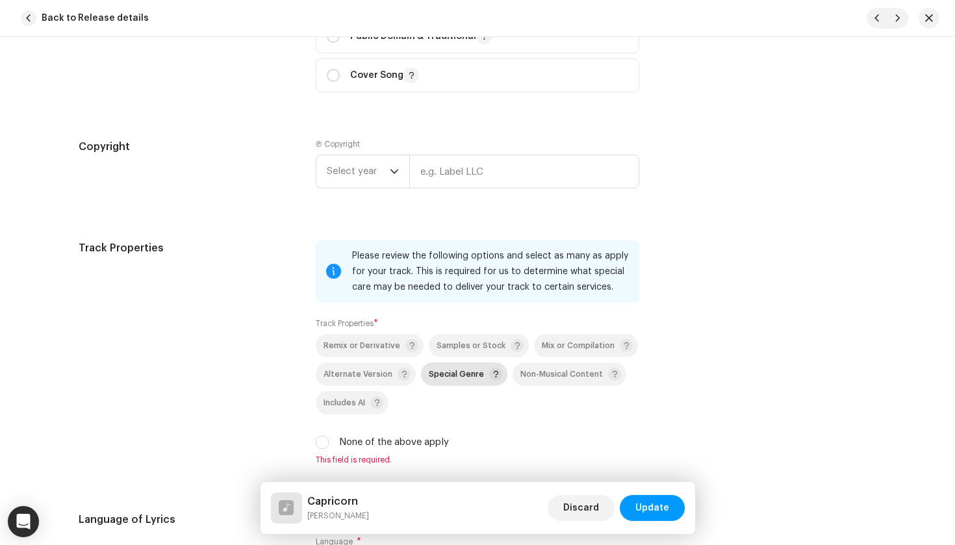
scroll to position [1715, 0]
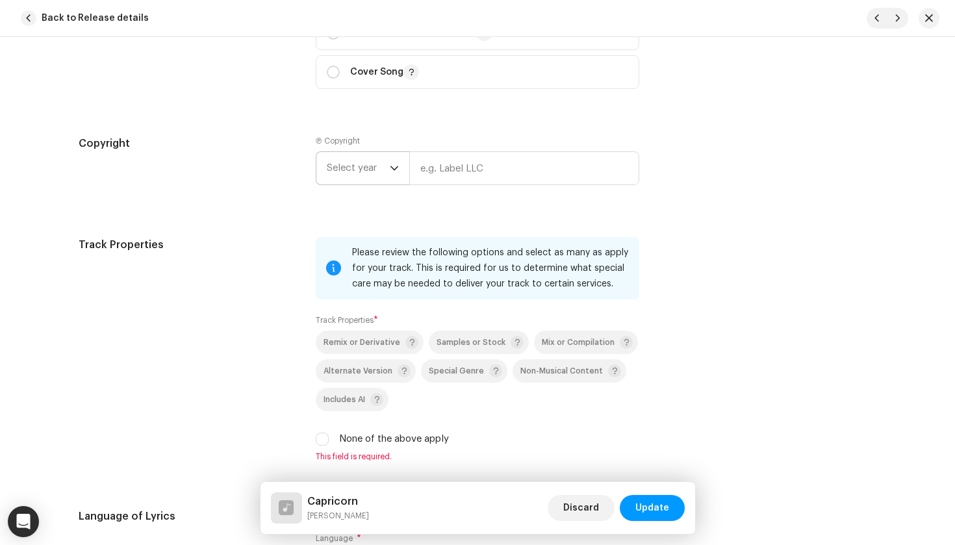
click at [355, 179] on span "Select year" at bounding box center [358, 168] width 63 height 32
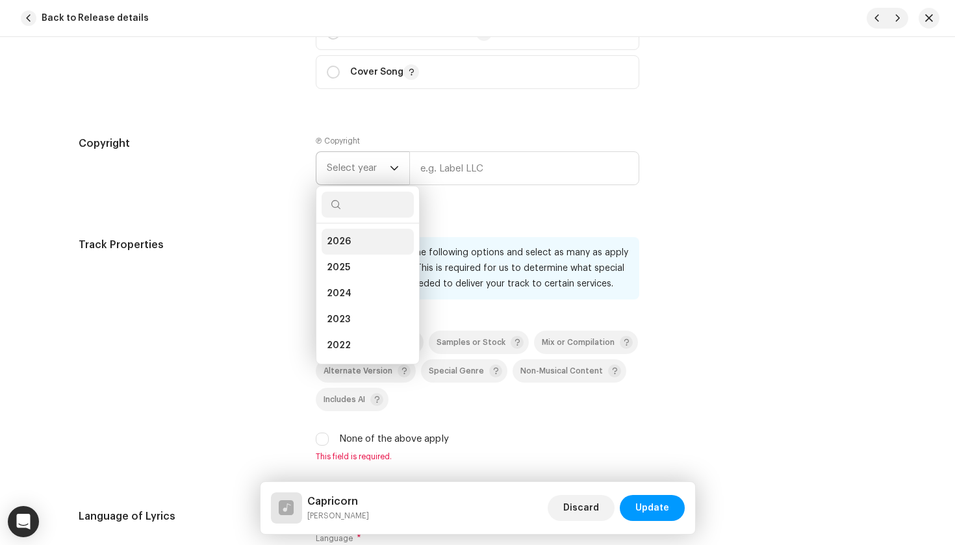
click at [351, 238] on li "2026" at bounding box center [368, 242] width 92 height 26
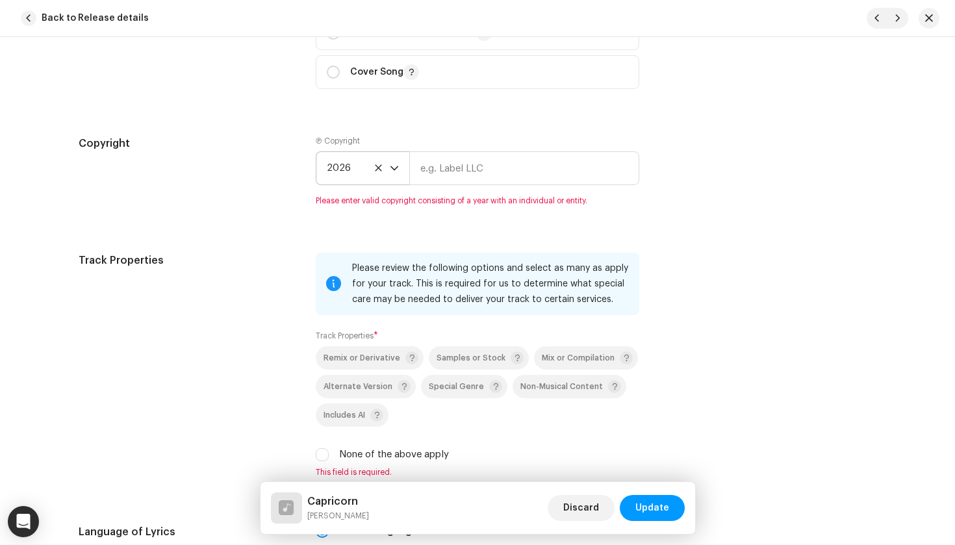
click at [476, 147] on div "Ⓟ Copyright 2026 Please enter valid copyright consisting of a year with an indi…" at bounding box center [478, 171] width 324 height 70
click at [477, 163] on input "text" at bounding box center [524, 168] width 230 height 34
type input "Silent Sonic Records"
click at [442, 392] on p-selectbutton "Remix or Derivative Samples or Stock Mix or Compilation Alternate Version Speci…" at bounding box center [478, 386] width 324 height 81
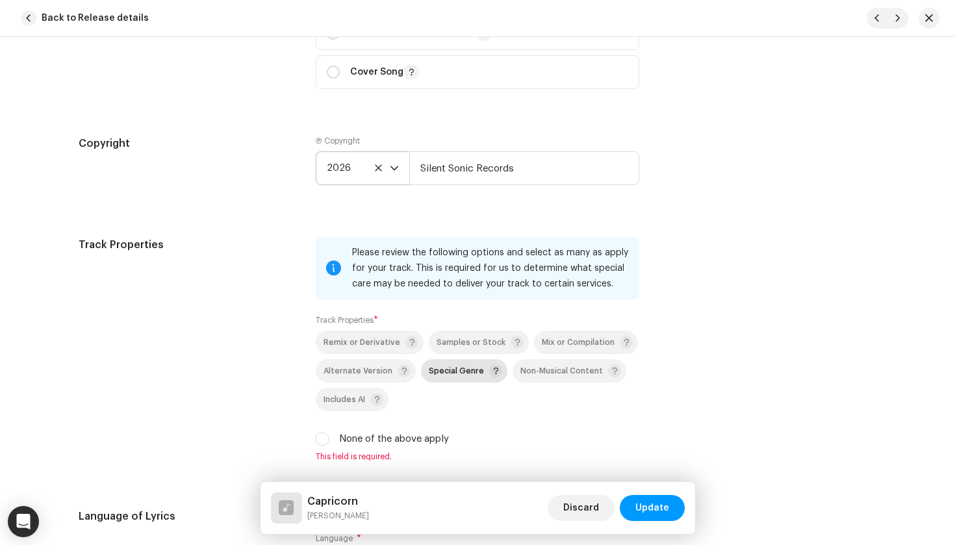
click at [441, 378] on span "Special Genre" at bounding box center [465, 371] width 73 height 16
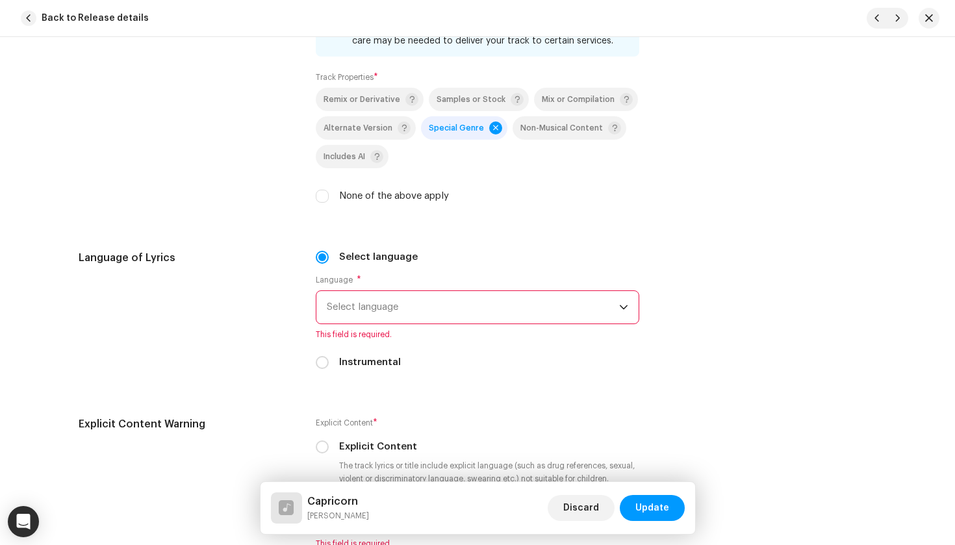
scroll to position [1964, 0]
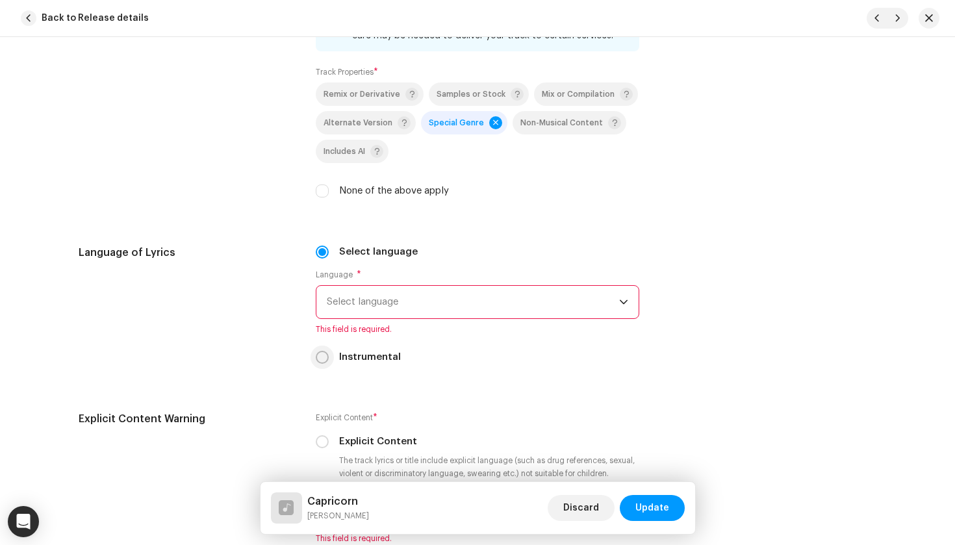
click at [324, 361] on input "Instrumental" at bounding box center [322, 357] width 13 height 13
radio input "true"
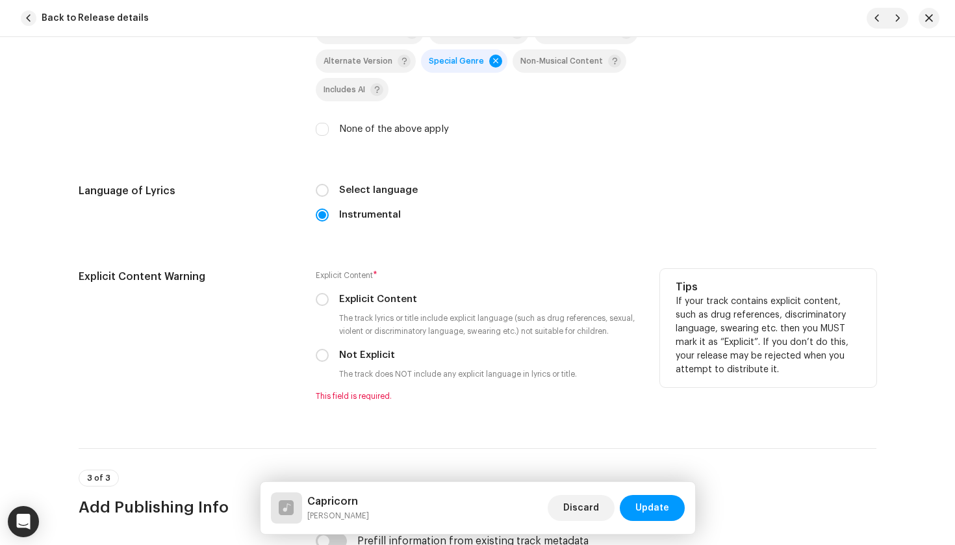
scroll to position [2065, 0]
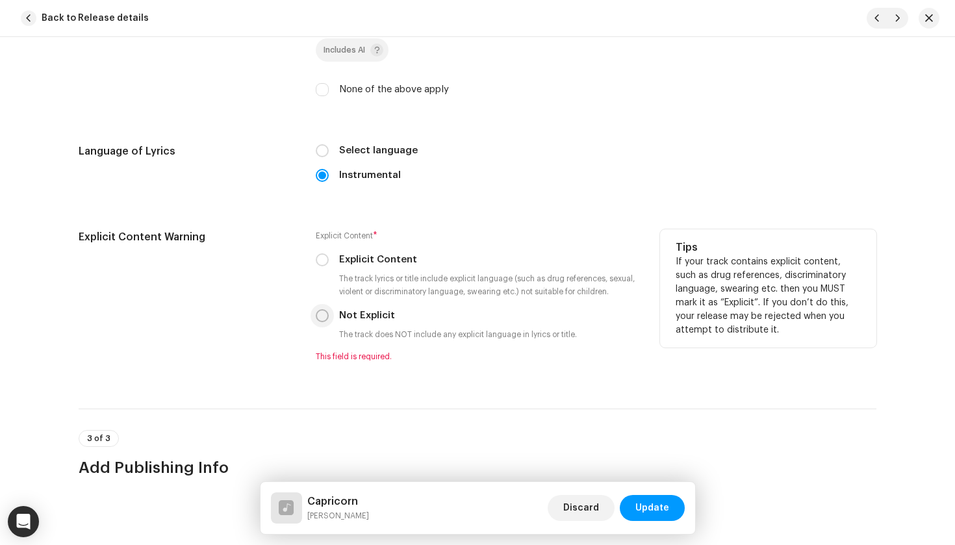
click at [323, 320] on input "Not Explicit" at bounding box center [322, 315] width 13 height 13
radio input "true"
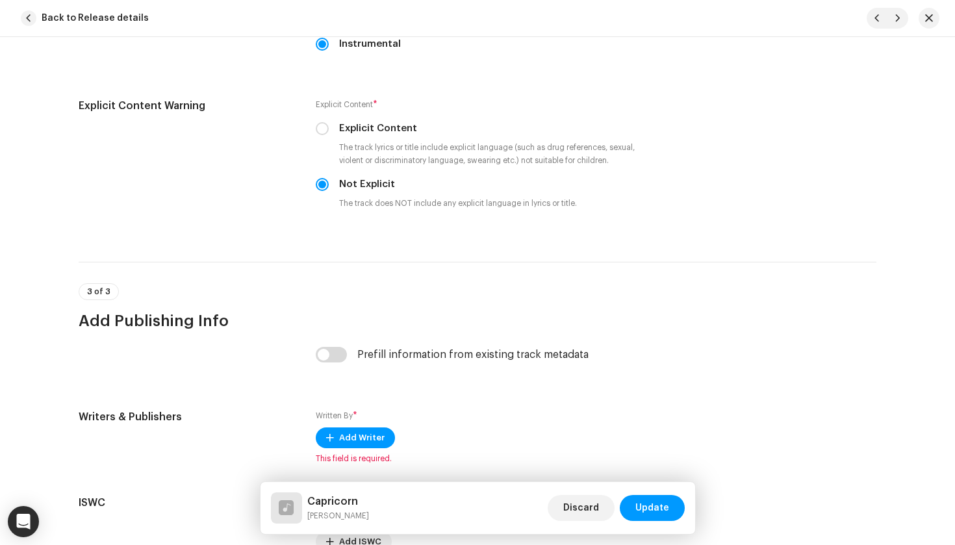
scroll to position [2214, 0]
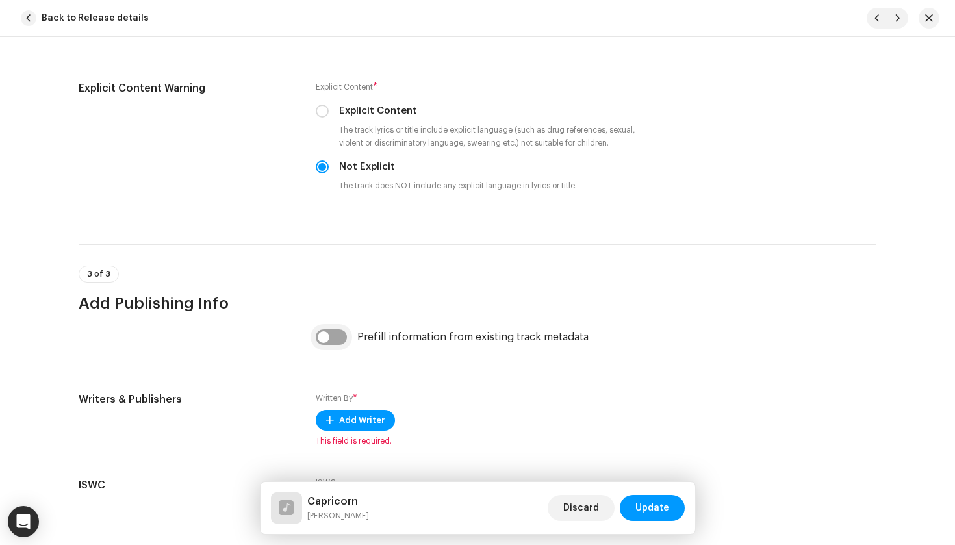
click at [332, 340] on input "checkbox" at bounding box center [331, 337] width 31 height 16
checkbox input "true"
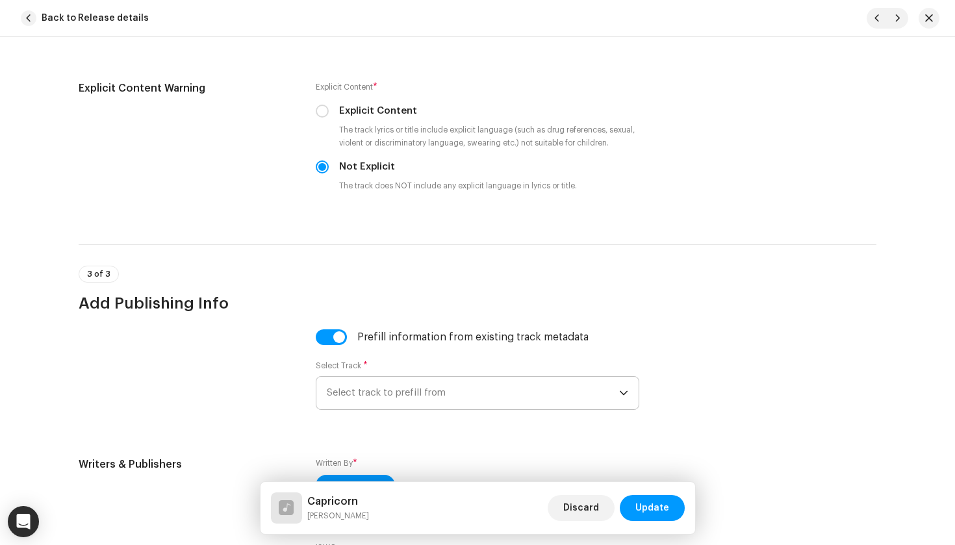
click at [433, 385] on span "Select track to prefill from" at bounding box center [473, 393] width 292 height 32
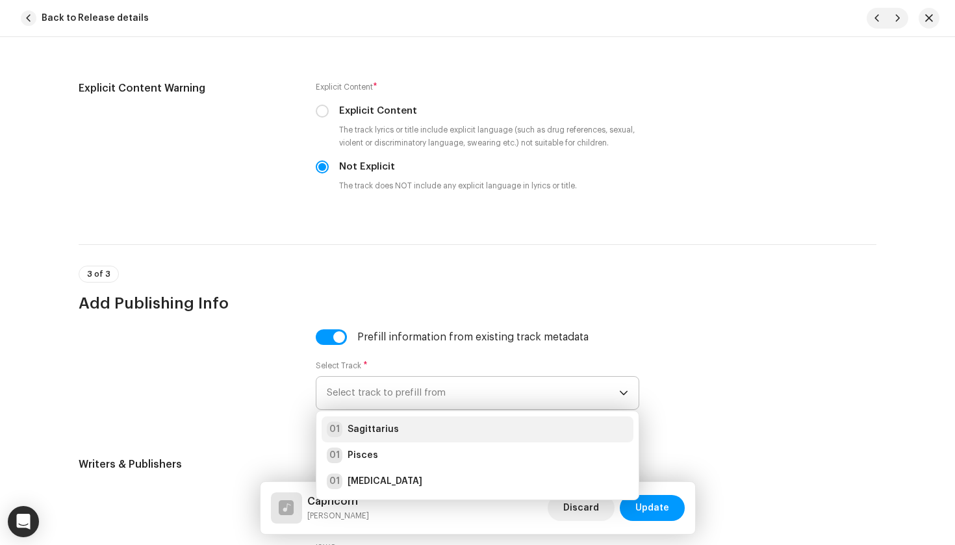
click at [428, 425] on div "01 Sagittarius" at bounding box center [477, 430] width 301 height 16
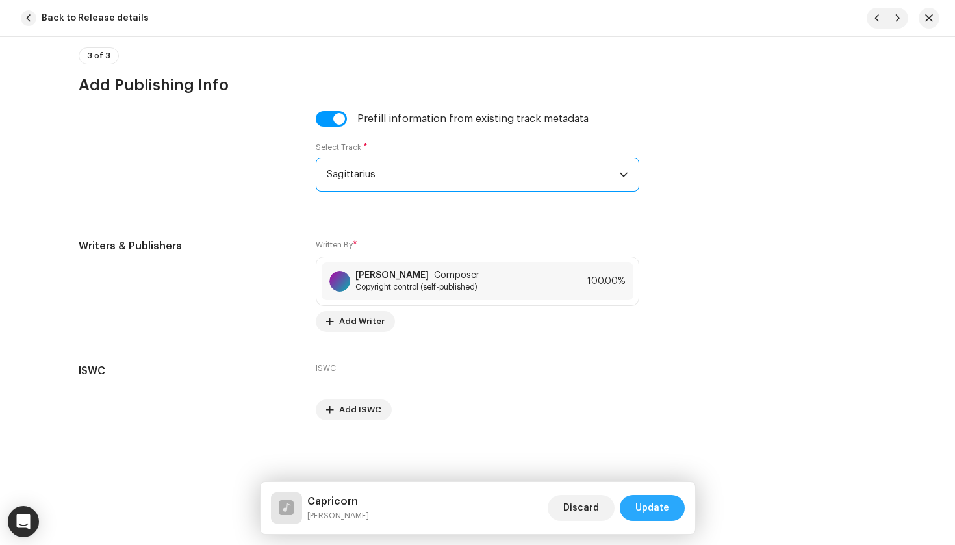
scroll to position [2432, 0]
drag, startPoint x: 643, startPoint y: 506, endPoint x: 614, endPoint y: 492, distance: 32.0
click at [642, 506] on span "Update" at bounding box center [652, 508] width 34 height 26
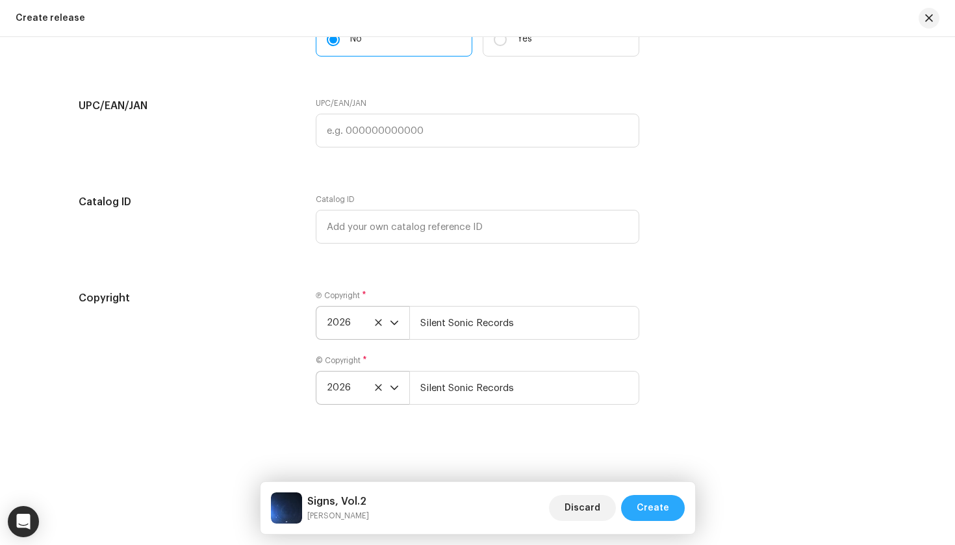
scroll to position [2379, 0]
click at [675, 513] on button "Create" at bounding box center [653, 508] width 64 height 26
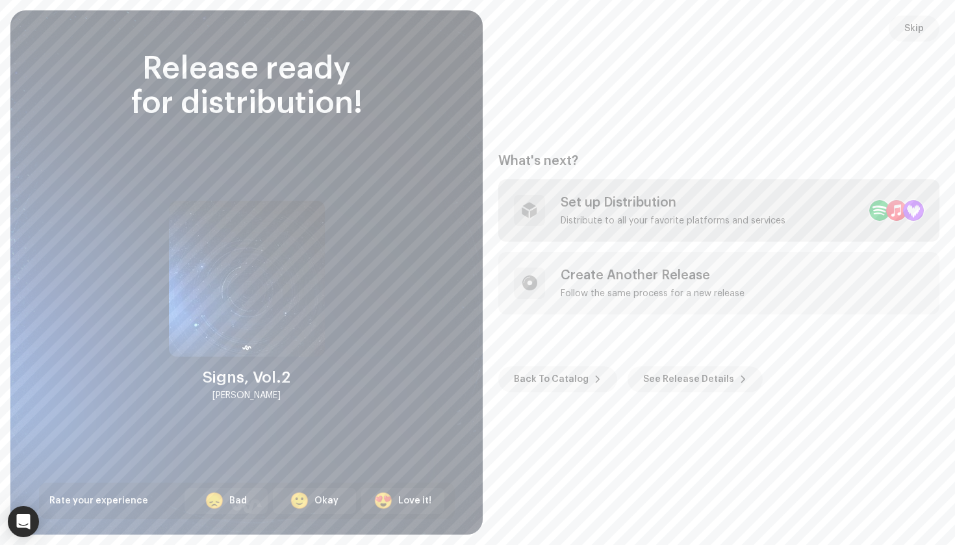
click at [585, 227] on div "Set up Distribution Distribute to all your favorite platforms and services" at bounding box center [718, 210] width 441 height 62
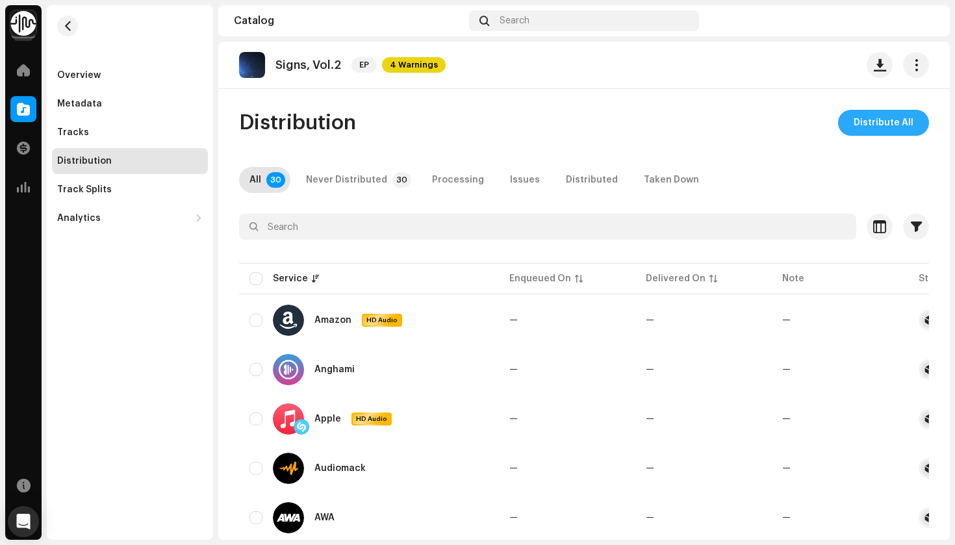
click at [870, 122] on span "Distribute All" at bounding box center [884, 123] width 60 height 26
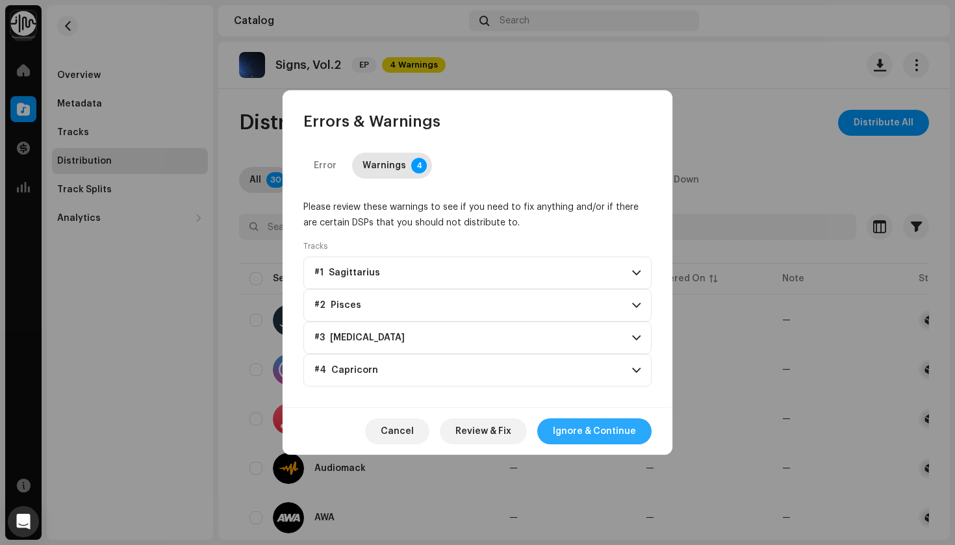
click at [609, 428] on span "Ignore & Continue" at bounding box center [594, 431] width 83 height 26
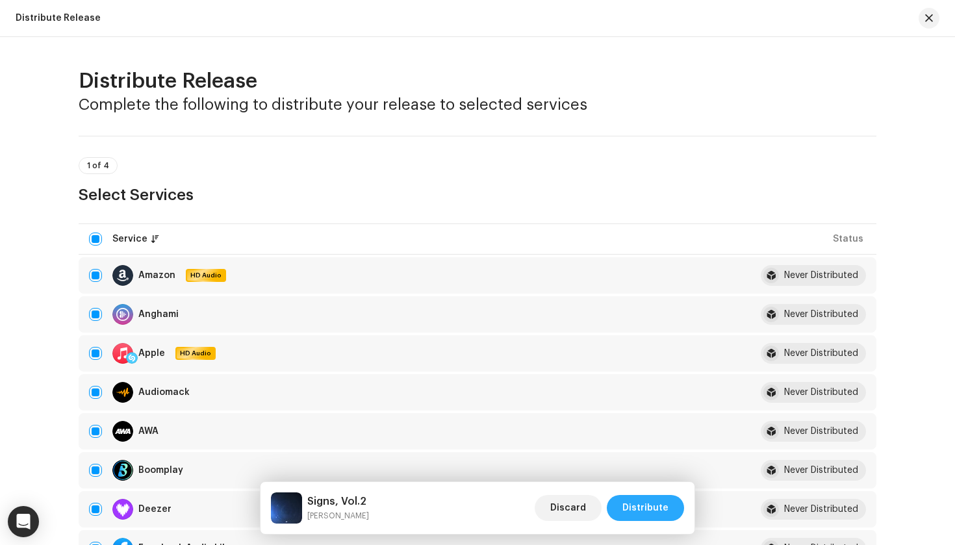
click at [669, 516] on button "Distribute" at bounding box center [645, 508] width 77 height 26
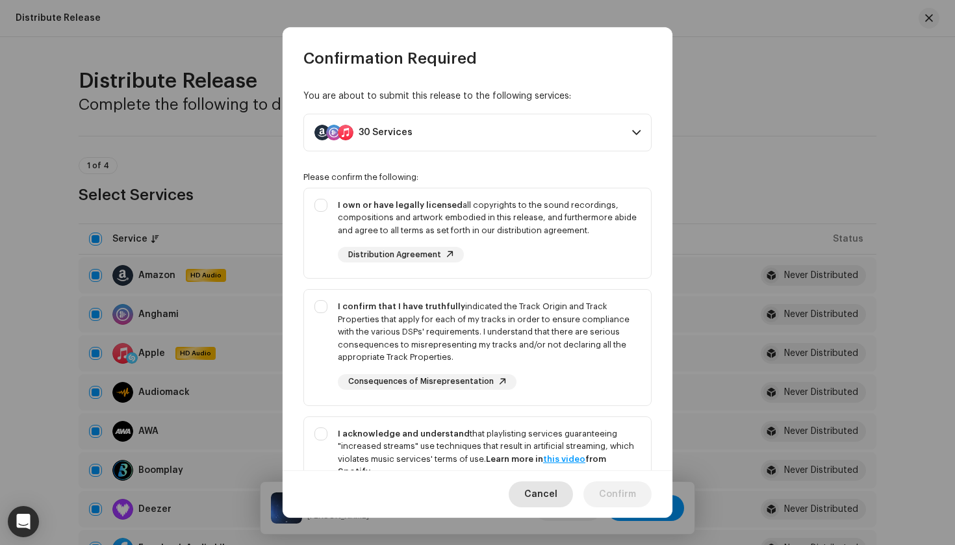
click at [546, 493] on span "Cancel" at bounding box center [540, 494] width 33 height 26
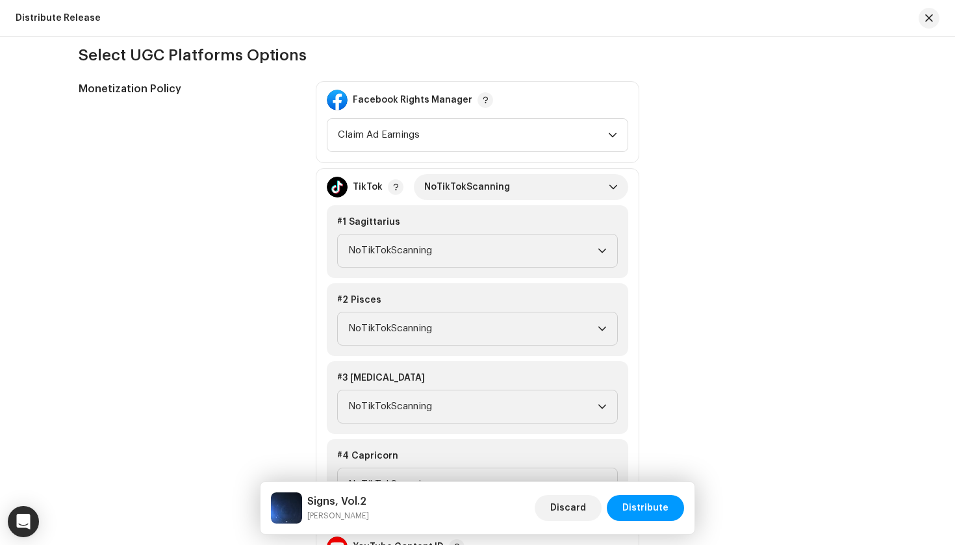
scroll to position [1467, 0]
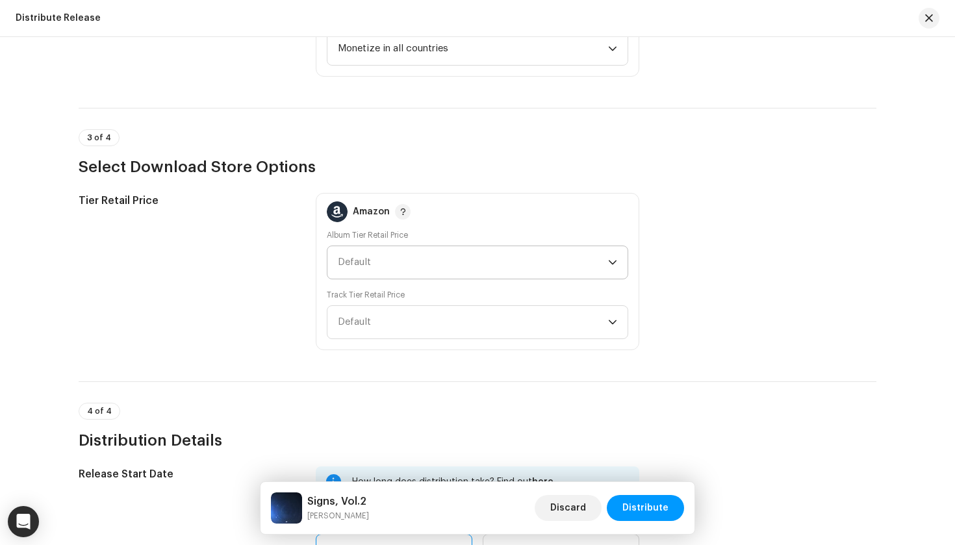
click at [422, 257] on span "Default" at bounding box center [473, 262] width 270 height 32
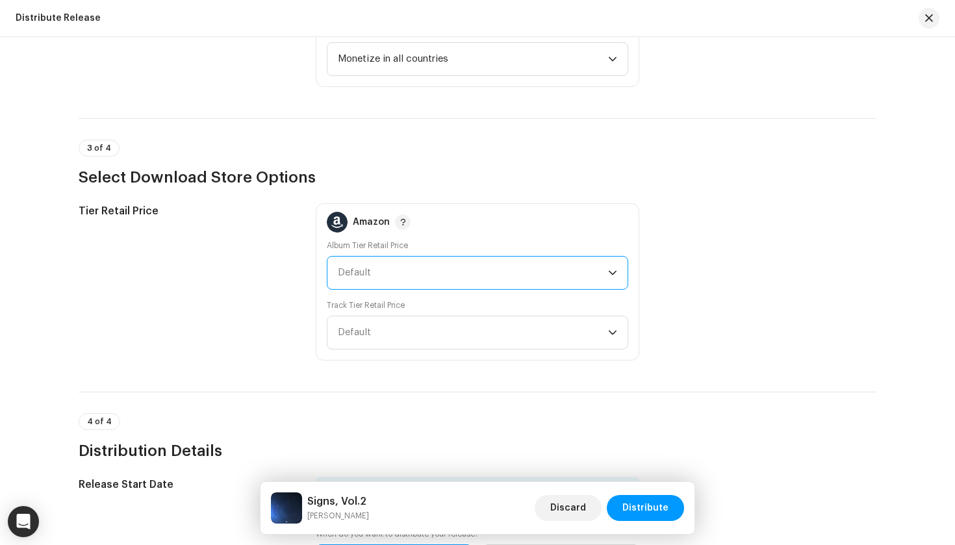
click at [418, 274] on span "Default" at bounding box center [473, 273] width 270 height 32
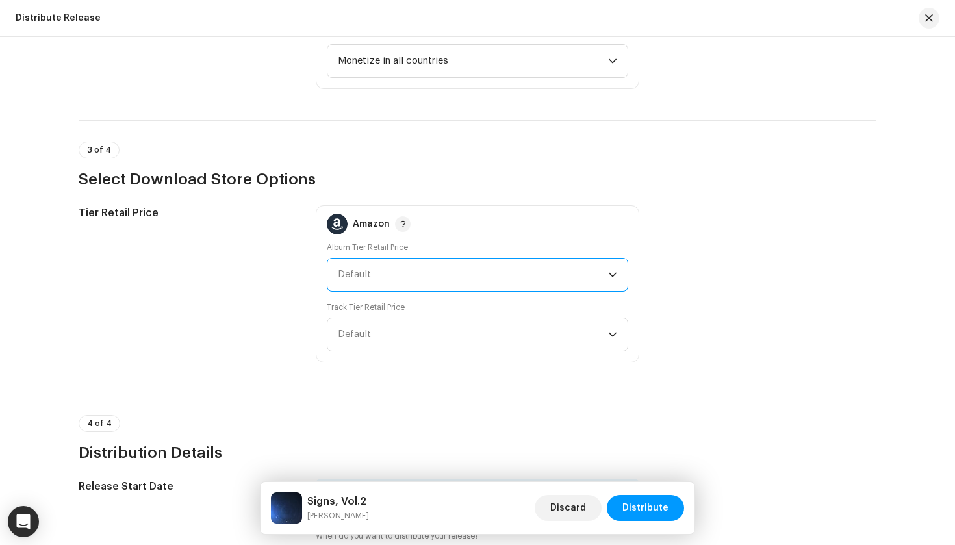
click at [376, 280] on span "Default" at bounding box center [473, 275] width 270 height 32
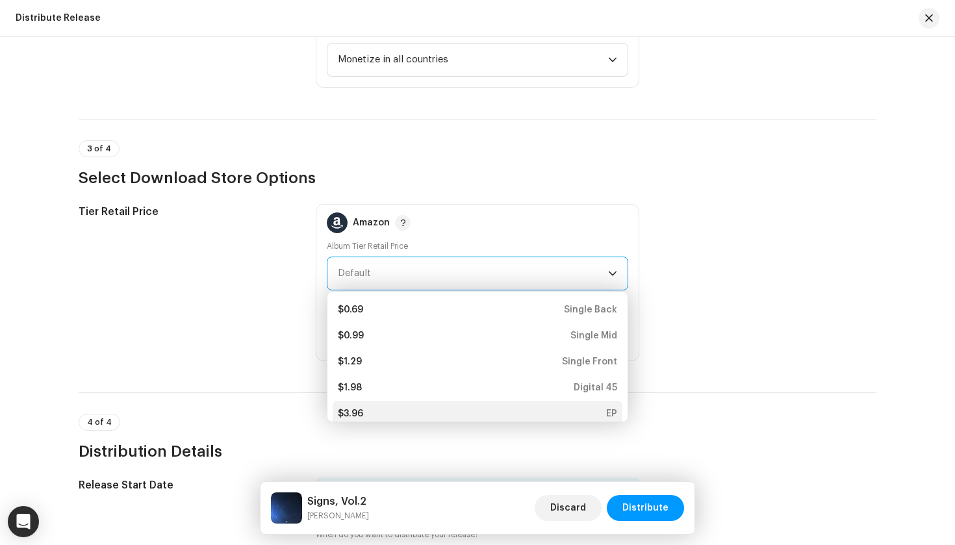
scroll to position [5, 0]
click at [374, 408] on div "$3.96 EP" at bounding box center [477, 408] width 279 height 13
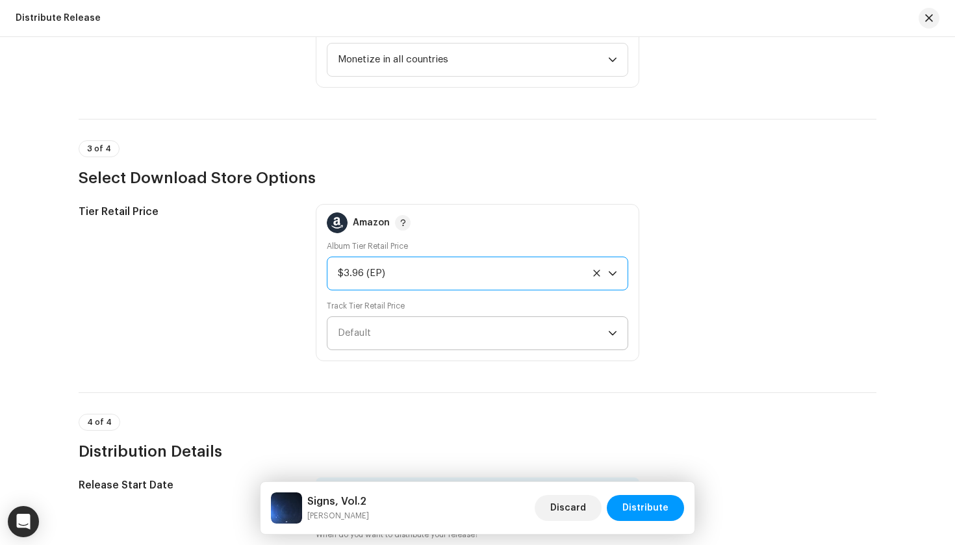
click at [360, 336] on span "Default" at bounding box center [354, 333] width 33 height 10
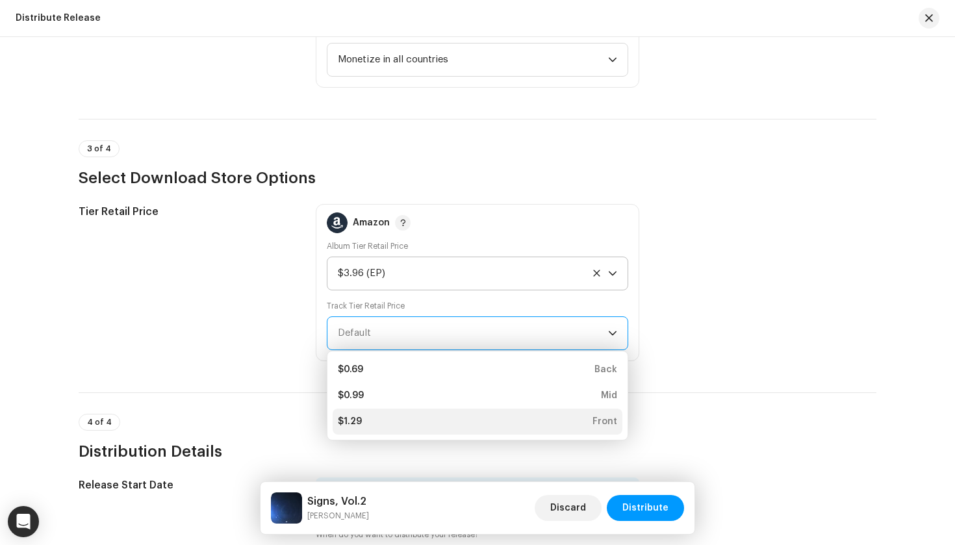
click at [361, 417] on div "$1.29 Front" at bounding box center [477, 421] width 279 height 13
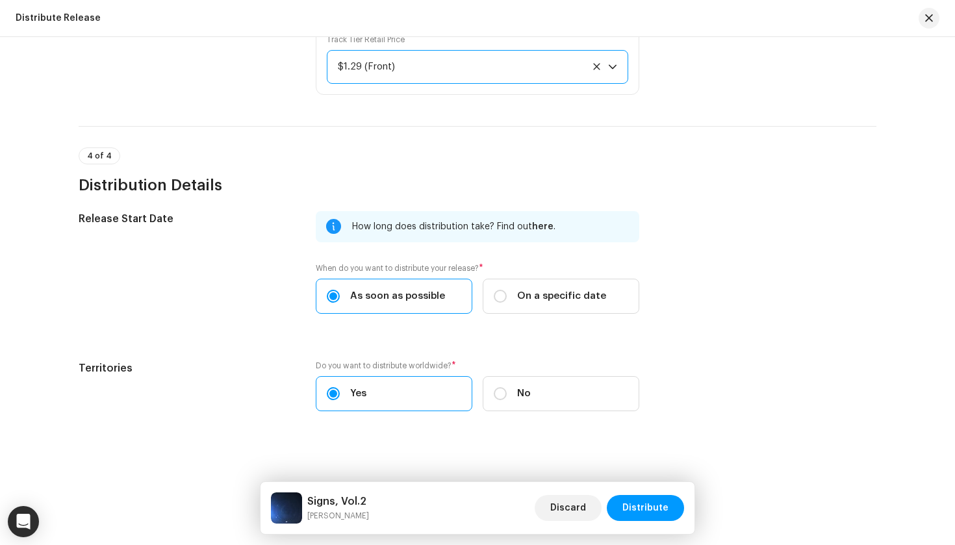
scroll to position [2252, 0]
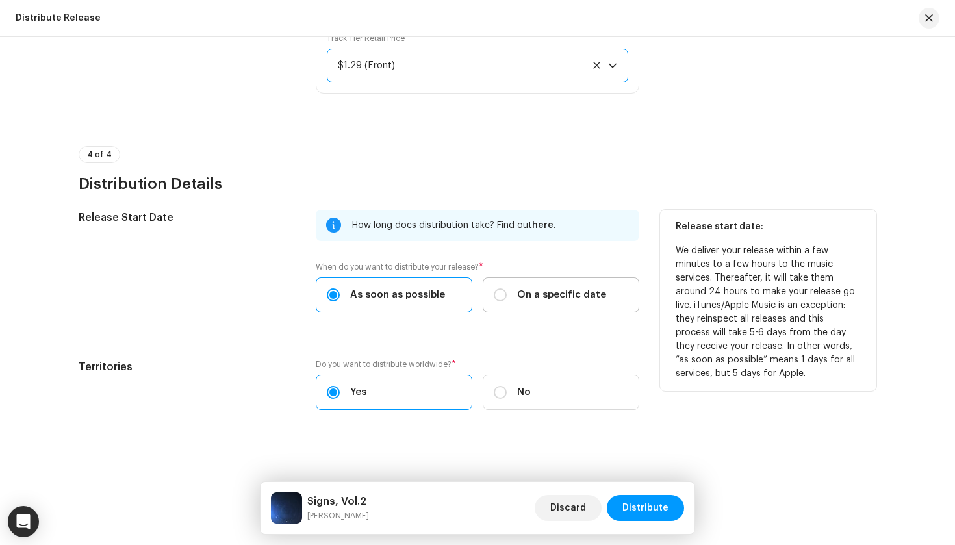
click at [537, 303] on label "On a specific date" at bounding box center [561, 294] width 157 height 35
click at [507, 301] on input "On a specific date" at bounding box center [500, 295] width 13 height 13
radio input "true"
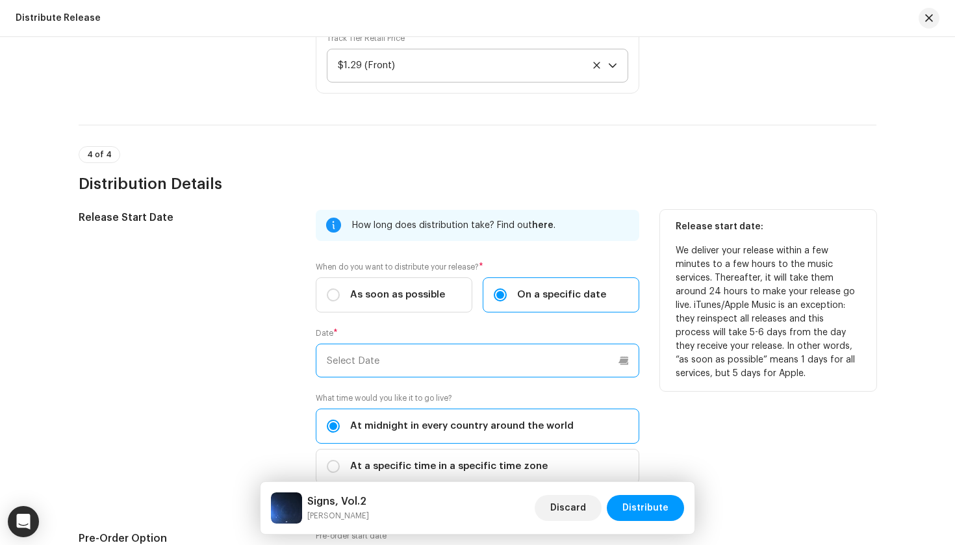
click at [437, 374] on input "text" at bounding box center [478, 361] width 324 height 34
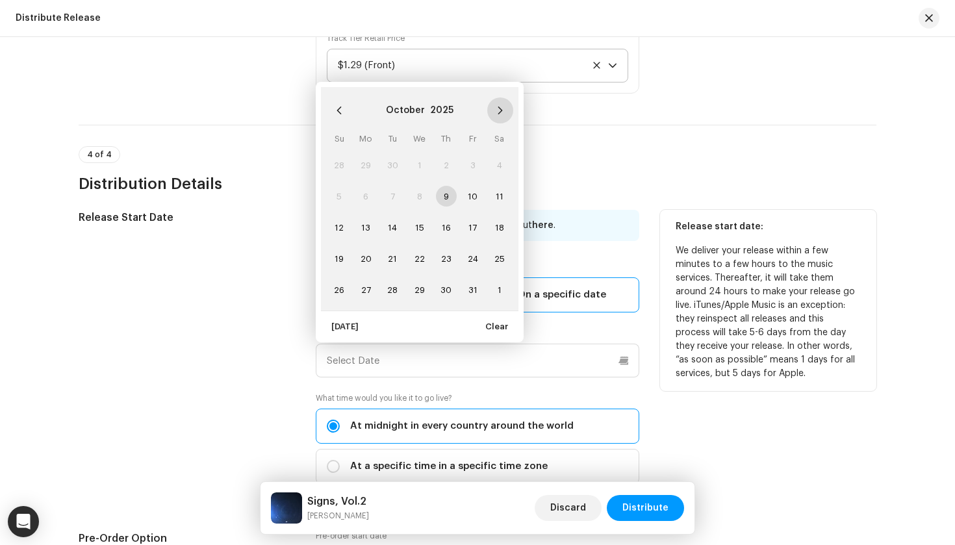
click at [496, 112] on icon "Next Month" at bounding box center [500, 110] width 9 height 9
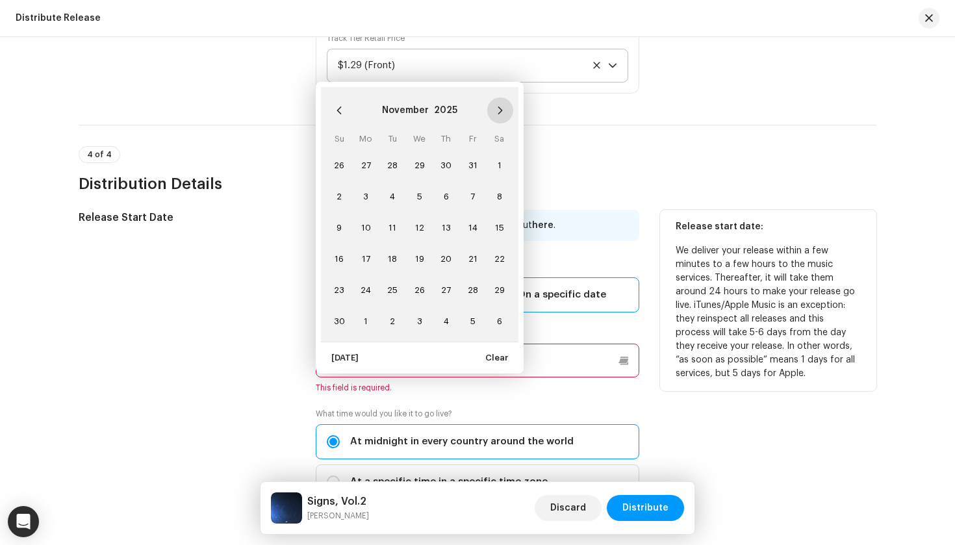
click at [496, 112] on icon "Next Month" at bounding box center [500, 110] width 9 height 9
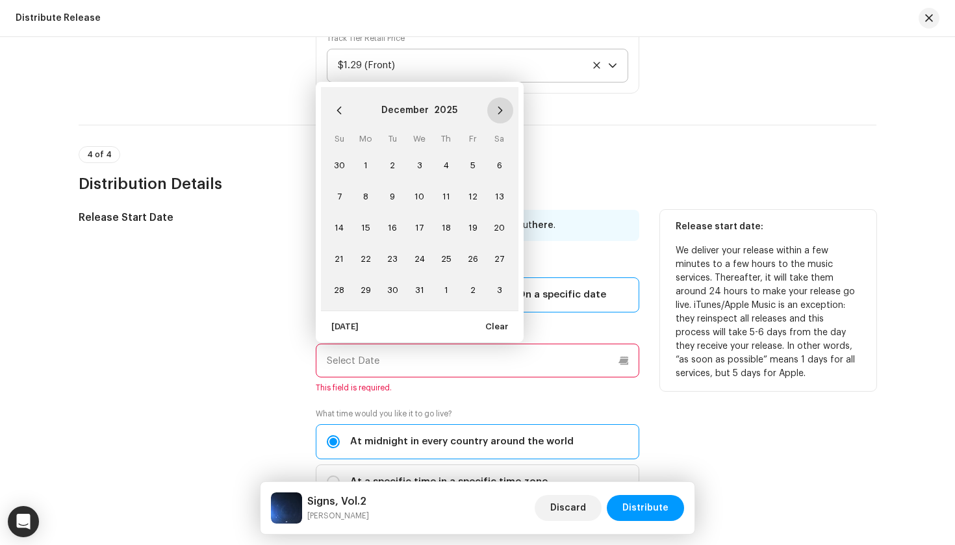
click at [496, 112] on icon "Next Month" at bounding box center [500, 110] width 9 height 9
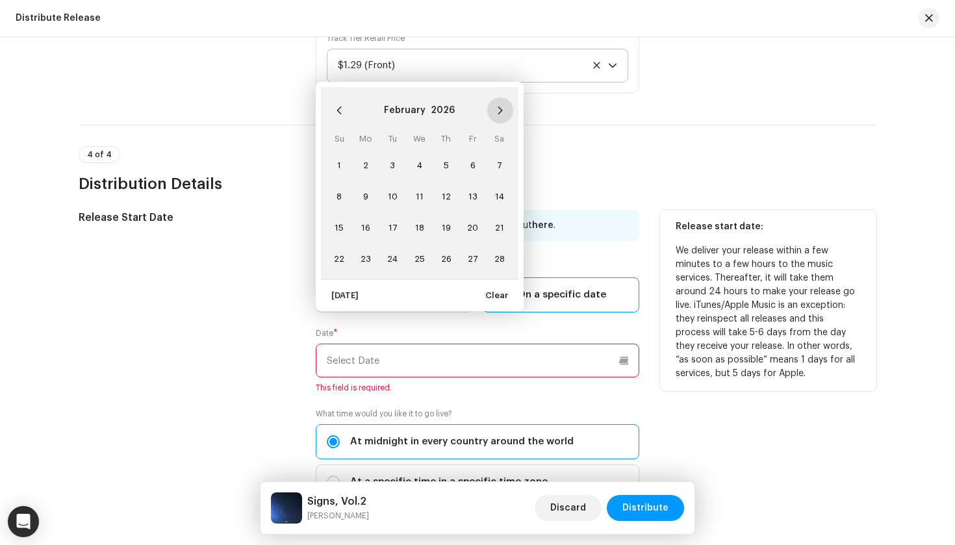
click at [496, 112] on icon "Next Month" at bounding box center [500, 110] width 9 height 9
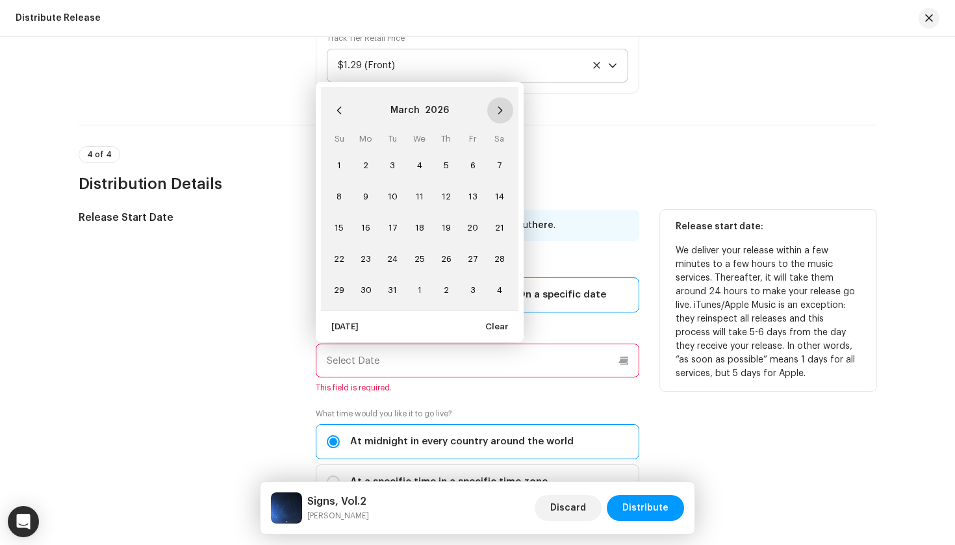
click at [496, 112] on icon "Next Month" at bounding box center [500, 110] width 9 height 9
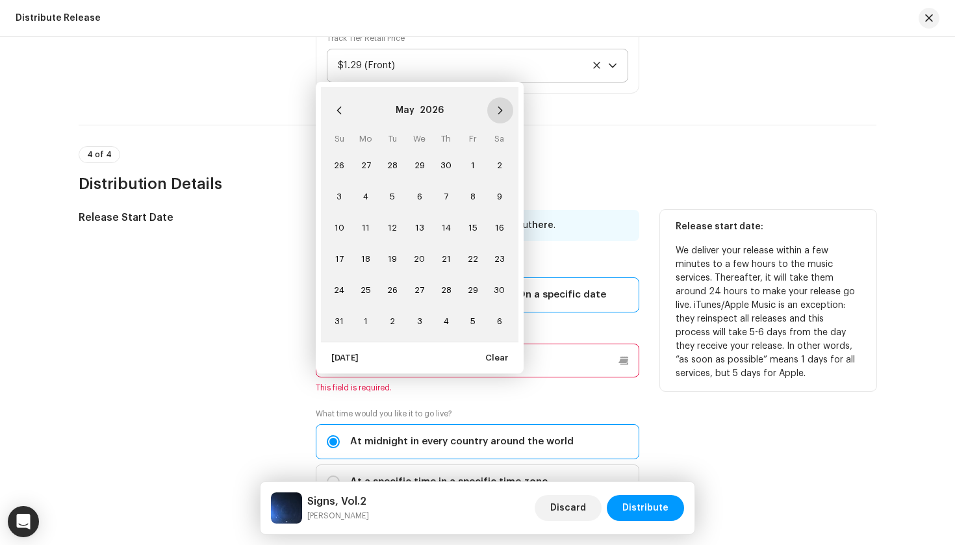
click at [496, 111] on icon "Next Month" at bounding box center [500, 110] width 9 height 9
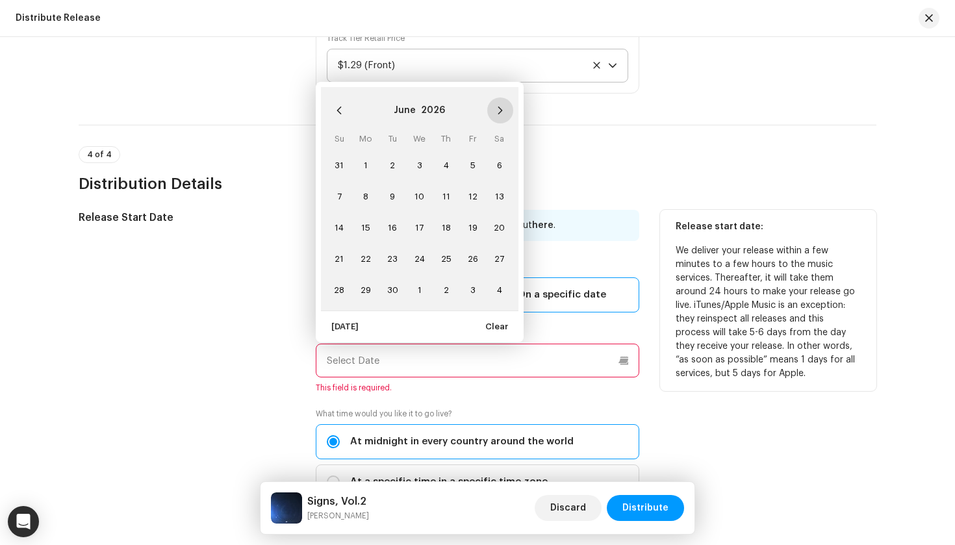
click at [496, 112] on icon "Next Month" at bounding box center [500, 110] width 9 height 9
click at [470, 227] on span "17" at bounding box center [473, 227] width 21 height 21
type input "07/17/2026"
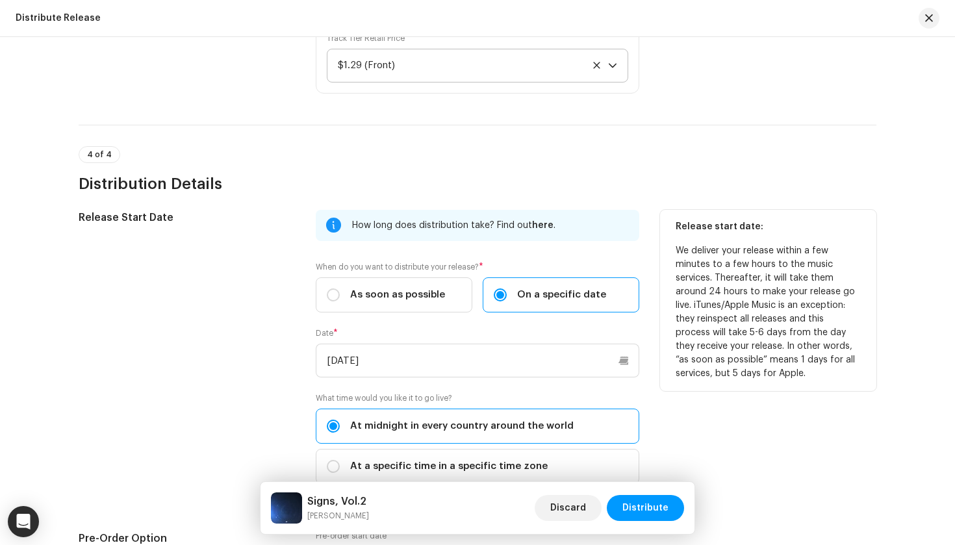
click at [797, 178] on h3 "Distribution Details" at bounding box center [478, 183] width 798 height 21
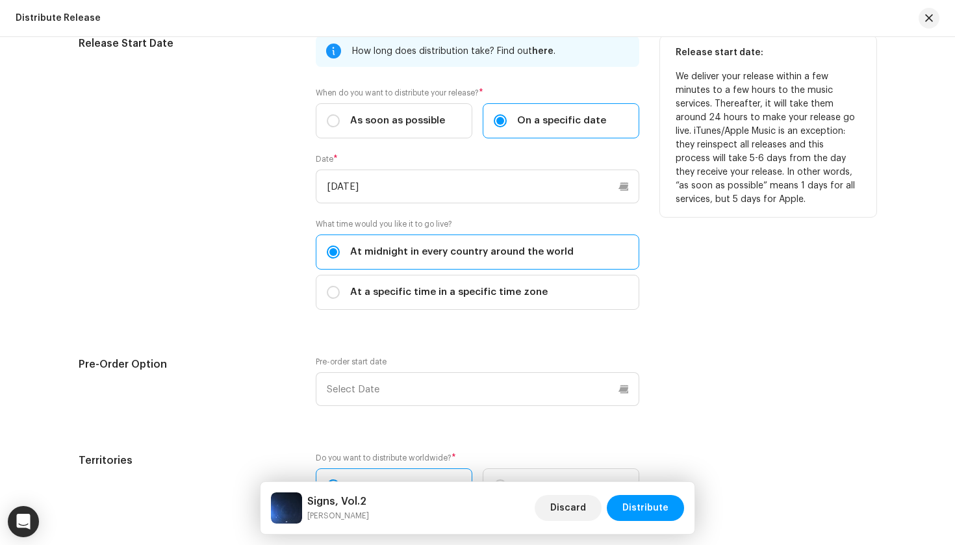
scroll to position [2441, 0]
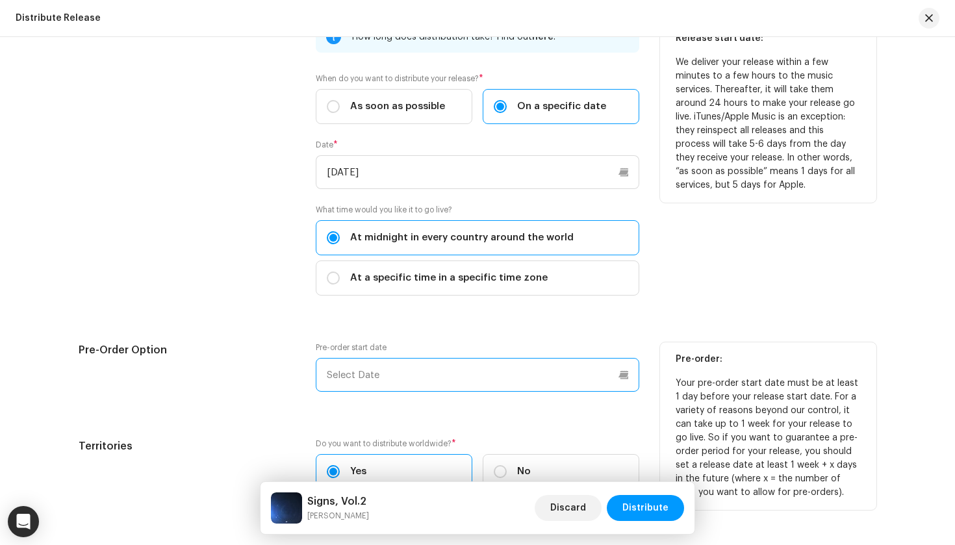
click at [441, 371] on input "text" at bounding box center [478, 375] width 324 height 34
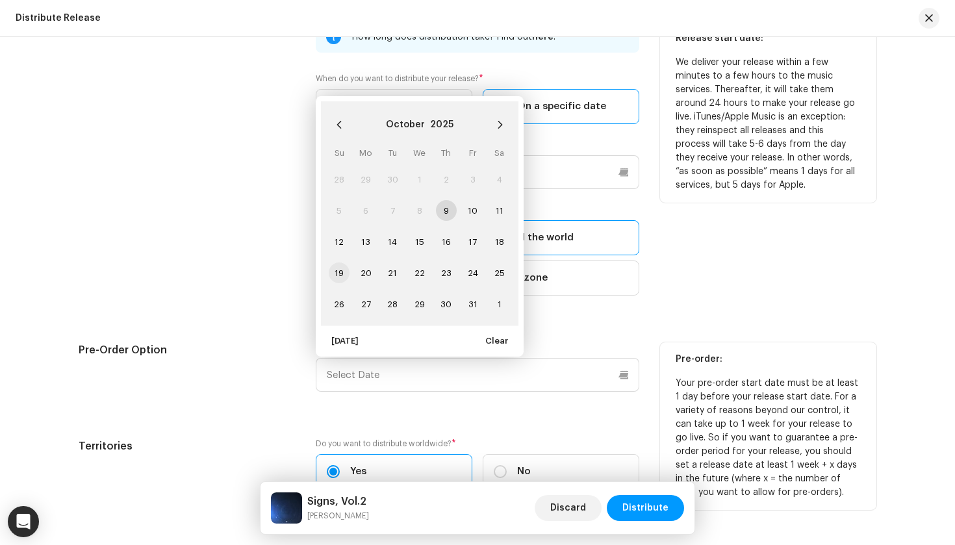
click at [335, 270] on span "19" at bounding box center [339, 273] width 21 height 21
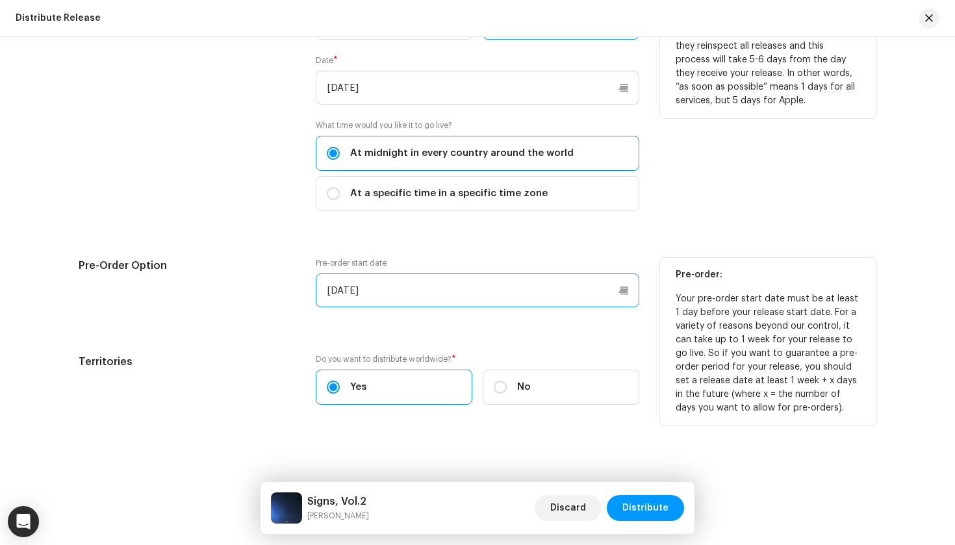
scroll to position [2525, 0]
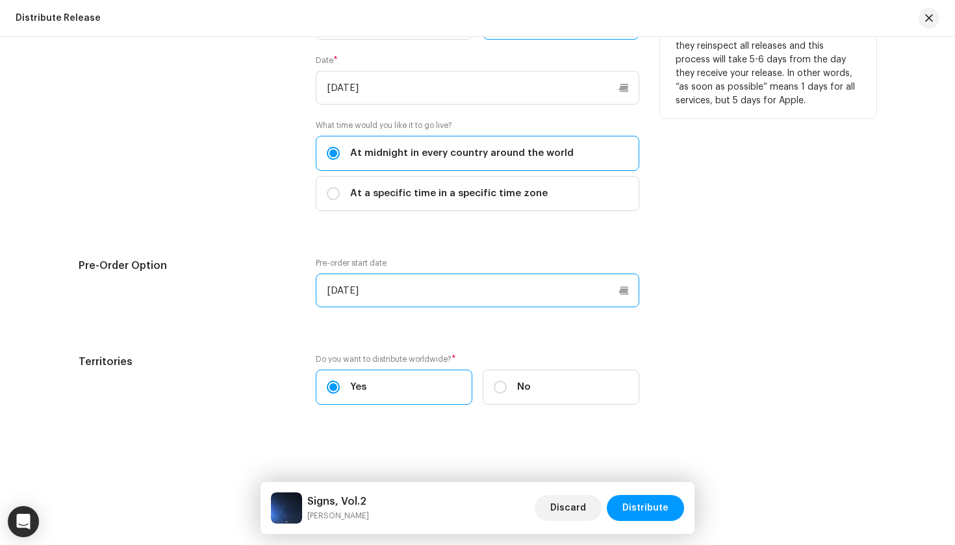
click at [578, 294] on input "10/19/2025" at bounding box center [478, 291] width 324 height 34
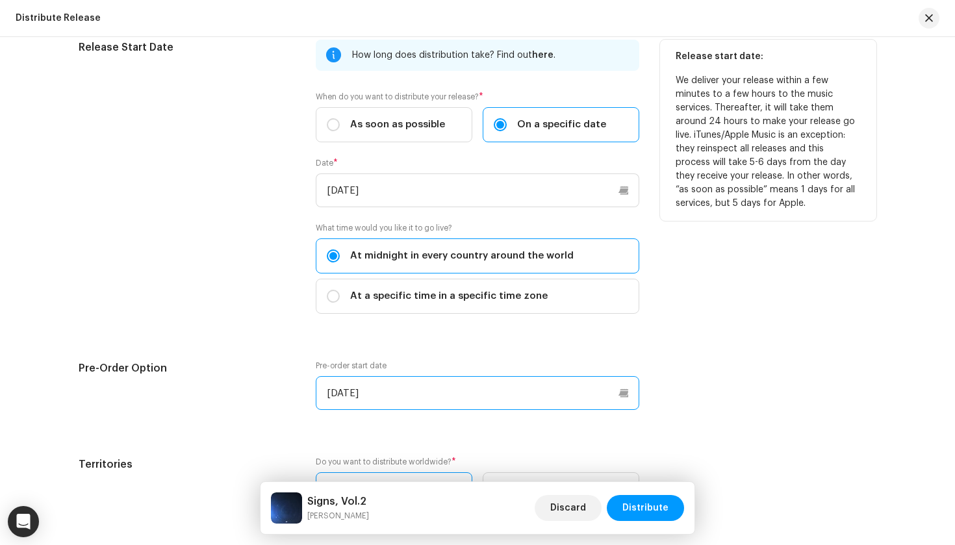
click at [483, 381] on input "10/19/2025" at bounding box center [478, 393] width 324 height 34
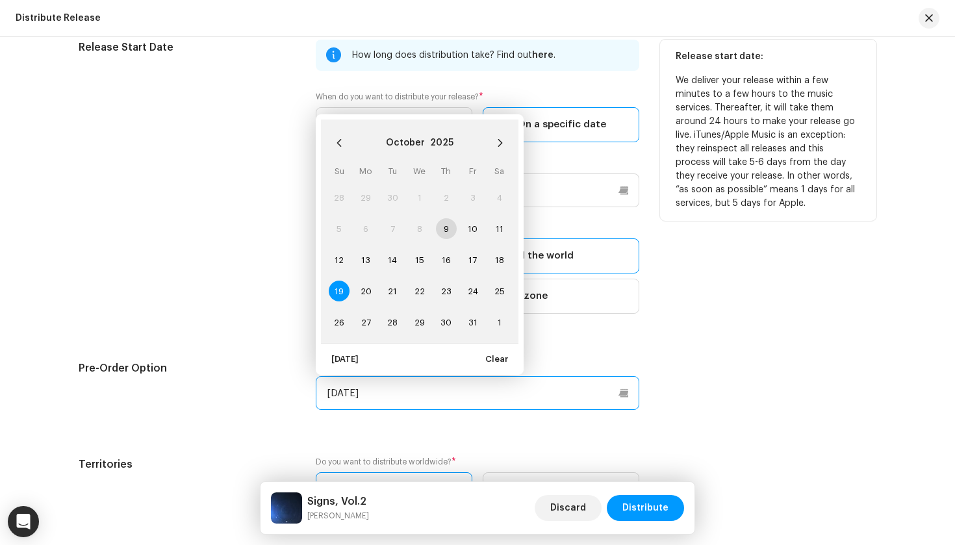
scroll to position [2421, 0]
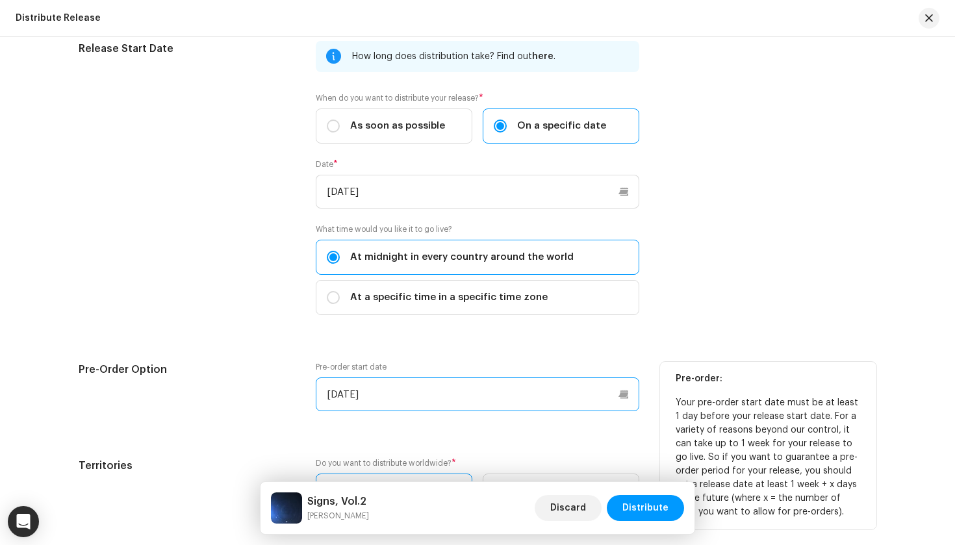
click at [548, 390] on input "10/19/2025" at bounding box center [478, 395] width 324 height 34
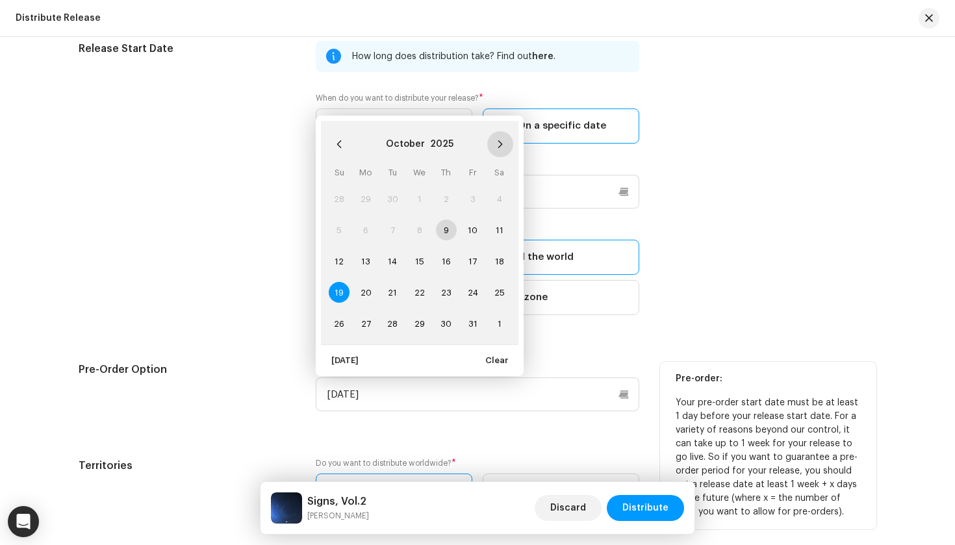
click at [498, 142] on icon "Next Month" at bounding box center [500, 144] width 5 height 8
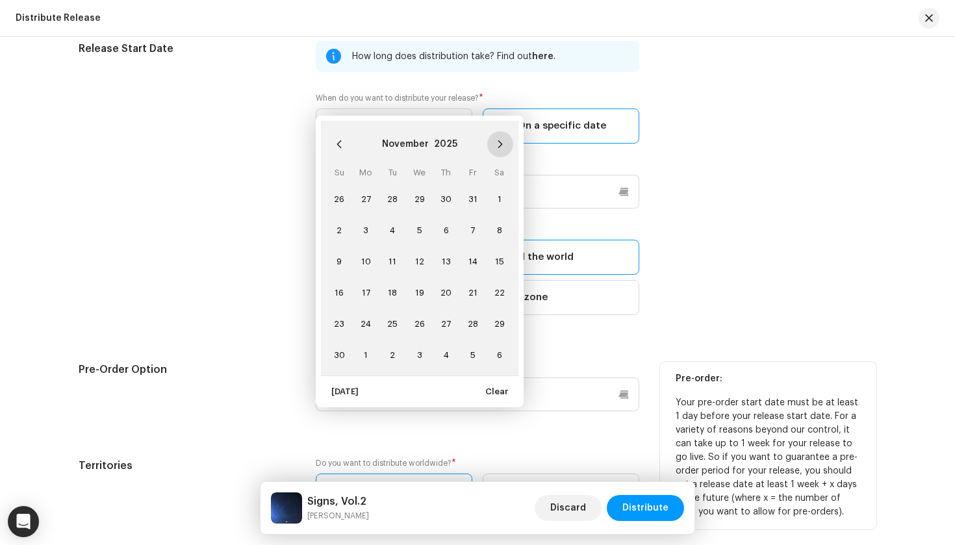
click at [498, 142] on icon "Next Month" at bounding box center [500, 144] width 5 height 8
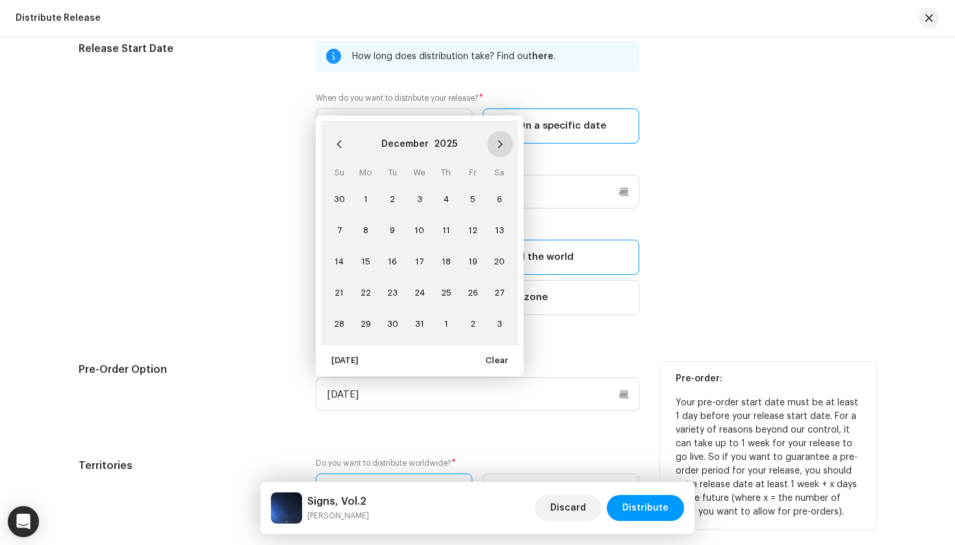
click at [498, 142] on icon "Next Month" at bounding box center [500, 144] width 5 height 8
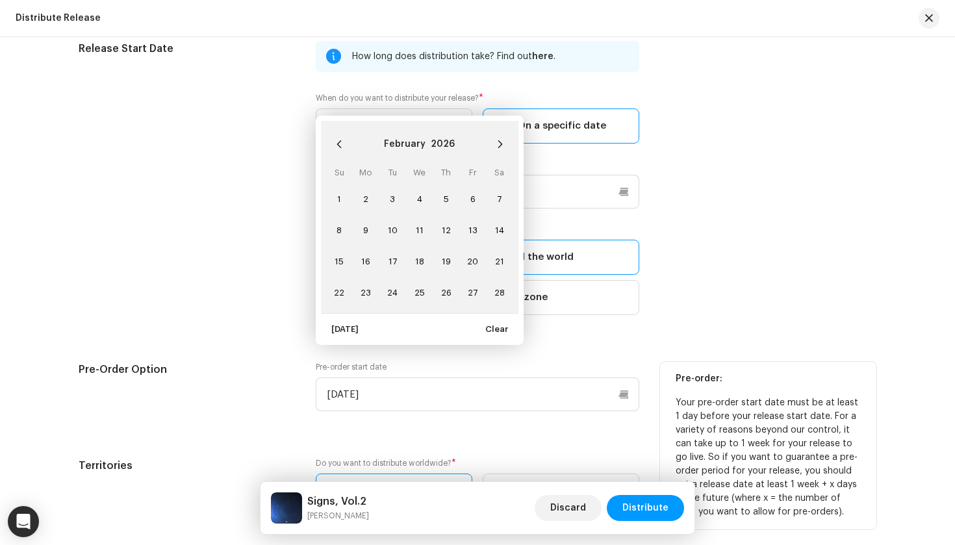
click at [498, 142] on icon "Next Month" at bounding box center [500, 144] width 5 height 8
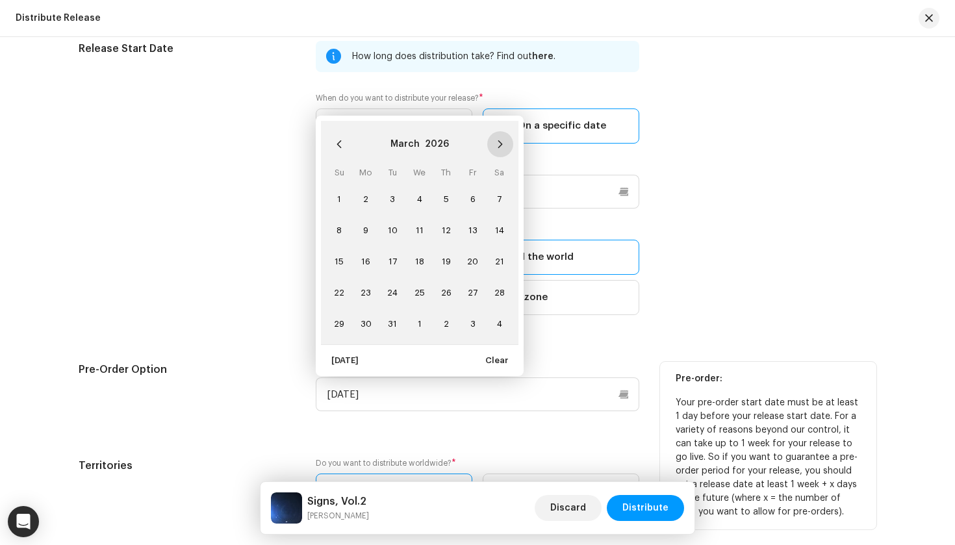
click at [498, 142] on icon "Next Month" at bounding box center [500, 144] width 5 height 8
click at [333, 149] on button "Previous Month" at bounding box center [339, 144] width 26 height 26
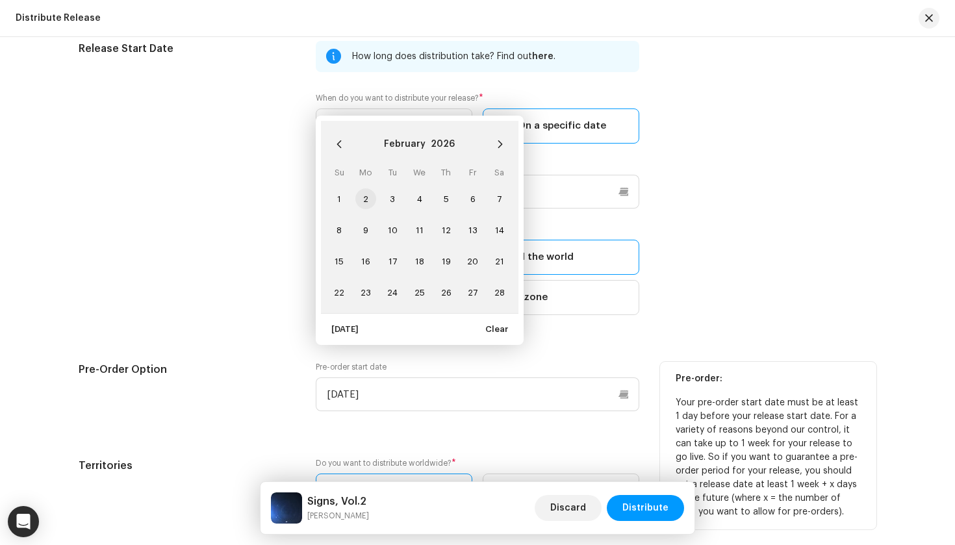
click at [365, 203] on span "2" at bounding box center [365, 198] width 21 height 21
type input "02/02/2026"
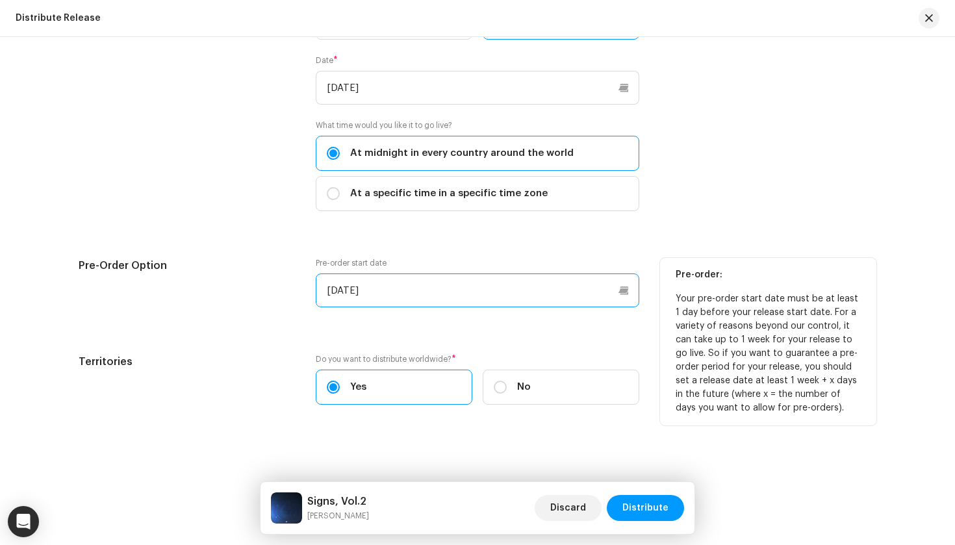
scroll to position [2525, 0]
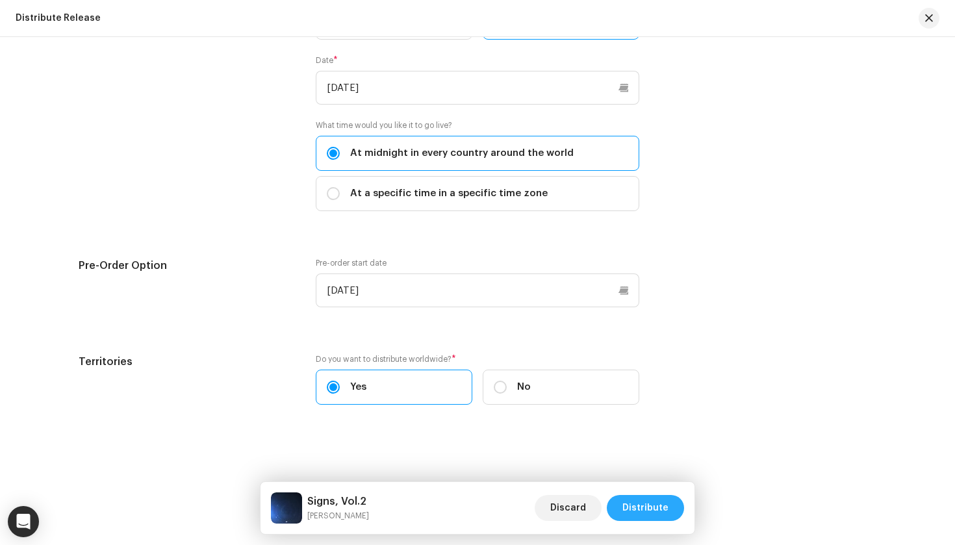
click at [663, 515] on span "Distribute" at bounding box center [645, 508] width 46 height 26
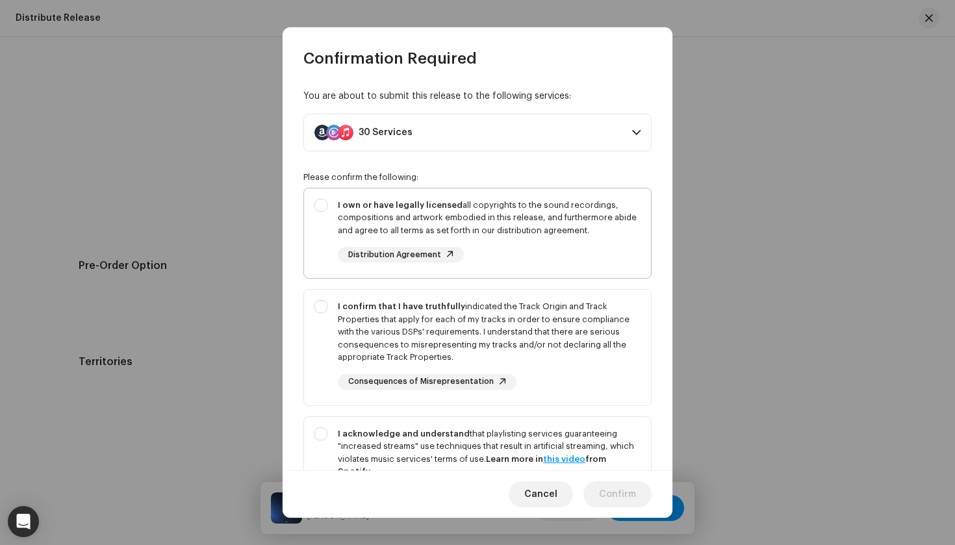
click at [319, 212] on div "I own or have legally licensed all copyrights to the sound recordings, composit…" at bounding box center [477, 230] width 347 height 85
checkbox input "true"
click at [313, 311] on div "I confirm that I have truthfully indicated the Track Origin and Track Propertie…" at bounding box center [477, 345] width 347 height 110
checkbox input "true"
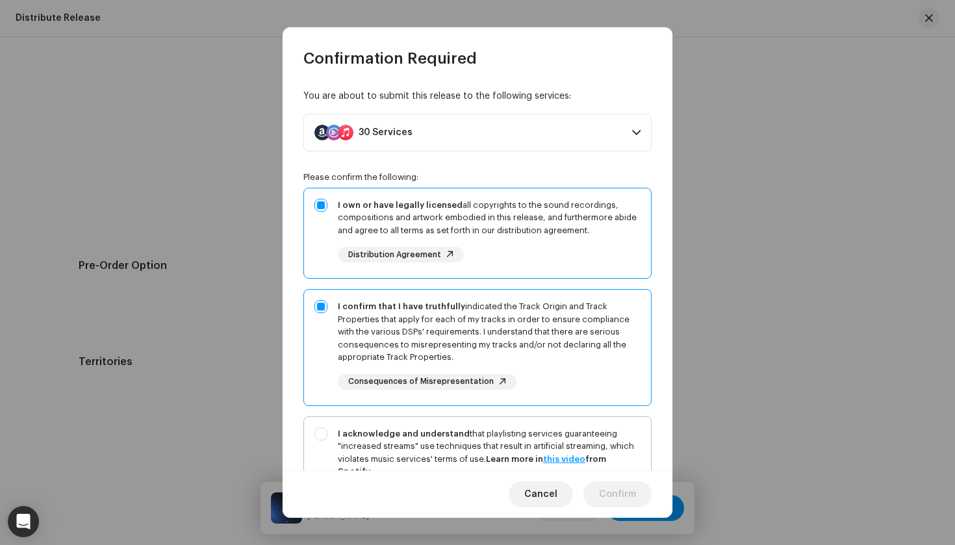
drag, startPoint x: 319, startPoint y: 438, endPoint x: 372, endPoint y: 425, distance: 54.2
click at [321, 437] on div "I acknowledge and understand that playlisting services guaranteeing "increased …" at bounding box center [477, 476] width 347 height 118
checkbox input "true"
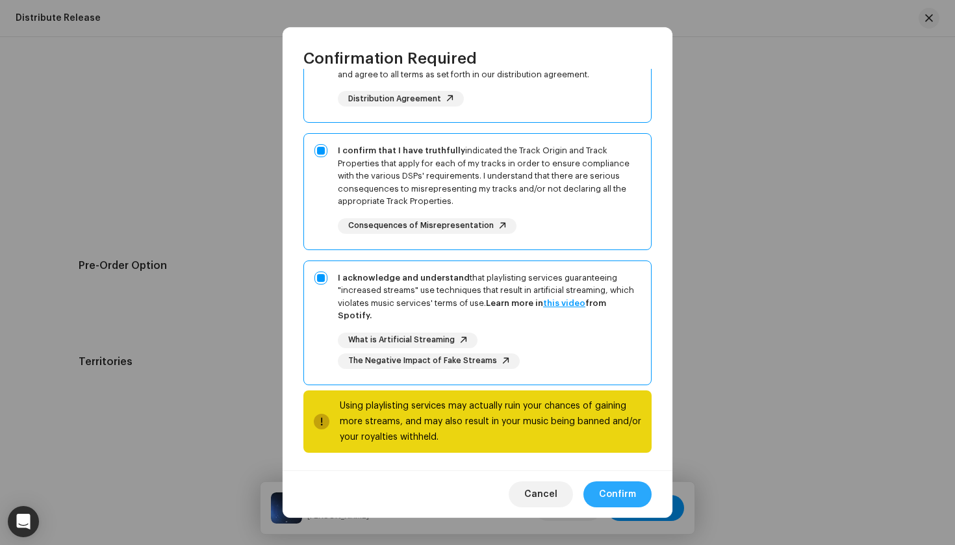
scroll to position [155, 0]
click at [604, 495] on span "Confirm" at bounding box center [617, 494] width 37 height 26
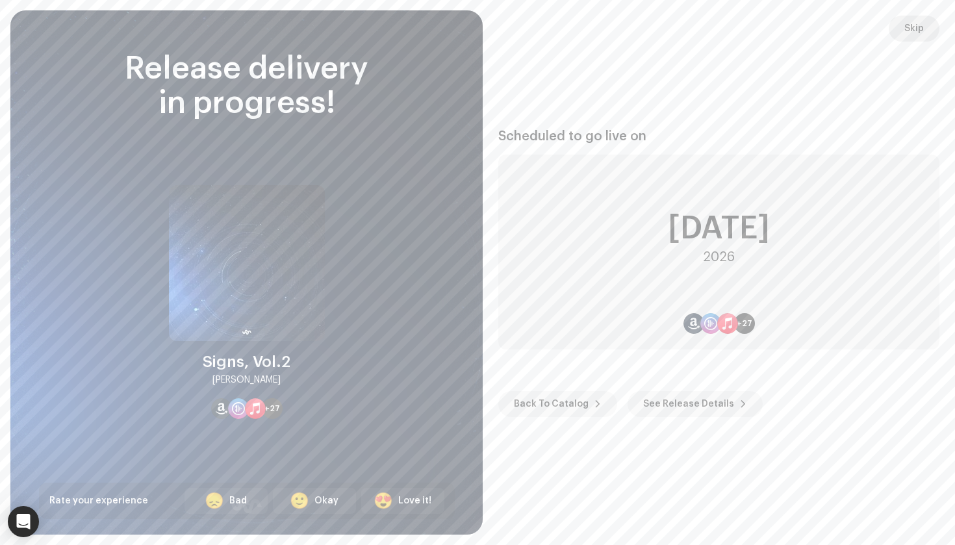
click at [899, 27] on button "Skip" at bounding box center [914, 29] width 51 height 26
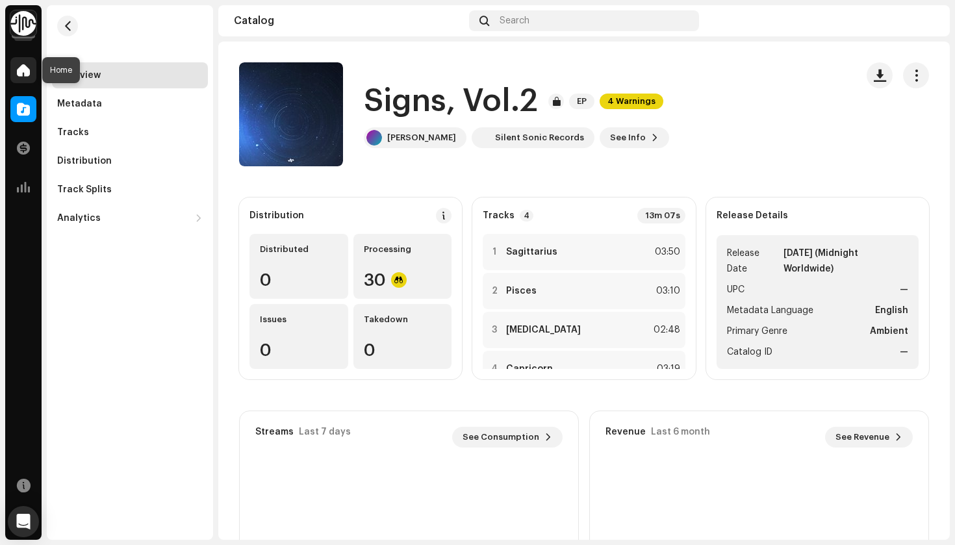
click at [16, 79] on div at bounding box center [23, 70] width 26 height 26
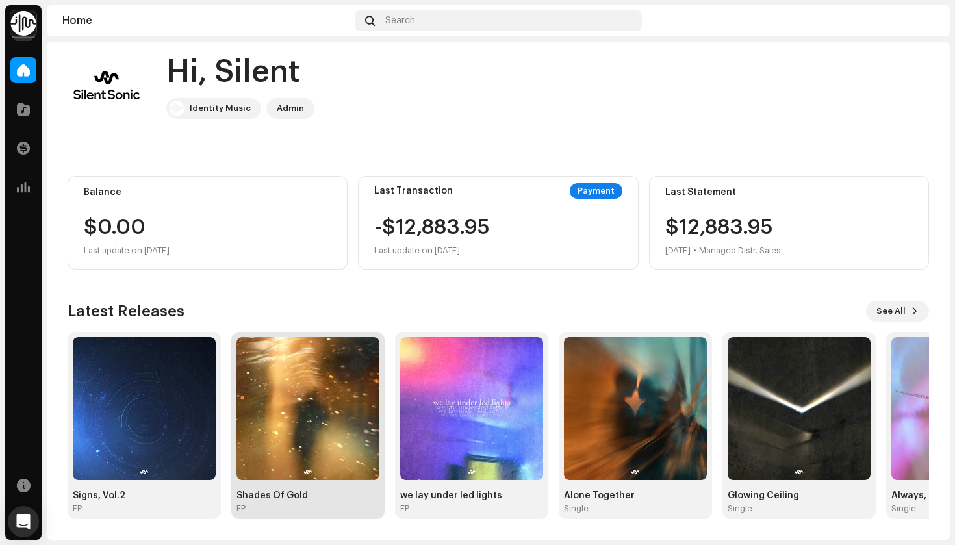
scroll to position [16, 0]
click at [276, 495] on div "Shades Of Gold" at bounding box center [308, 496] width 143 height 10
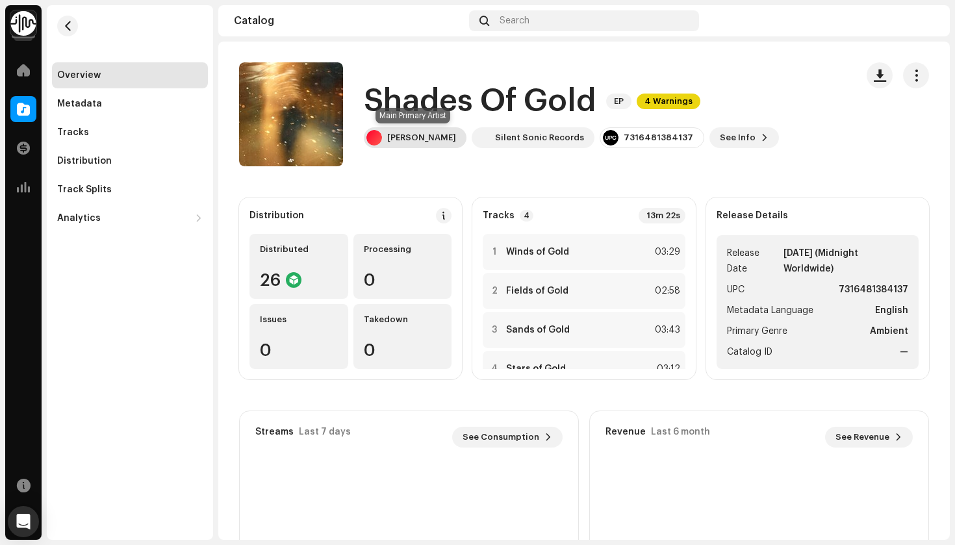
click at [429, 140] on div "Niclas Lundqvist" at bounding box center [421, 138] width 69 height 10
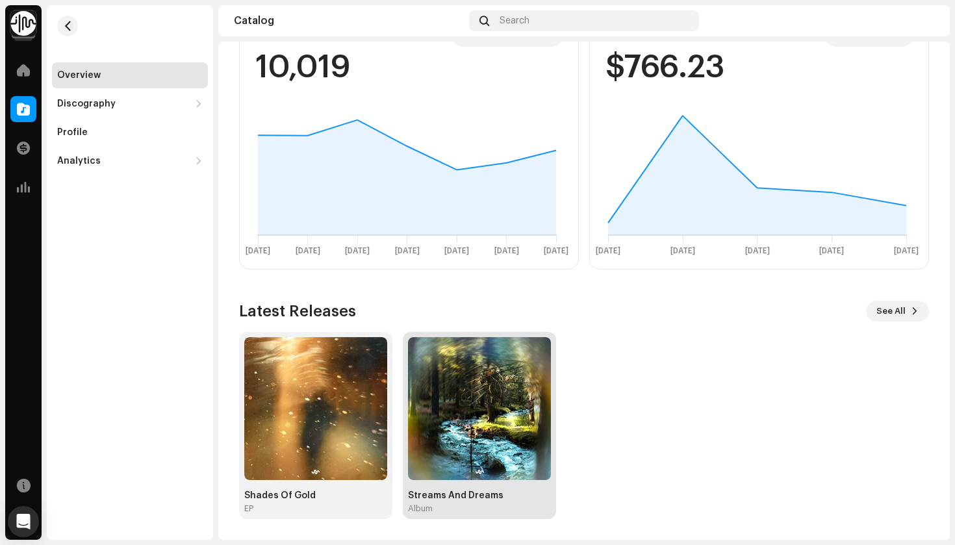
scroll to position [402, 0]
click at [17, 68] on span at bounding box center [23, 70] width 13 height 10
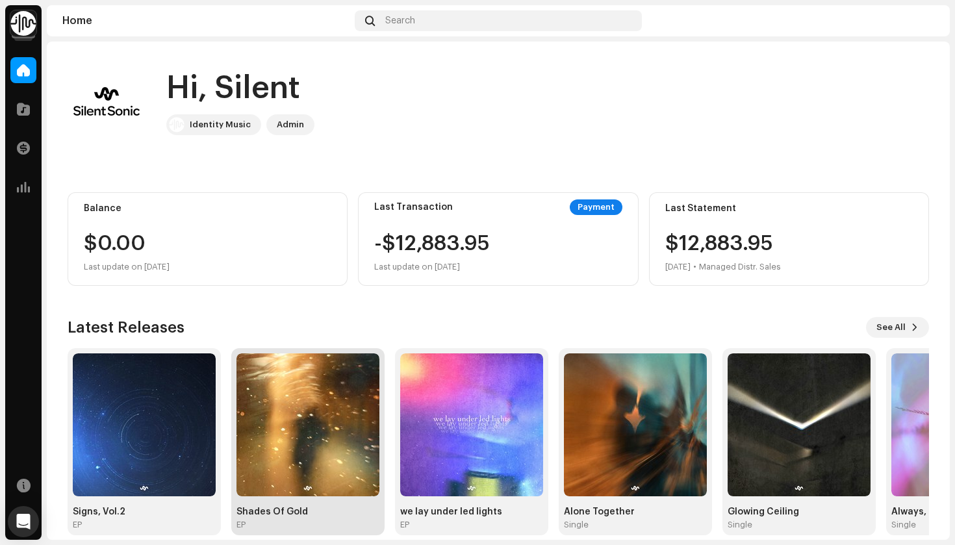
click at [300, 403] on img at bounding box center [308, 424] width 143 height 143
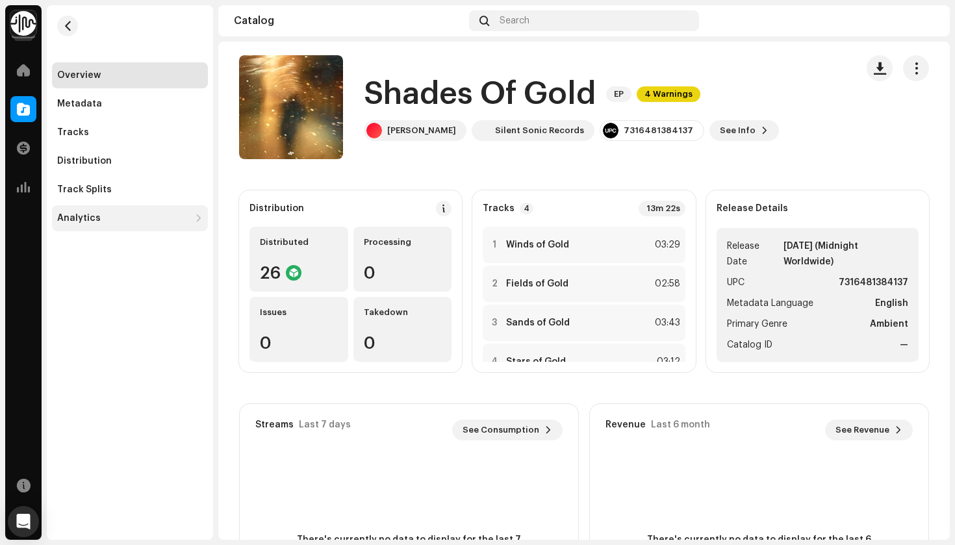
scroll to position [10, 0]
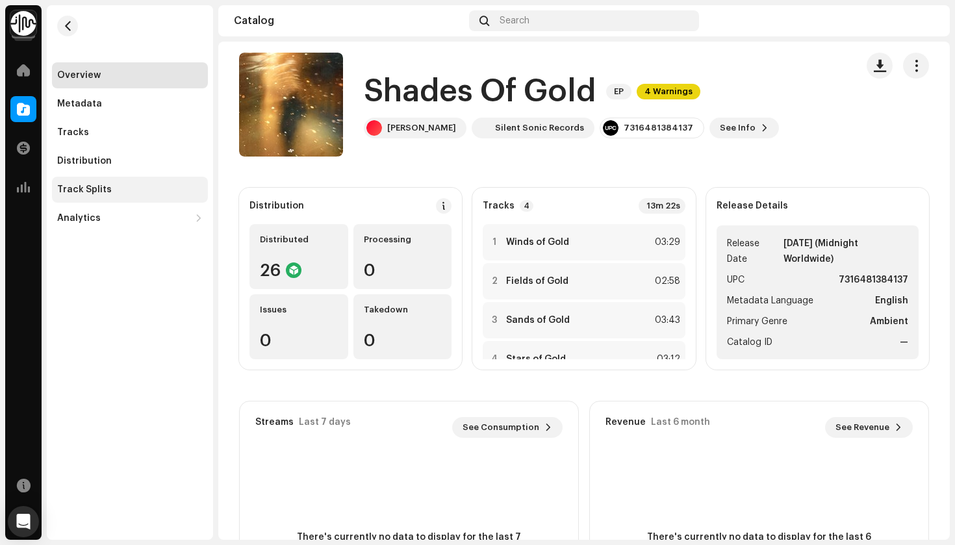
click at [90, 182] on div "Track Splits" at bounding box center [130, 190] width 156 height 26
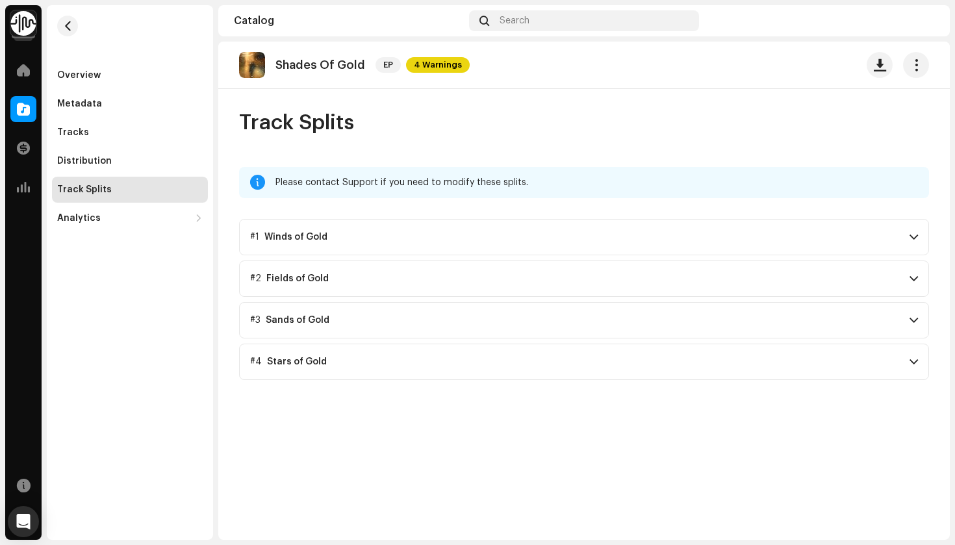
click at [432, 238] on p-accordion-header "#1 Winds of Gold" at bounding box center [584, 237] width 690 height 36
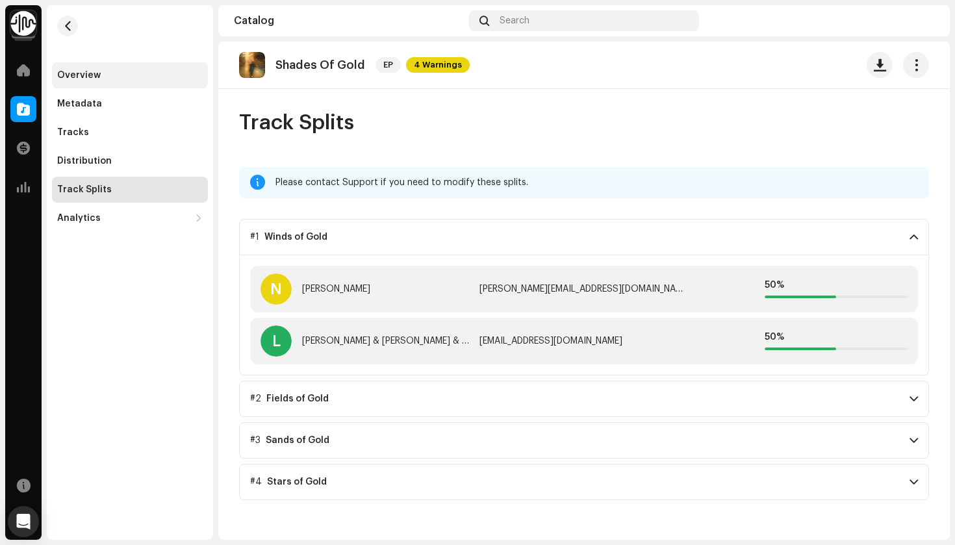
click at [108, 83] on div "Overview" at bounding box center [130, 75] width 156 height 26
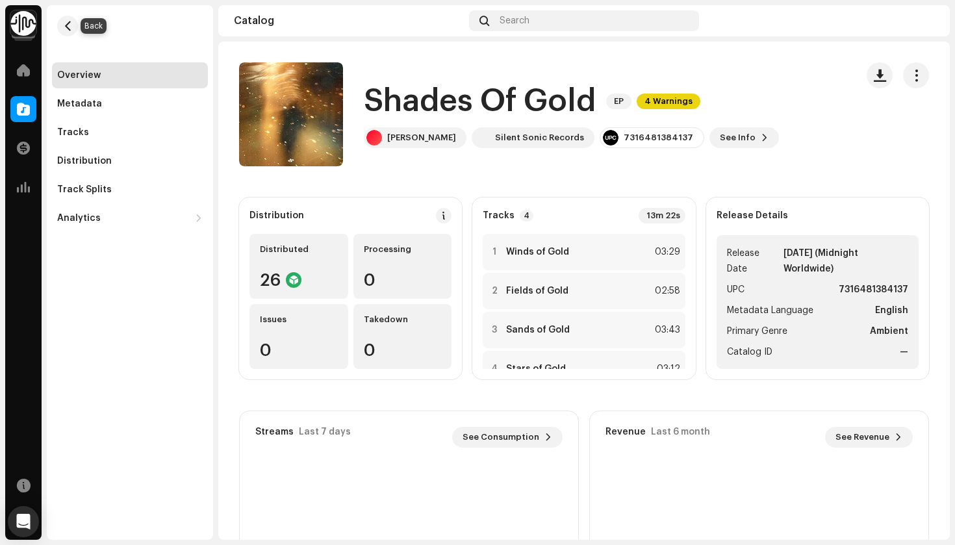
click at [70, 25] on span "button" at bounding box center [68, 26] width 10 height 10
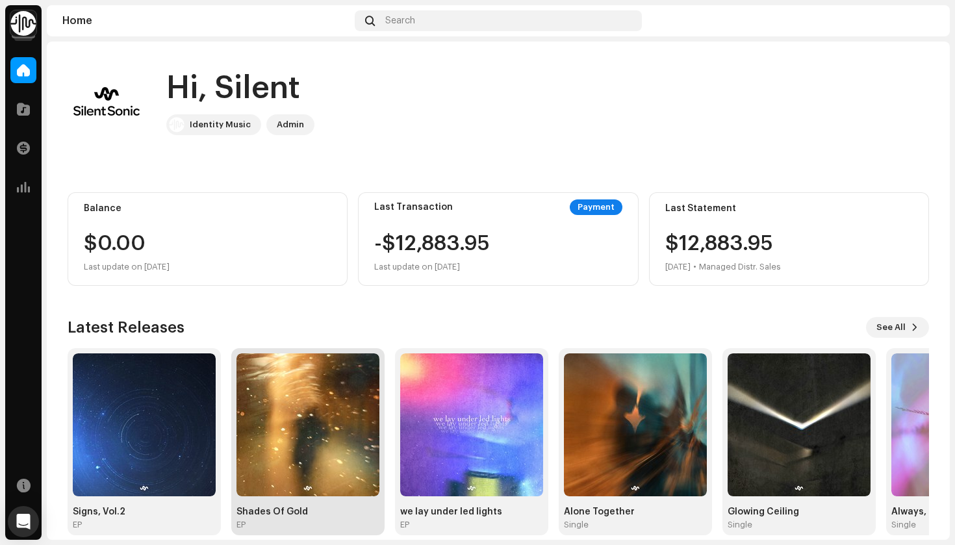
click at [285, 430] on img at bounding box center [308, 424] width 143 height 143
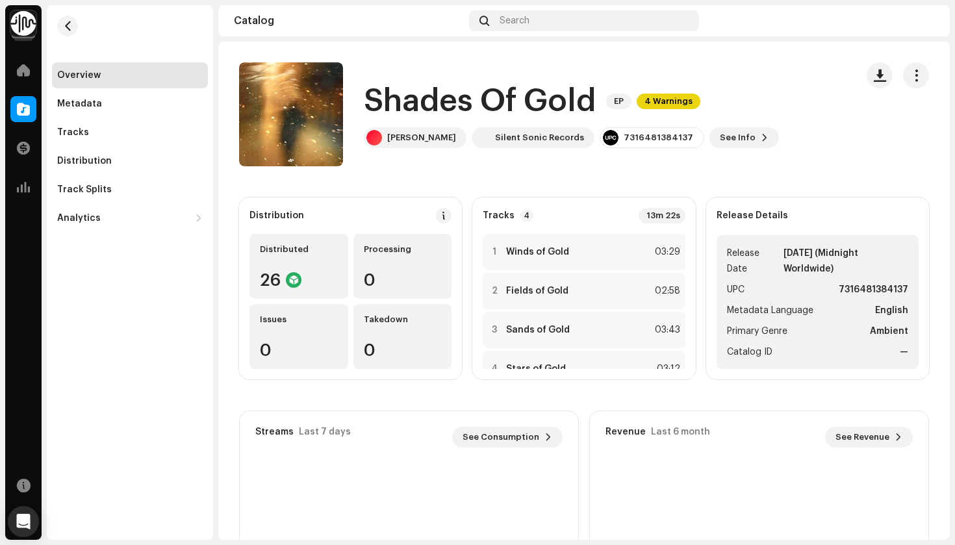
click at [25, 19] on img at bounding box center [23, 23] width 26 height 26
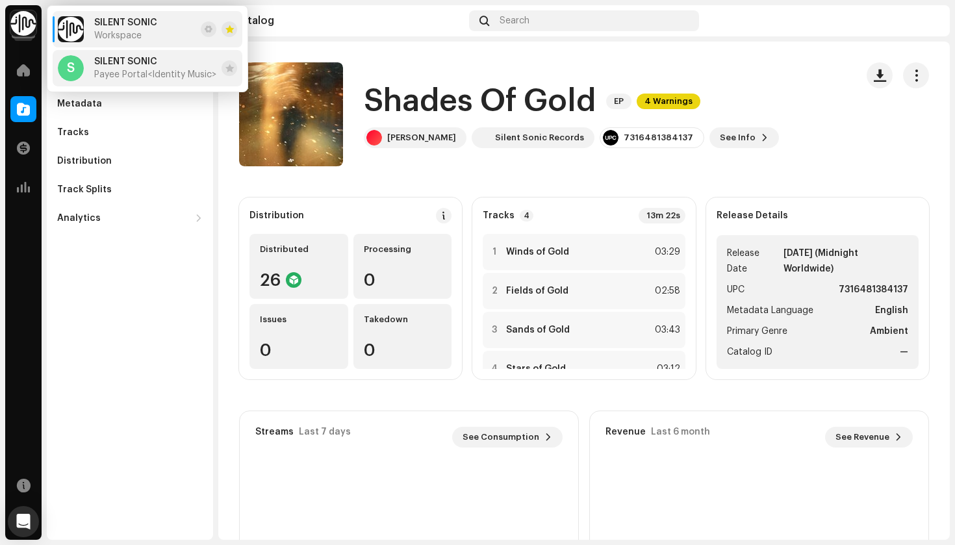
click at [112, 75] on span "Payee Portal <Identity Music>" at bounding box center [155, 75] width 122 height 10
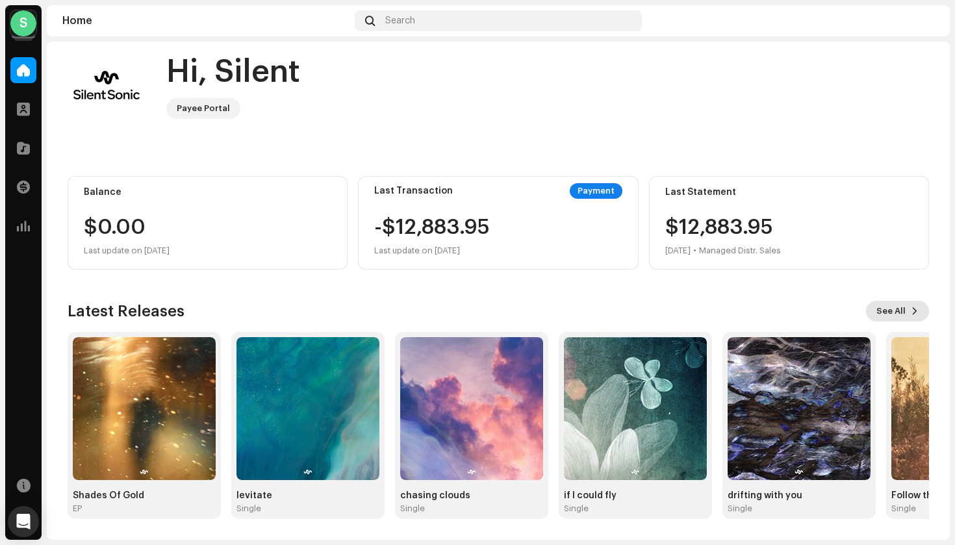
scroll to position [14, 0]
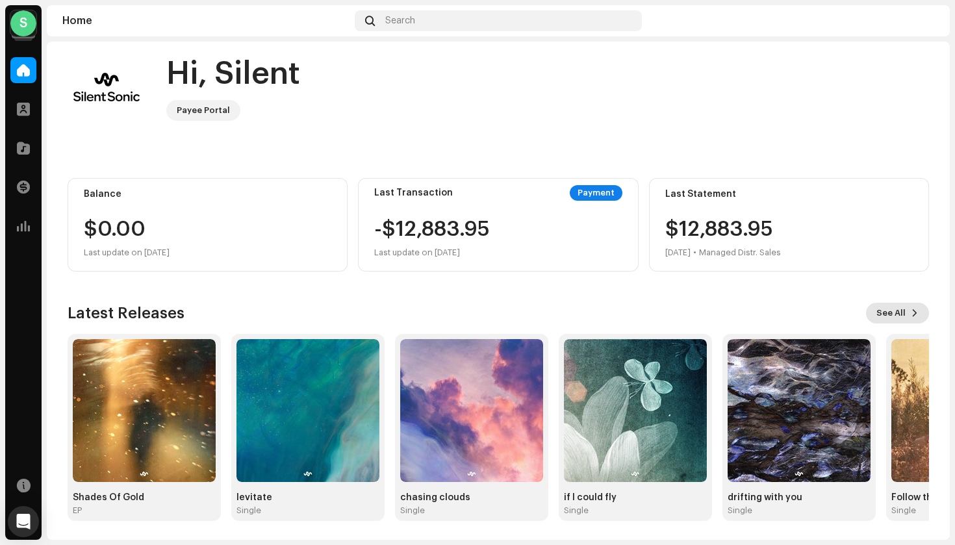
click at [882, 309] on span "See All" at bounding box center [891, 313] width 29 height 26
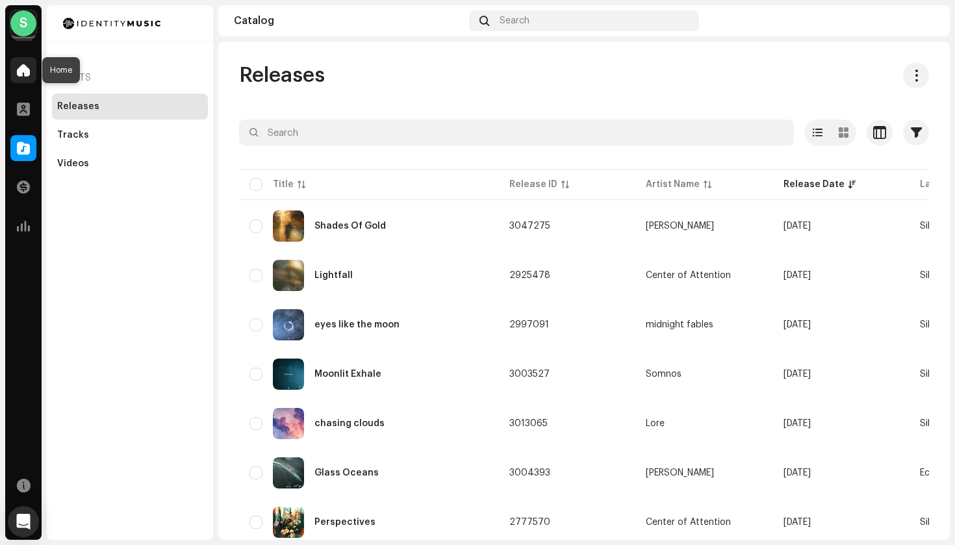
click at [19, 65] on span at bounding box center [23, 70] width 13 height 10
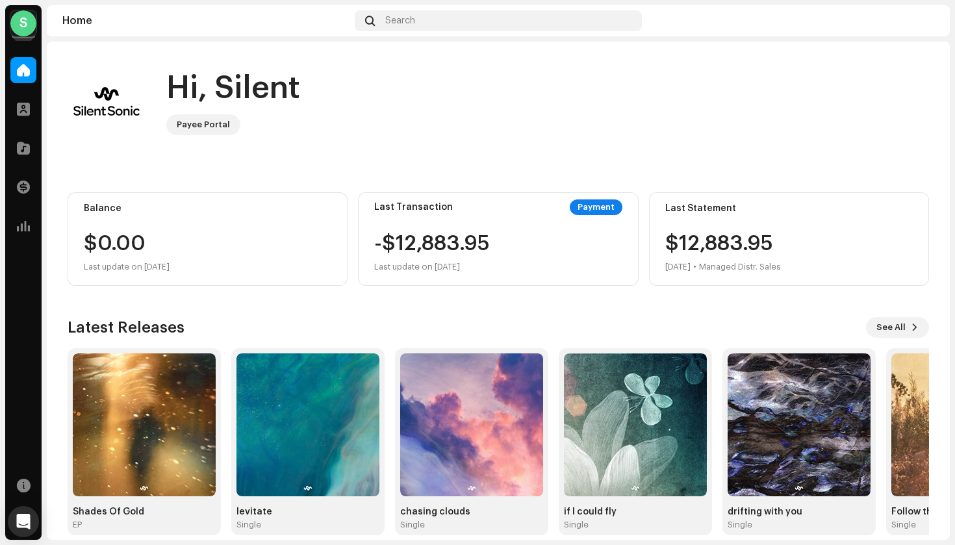
click at [24, 16] on div "S" at bounding box center [23, 23] width 26 height 26
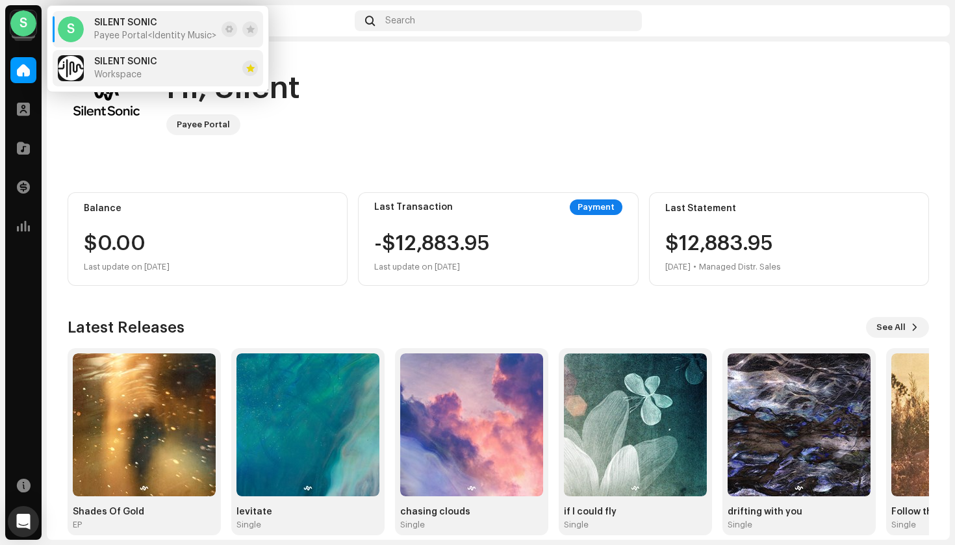
click at [122, 72] on span "Workspace" at bounding box center [117, 75] width 47 height 10
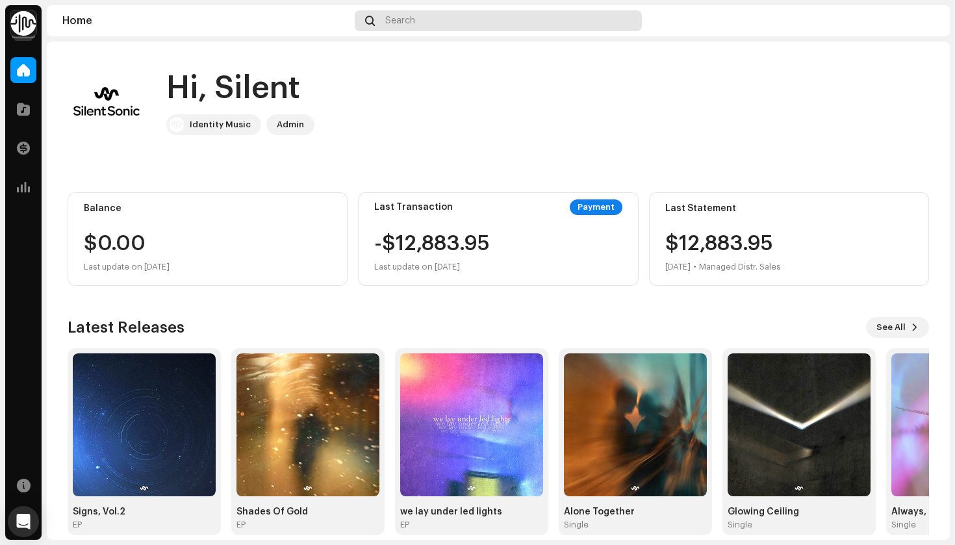
click at [421, 24] on div "Search" at bounding box center [498, 20] width 287 height 21
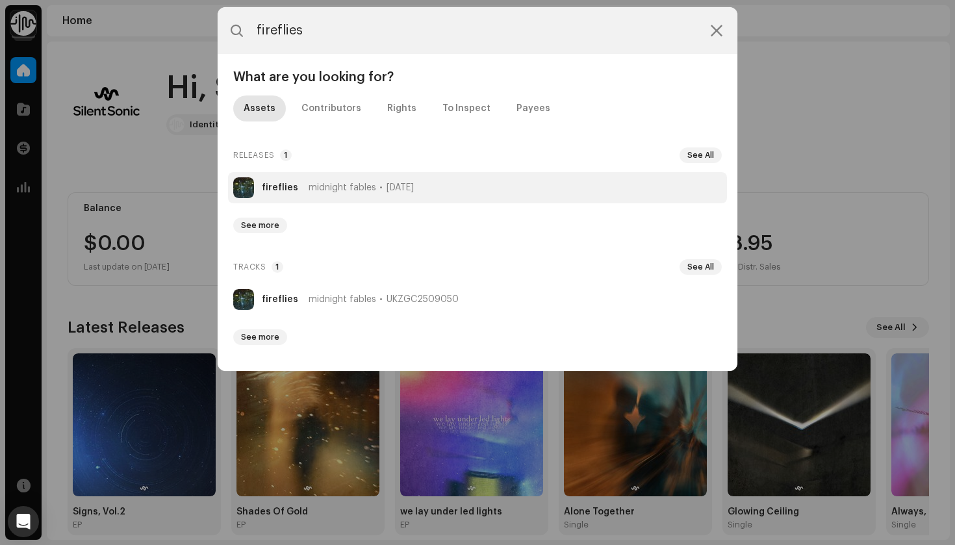
type input "fireflies"
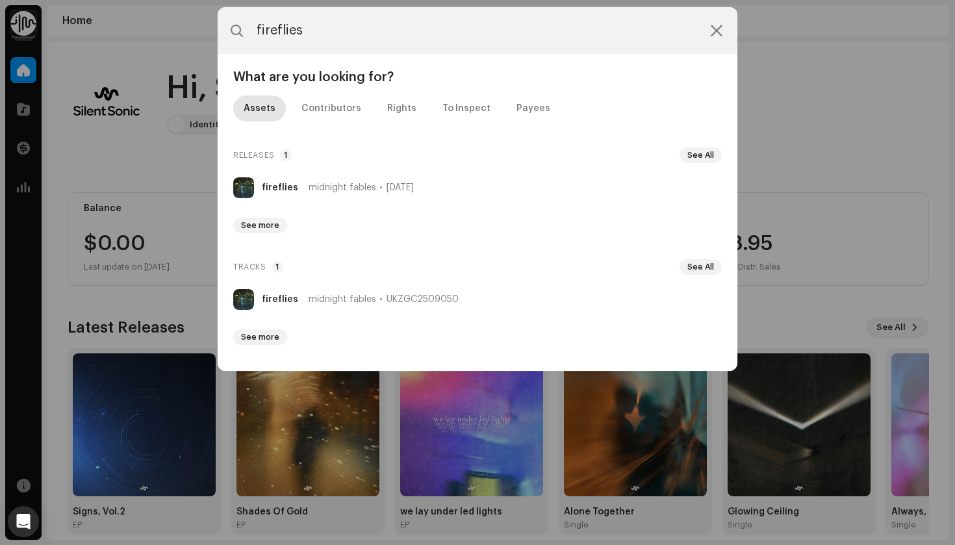
click at [374, 188] on div "midnight fables [DATE]" at bounding box center [361, 188] width 105 height 10
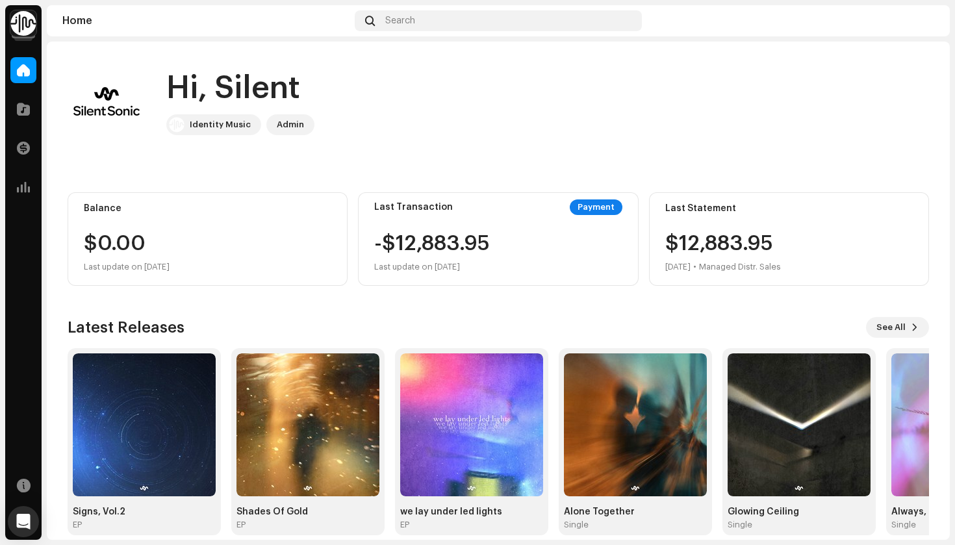
scroll to position [17, 0]
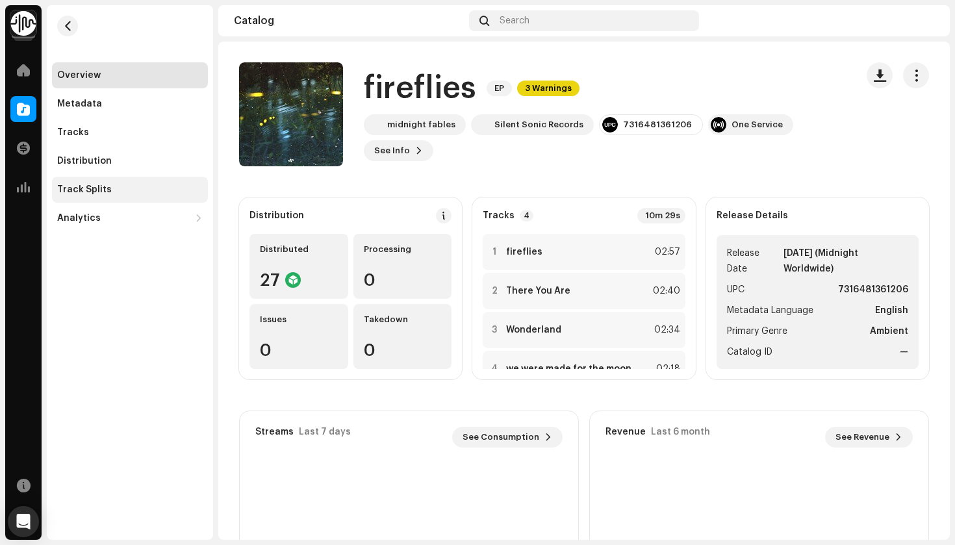
click at [106, 188] on div "Track Splits" at bounding box center [84, 190] width 55 height 10
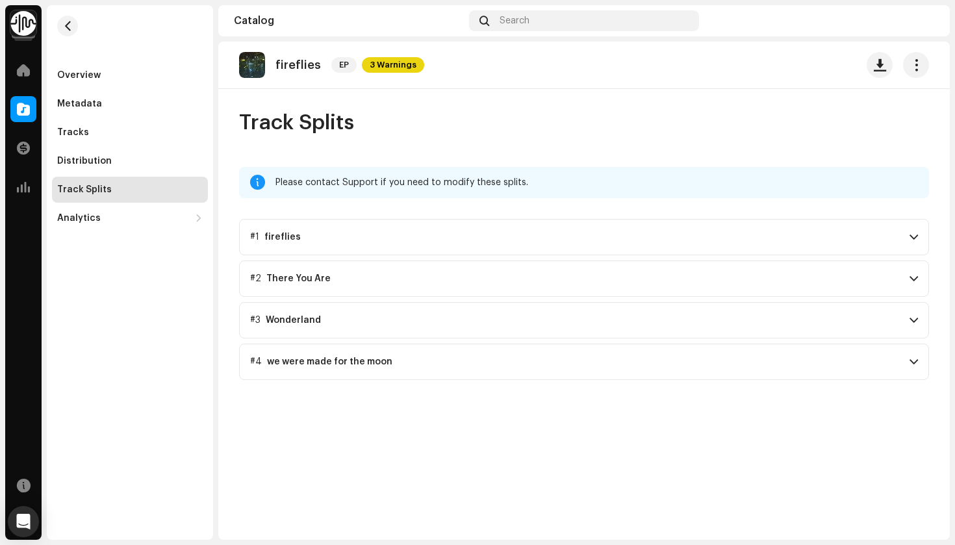
click at [411, 241] on p-accordion-header "#1 fireflies" at bounding box center [584, 237] width 690 height 36
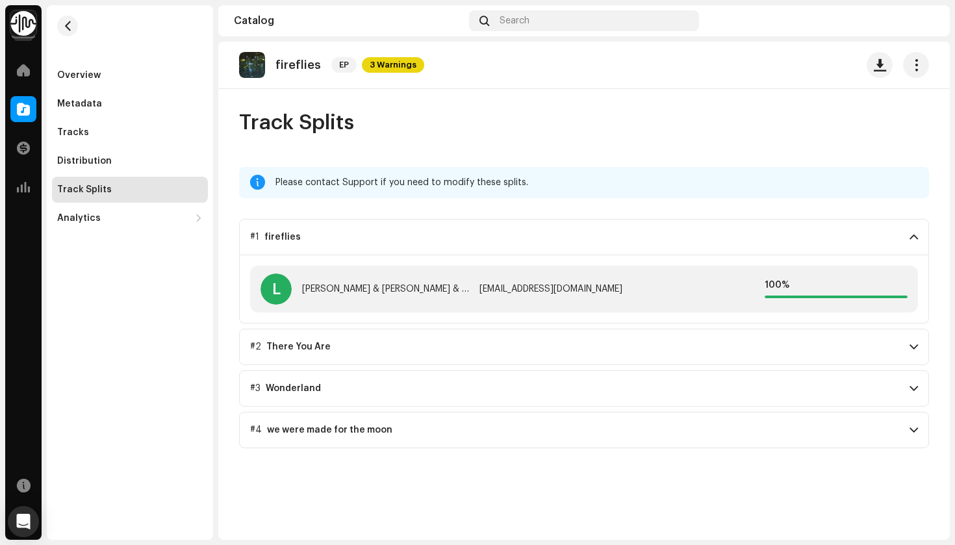
drag, startPoint x: 411, startPoint y: 241, endPoint x: 315, endPoint y: 215, distance: 99.6
click at [411, 241] on p-accordion-header "#1 fireflies" at bounding box center [584, 237] width 690 height 36
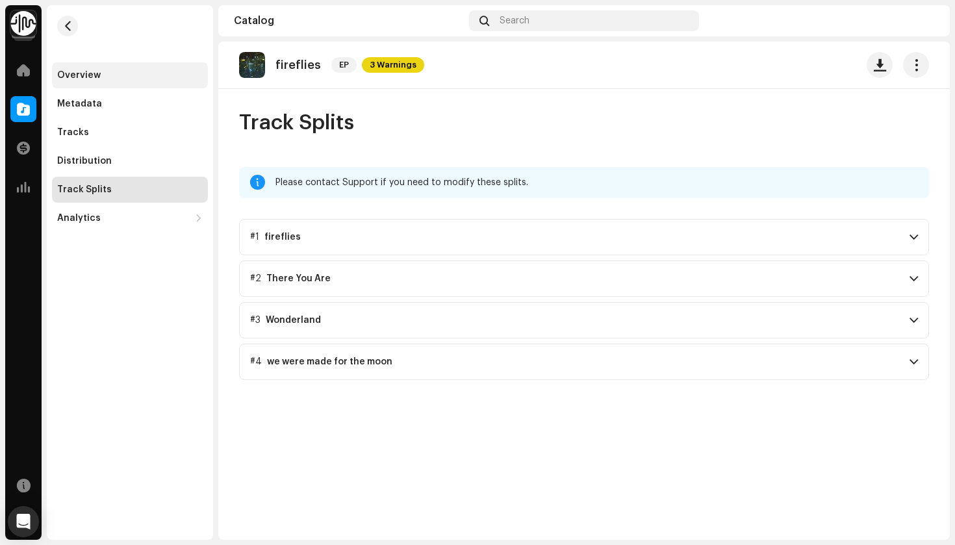
click at [109, 75] on div "Overview" at bounding box center [130, 75] width 146 height 10
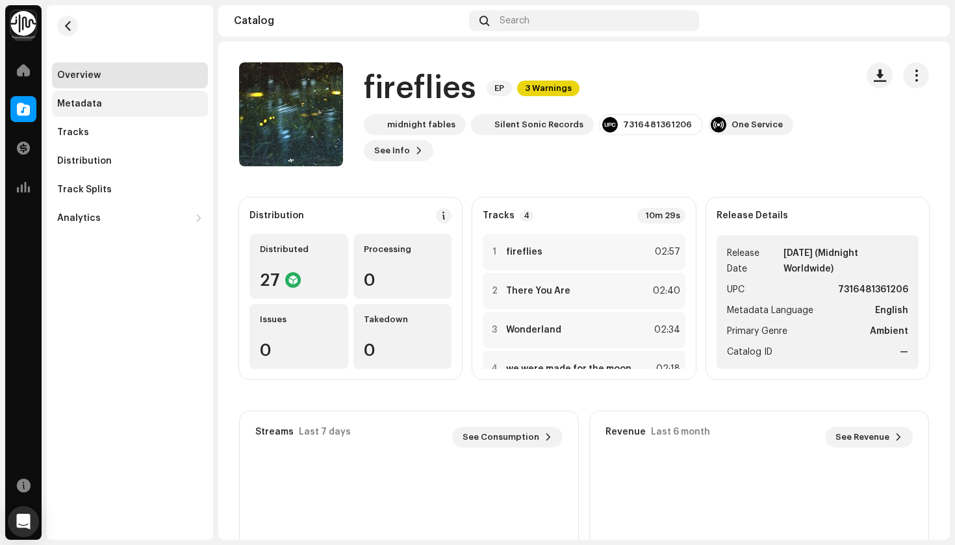
click at [107, 105] on div "Metadata" at bounding box center [130, 104] width 146 height 10
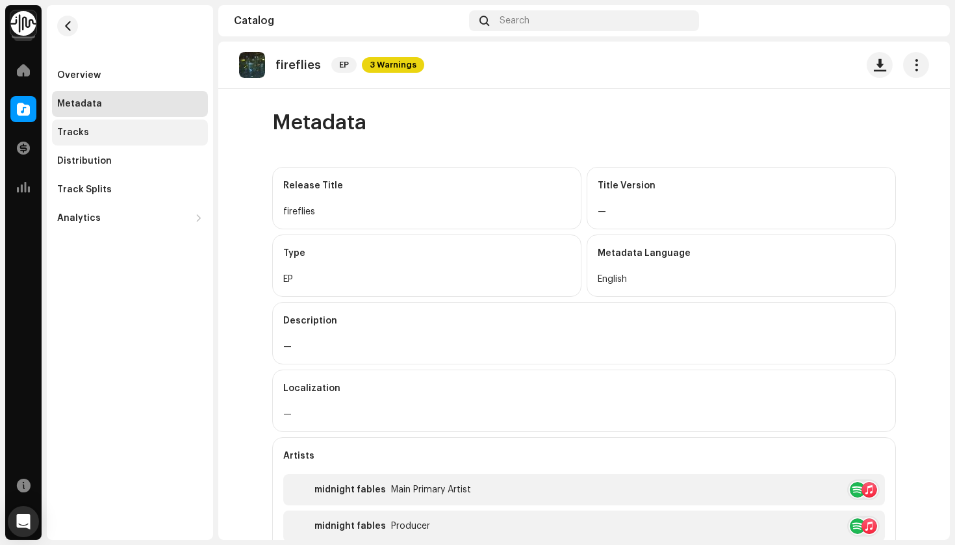
click at [115, 136] on div "Tracks" at bounding box center [130, 132] width 146 height 10
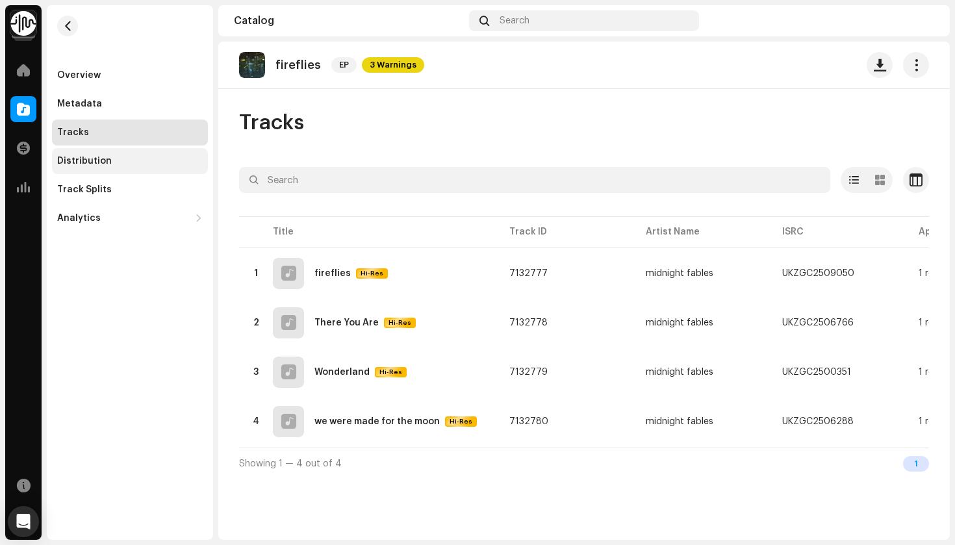
click at [112, 164] on div "Distribution" at bounding box center [130, 161] width 146 height 10
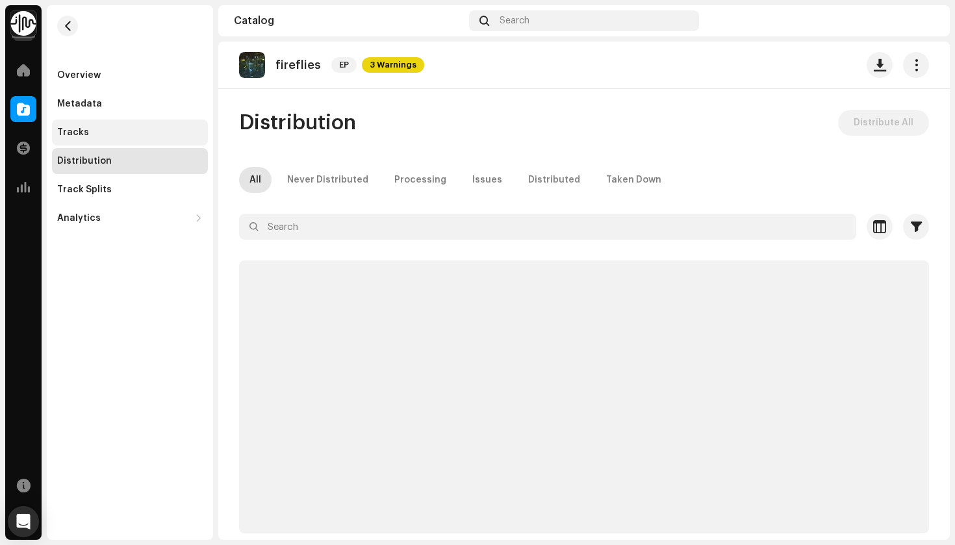
click at [114, 138] on div "Tracks" at bounding box center [130, 133] width 156 height 26
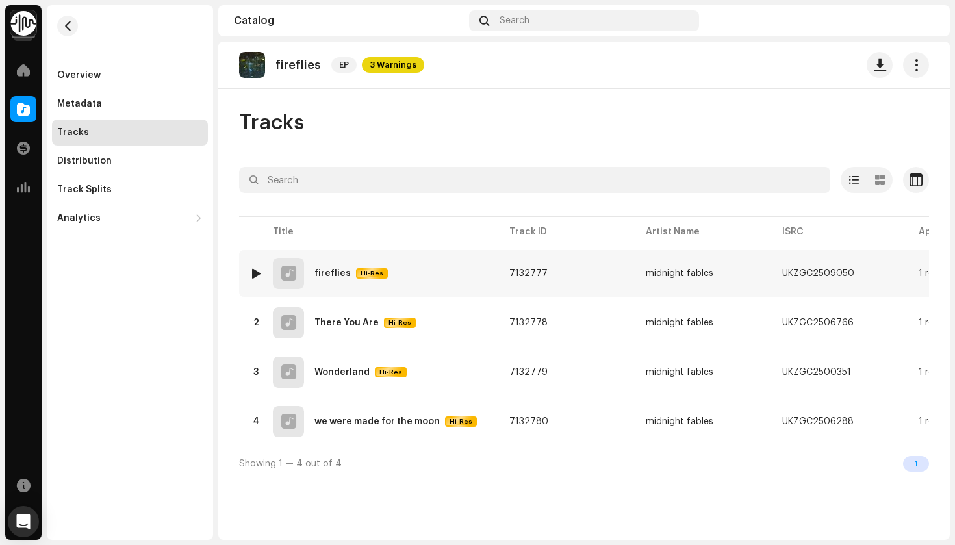
click at [255, 274] on div at bounding box center [256, 273] width 10 height 10
click at [259, 284] on div "1 fireflies Hi-Res" at bounding box center [369, 273] width 239 height 31
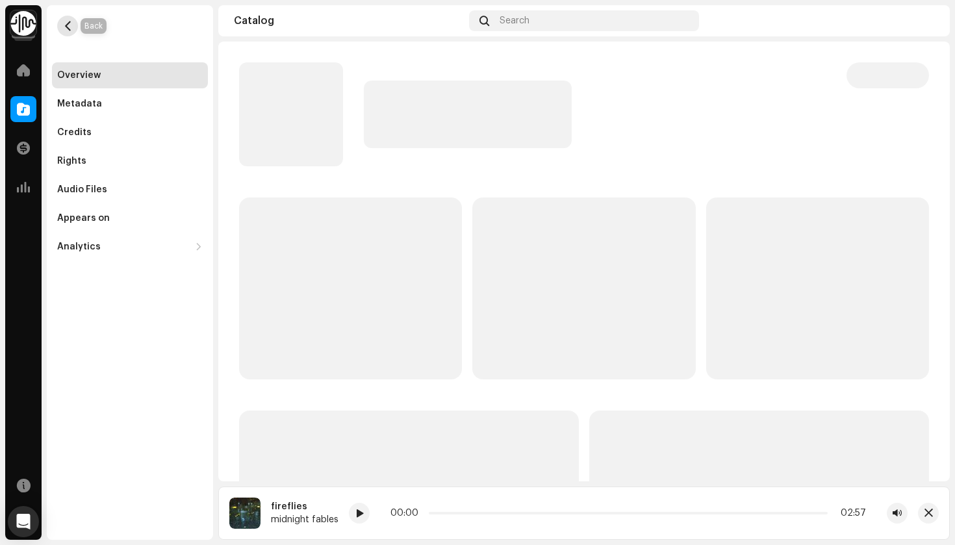
click at [62, 31] on button "button" at bounding box center [67, 26] width 21 height 21
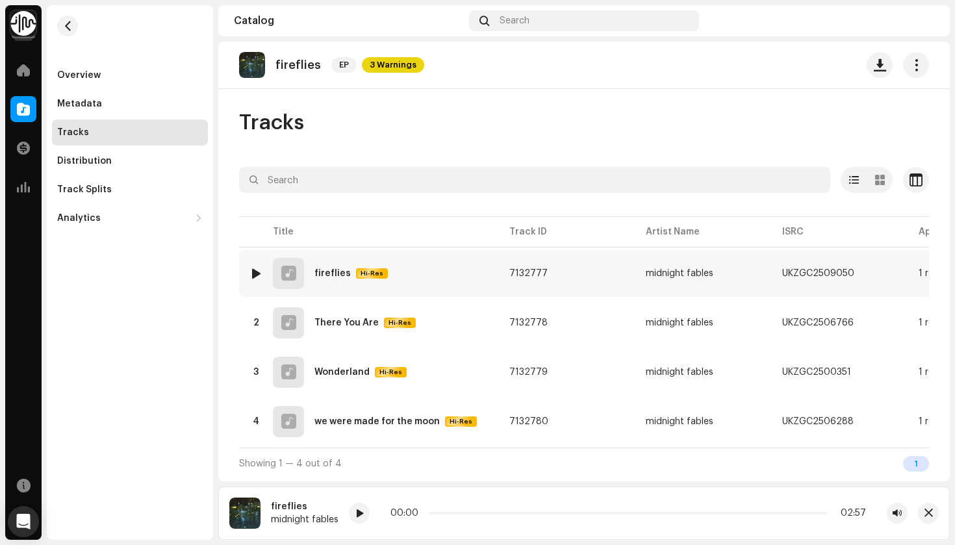
click at [257, 270] on div at bounding box center [256, 273] width 10 height 10
click at [64, 77] on div "Overview" at bounding box center [79, 75] width 44 height 10
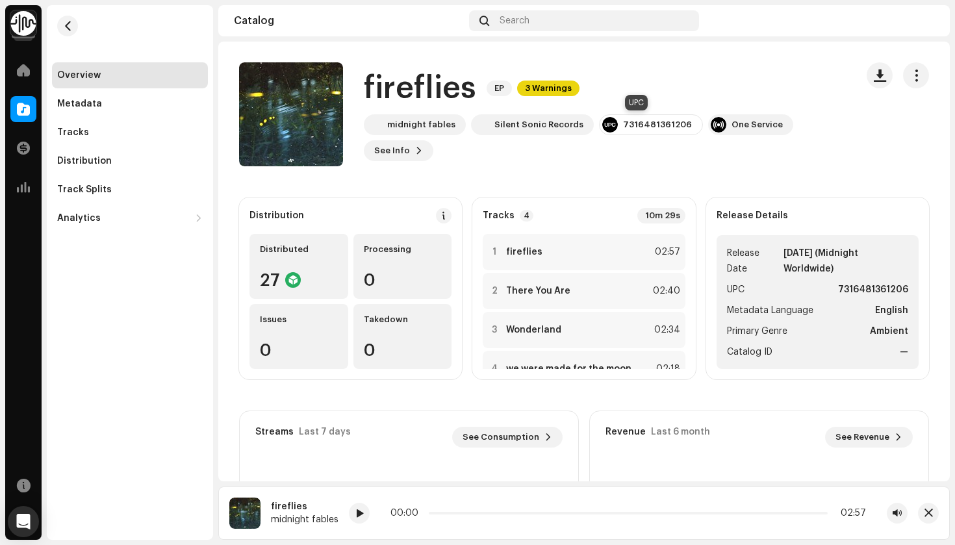
click at [629, 124] on div "7316481361206" at bounding box center [657, 125] width 69 height 10
copy div "7316481361206"
click at [73, 139] on div "Tracks" at bounding box center [130, 133] width 156 height 26
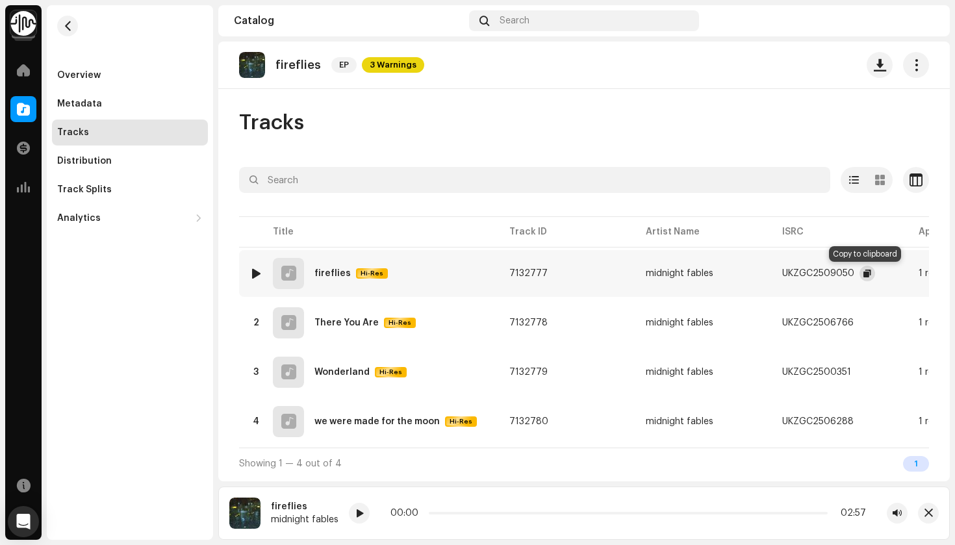
click at [866, 272] on span "button" at bounding box center [868, 273] width 8 height 10
click at [551, 17] on div "Search" at bounding box center [584, 20] width 230 height 21
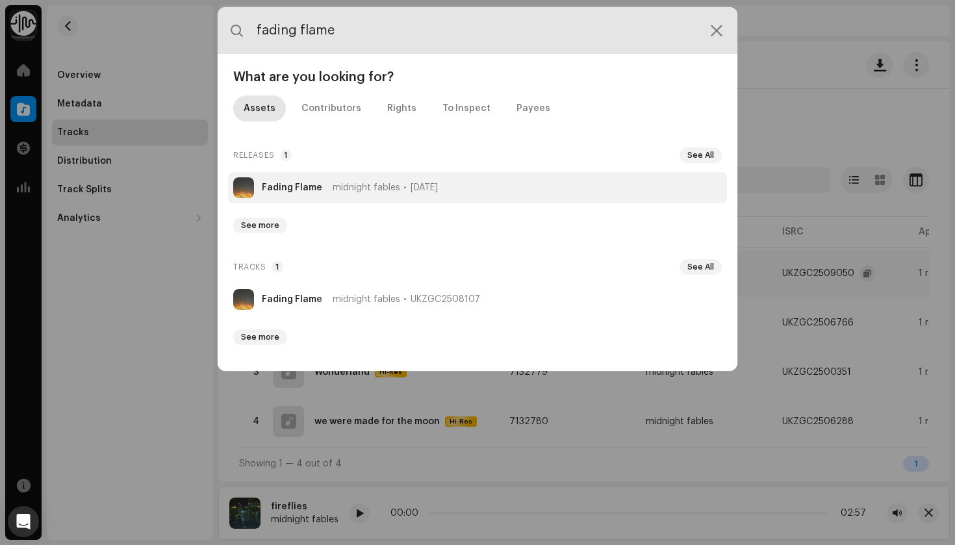
type input "fading flame"
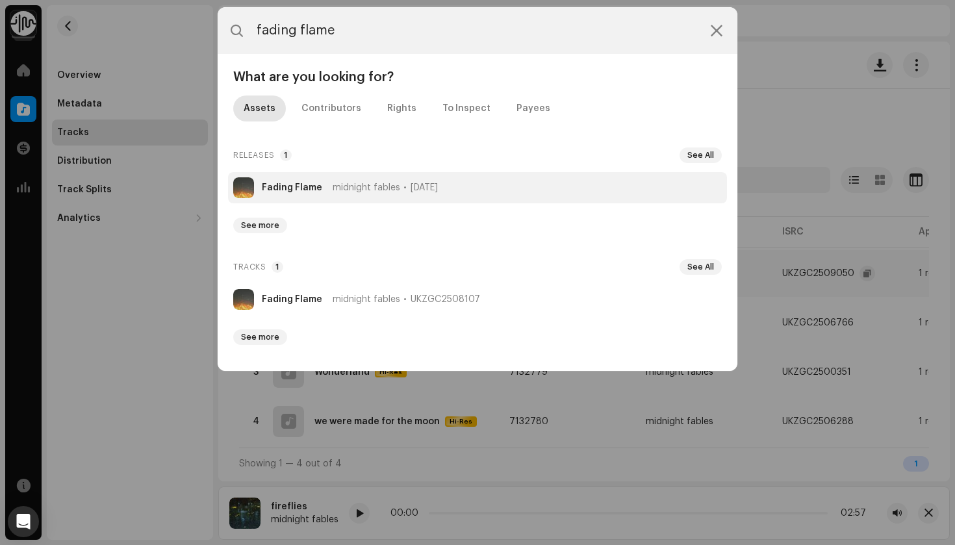
click at [350, 192] on span "midnight fables" at bounding box center [367, 188] width 68 height 10
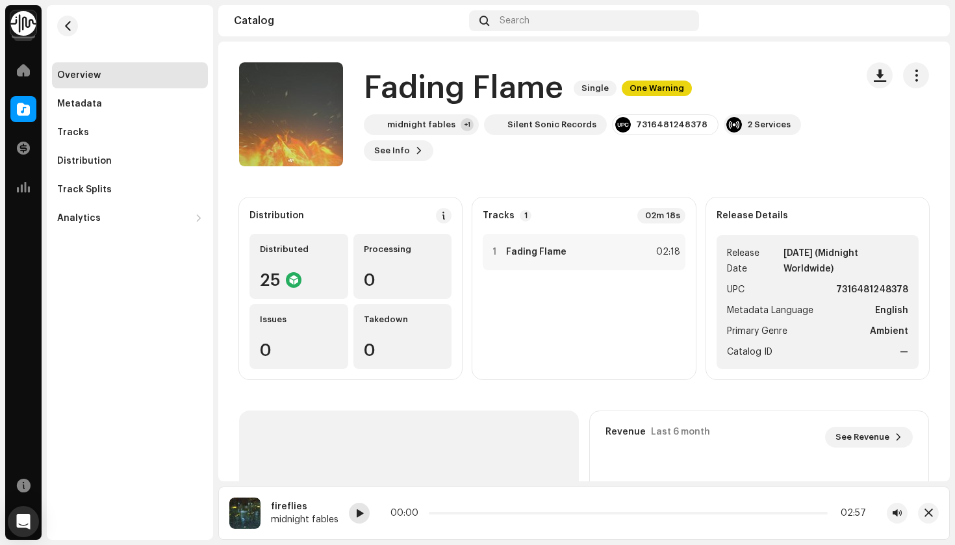
click at [358, 522] on div at bounding box center [359, 513] width 21 height 21
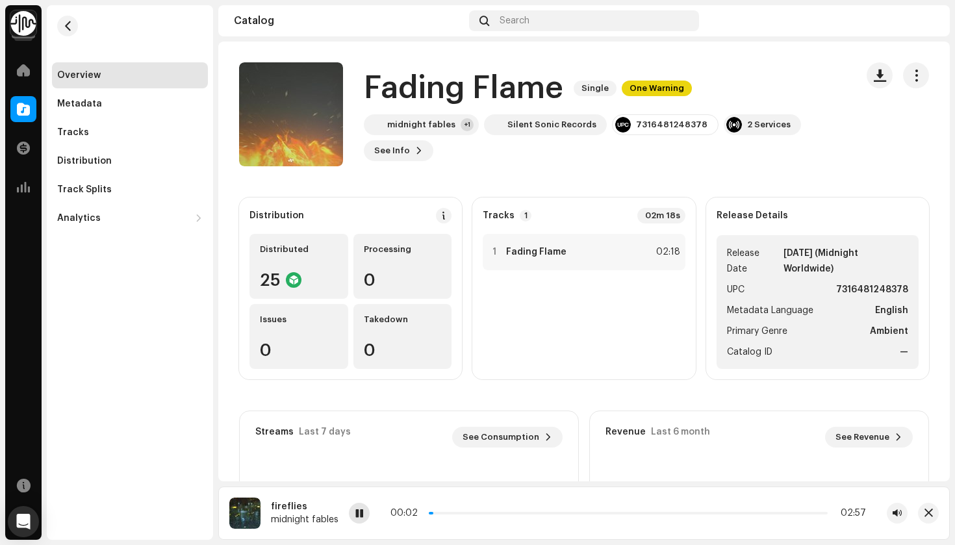
click at [358, 522] on div at bounding box center [359, 513] width 21 height 21
click at [117, 127] on div "Tracks" at bounding box center [130, 133] width 156 height 26
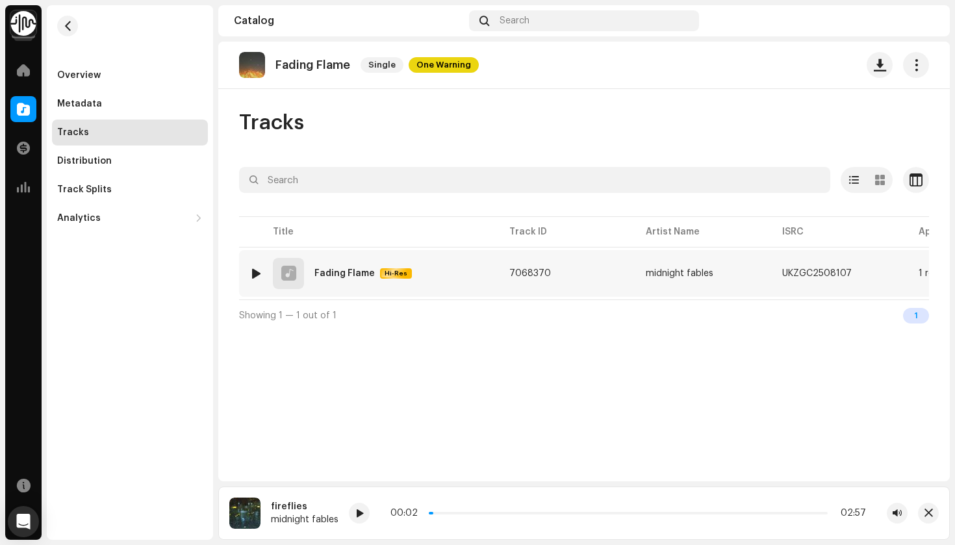
click at [257, 272] on div at bounding box center [256, 273] width 10 height 10
click at [357, 521] on div at bounding box center [359, 513] width 21 height 21
click at [356, 510] on span at bounding box center [359, 514] width 8 height 10
drag, startPoint x: 431, startPoint y: 514, endPoint x: 405, endPoint y: 513, distance: 25.3
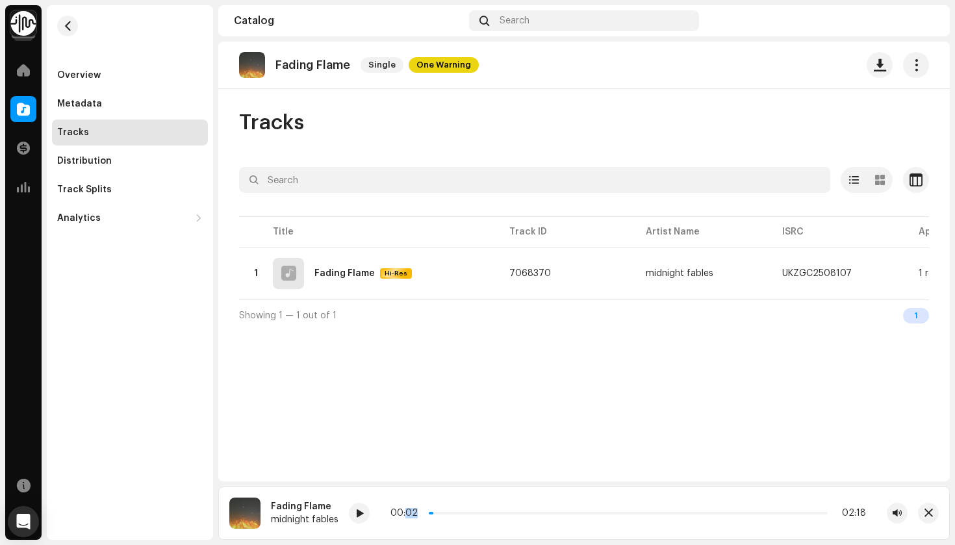
click at [405, 513] on div "00:02 02:18" at bounding box center [629, 513] width 476 height 10
click at [435, 513] on p-slider at bounding box center [628, 513] width 399 height 3
drag, startPoint x: 435, startPoint y: 513, endPoint x: 388, endPoint y: 514, distance: 46.8
click at [424, 513] on span at bounding box center [427, 513] width 6 height 6
click at [361, 513] on span at bounding box center [359, 514] width 8 height 10
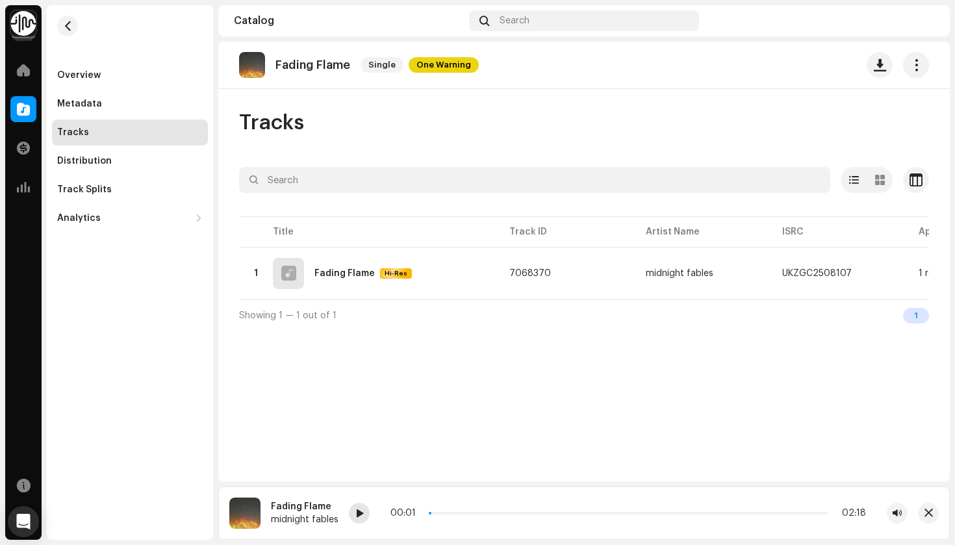
click at [363, 515] on span at bounding box center [360, 514] width 8 height 10
drag, startPoint x: 352, startPoint y: 513, endPoint x: 359, endPoint y: 509, distance: 7.9
click at [352, 513] on div at bounding box center [359, 513] width 21 height 21
click at [361, 507] on div at bounding box center [359, 513] width 21 height 21
click at [407, 517] on div "00:00 02:18" at bounding box center [629, 513] width 476 height 10
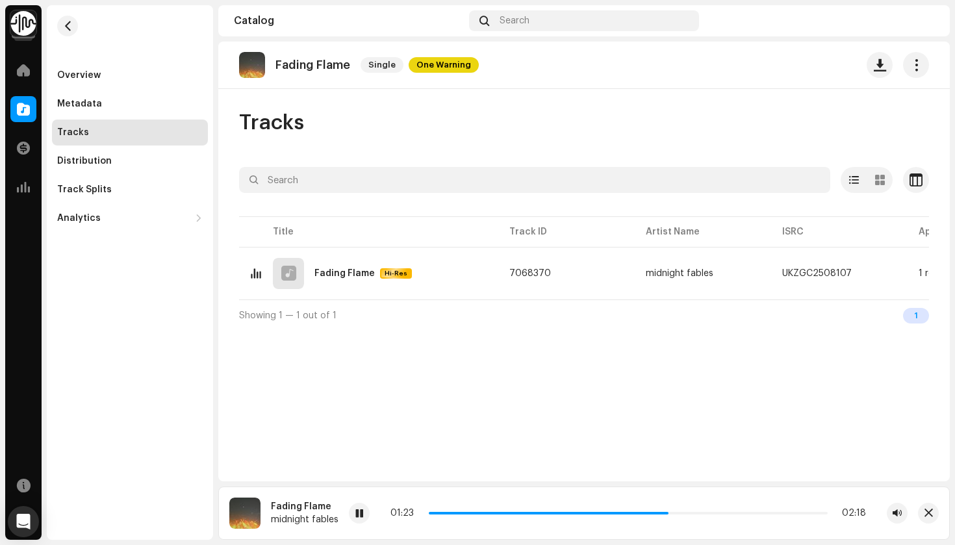
click at [535, 503] on div "01:23 02:18" at bounding box center [628, 513] width 559 height 21
click at [532, 513] on span at bounding box center [549, 513] width 240 height 3
click at [531, 513] on span at bounding box center [550, 513] width 243 height 3
click at [556, 513] on p-slider at bounding box center [628, 513] width 399 height 3
click at [362, 510] on span at bounding box center [359, 514] width 8 height 10
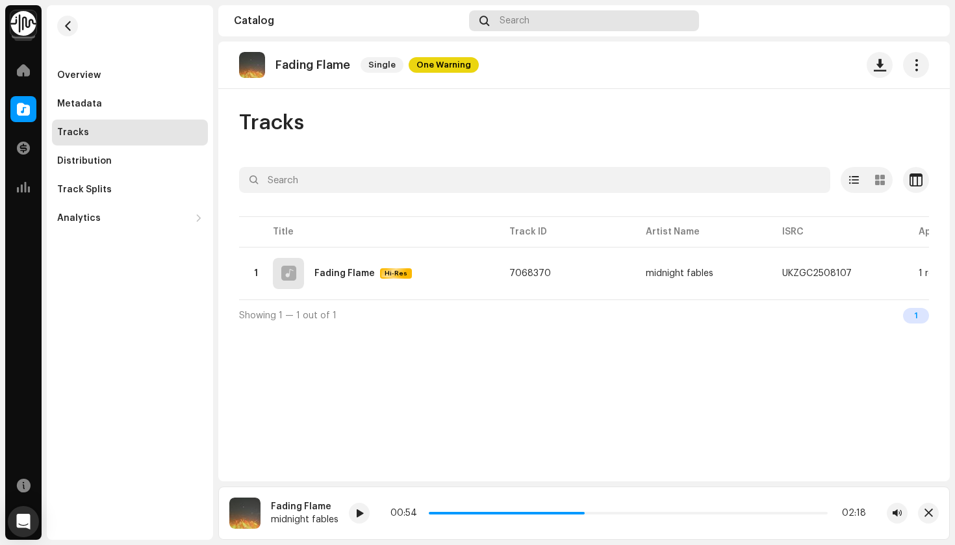
click at [517, 27] on div "Search" at bounding box center [584, 20] width 230 height 21
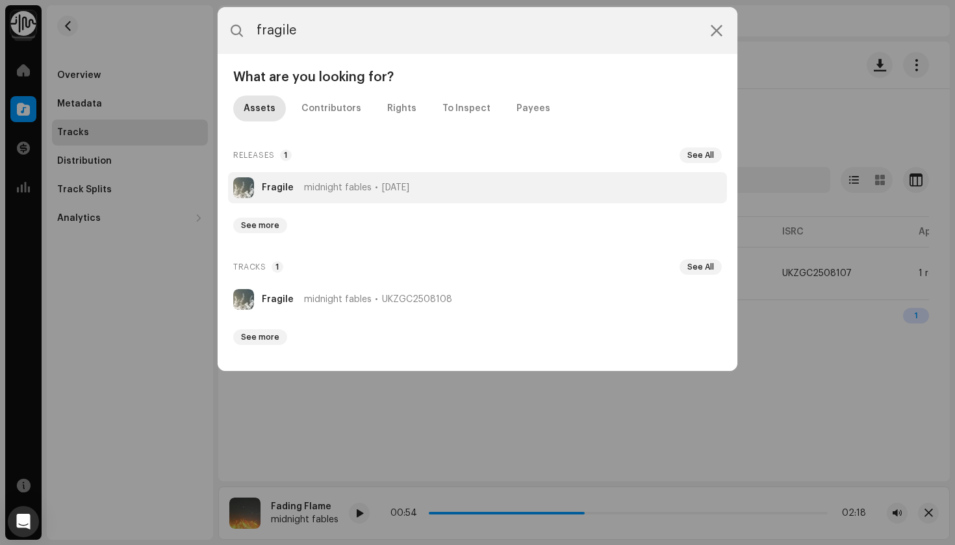
type input "fragile"
click at [368, 197] on li "Fragile midnight fables [DATE]" at bounding box center [477, 187] width 499 height 31
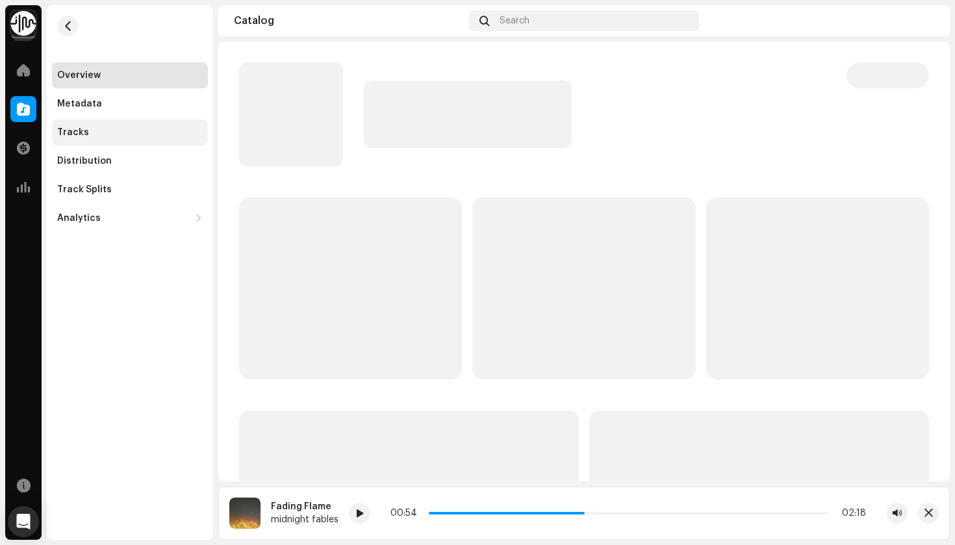
click at [95, 138] on div "Tracks" at bounding box center [130, 133] width 156 height 26
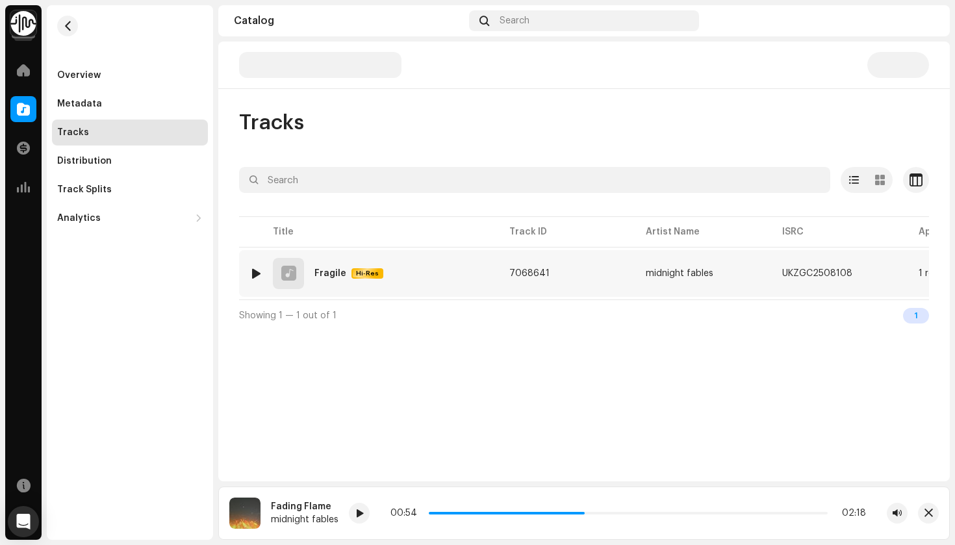
click at [256, 272] on div at bounding box center [256, 273] width 10 height 10
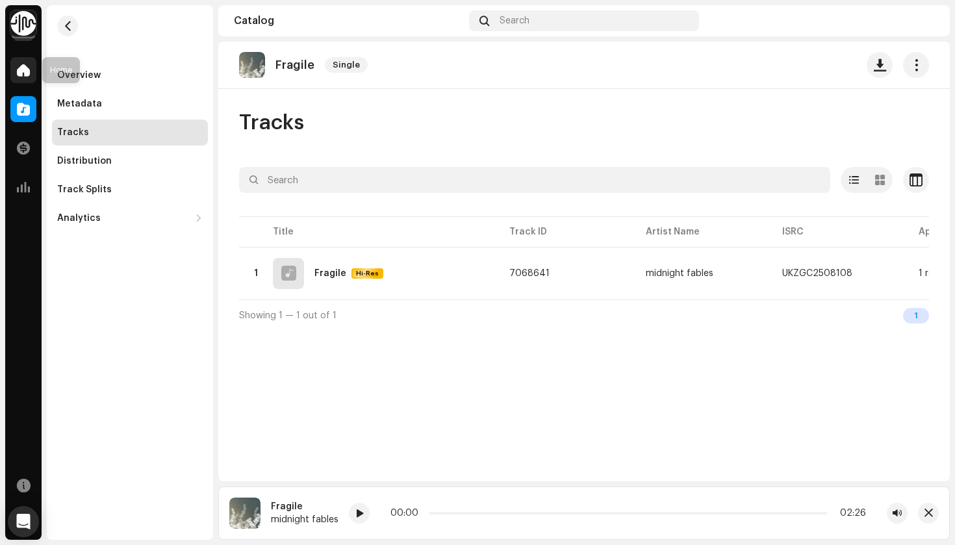
click at [24, 68] on span at bounding box center [23, 70] width 13 height 10
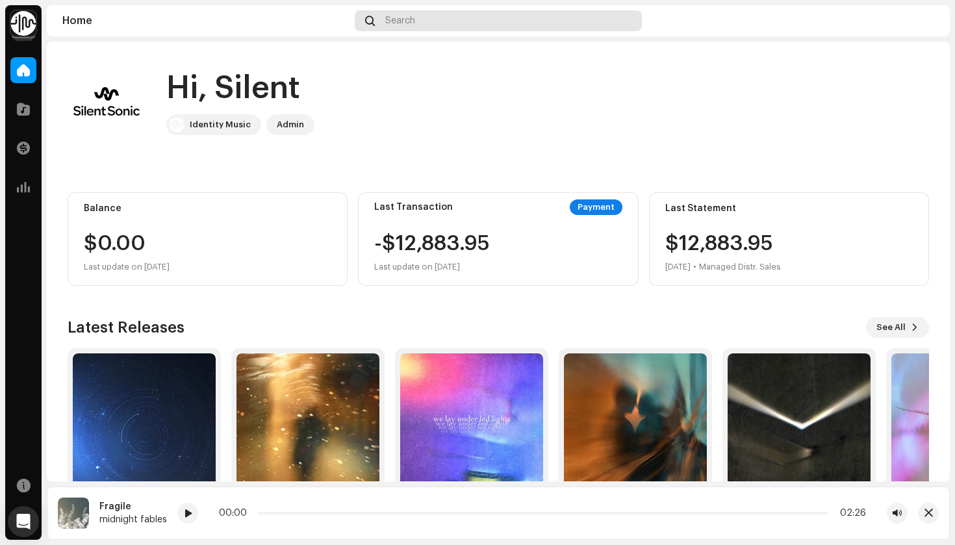
click at [512, 25] on div "Search" at bounding box center [498, 20] width 287 height 21
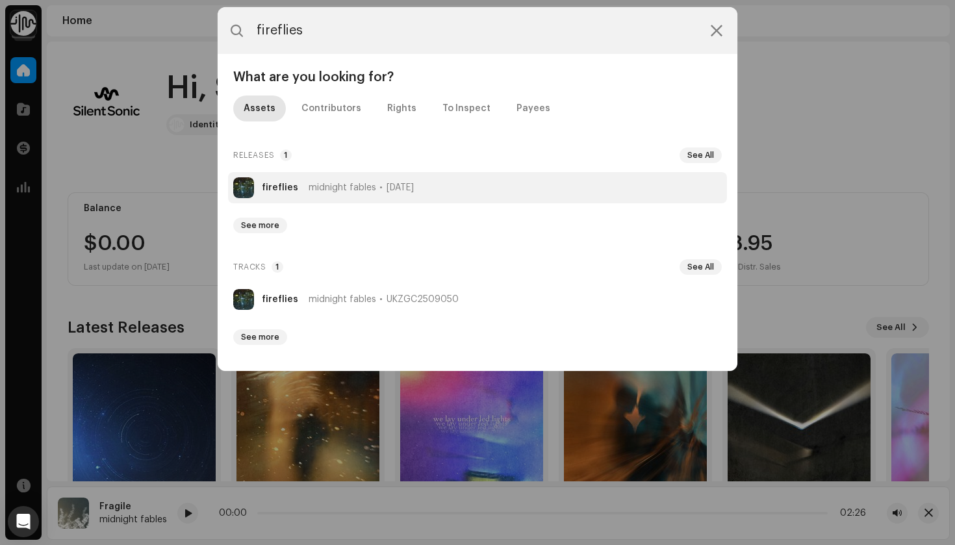
type input "fireflies"
click at [370, 192] on span "midnight fables" at bounding box center [343, 188] width 68 height 10
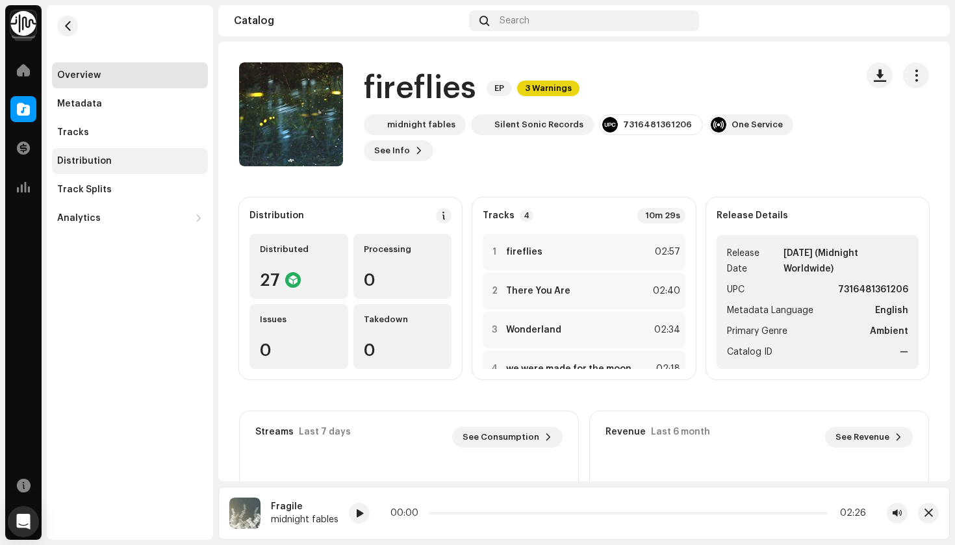
click at [123, 170] on div "Distribution" at bounding box center [130, 161] width 156 height 26
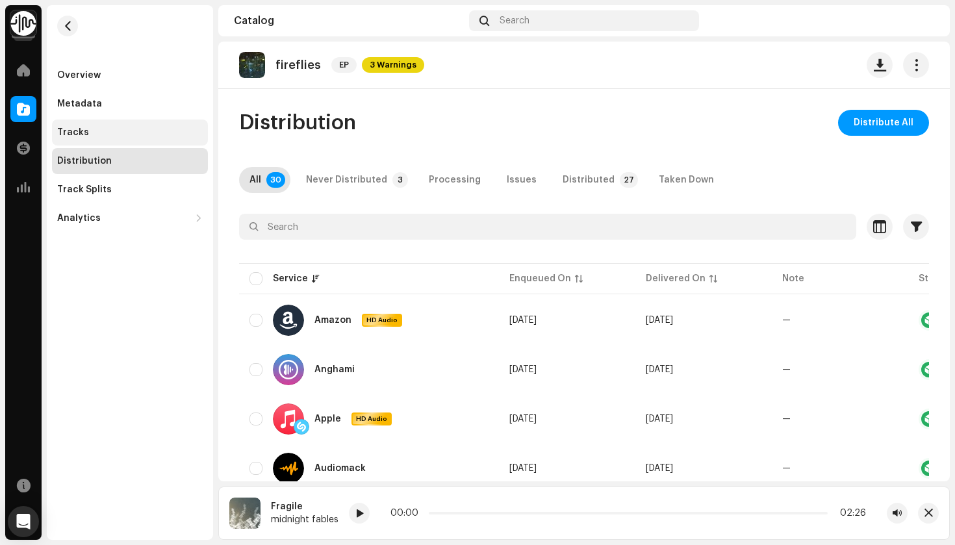
click at [110, 135] on div "Tracks" at bounding box center [130, 132] width 146 height 10
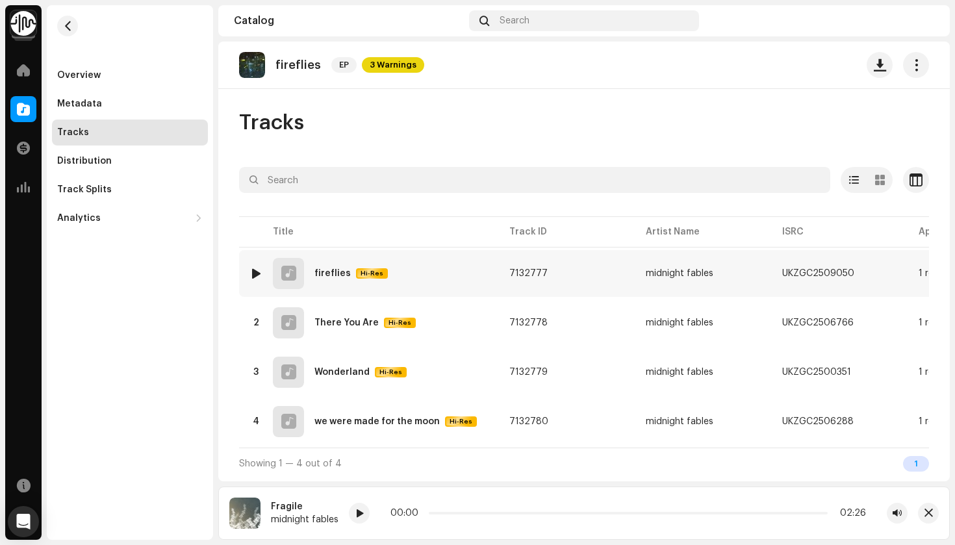
click at [254, 277] on div at bounding box center [256, 273] width 10 height 10
click at [259, 272] on div at bounding box center [256, 273] width 10 height 10
click at [15, 72] on div at bounding box center [23, 70] width 26 height 26
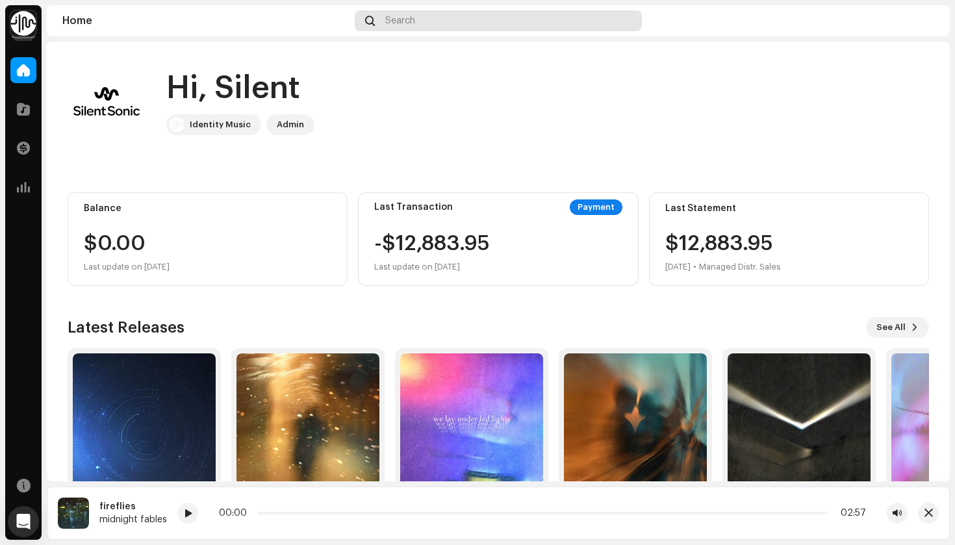
click at [431, 24] on div "Search" at bounding box center [498, 20] width 287 height 21
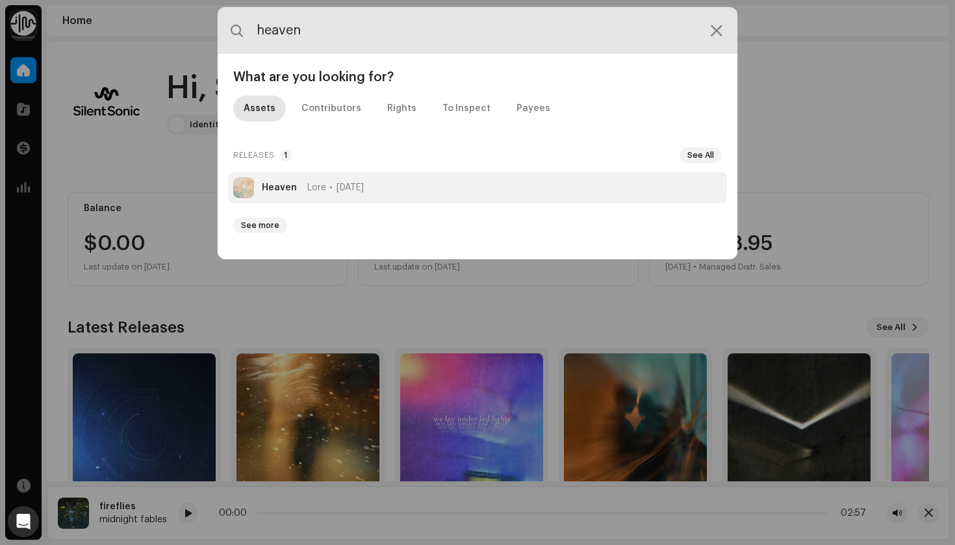
type input "heaven"
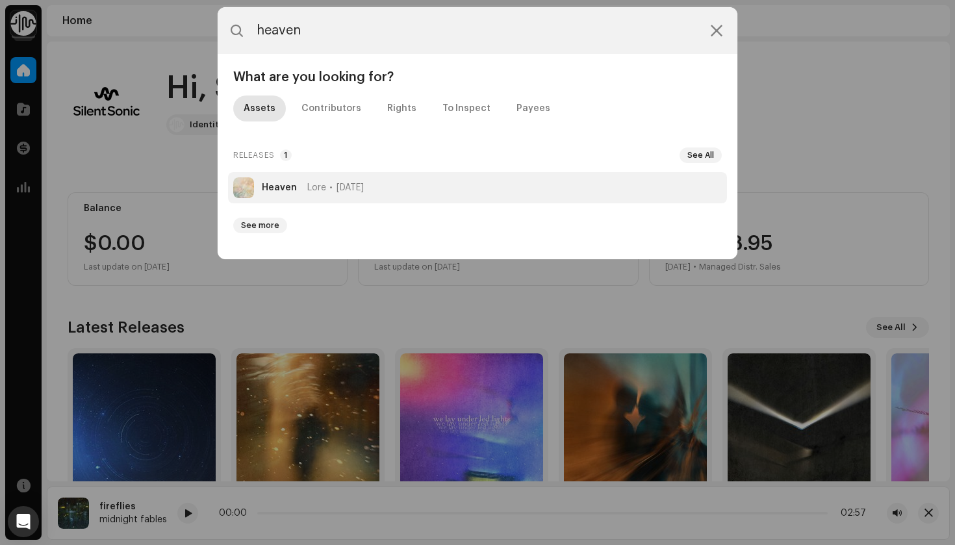
click at [381, 179] on li "Heaven Lore [DATE]" at bounding box center [477, 187] width 499 height 31
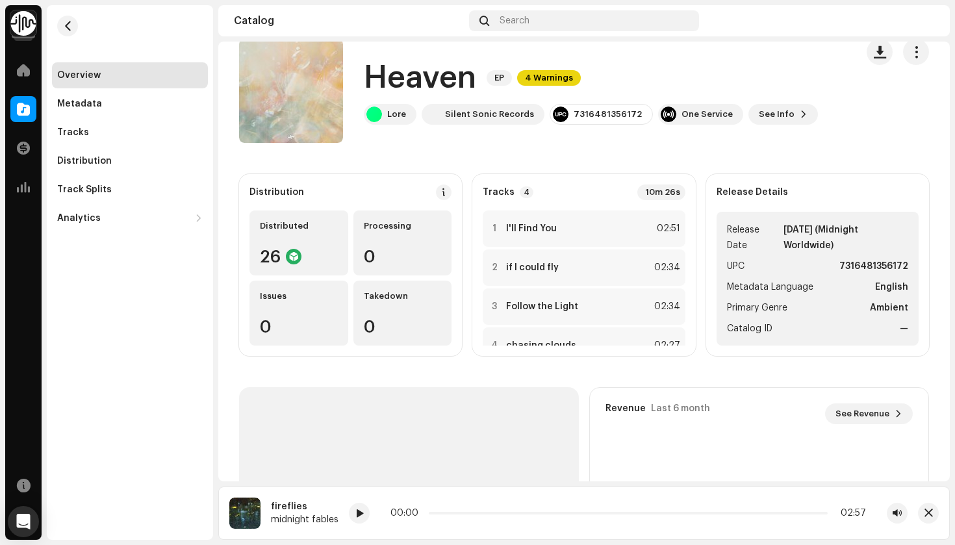
scroll to position [27, 0]
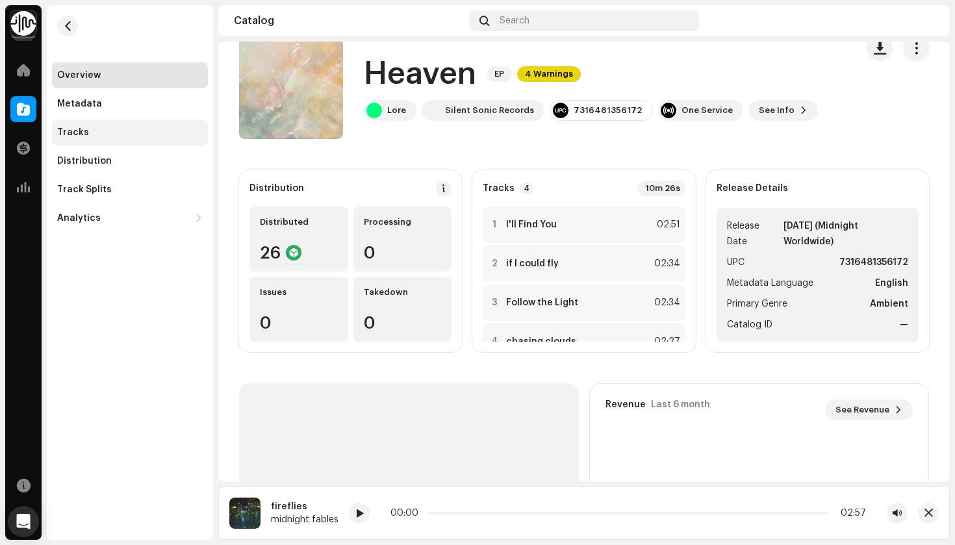
click at [70, 131] on div "Tracks" at bounding box center [73, 132] width 32 height 10
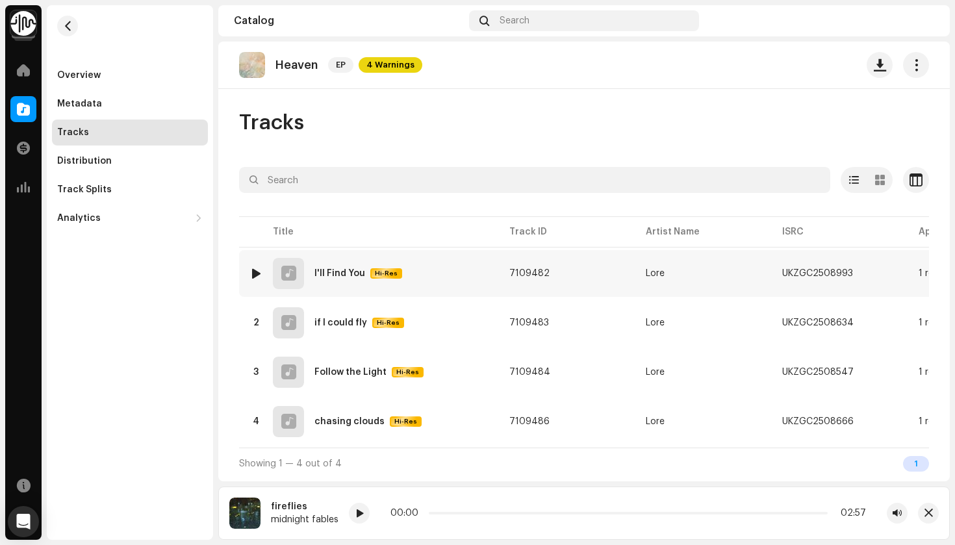
click at [256, 268] on div at bounding box center [256, 273] width 10 height 10
click at [512, 32] on div "Catalog Search" at bounding box center [584, 20] width 732 height 31
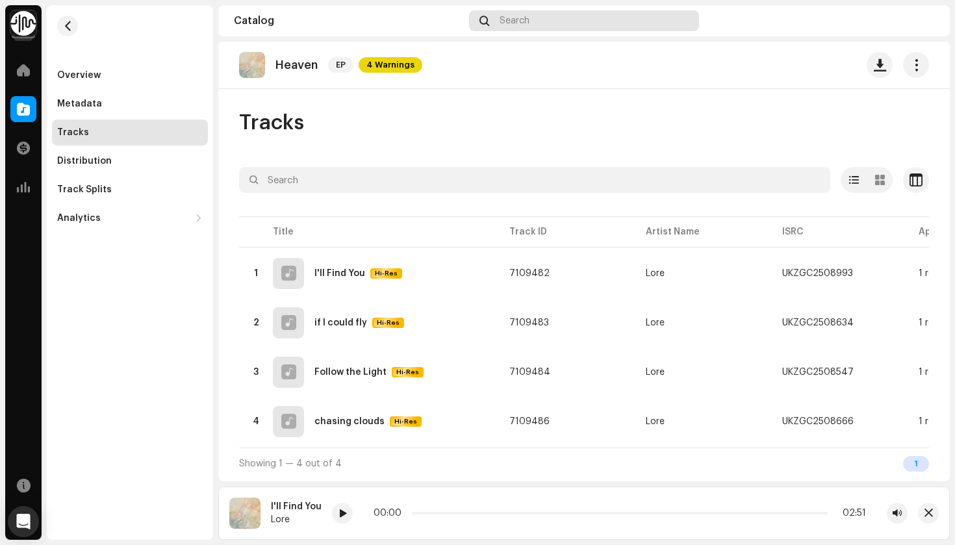
click at [512, 26] on div "Search" at bounding box center [584, 20] width 230 height 21
